Goal: Task Accomplishment & Management: Manage account settings

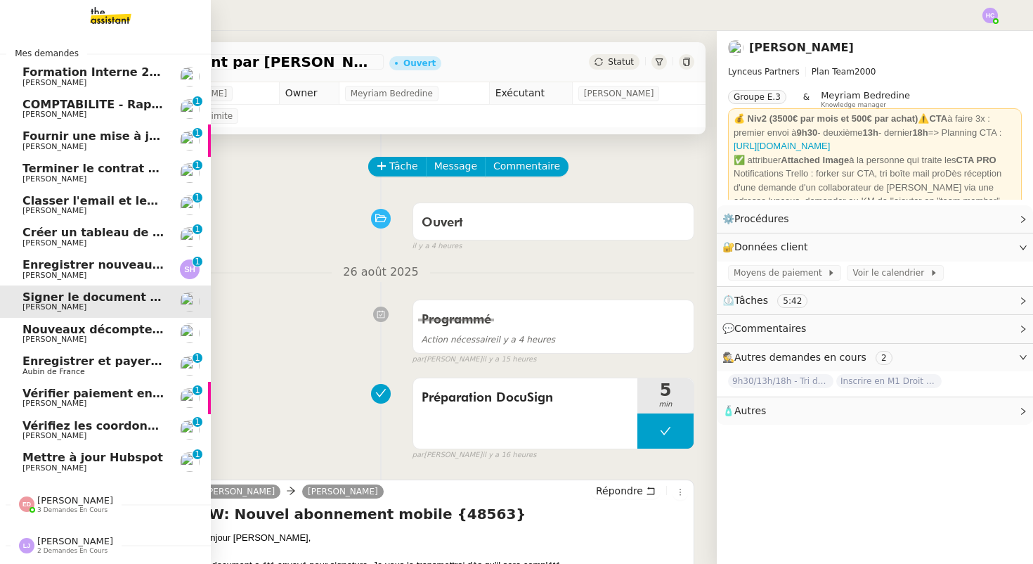
click at [66, 105] on span "COMPTABILITE - Rapprochement bancaire - 25 août 2025" at bounding box center [202, 104] width 360 height 13
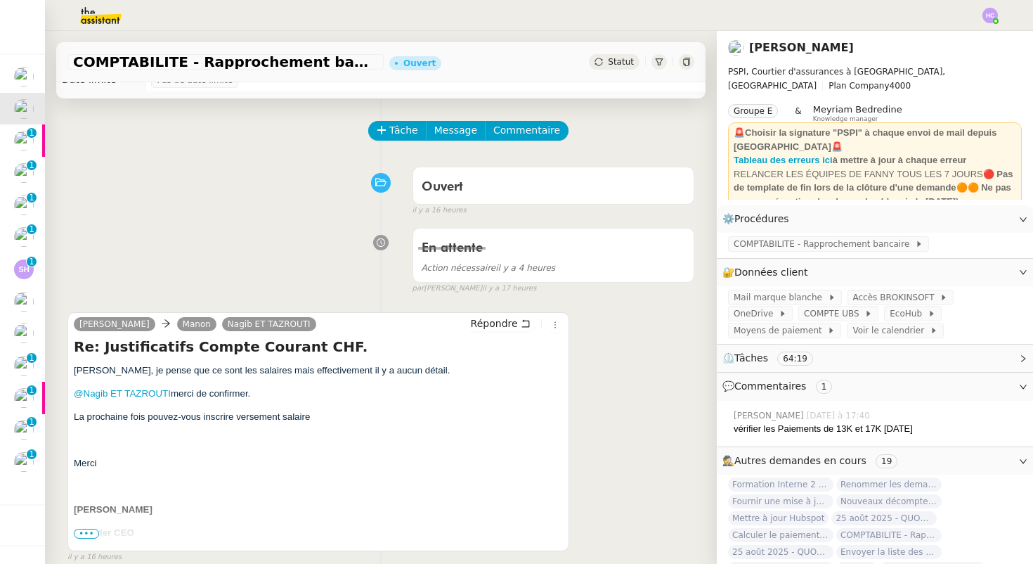
scroll to position [29, 0]
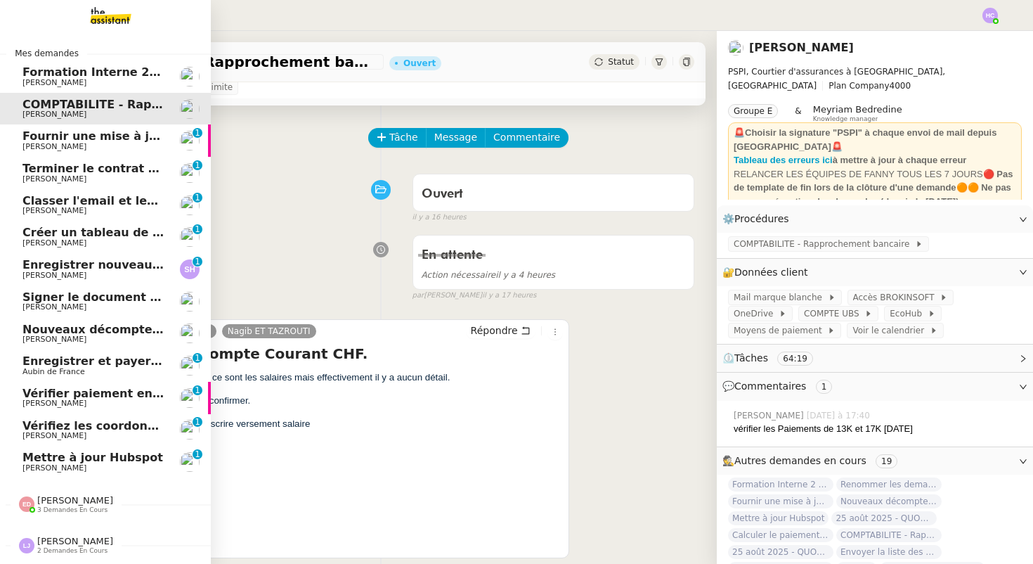
click at [59, 138] on span "Fournir une mise à jour urgente" at bounding box center [123, 135] width 202 height 13
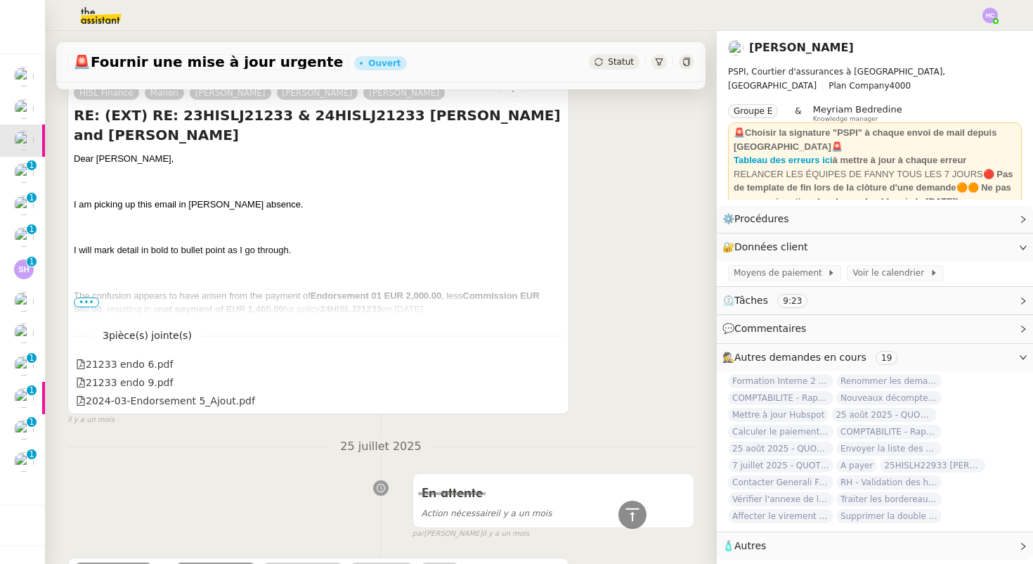
scroll to position [730, 0]
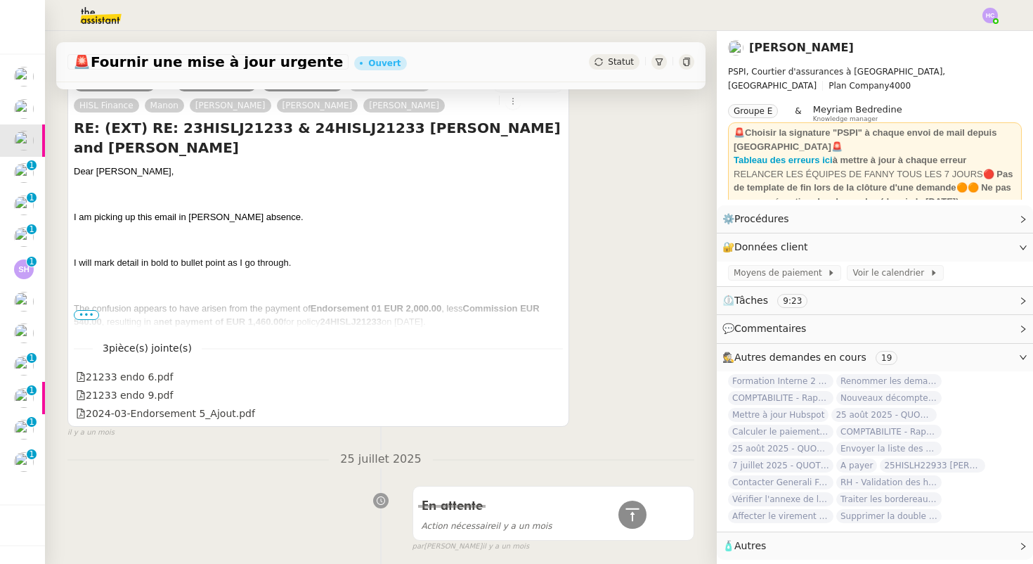
click at [623, 64] on span "Statut" at bounding box center [621, 62] width 26 height 10
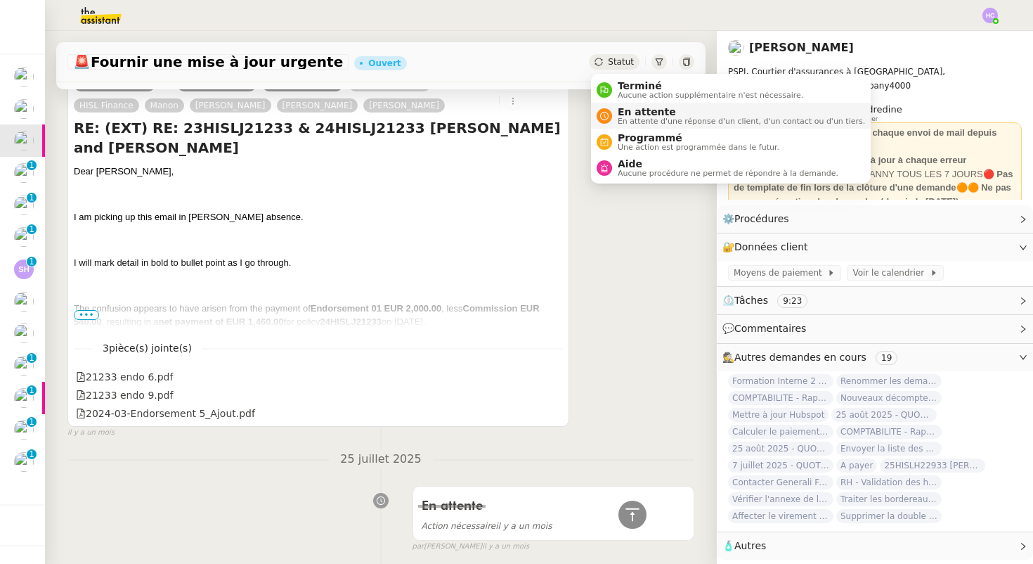
click at [633, 112] on span "En attente" at bounding box center [741, 111] width 247 height 11
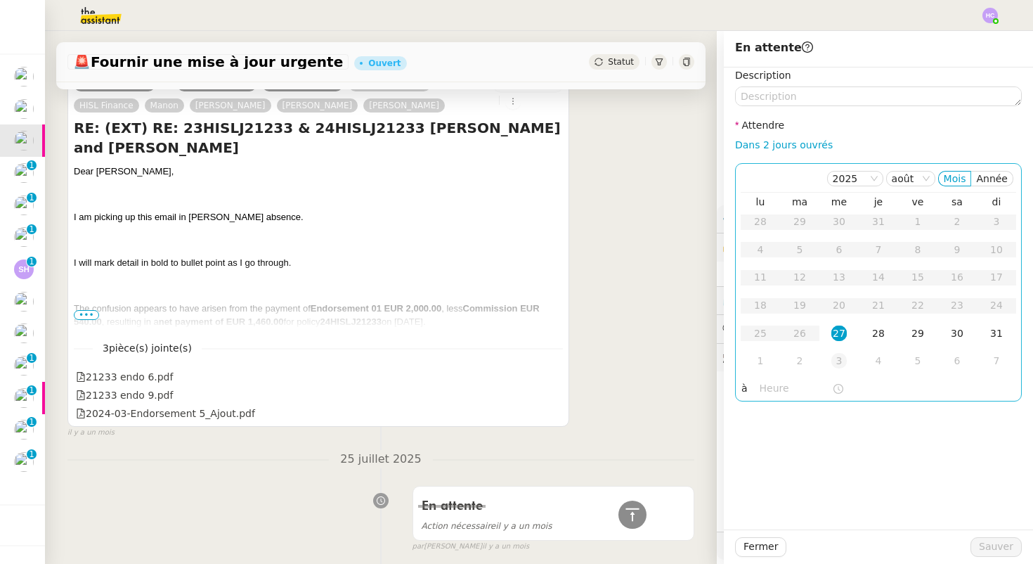
click at [839, 358] on div "3" at bounding box center [839, 360] width 15 height 15
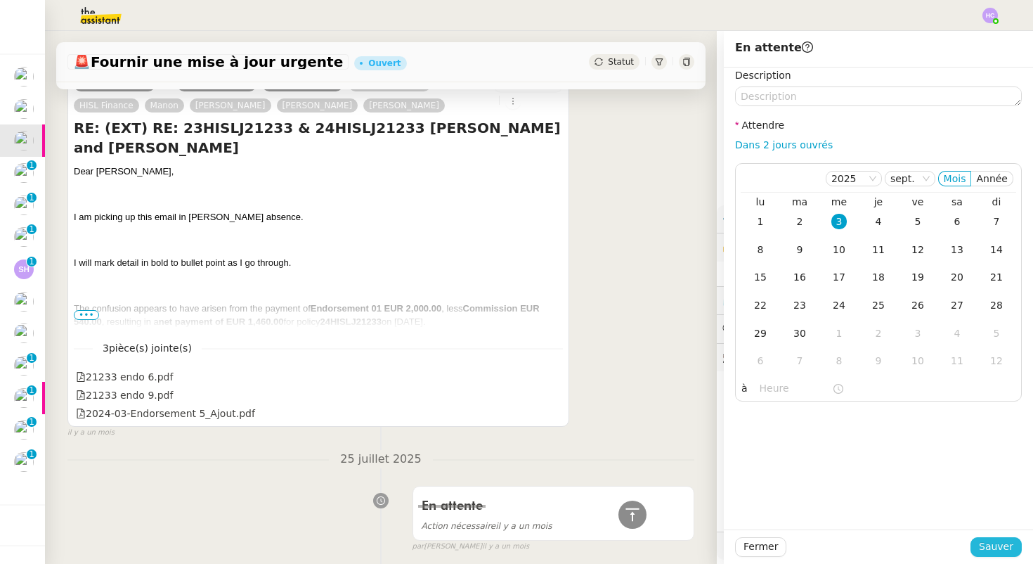
click at [1012, 545] on span "Sauver" at bounding box center [996, 546] width 34 height 16
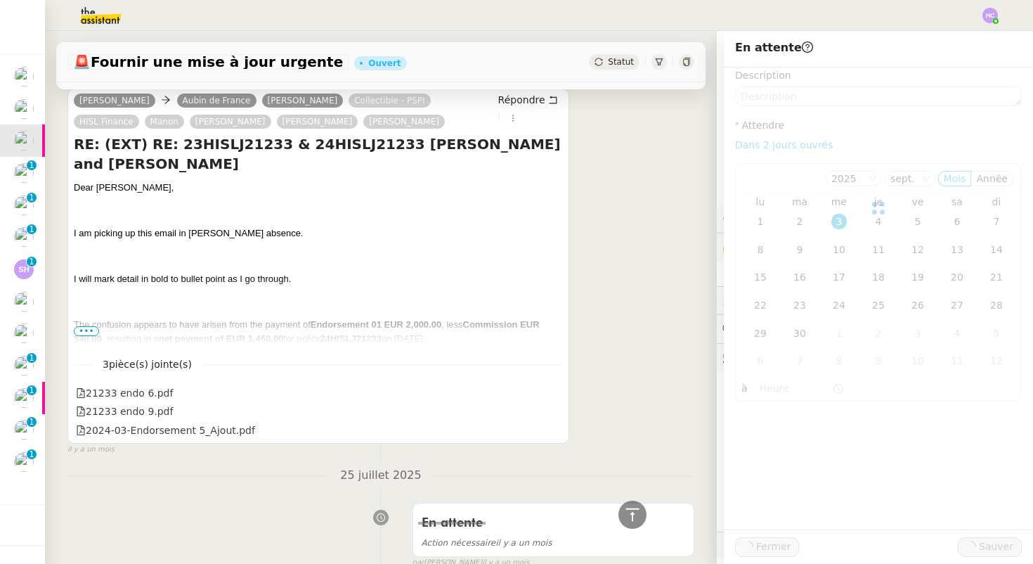
scroll to position [746, 0]
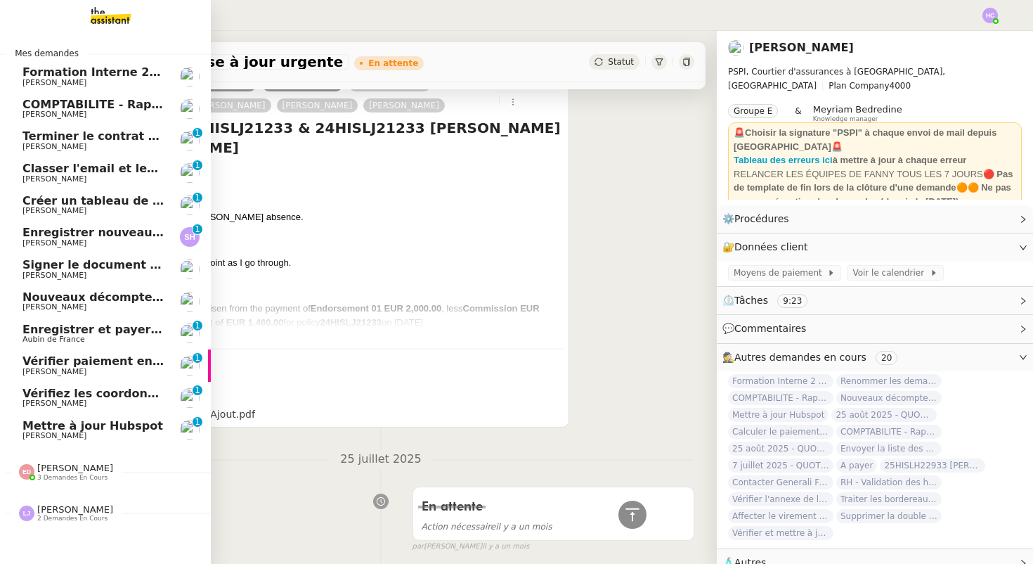
click at [52, 143] on span "[PERSON_NAME]" at bounding box center [54, 146] width 64 height 9
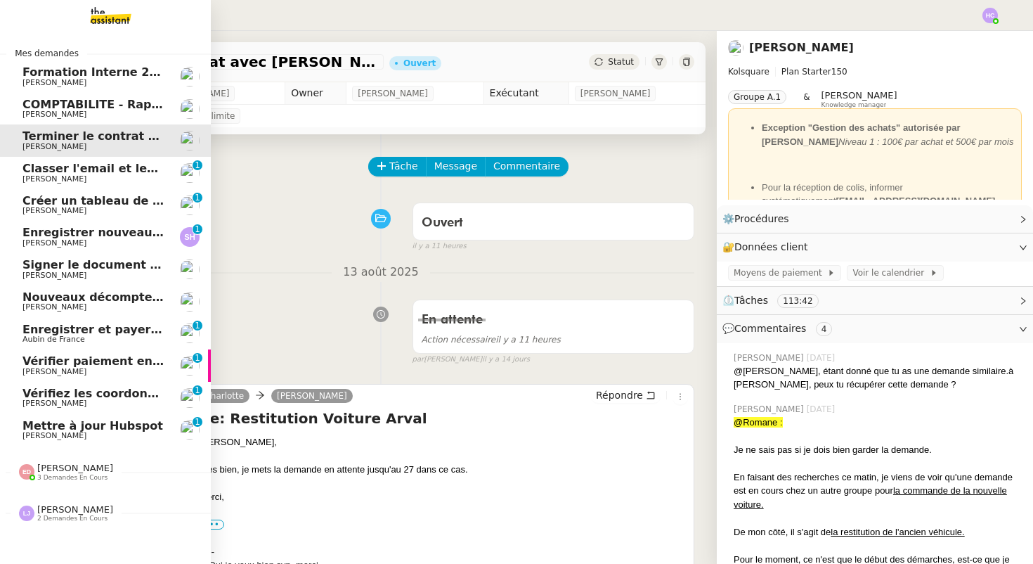
click at [46, 176] on span "[PERSON_NAME]" at bounding box center [54, 178] width 64 height 9
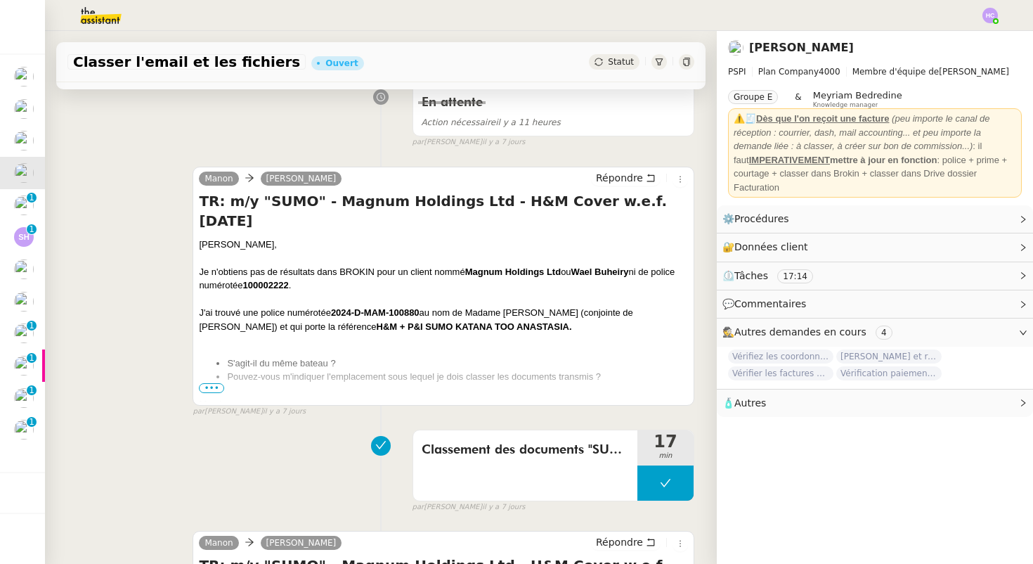
scroll to position [287, 0]
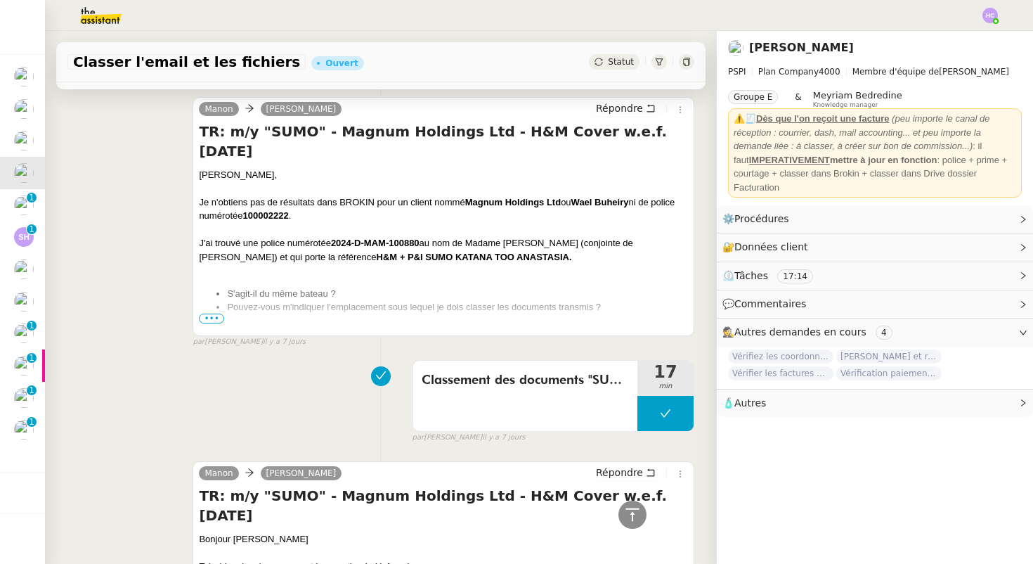
click at [212, 314] on span "•••" at bounding box center [211, 318] width 25 height 10
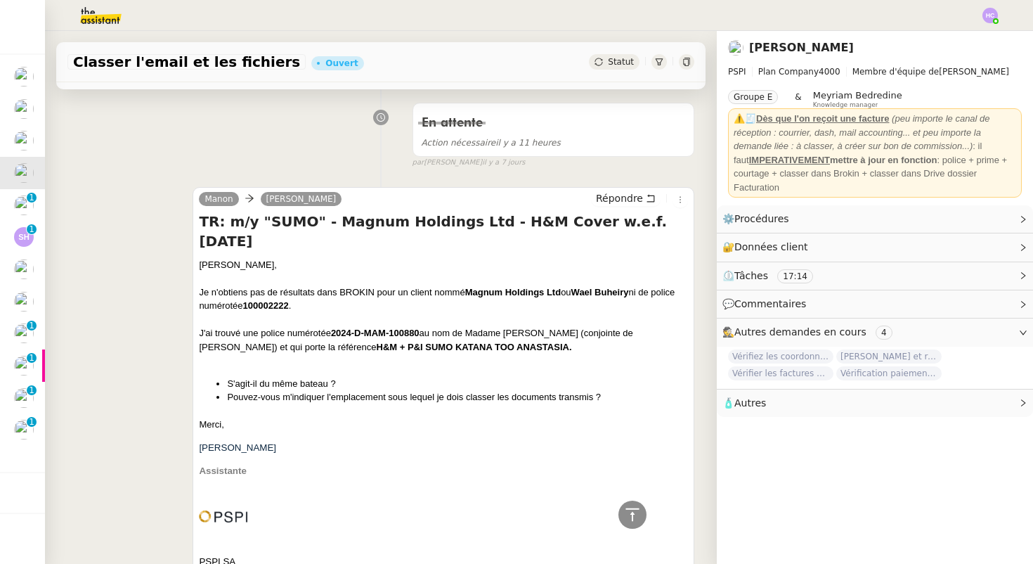
scroll to position [0, 0]
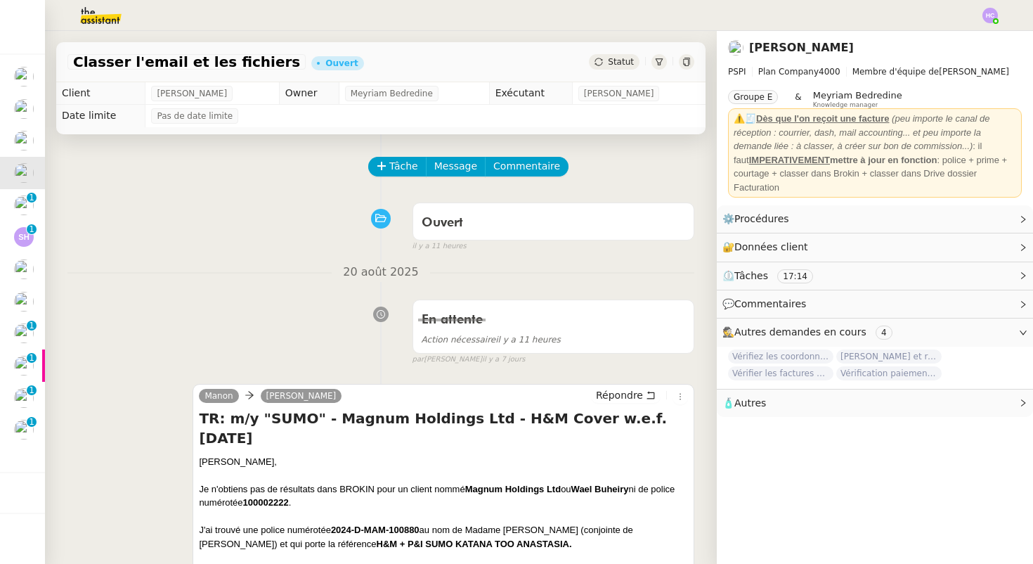
click at [374, 396] on div "[PERSON_NAME] Répondre" at bounding box center [443, 397] width 489 height 21
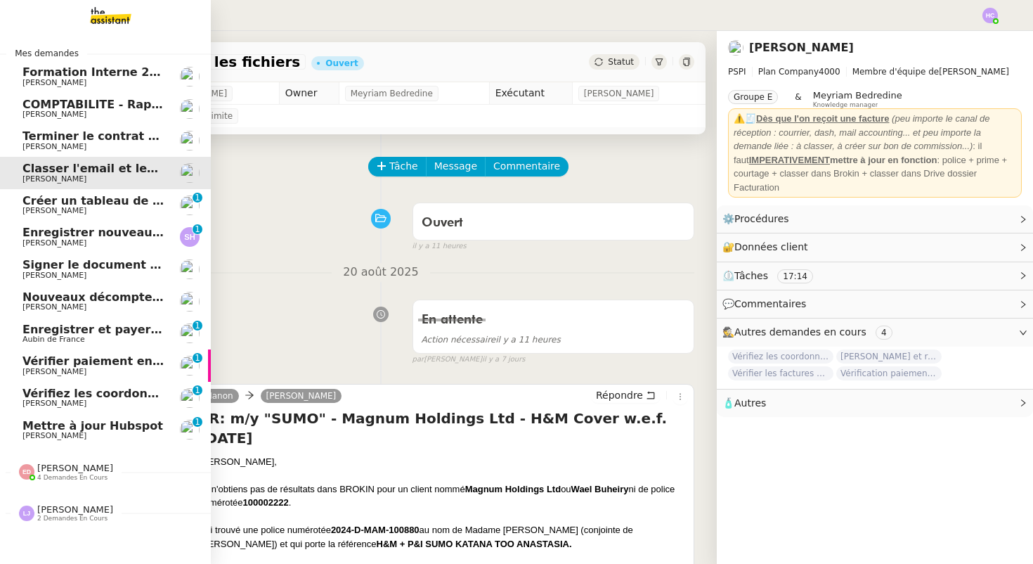
click at [51, 205] on span "Créer un tableau de synthèse des vols" at bounding box center [143, 200] width 243 height 13
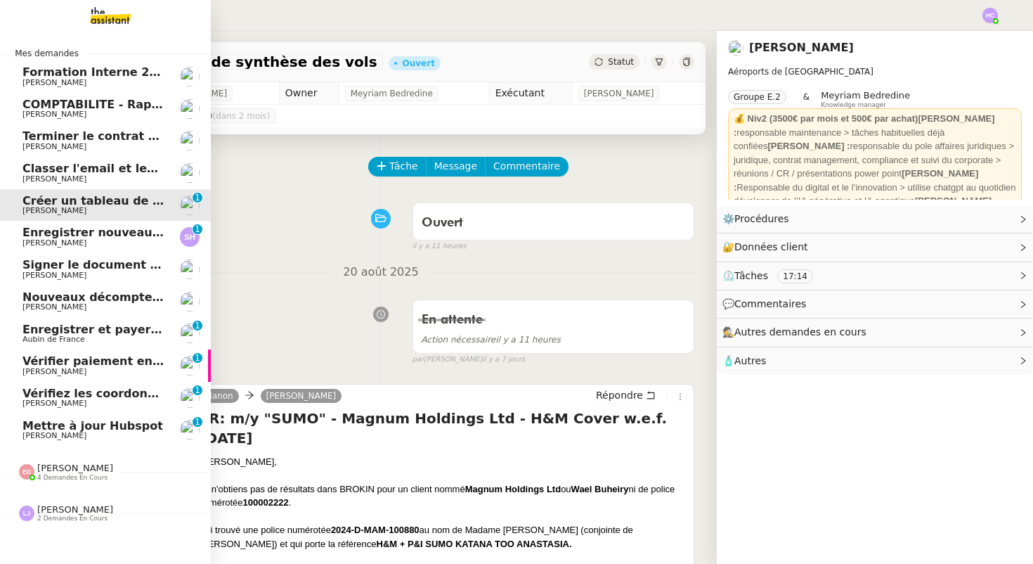
click at [54, 170] on span "Classer l'email et les fichiers" at bounding box center [113, 168] width 182 height 13
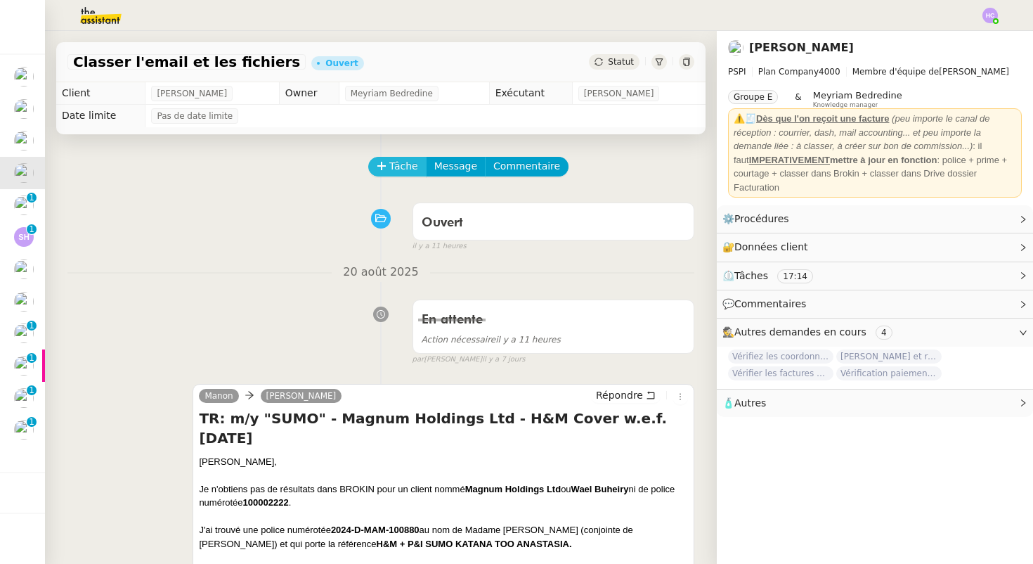
click at [394, 158] on span "Tâche" at bounding box center [403, 166] width 29 height 16
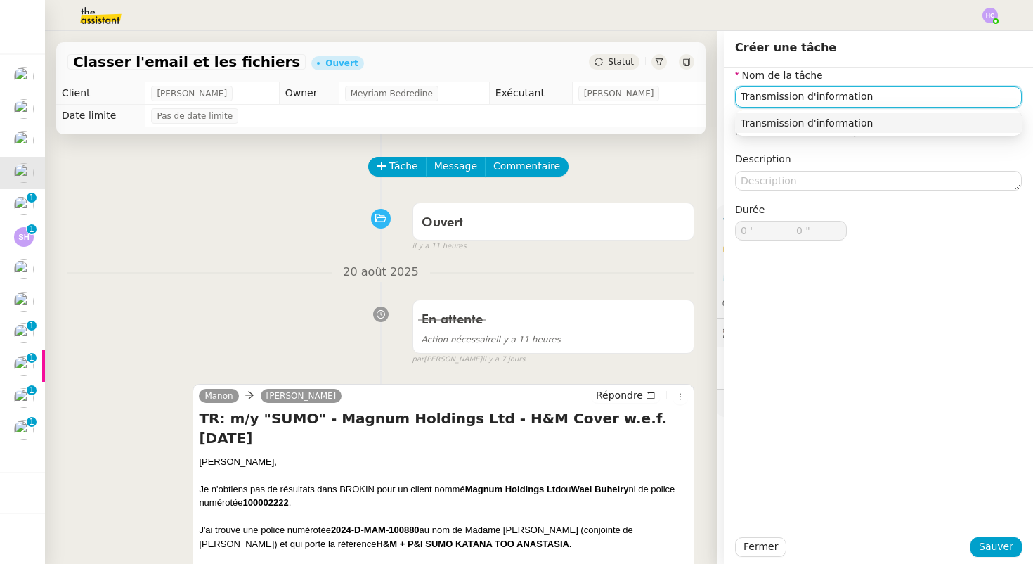
click at [860, 124] on div "Transmission d'information" at bounding box center [879, 123] width 276 height 13
type input "Transmission d'information"
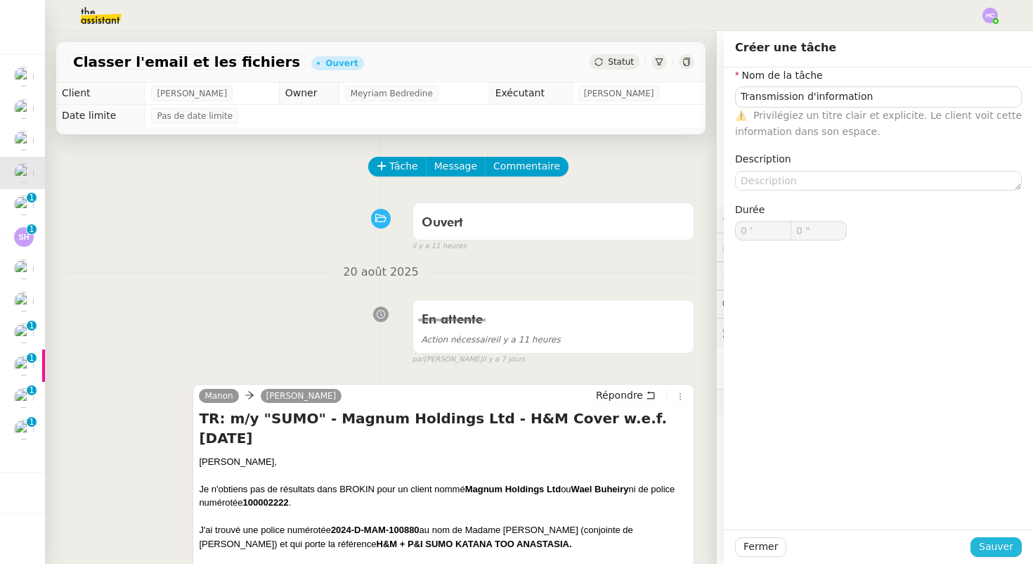
click at [999, 548] on span "Sauver" at bounding box center [996, 546] width 34 height 16
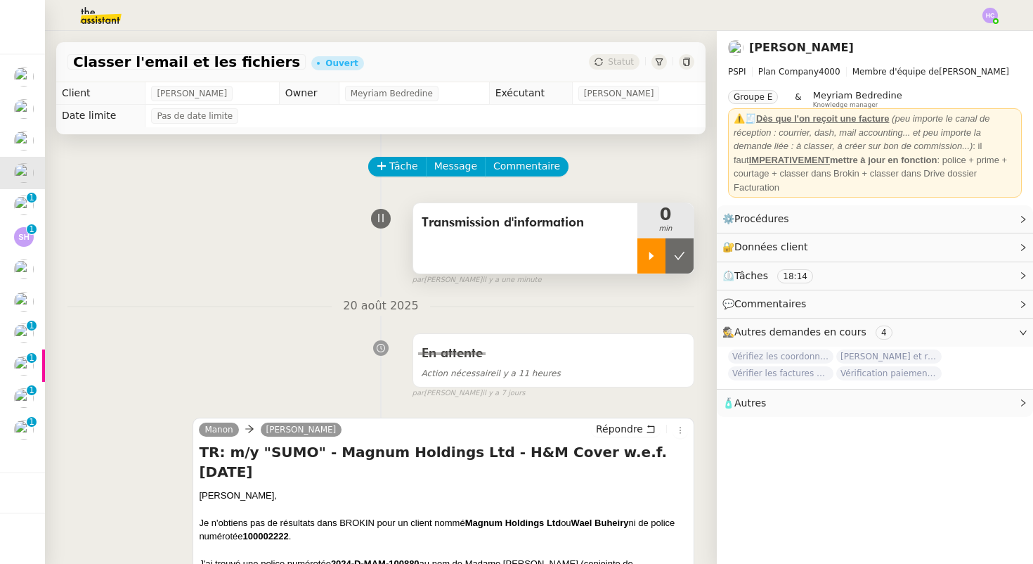
click at [650, 242] on div at bounding box center [652, 255] width 28 height 35
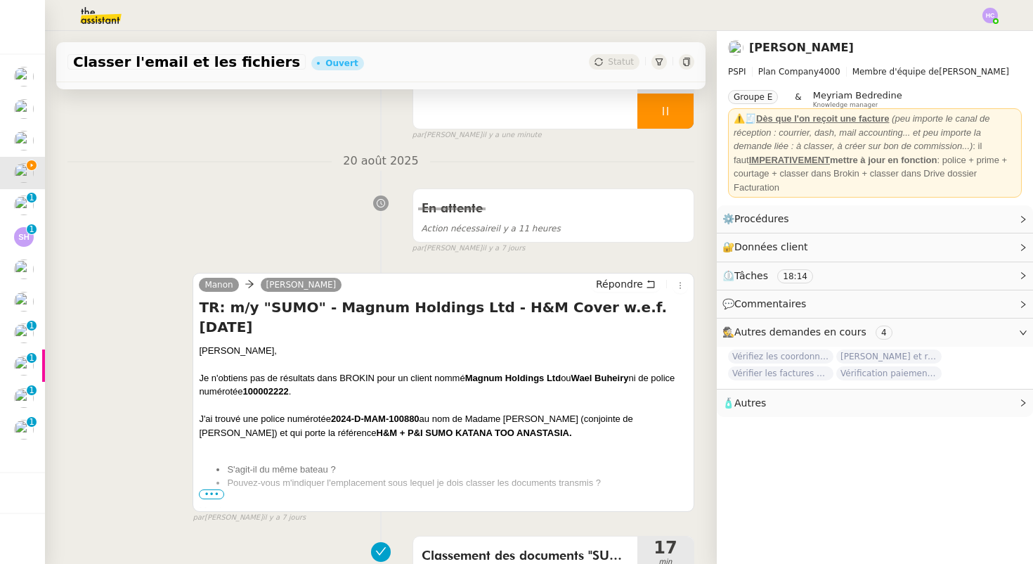
scroll to position [171, 0]
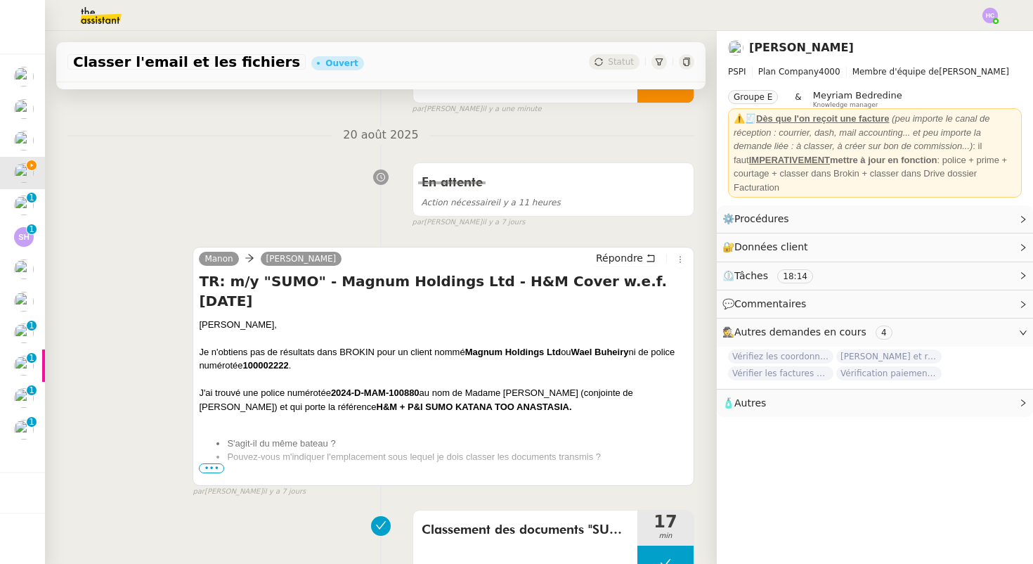
click at [253, 360] on strong "100002222" at bounding box center [266, 365] width 46 height 11
click at [214, 471] on span "•••" at bounding box center [211, 468] width 25 height 10
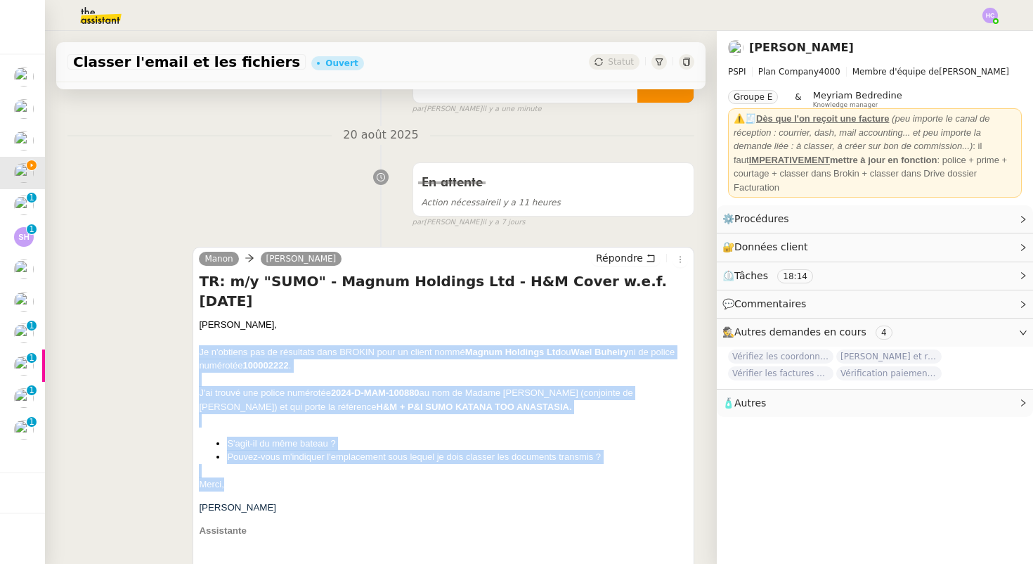
drag, startPoint x: 229, startPoint y: 469, endPoint x: 195, endPoint y: 330, distance: 143.2
copy div "Je n'obtiens pas de résultats dans BROKIN pour un client nommé Magnum Holdings …"
click at [649, 259] on icon at bounding box center [651, 258] width 10 height 10
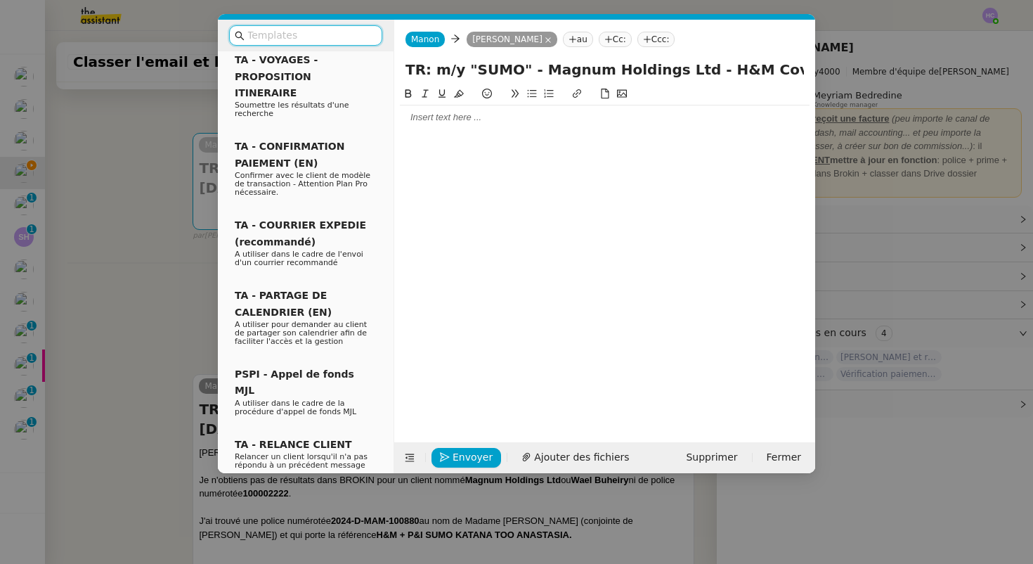
scroll to position [441, 0]
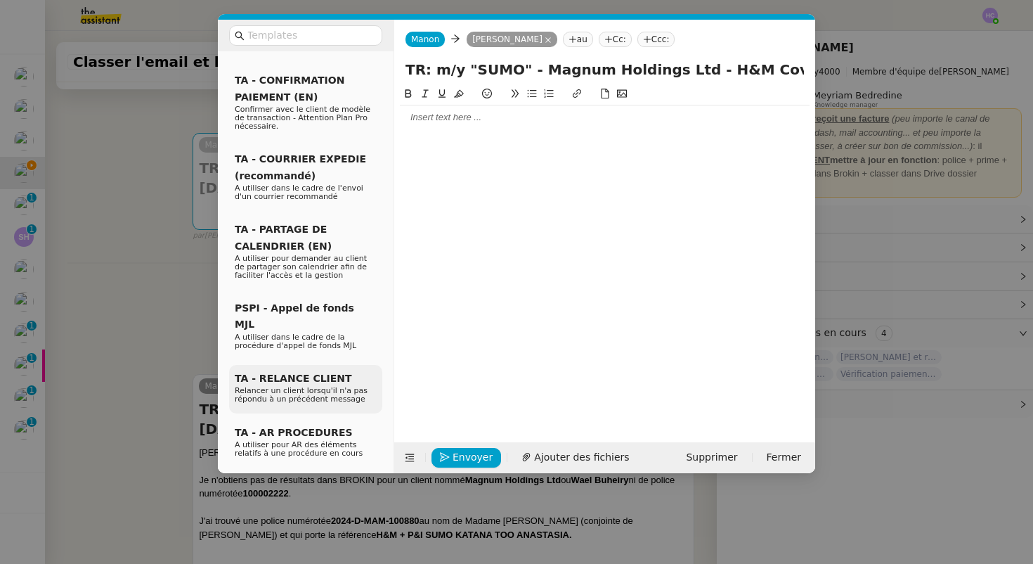
click at [321, 386] on span "Relancer un client lorsqu'il n'a pas répondu à un précédent message" at bounding box center [301, 395] width 133 height 18
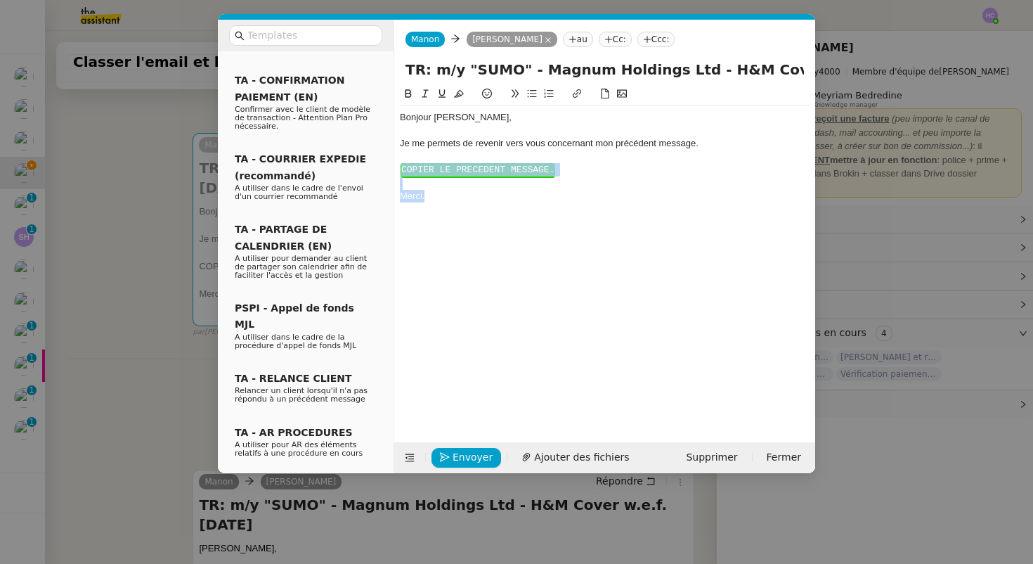
drag, startPoint x: 439, startPoint y: 209, endPoint x: 397, endPoint y: 169, distance: 57.7
click at [397, 169] on nz-spin "Bonjour ﻿[PERSON_NAME]﻿, Je me permets de revenir vers vous concernant mon préc…" at bounding box center [604, 256] width 421 height 340
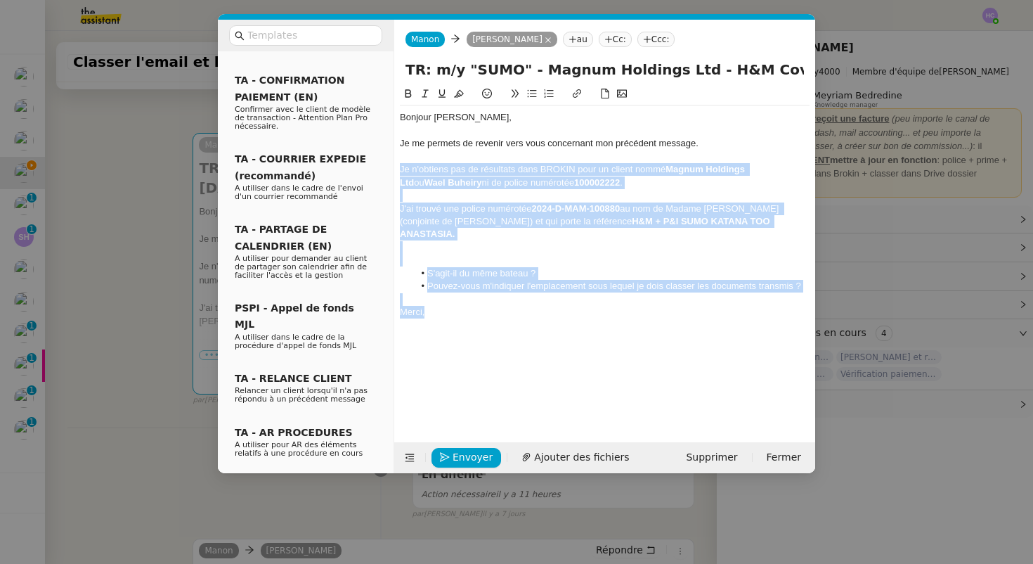
drag, startPoint x: 431, startPoint y: 303, endPoint x: 398, endPoint y: 174, distance: 132.8
click at [398, 174] on nz-spin "Bonjour ﻿[PERSON_NAME]﻿, Je me permets de revenir vers vous concernant mon préc…" at bounding box center [604, 256] width 421 height 340
click at [500, 169] on em "Je n'obtiens pas de résultats dans BROKIN pour un client nommé" at bounding box center [533, 169] width 266 height 11
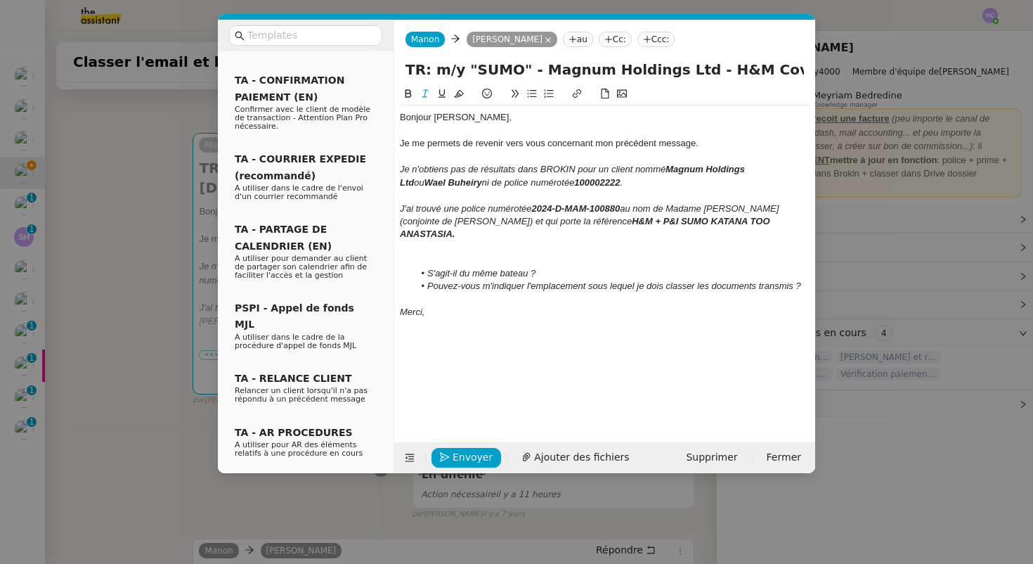
click at [396, 159] on nz-spin "Bonjour ﻿[PERSON_NAME]﻿, Je me permets de revenir vers vous concernant mon préc…" at bounding box center [604, 256] width 421 height 340
click at [402, 166] on em "Je n'obtiens pas de résultats dans BROKIN pour un client nommé" at bounding box center [533, 169] width 266 height 11
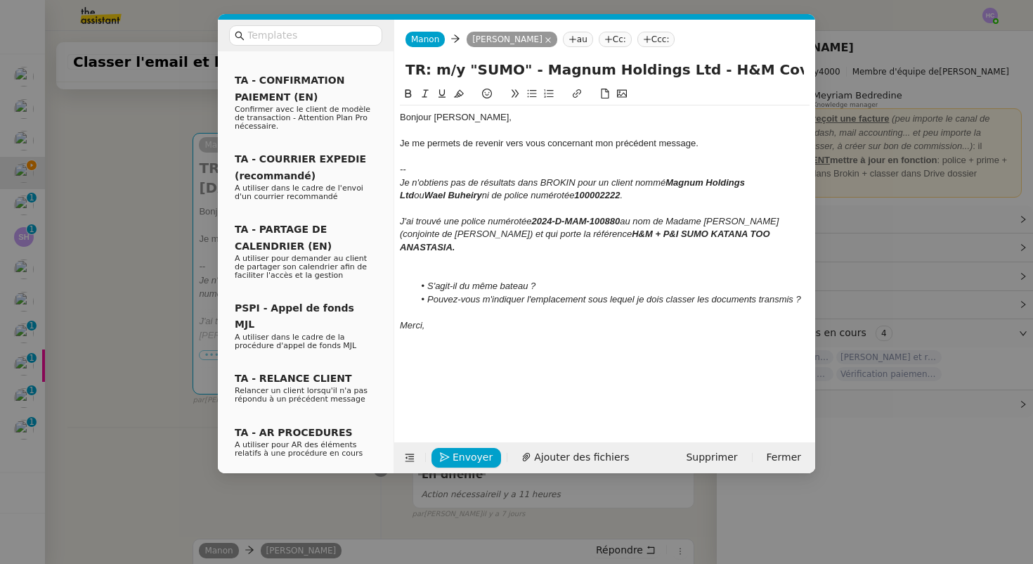
click at [401, 159] on div at bounding box center [605, 156] width 410 height 13
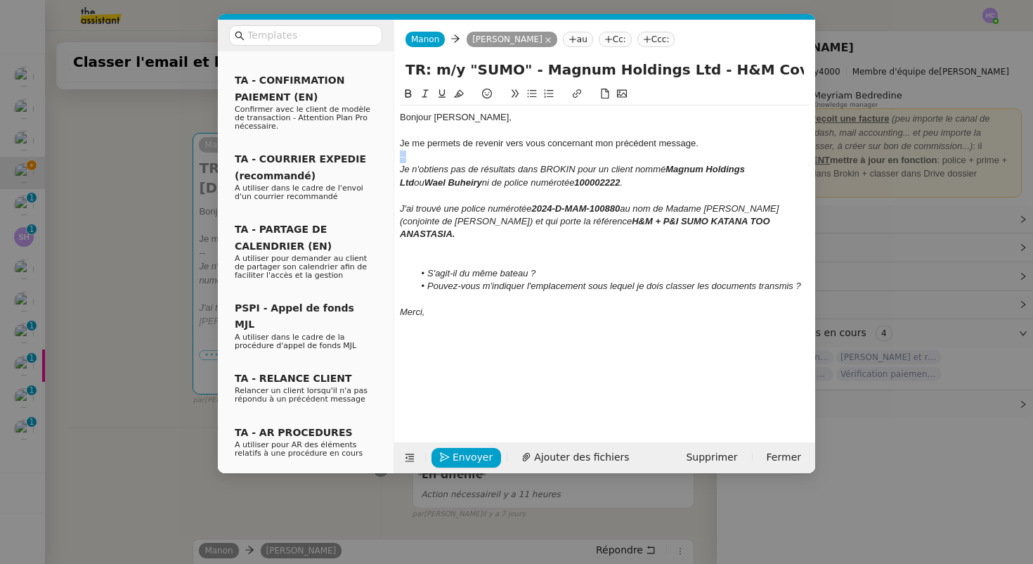
drag, startPoint x: 410, startPoint y: 157, endPoint x: 399, endPoint y: 157, distance: 10.5
click at [399, 157] on nz-spin "Bonjour ﻿[PERSON_NAME]﻿, Je me permets de revenir vers vous concernant mon préc…" at bounding box center [604, 256] width 421 height 340
click at [485, 338] on div "Bonjour ﻿[PERSON_NAME]﻿, Je me permets de revenir vers vous concernant mon préc…" at bounding box center [605, 253] width 410 height 335
click at [427, 254] on div at bounding box center [605, 260] width 410 height 13
click at [469, 452] on span "Envoyer" at bounding box center [473, 457] width 40 height 16
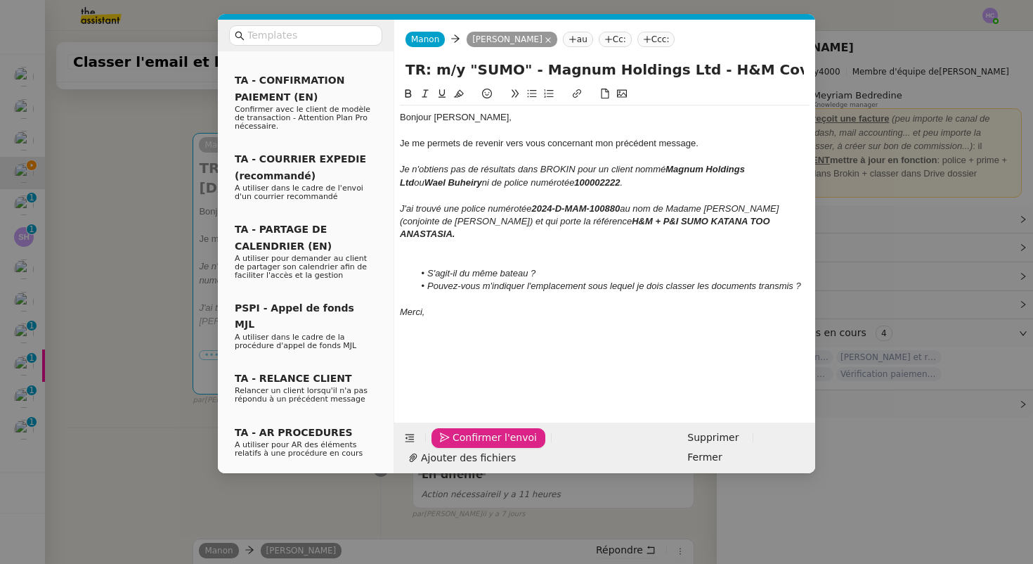
click at [469, 446] on span "Confirmer l'envoi" at bounding box center [495, 437] width 84 height 16
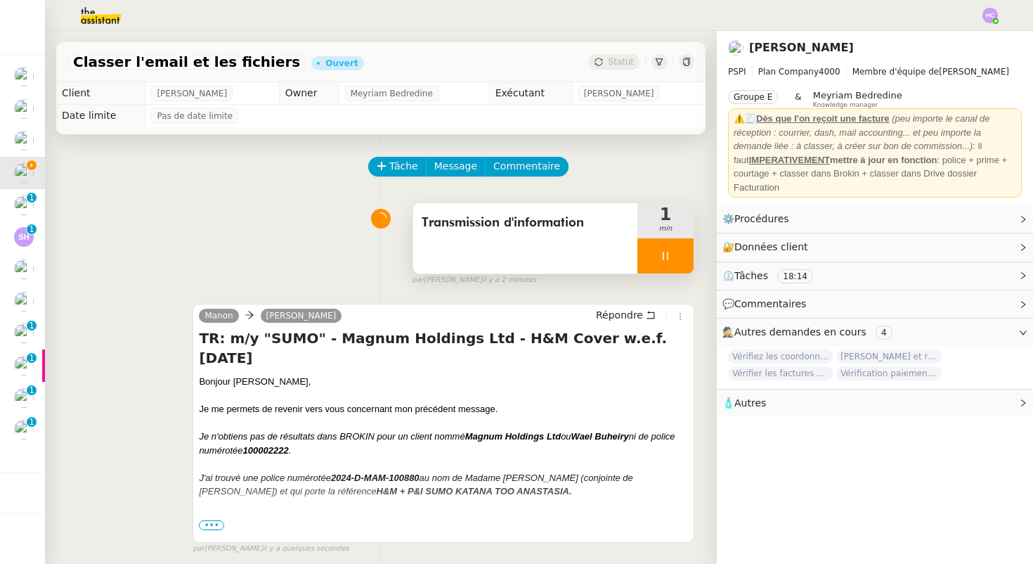
click at [672, 264] on div at bounding box center [666, 255] width 56 height 35
click at [672, 264] on button at bounding box center [680, 255] width 28 height 35
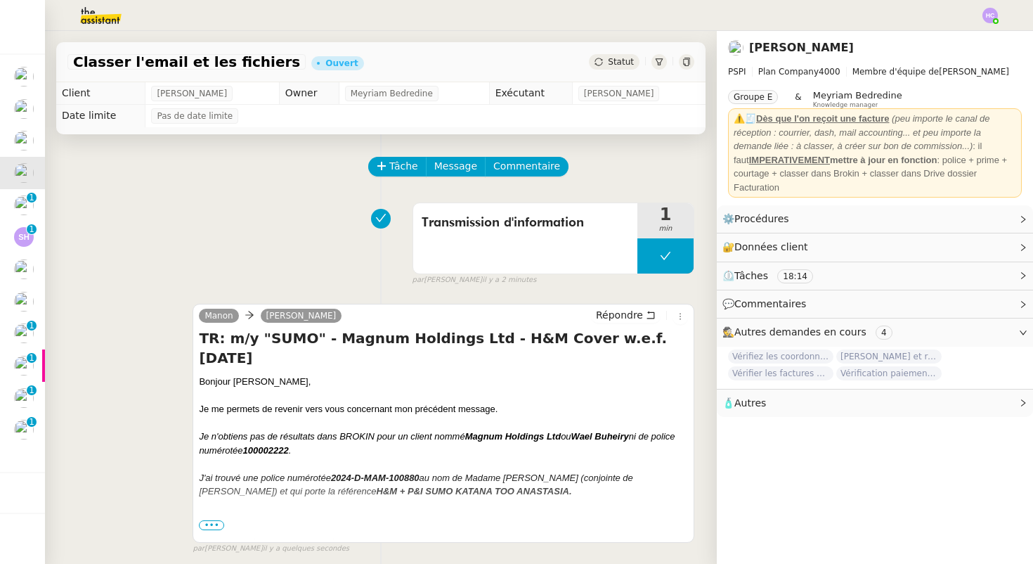
click at [604, 67] on div "Statut" at bounding box center [614, 61] width 51 height 15
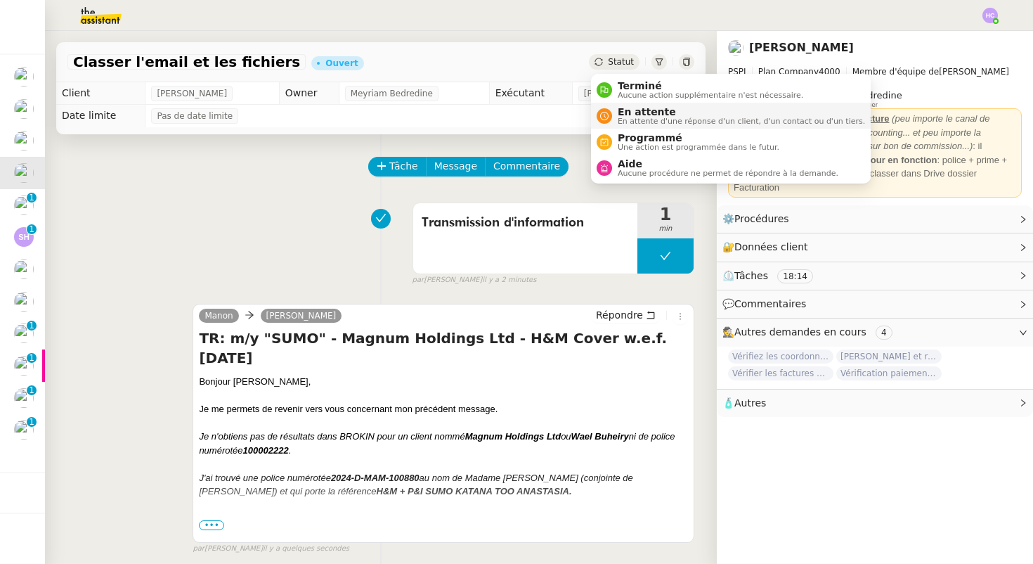
click at [618, 115] on span "En attente" at bounding box center [741, 111] width 247 height 11
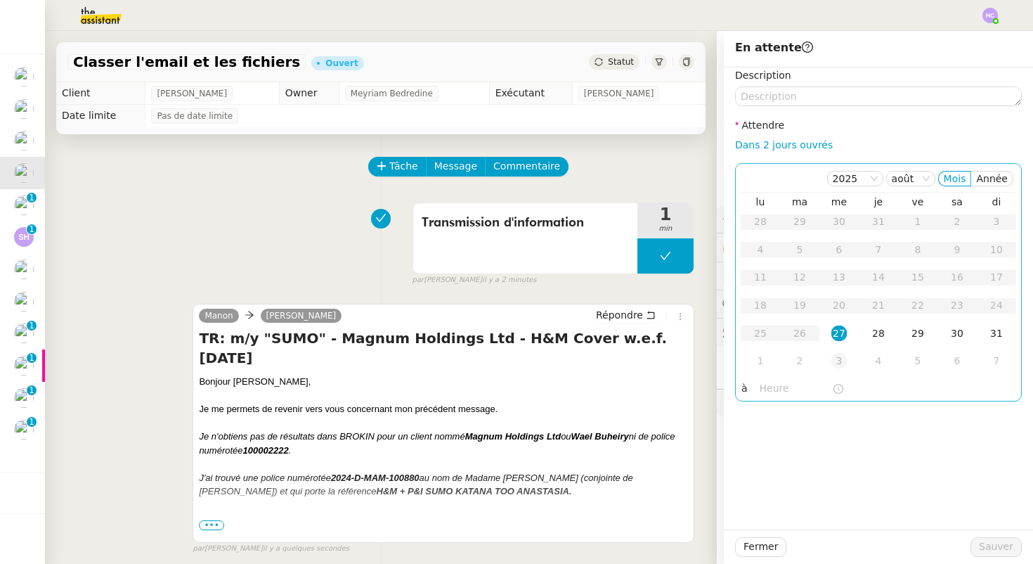
click at [836, 361] on div "3" at bounding box center [839, 360] width 15 height 15
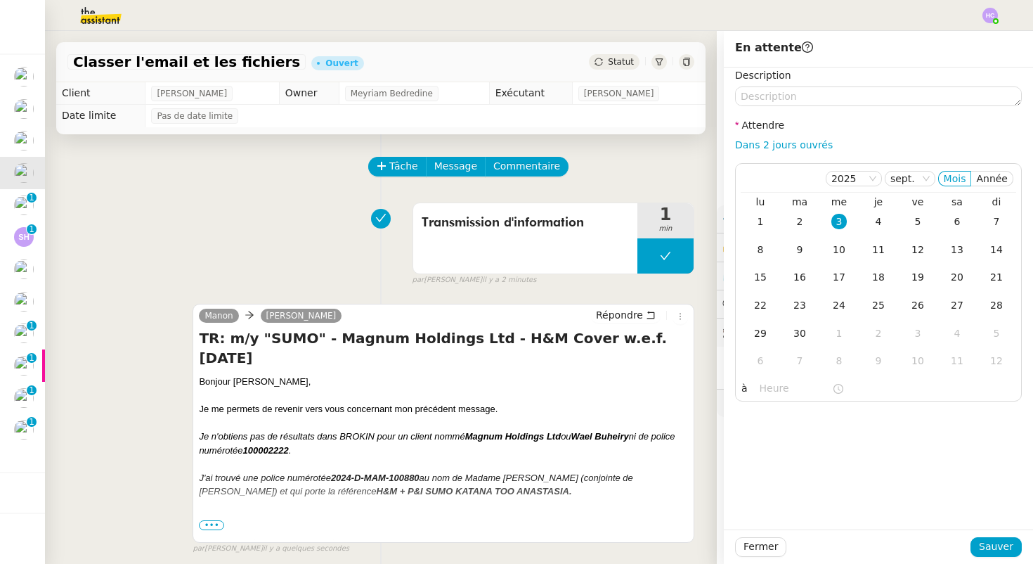
click at [980, 534] on div "Fermer Sauver" at bounding box center [878, 546] width 309 height 34
click at [982, 542] on span "Sauver" at bounding box center [996, 546] width 34 height 16
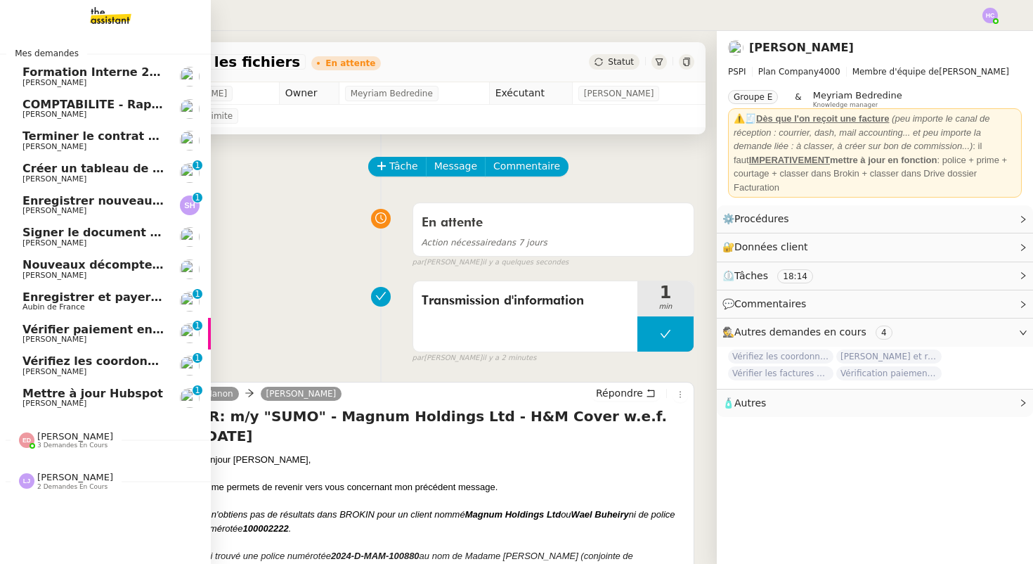
click at [58, 158] on link "Créer un tableau de synthèse des vols [PERSON_NAME] 0 1 2 3 4 5 6 7 8 9" at bounding box center [105, 173] width 211 height 32
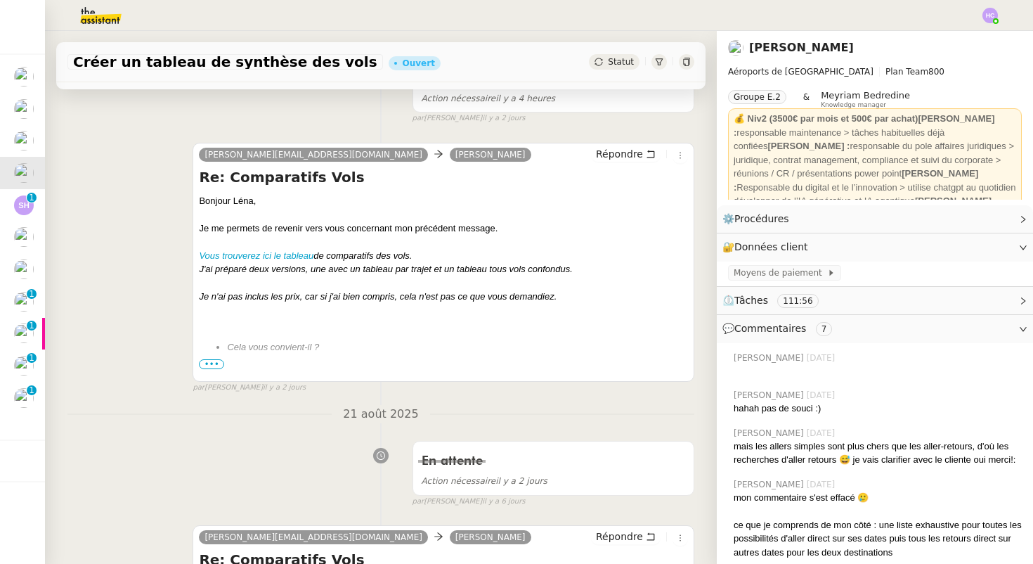
scroll to position [240, 0]
click at [209, 365] on span "•••" at bounding box center [211, 365] width 25 height 10
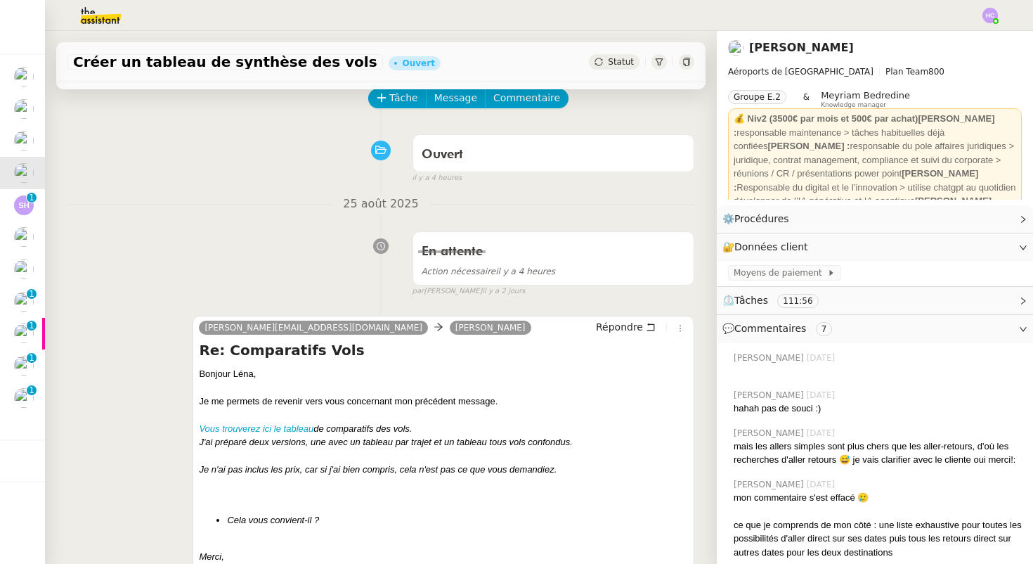
scroll to position [0, 0]
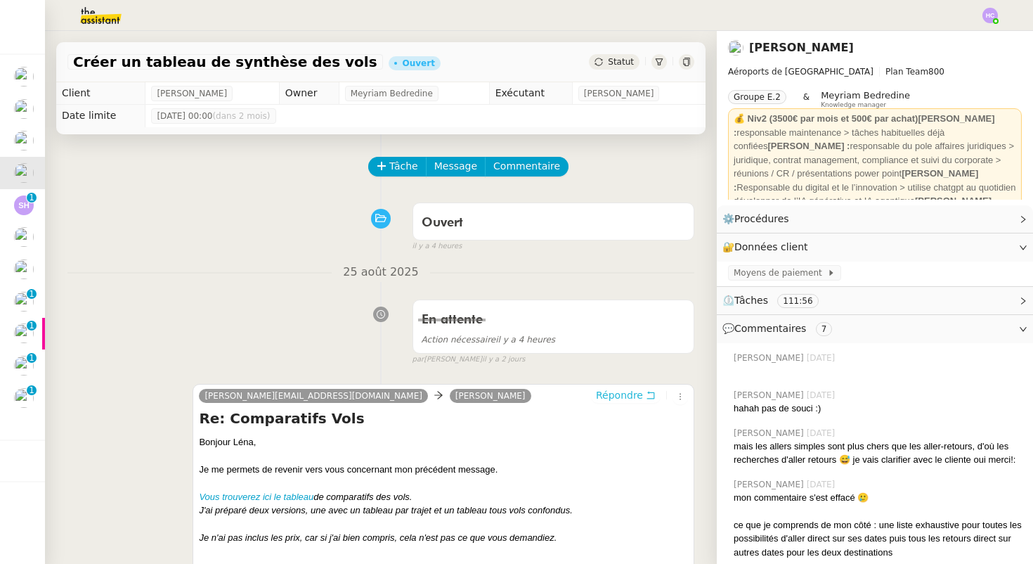
click at [647, 402] on button "Répondre" at bounding box center [626, 394] width 70 height 15
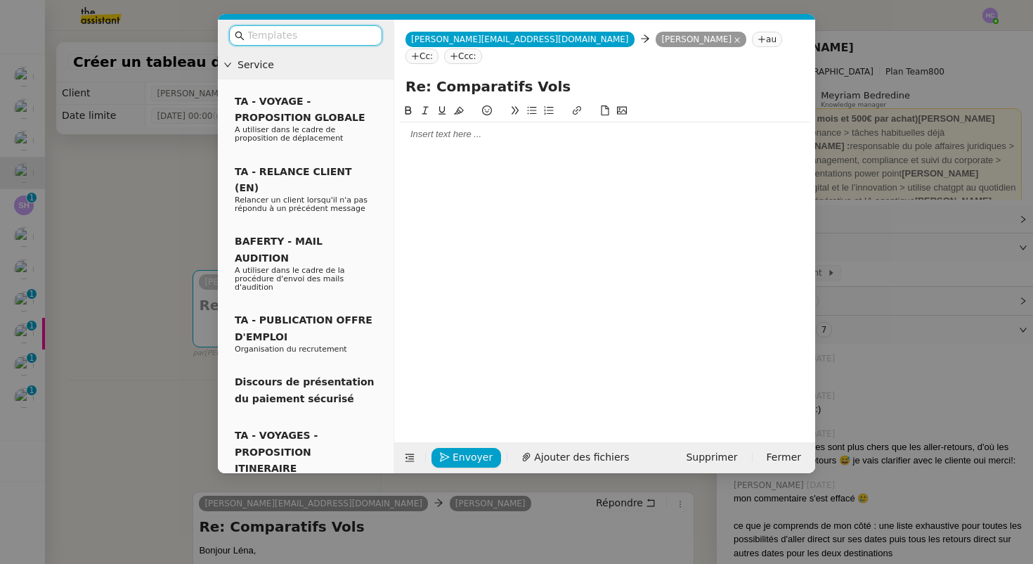
click at [285, 30] on input "text" at bounding box center [310, 35] width 127 height 16
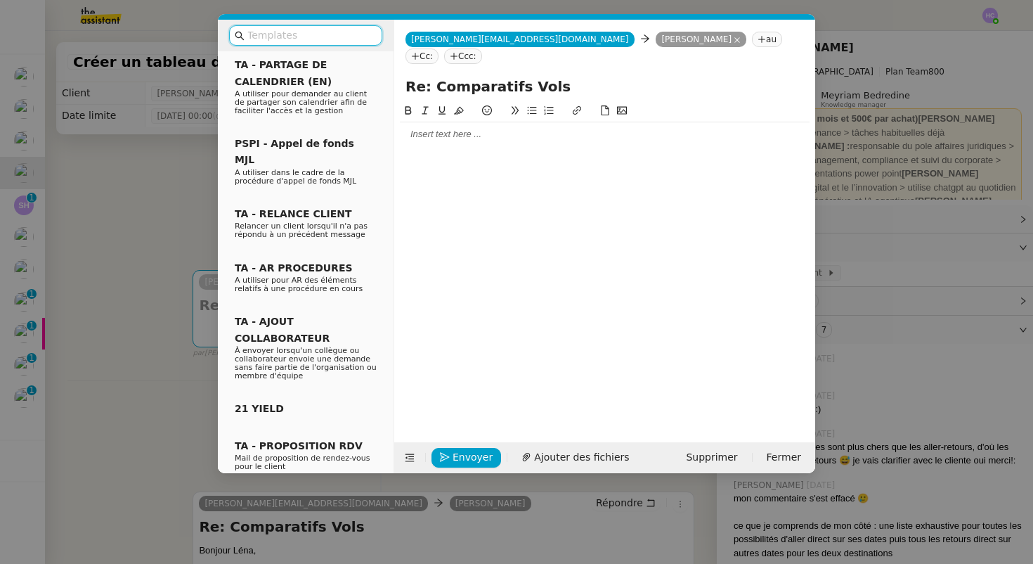
scroll to position [609, 0]
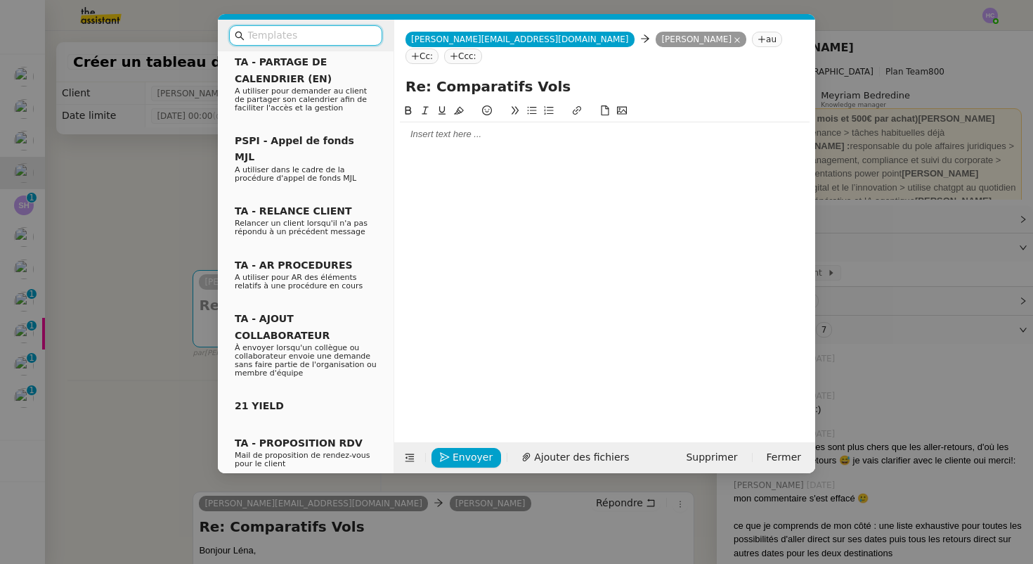
click at [157, 231] on nz-modal-container "Service TA - VOYAGE - PROPOSITION GLOBALE A utiliser dans le cadre de propositi…" at bounding box center [516, 282] width 1033 height 564
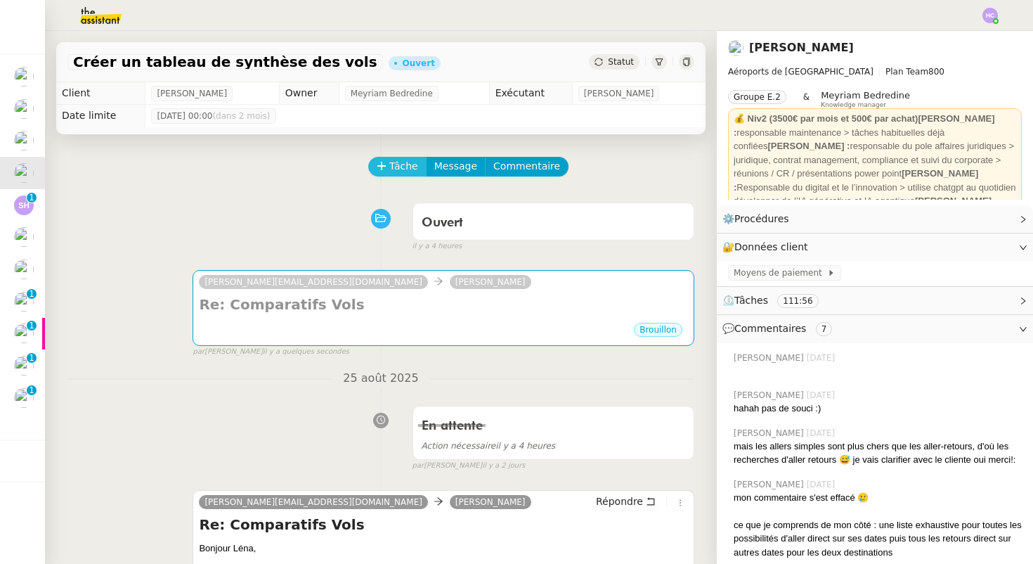
click at [411, 166] on span "Tâche" at bounding box center [403, 166] width 29 height 16
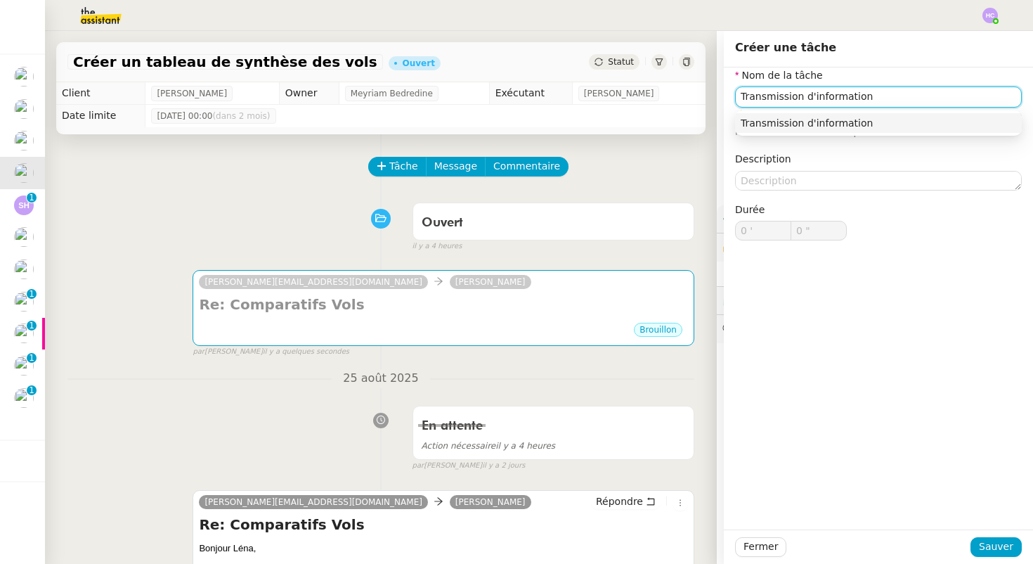
click at [862, 127] on div "Transmission d'information" at bounding box center [879, 123] width 276 height 13
type input "Transmission d'information"
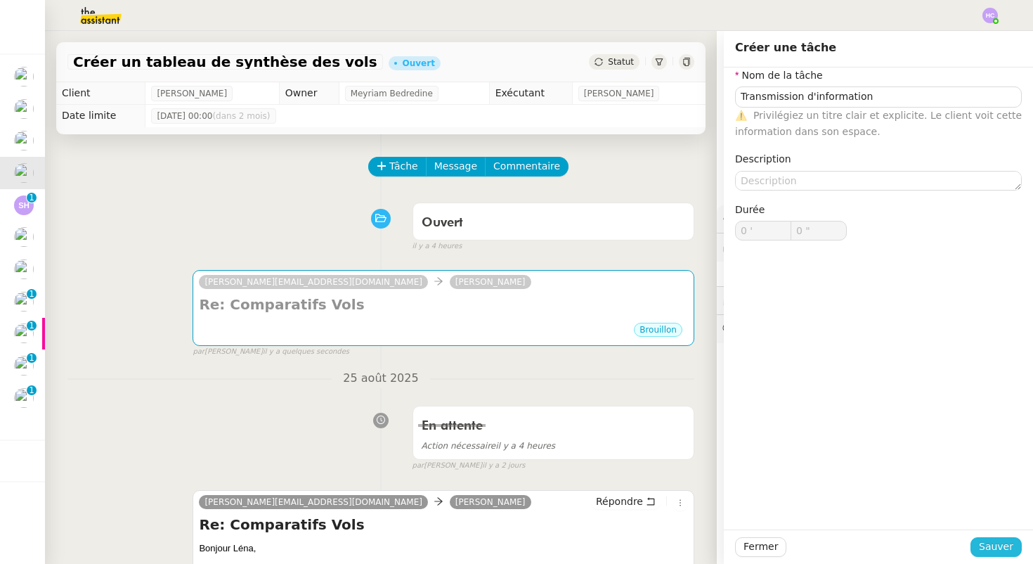
click at [989, 550] on span "Sauver" at bounding box center [996, 546] width 34 height 16
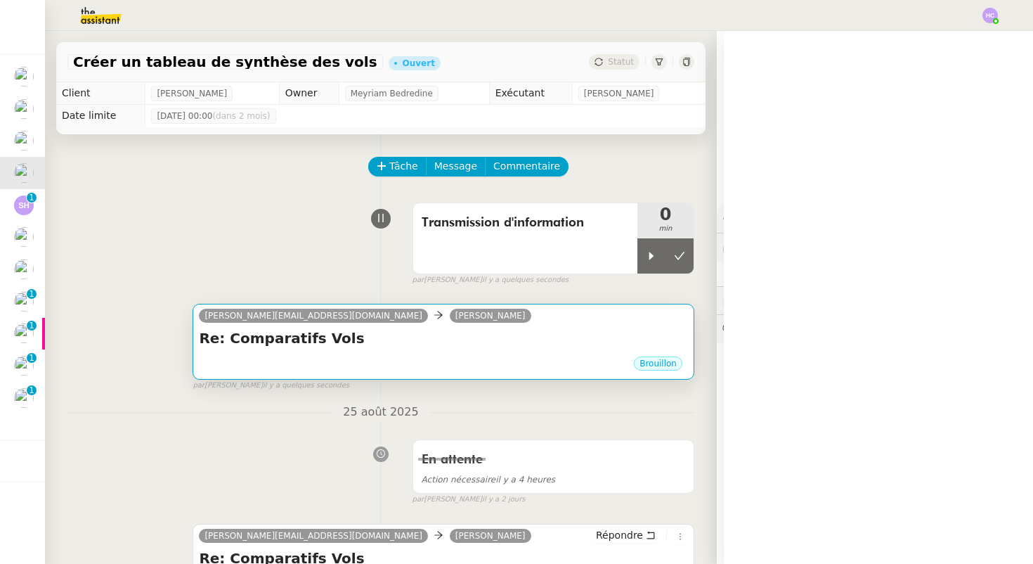
click at [463, 325] on div "[PERSON_NAME][EMAIL_ADDRESS][DOMAIN_NAME] [PERSON_NAME]" at bounding box center [443, 317] width 489 height 21
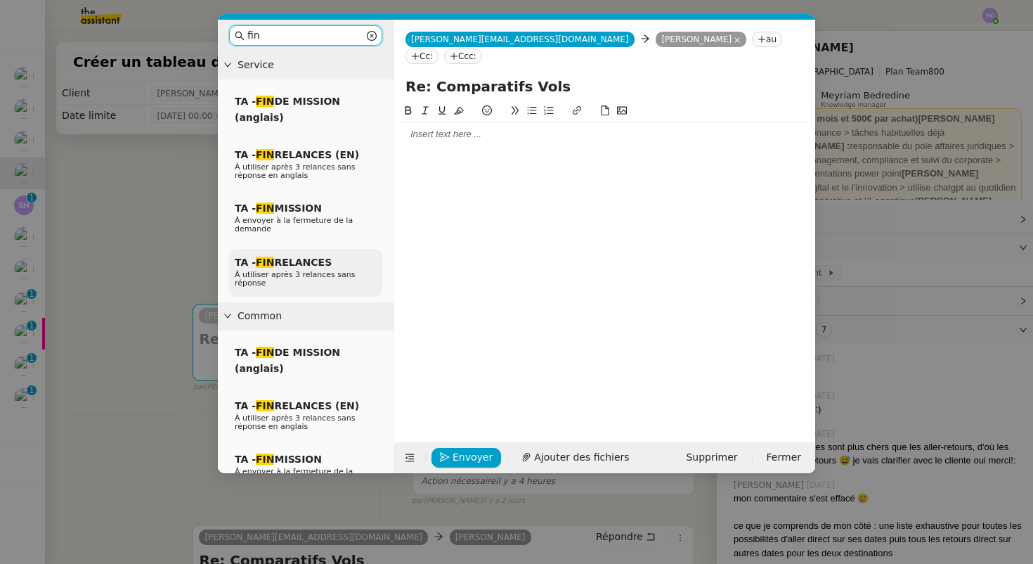
type input "fin"
click at [320, 257] on span "TA - FIN RELANCES" at bounding box center [283, 262] width 97 height 11
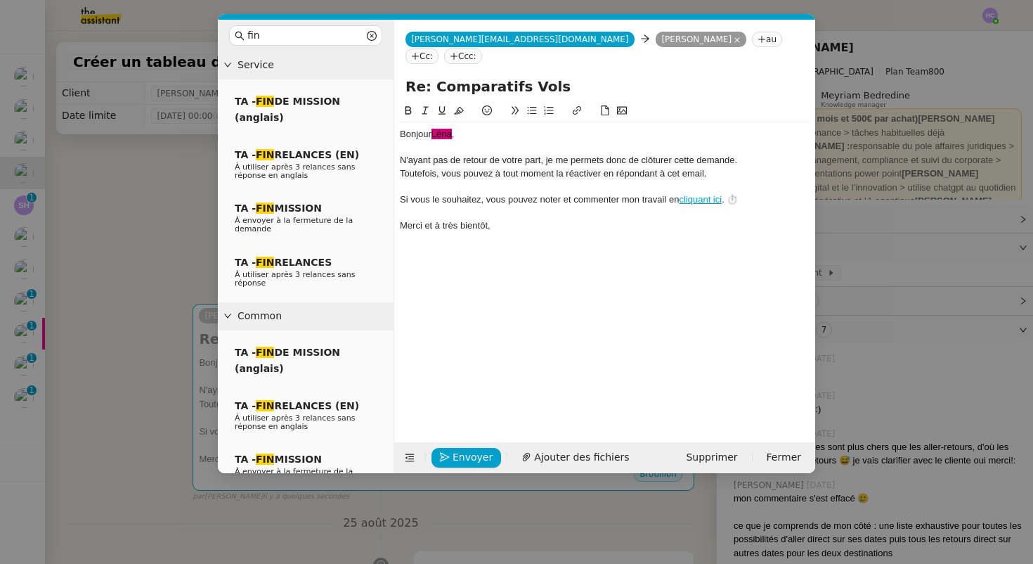
click at [452, 129] on span "﻿Léna﻿" at bounding box center [442, 134] width 20 height 11
drag, startPoint x: 458, startPoint y: 119, endPoint x: 434, endPoint y: 118, distance: 23.9
click at [434, 128] on div "Bonjour ﻿Léna﻿ ," at bounding box center [605, 134] width 410 height 13
click at [463, 455] on span "Envoyer" at bounding box center [473, 457] width 40 height 16
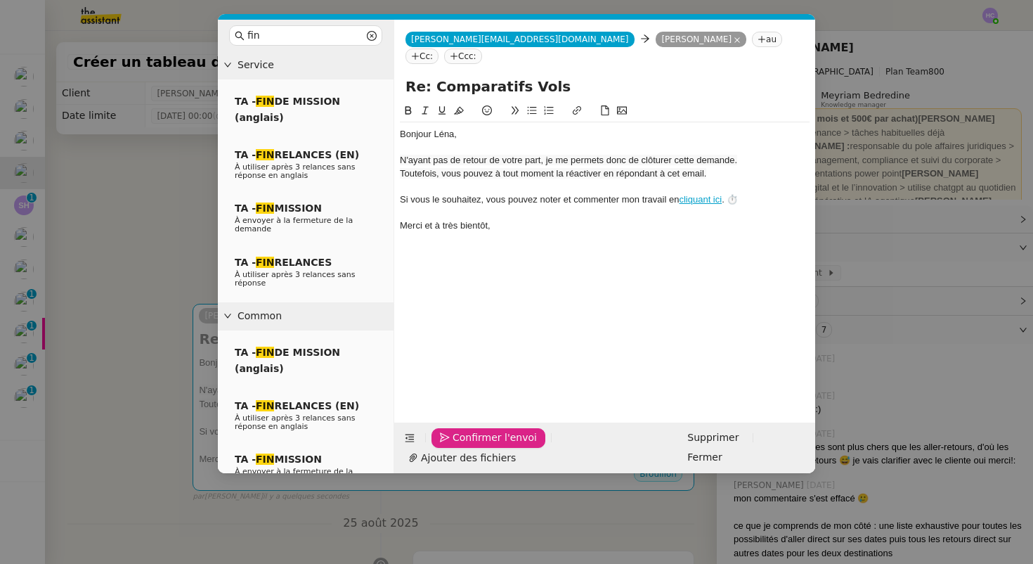
click at [463, 446] on span "Confirmer l'envoi" at bounding box center [495, 437] width 84 height 16
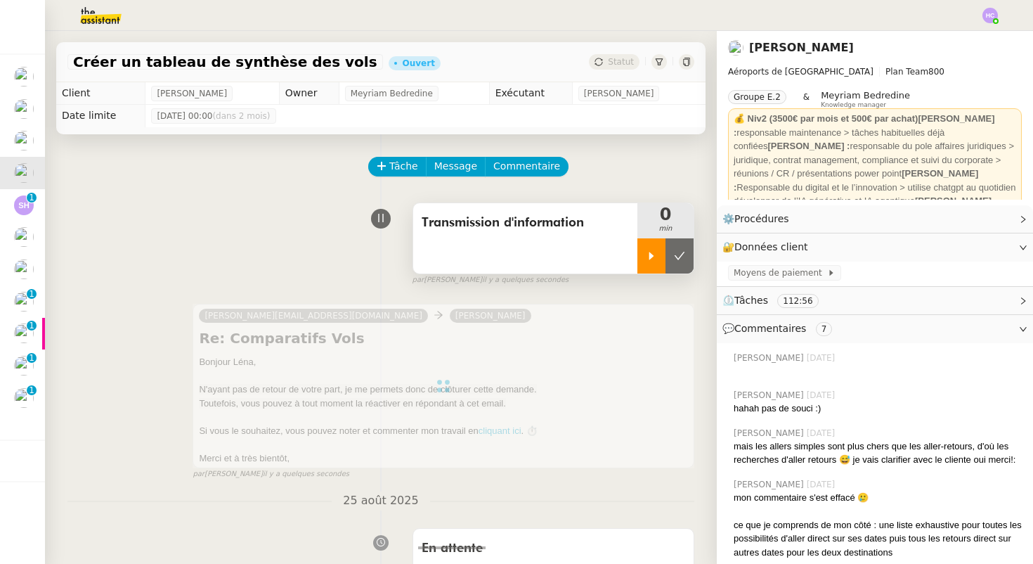
click at [648, 258] on icon at bounding box center [651, 255] width 11 height 11
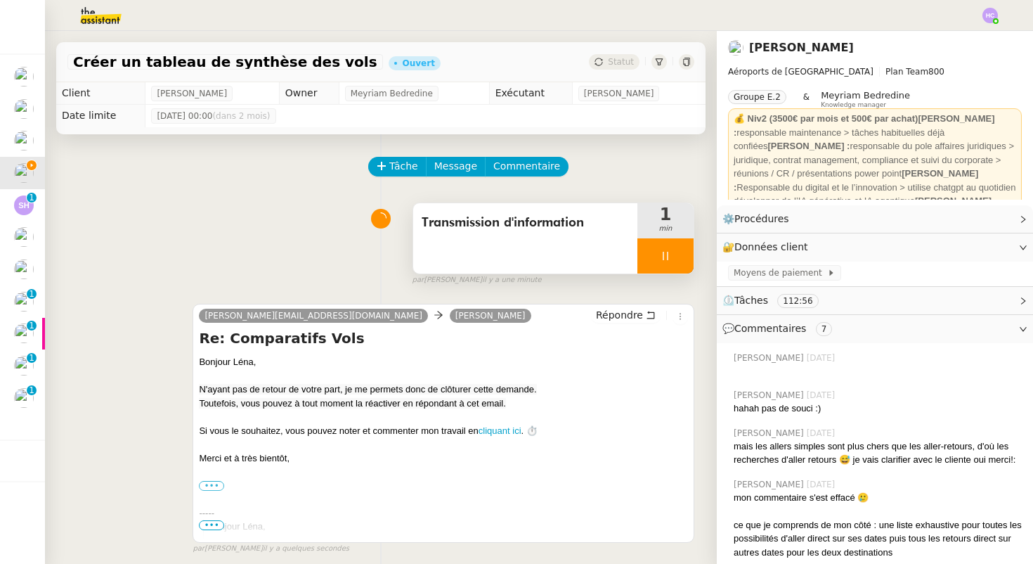
click at [648, 258] on div at bounding box center [666, 255] width 56 height 35
click at [692, 254] on button at bounding box center [680, 255] width 28 height 35
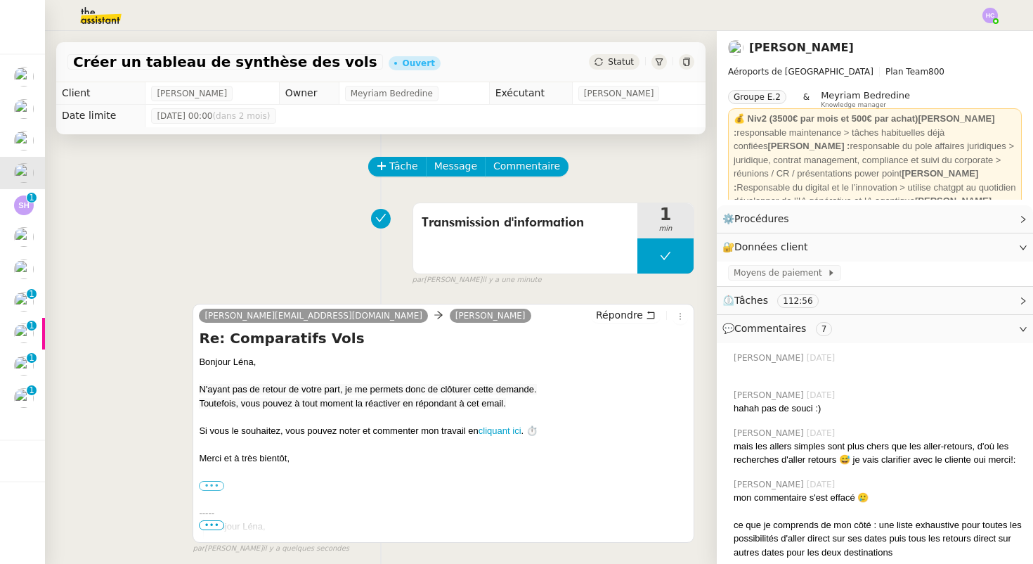
click at [624, 61] on span "Statut" at bounding box center [621, 62] width 26 height 10
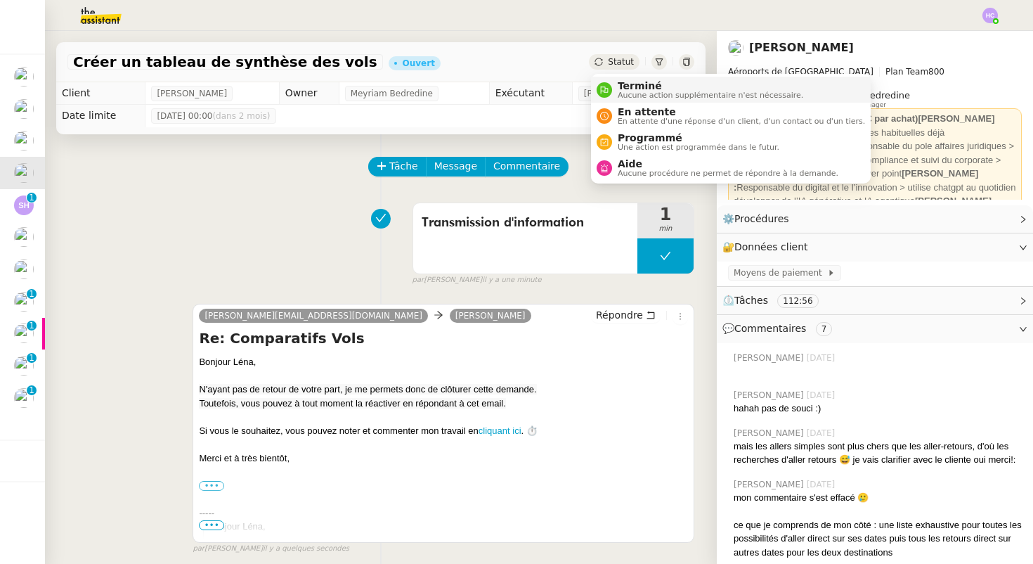
click at [655, 92] on span "Aucune action supplémentaire n'est nécessaire." at bounding box center [711, 95] width 186 height 8
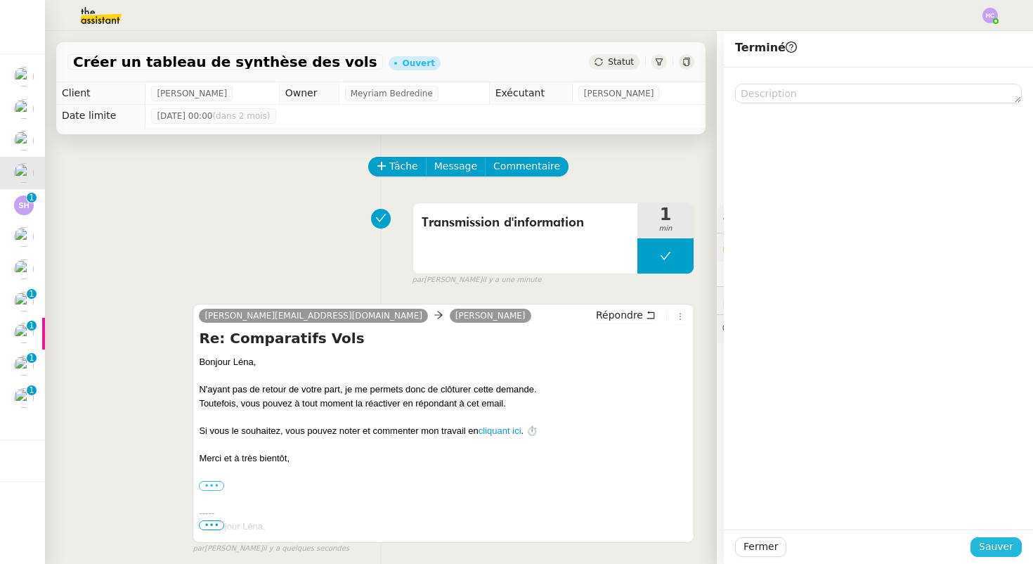
click at [986, 542] on span "Sauver" at bounding box center [996, 546] width 34 height 16
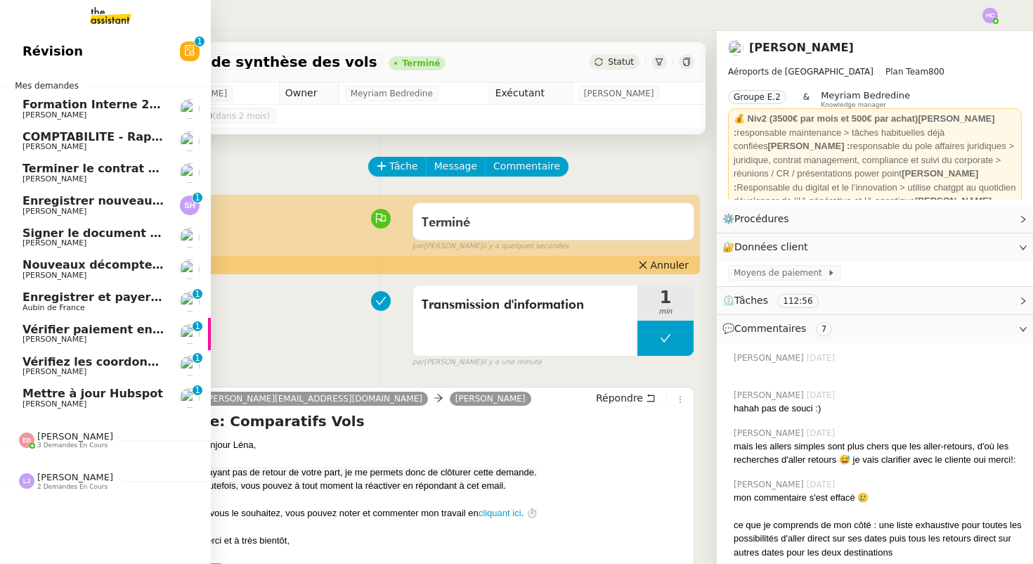
click at [110, 200] on span "Enregistrer nouveau client et contrat" at bounding box center [140, 200] width 236 height 13
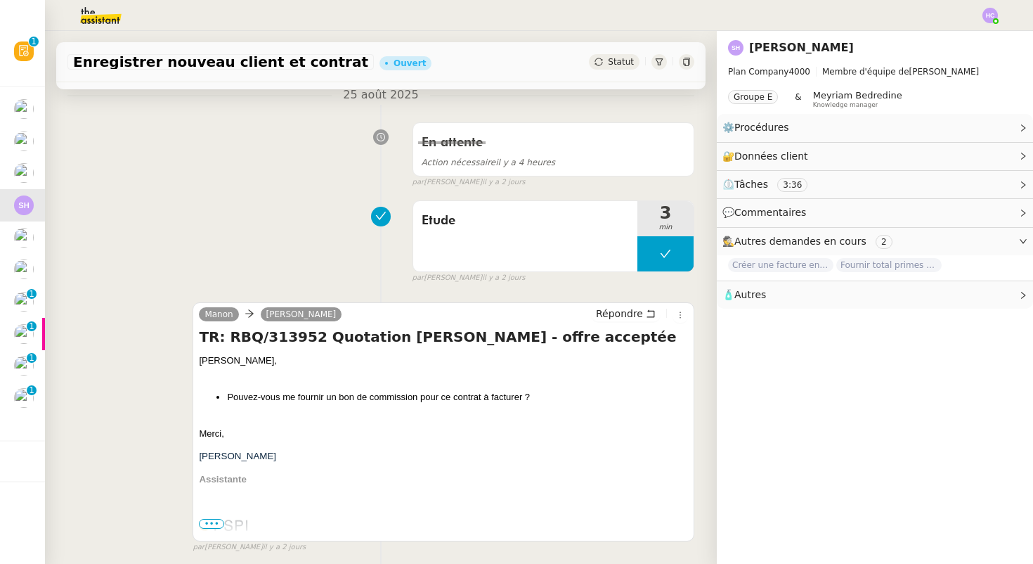
scroll to position [213, 0]
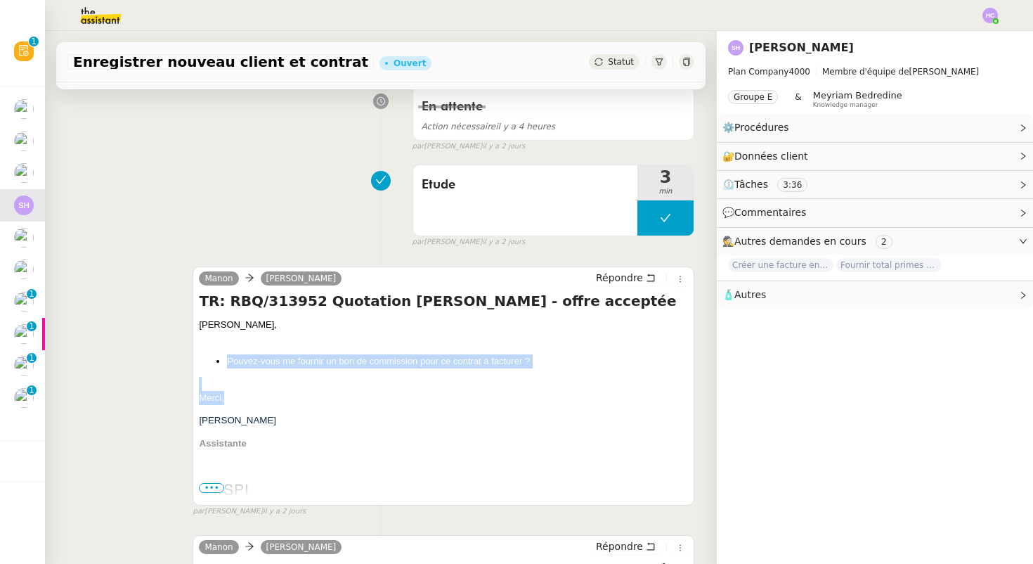
drag, startPoint x: 232, startPoint y: 396, endPoint x: 204, endPoint y: 361, distance: 45.6
copy div "Pouvez-vous me fournir un bon de commission pour ce contrat à facturer ? [GEOGR…"
click at [623, 278] on span "Répondre" at bounding box center [619, 278] width 47 height 14
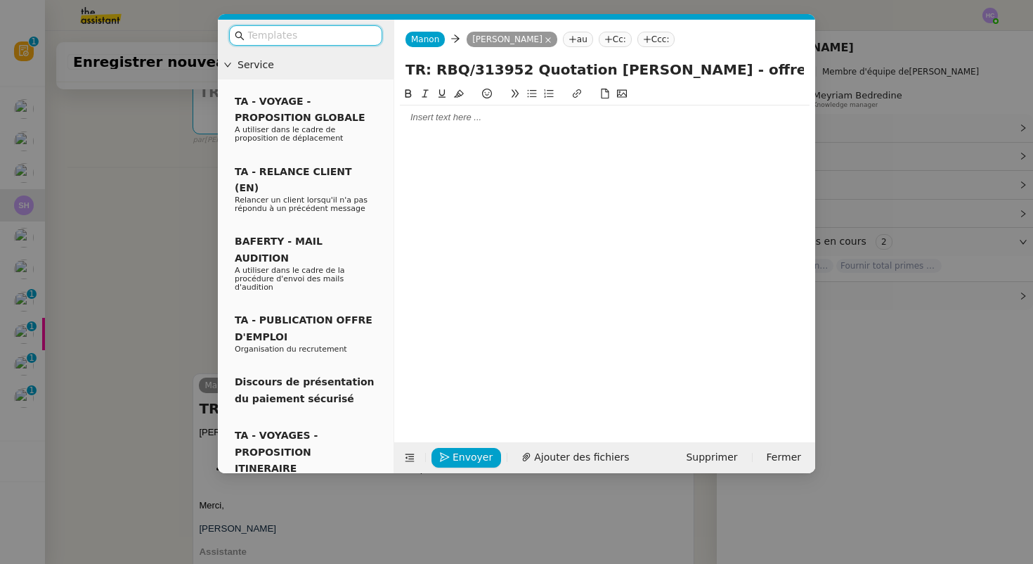
click at [166, 283] on nz-modal-container "Service TA - VOYAGE - PROPOSITION GLOBALE A utiliser dans le cadre de propositi…" at bounding box center [516, 282] width 1033 height 564
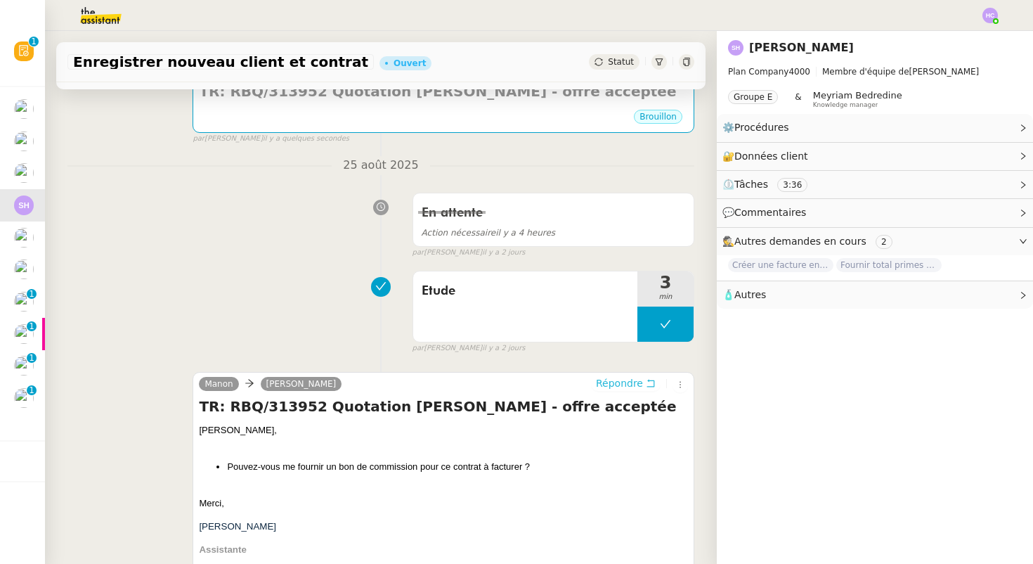
scroll to position [0, 0]
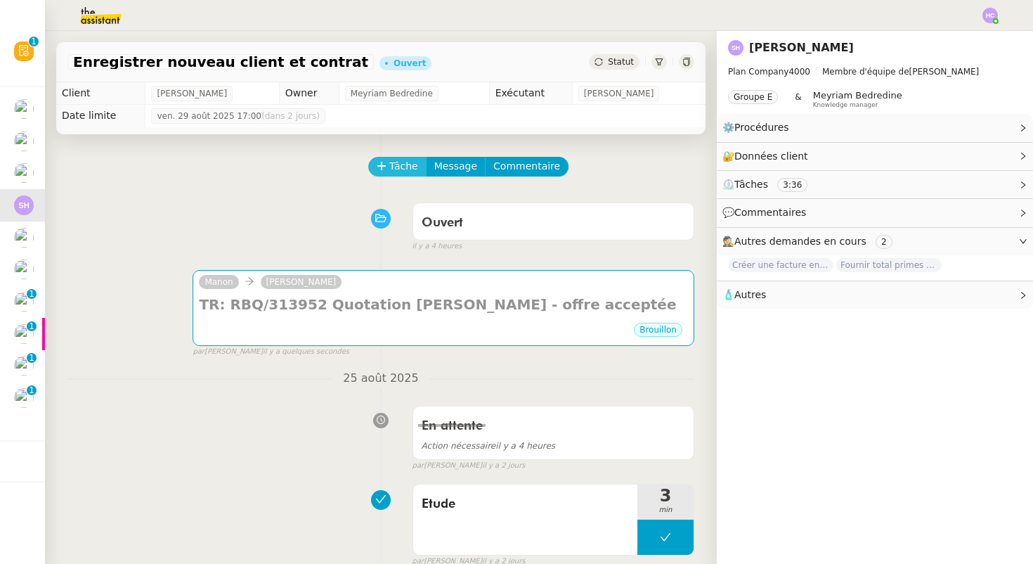
click at [411, 167] on span "Tâche" at bounding box center [403, 166] width 29 height 16
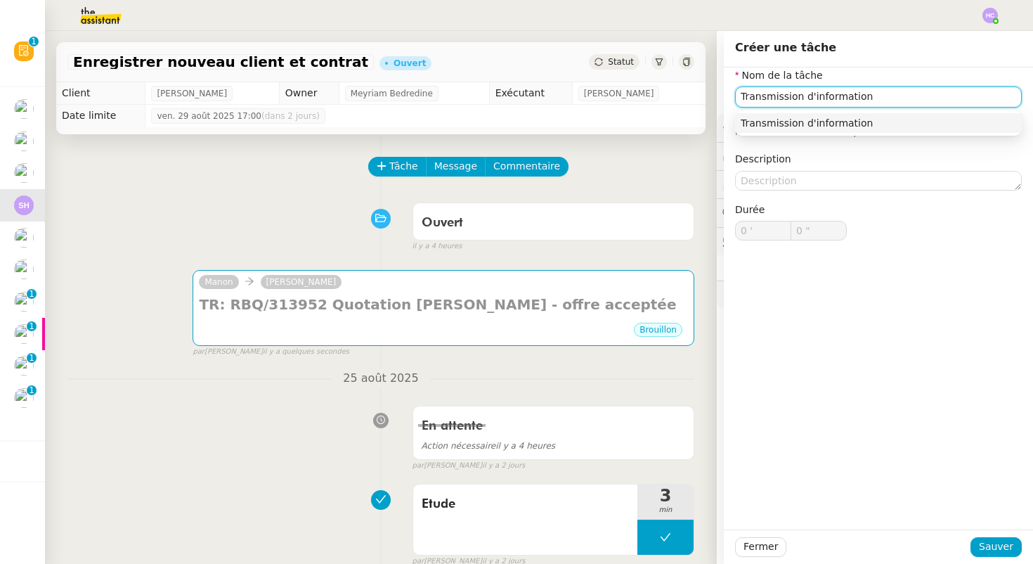
click at [847, 118] on div "Transmission d'information" at bounding box center [879, 123] width 276 height 13
type input "Transmission d'information"
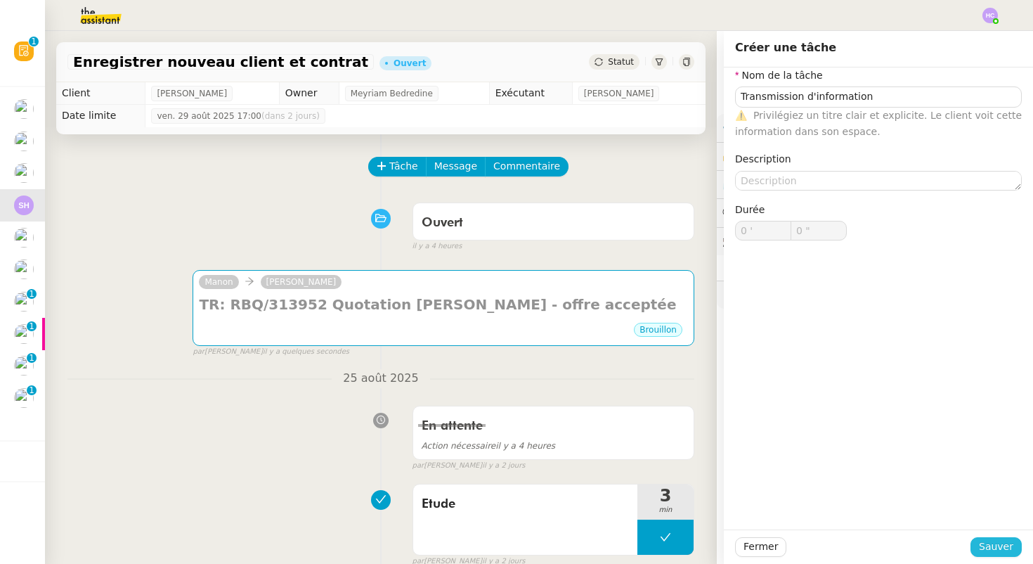
click at [997, 540] on span "Sauver" at bounding box center [996, 546] width 34 height 16
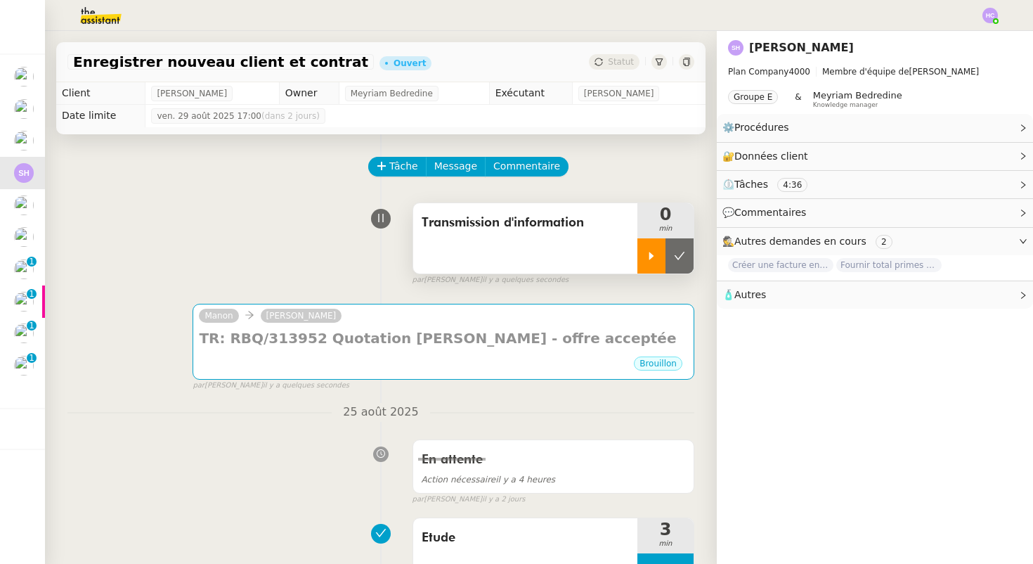
click at [654, 259] on icon at bounding box center [651, 255] width 11 height 11
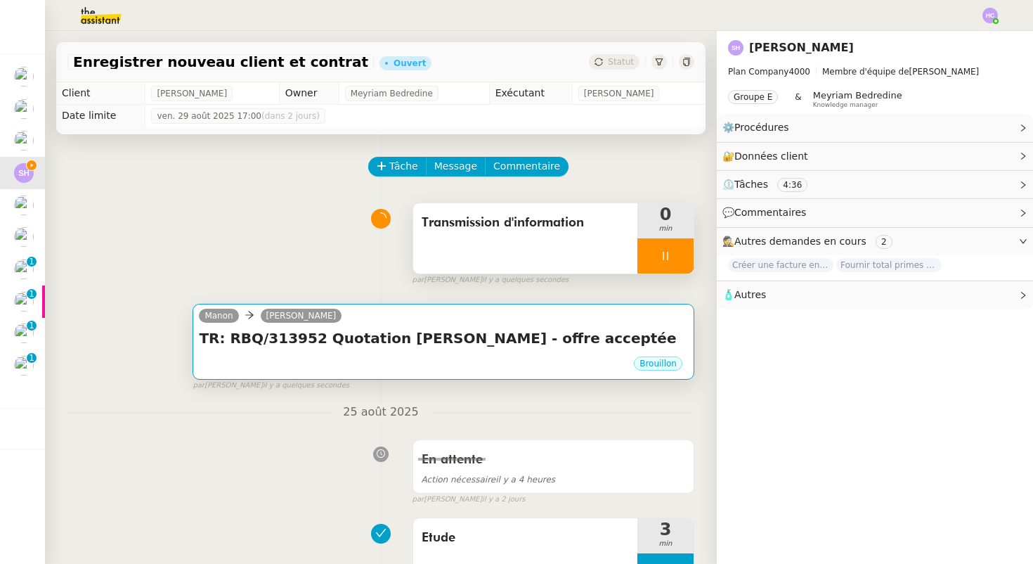
click at [461, 349] on div "TR: RBQ/313952 Quotation [PERSON_NAME] - offre acceptée •••" at bounding box center [443, 341] width 489 height 27
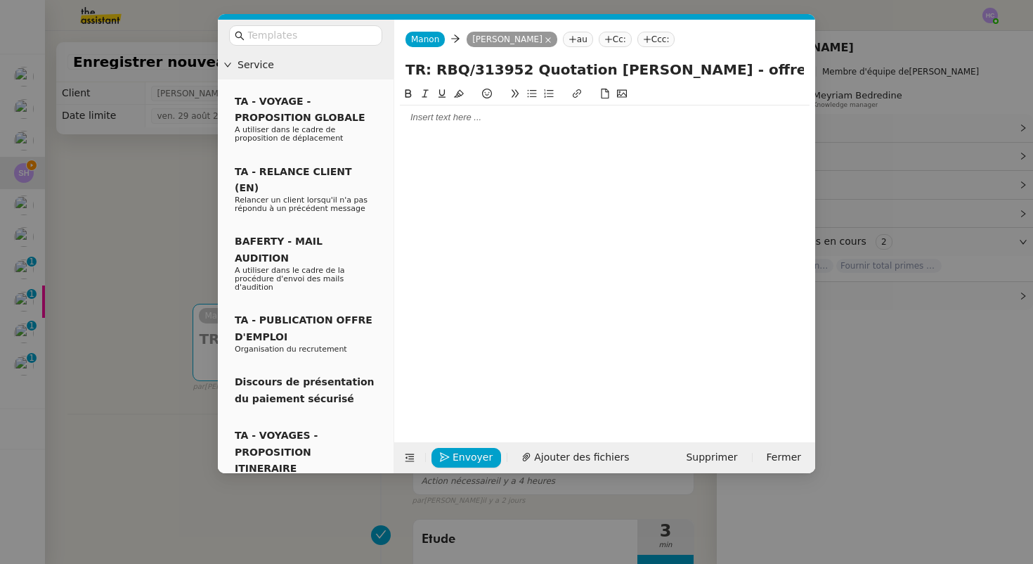
click at [433, 123] on div at bounding box center [605, 117] width 410 height 13
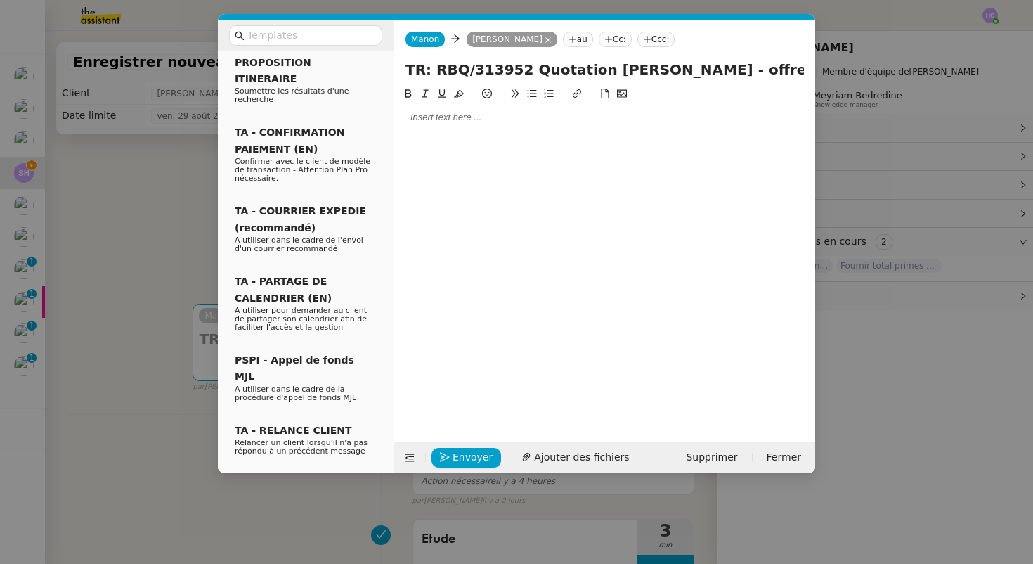
scroll to position [487, 0]
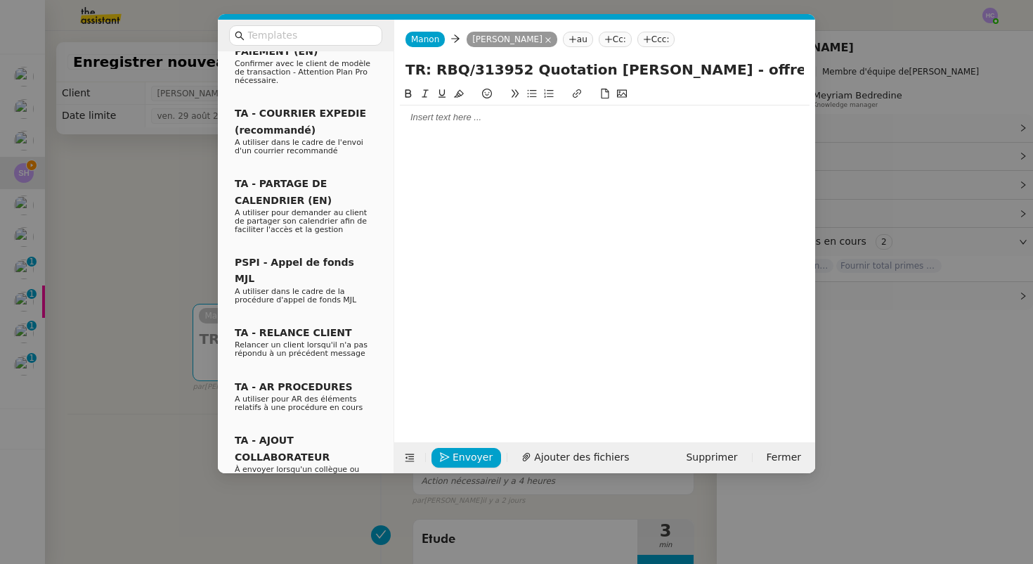
click at [313, 327] on span "TA - RELANCE CLIENT" at bounding box center [293, 332] width 117 height 11
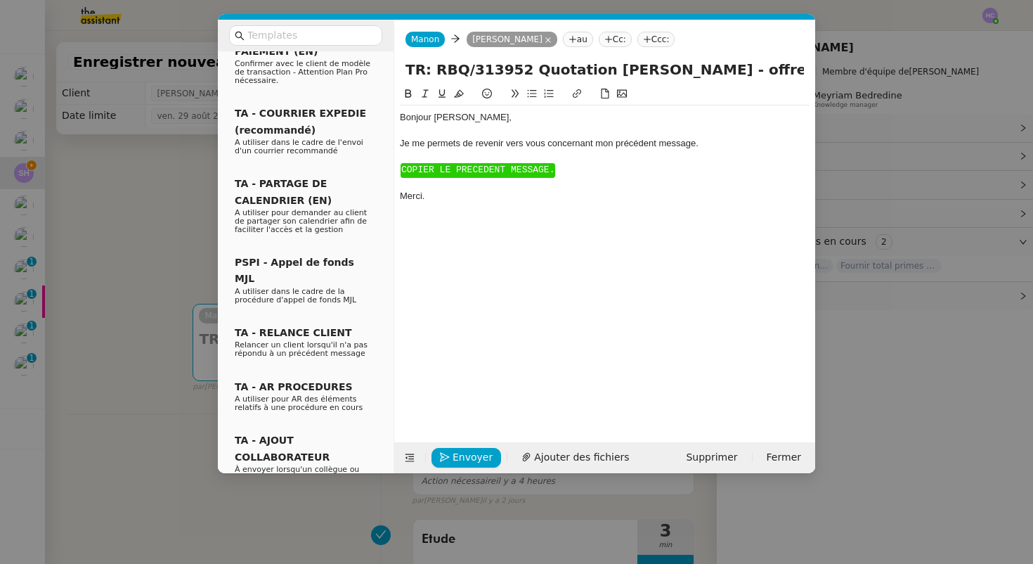
click at [313, 327] on span "TA - RELANCE CLIENT" at bounding box center [293, 332] width 117 height 11
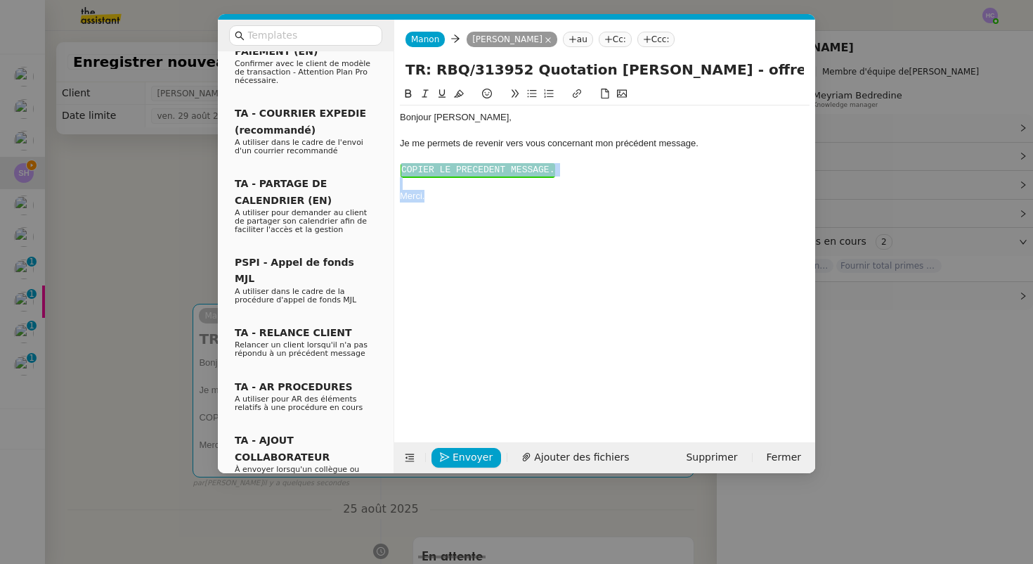
drag, startPoint x: 440, startPoint y: 207, endPoint x: 396, endPoint y: 171, distance: 56.4
click at [396, 171] on nz-spin "Bonjour ﻿[PERSON_NAME] ﻿, Je me permets de revenir vers vous concernant mon pré…" at bounding box center [604, 256] width 421 height 340
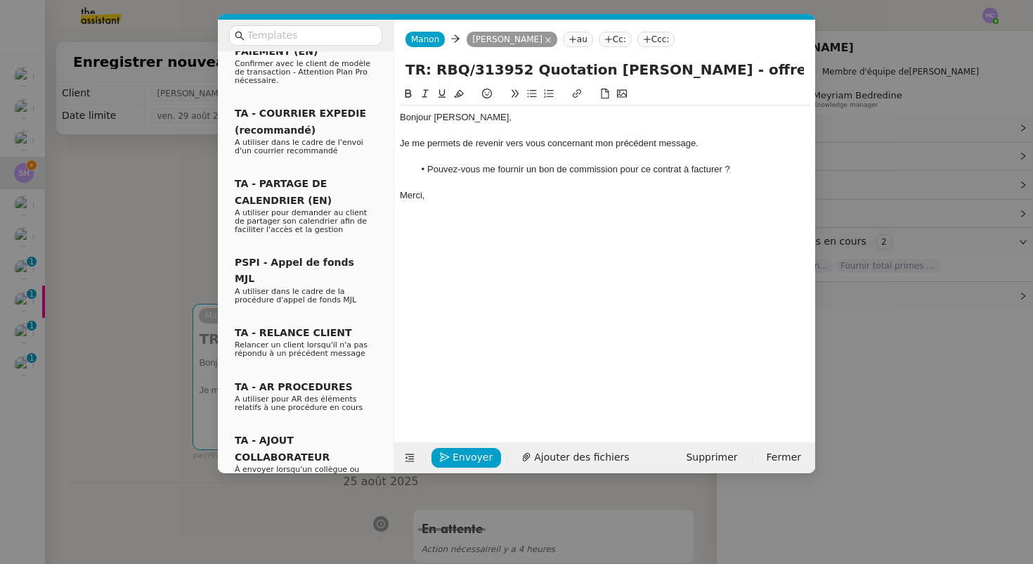
scroll to position [0, 0]
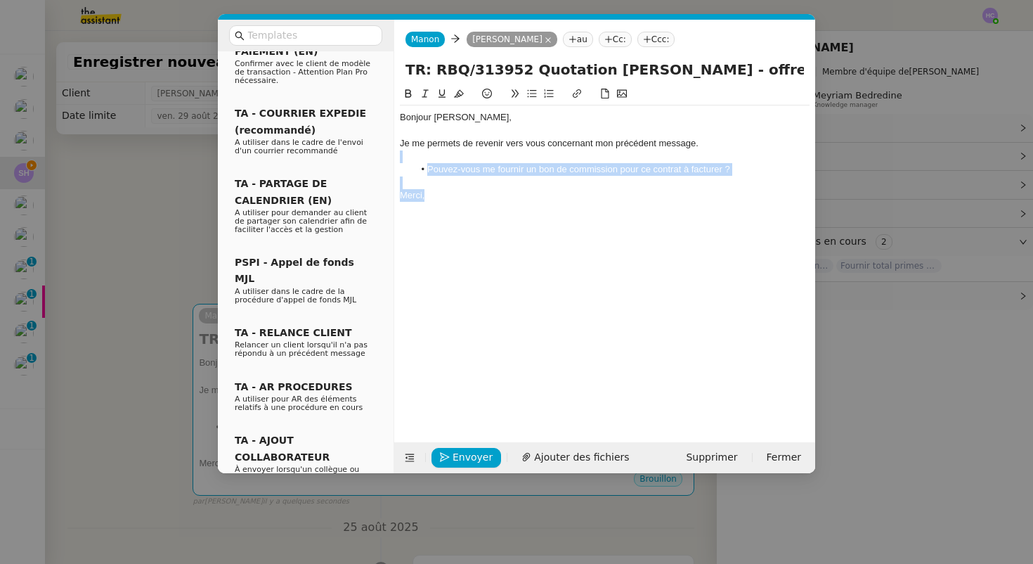
drag, startPoint x: 439, startPoint y: 201, endPoint x: 400, endPoint y: 159, distance: 57.2
click at [400, 159] on div "Bonjour ﻿[PERSON_NAME] ﻿, Je me permets de revenir vers vous concernant mon pré…" at bounding box center [605, 156] width 410 height 102
click at [495, 228] on div "Bonjour ﻿[PERSON_NAME] ﻿, Je me permets de revenir vers vous concernant mon pré…" at bounding box center [605, 253] width 410 height 335
click at [479, 119] on div "Bonjour ﻿[PERSON_NAME]," at bounding box center [605, 117] width 410 height 13
click at [721, 142] on div "Je me permets de revenir vers vous concernant mon précédent message." at bounding box center [605, 143] width 410 height 13
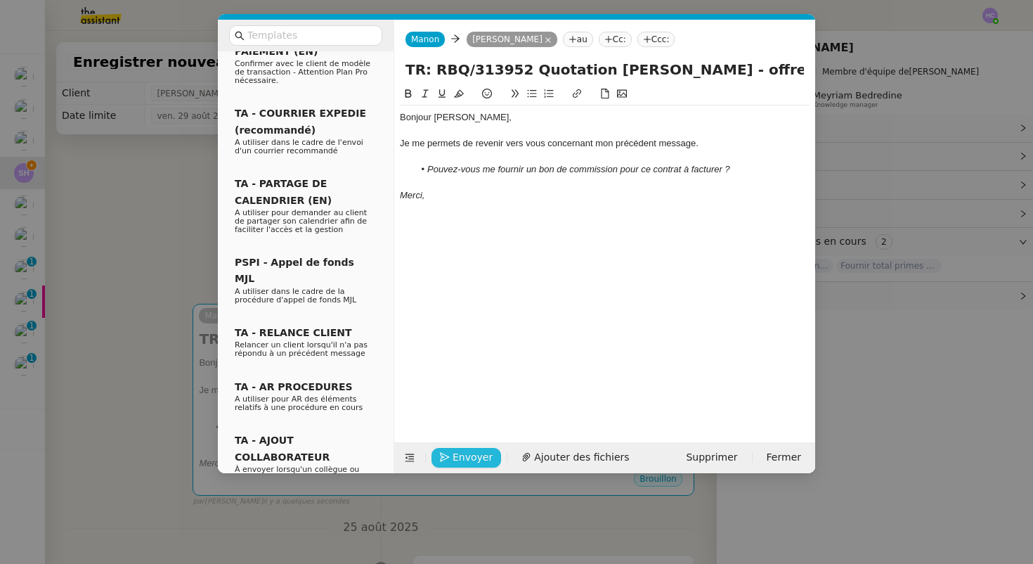
click at [487, 453] on span "Envoyer" at bounding box center [473, 457] width 40 height 16
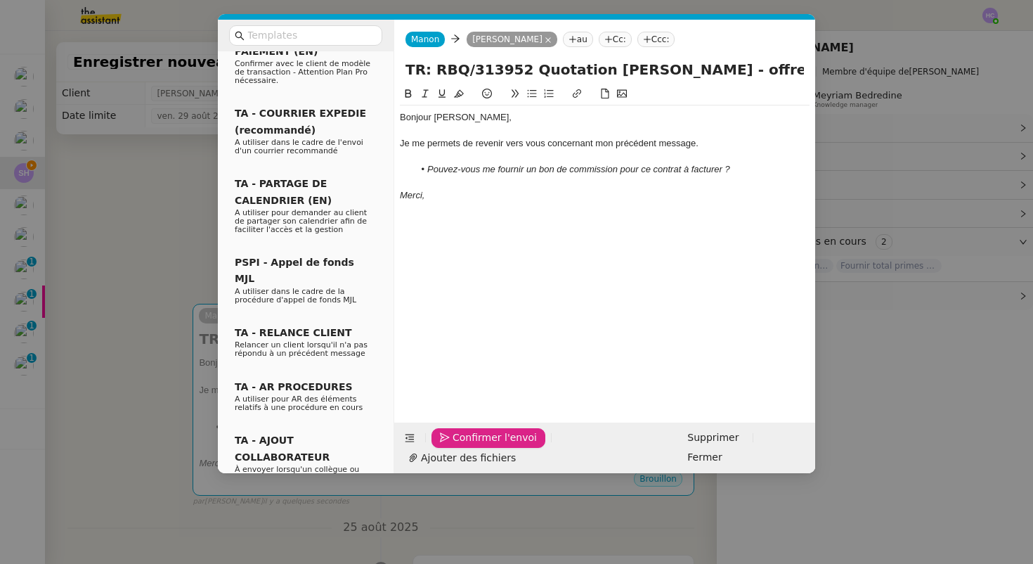
click at [477, 446] on span "Confirmer l'envoi" at bounding box center [495, 437] width 84 height 16
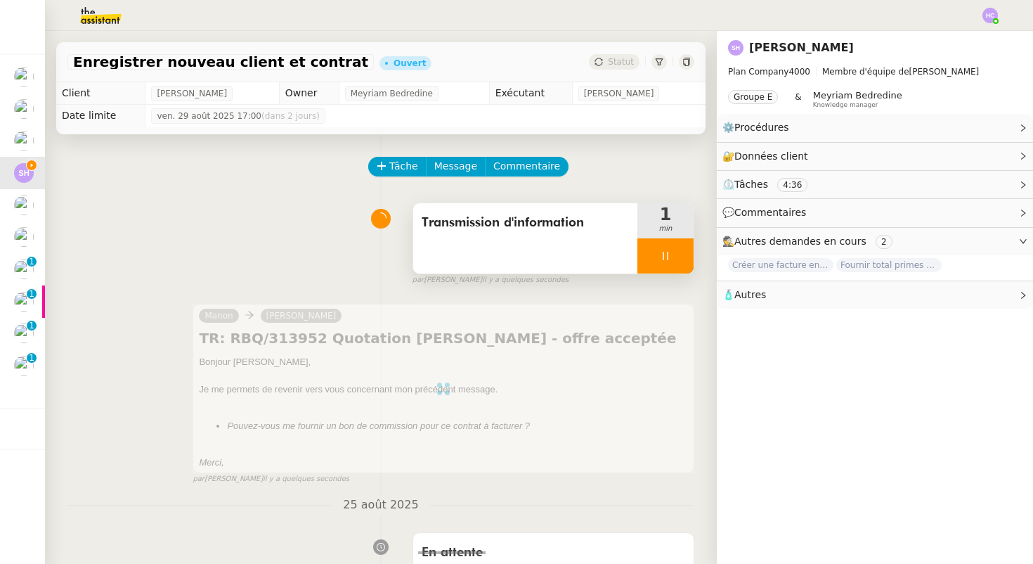
click at [672, 247] on div at bounding box center [666, 255] width 56 height 35
click at [660, 247] on div at bounding box center [652, 255] width 28 height 35
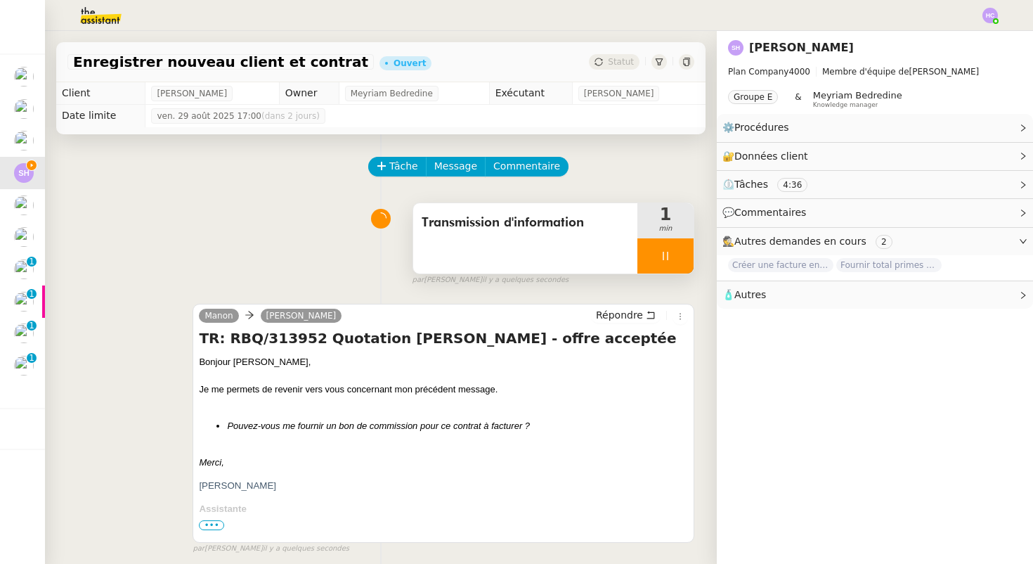
click at [663, 254] on icon at bounding box center [665, 255] width 11 height 11
click at [678, 256] on icon at bounding box center [679, 255] width 11 height 11
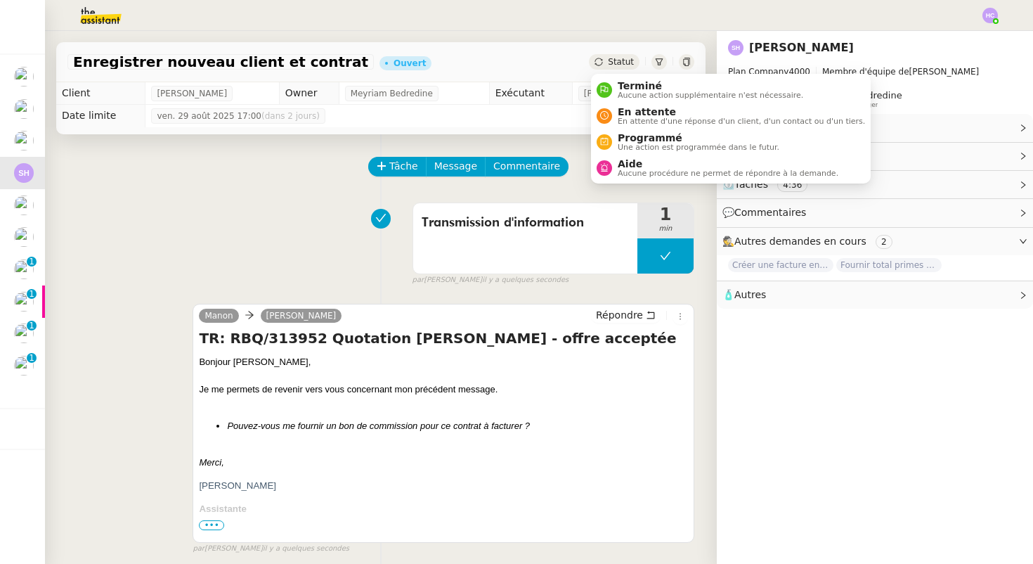
click at [600, 65] on icon at bounding box center [599, 62] width 8 height 8
click at [630, 119] on span "En attente d'une réponse d'un client, d'un contact ou d'un tiers." at bounding box center [741, 121] width 247 height 8
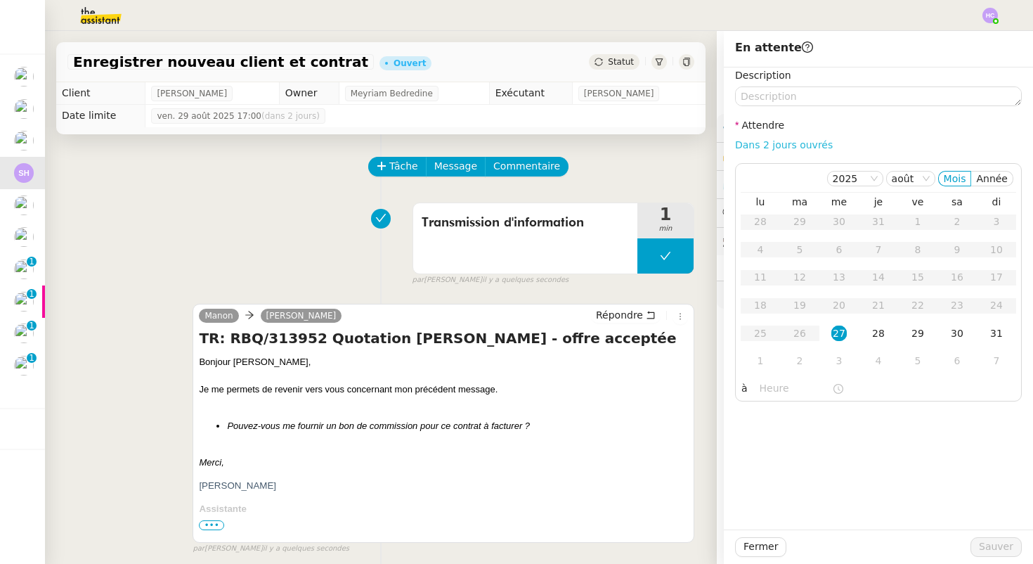
click at [787, 146] on link "Dans 2 jours ouvrés" at bounding box center [784, 144] width 98 height 11
type input "07:00"
click at [997, 544] on span "Sauver" at bounding box center [996, 546] width 34 height 16
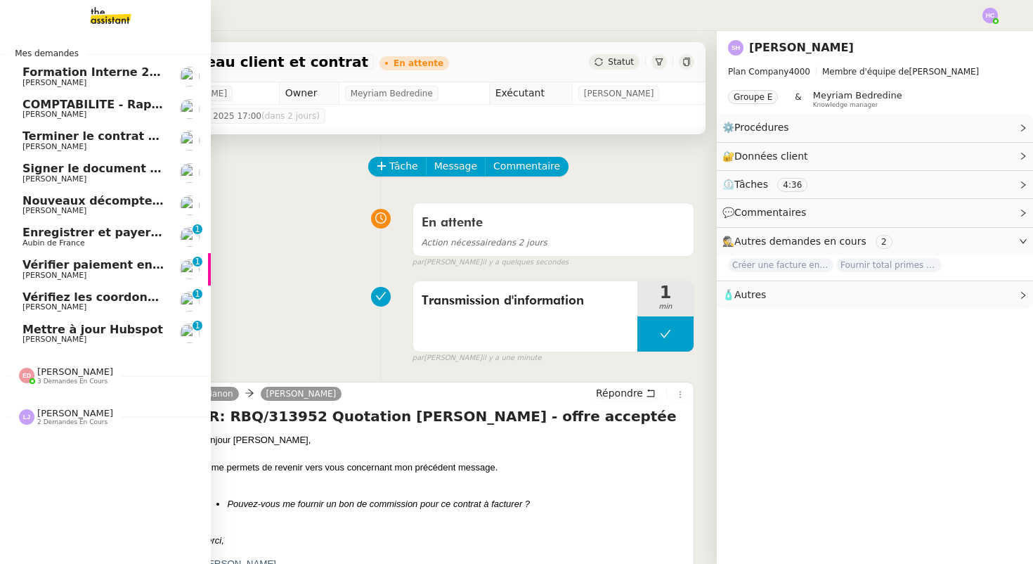
click at [64, 168] on span "Signer le document par [PERSON_NAME]" at bounding box center [150, 168] width 257 height 13
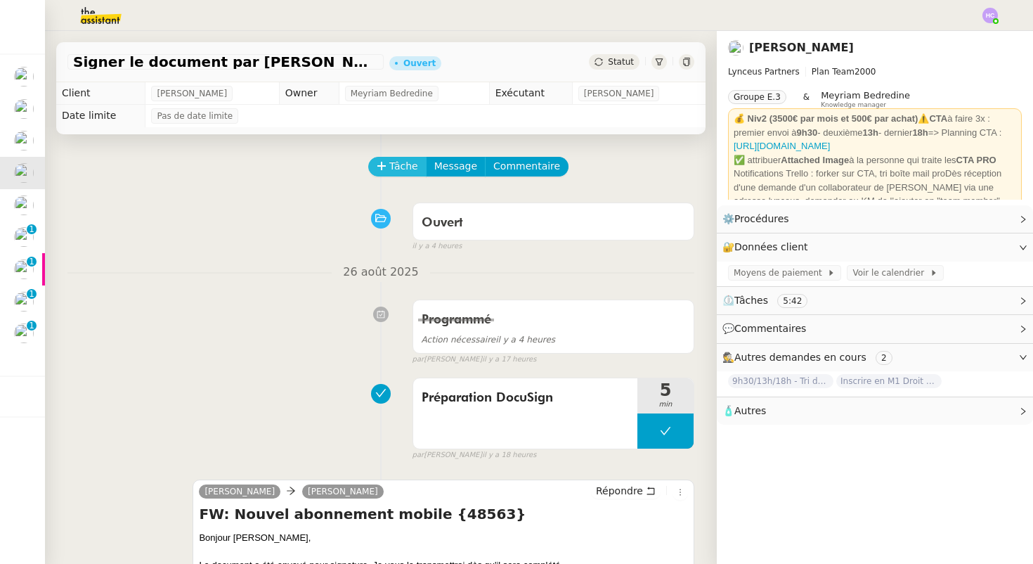
click at [393, 164] on span "Tâche" at bounding box center [403, 166] width 29 height 16
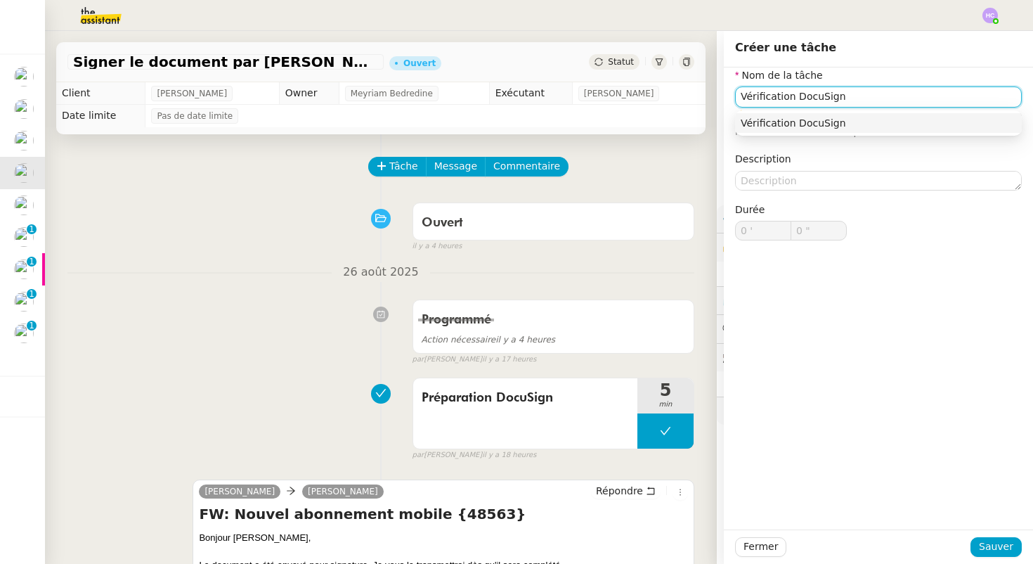
click at [821, 120] on div "Vérification DocuSign" at bounding box center [879, 123] width 276 height 13
type input "Vérification DocuSign"
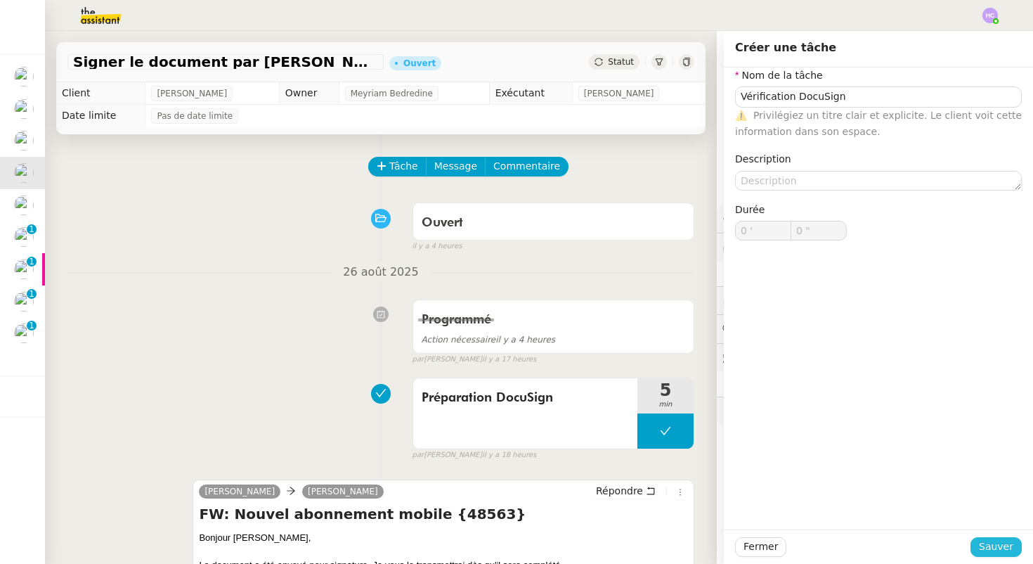
click at [982, 544] on span "Sauver" at bounding box center [996, 546] width 34 height 16
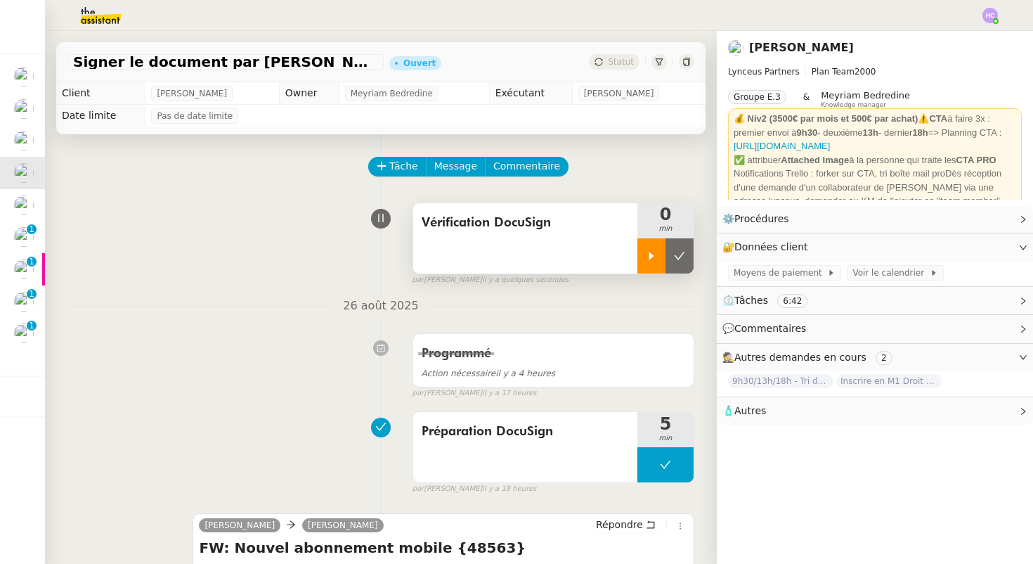
click at [655, 269] on div at bounding box center [652, 255] width 28 height 35
click at [655, 253] on div at bounding box center [666, 255] width 56 height 35
click at [671, 259] on button at bounding box center [680, 255] width 28 height 35
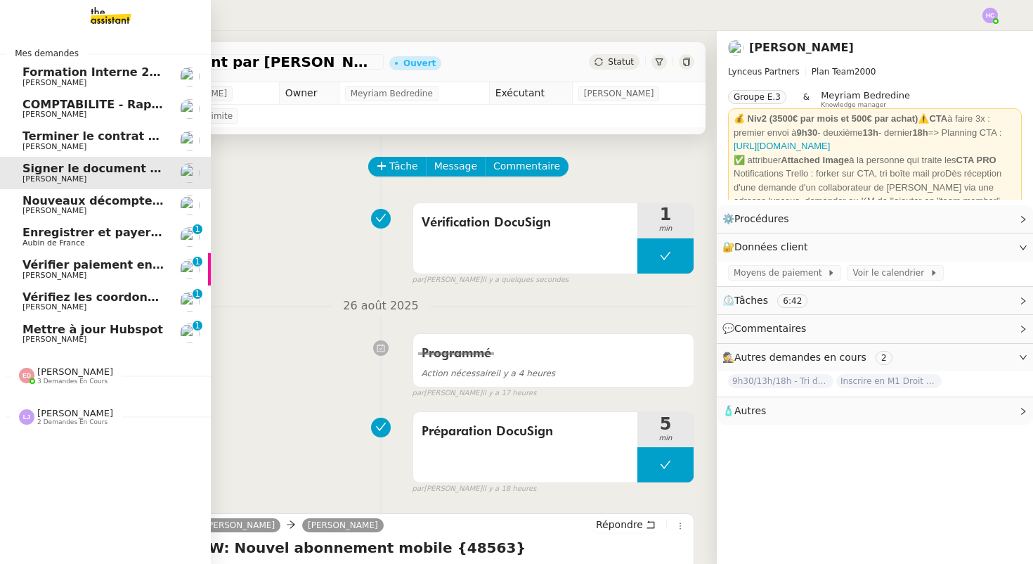
click at [51, 207] on span "[PERSON_NAME]" at bounding box center [54, 210] width 64 height 9
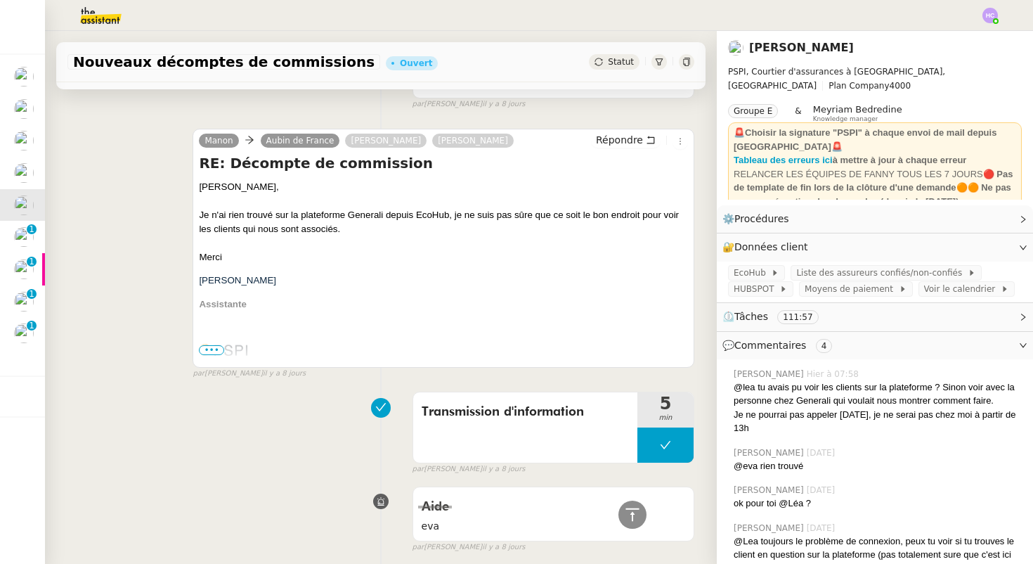
scroll to position [658, 0]
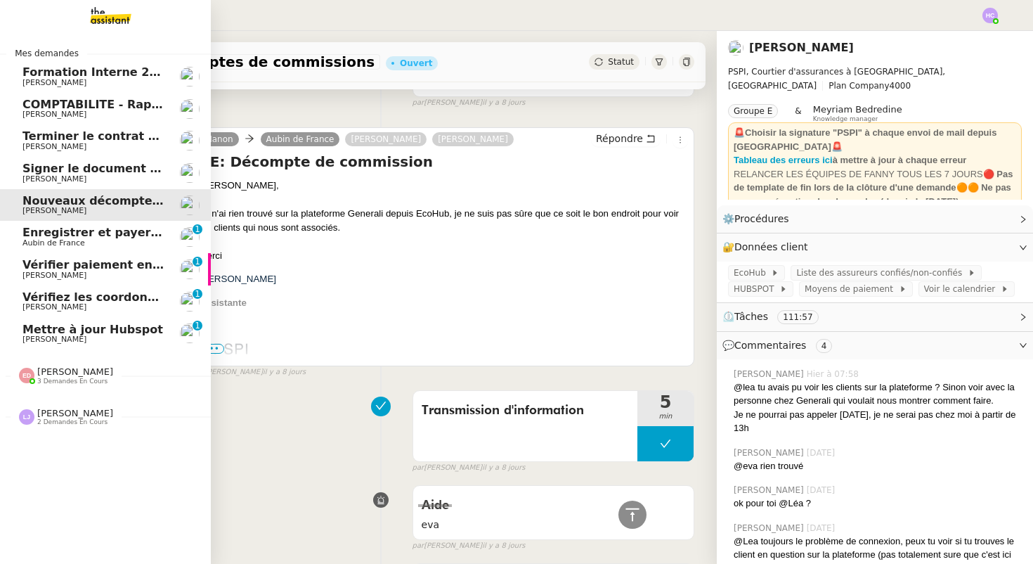
click at [55, 233] on span "Enregistrer et payer la compagnie" at bounding box center [130, 232] width 216 height 13
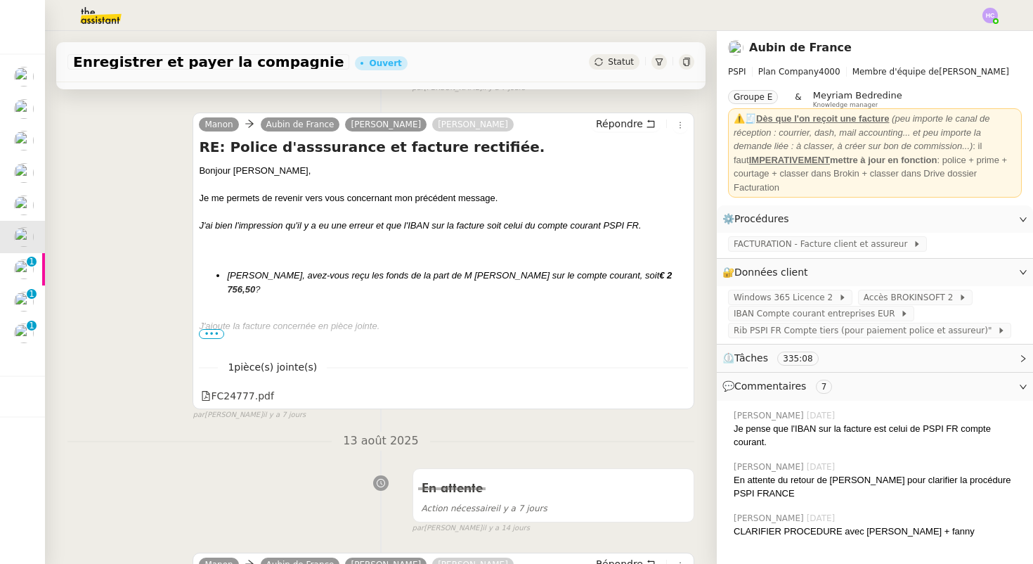
scroll to position [257, 0]
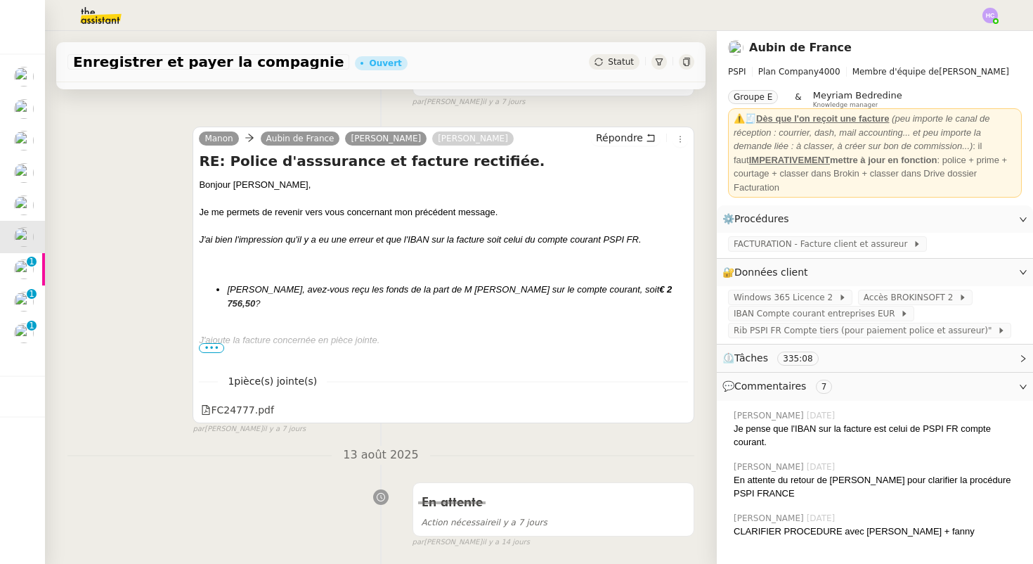
click at [210, 346] on span "•••" at bounding box center [211, 348] width 25 height 10
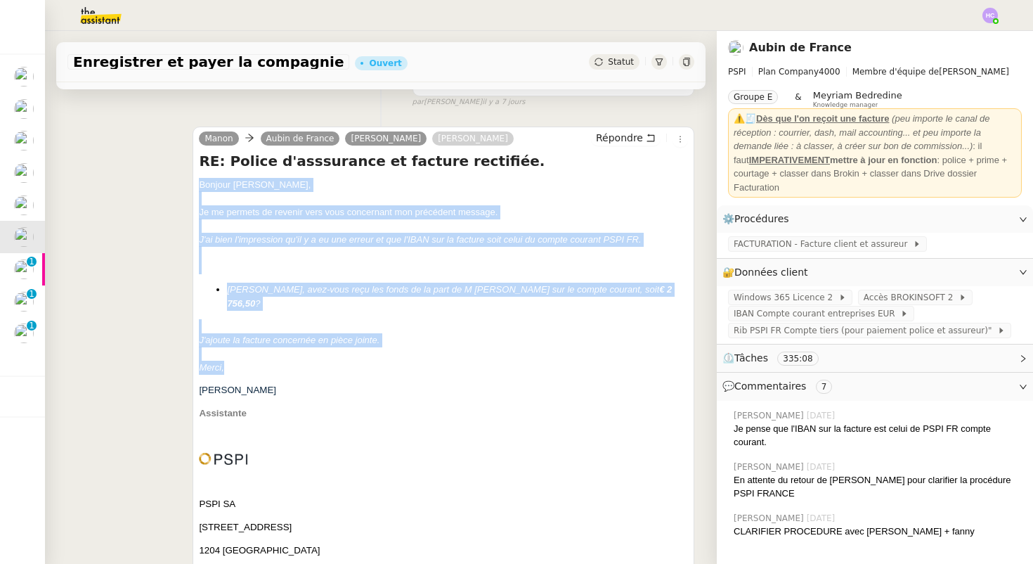
drag, startPoint x: 229, startPoint y: 356, endPoint x: 195, endPoint y: 189, distance: 170.0
copy div "Bonjour ﻿[PERSON_NAME], Je me permets de revenir vers vous concernant mon précé…"
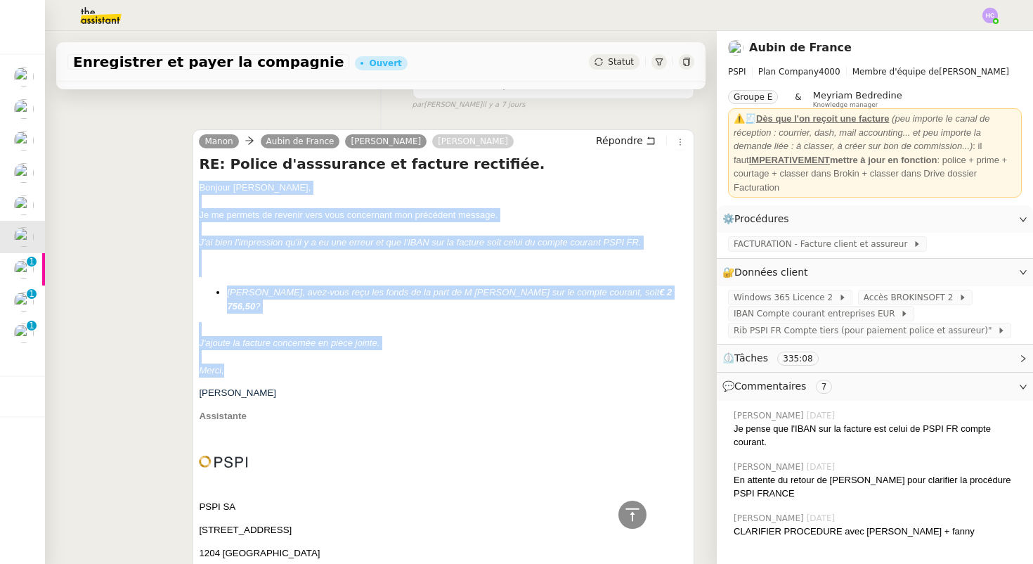
scroll to position [172, 0]
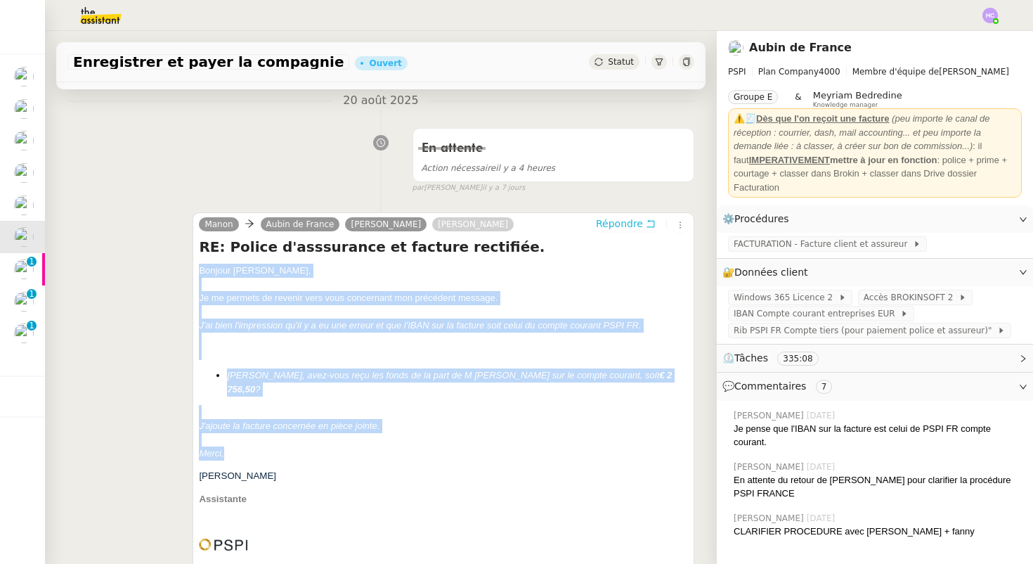
click at [618, 228] on span "Répondre" at bounding box center [619, 223] width 47 height 14
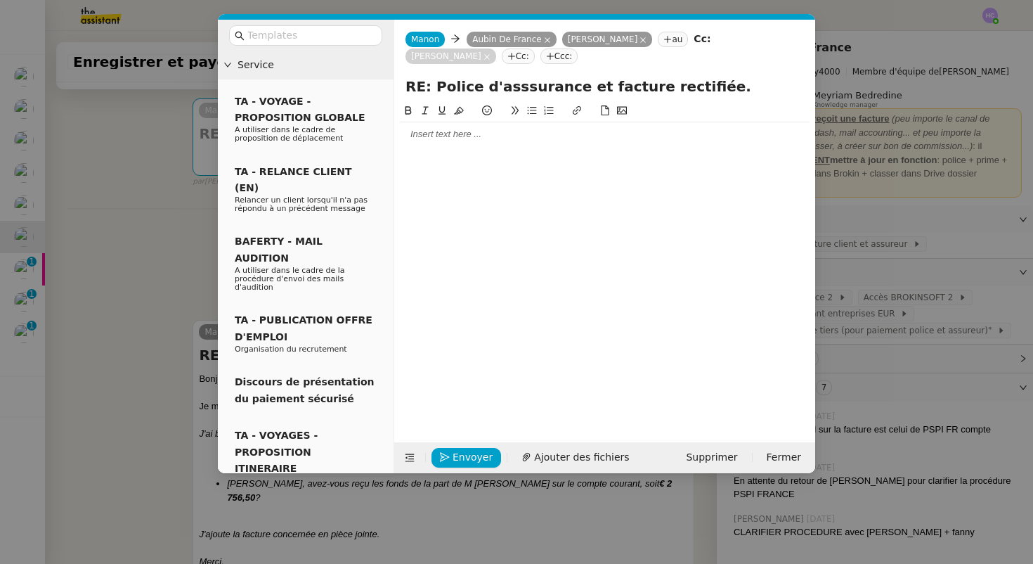
click at [444, 135] on div at bounding box center [605, 134] width 410 height 13
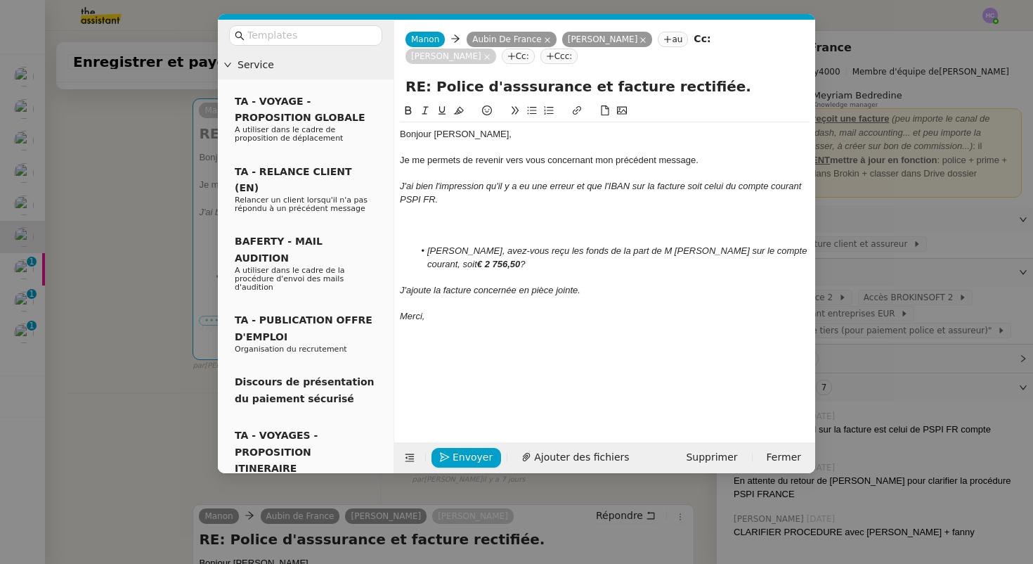
click at [453, 234] on div at bounding box center [605, 238] width 410 height 13
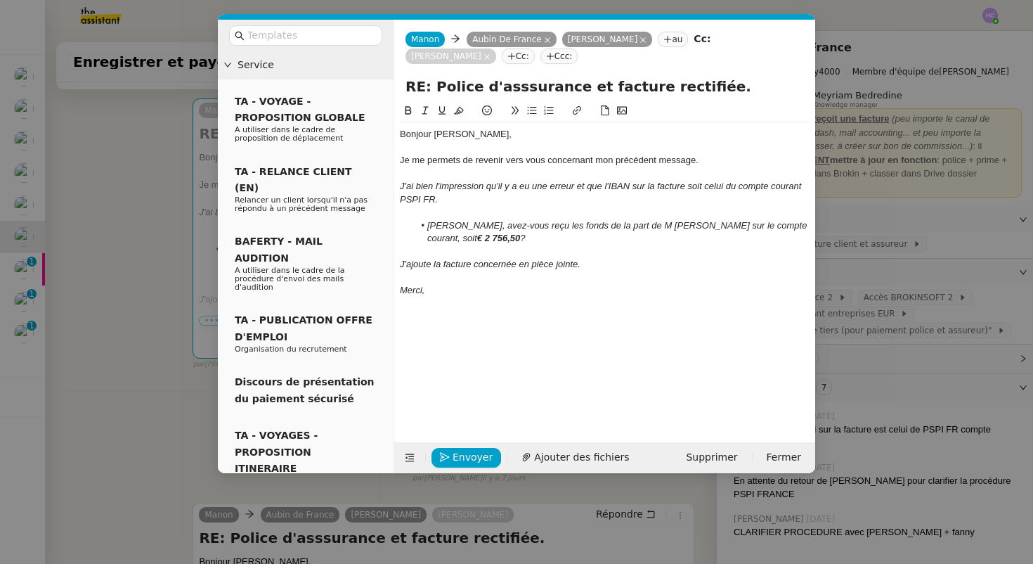
click at [98, 328] on nz-modal-container "Service TA - VOYAGE - PROPOSITION GLOBALE A utiliser dans le cadre de propositi…" at bounding box center [516, 282] width 1033 height 564
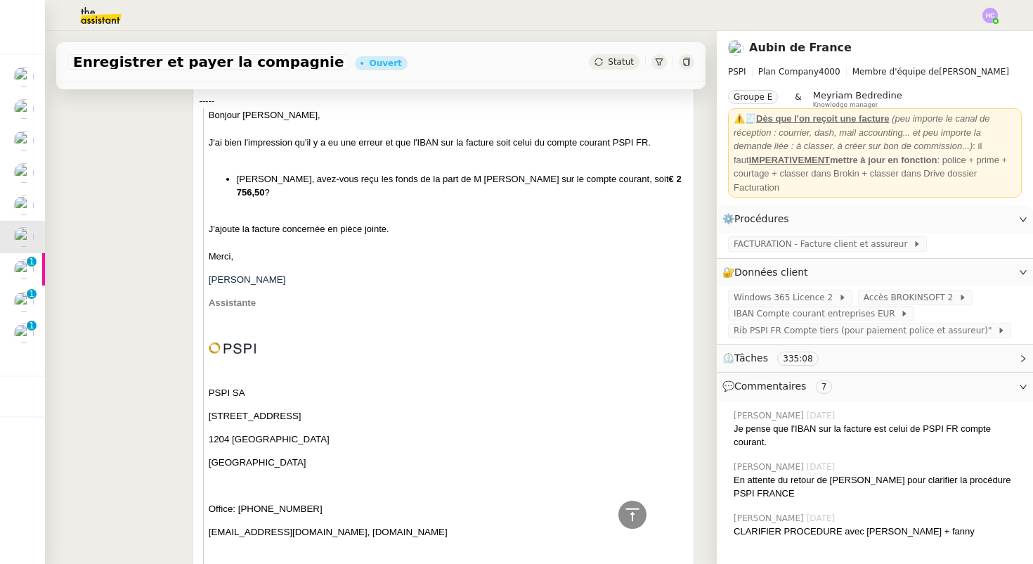
scroll to position [1313, 0]
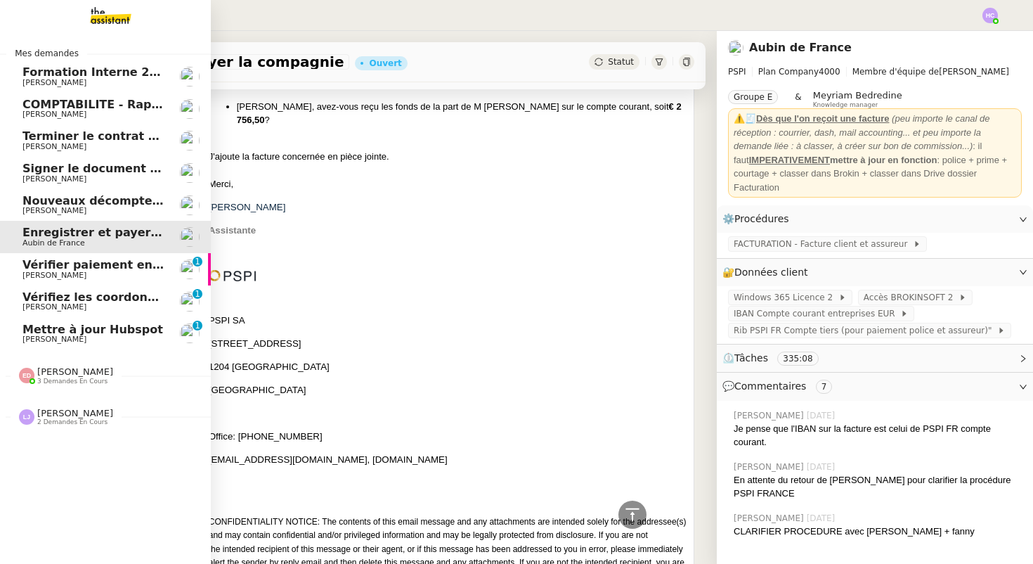
click at [66, 270] on span "Vérifier paiement en Euros pour Team2act" at bounding box center [155, 264] width 267 height 13
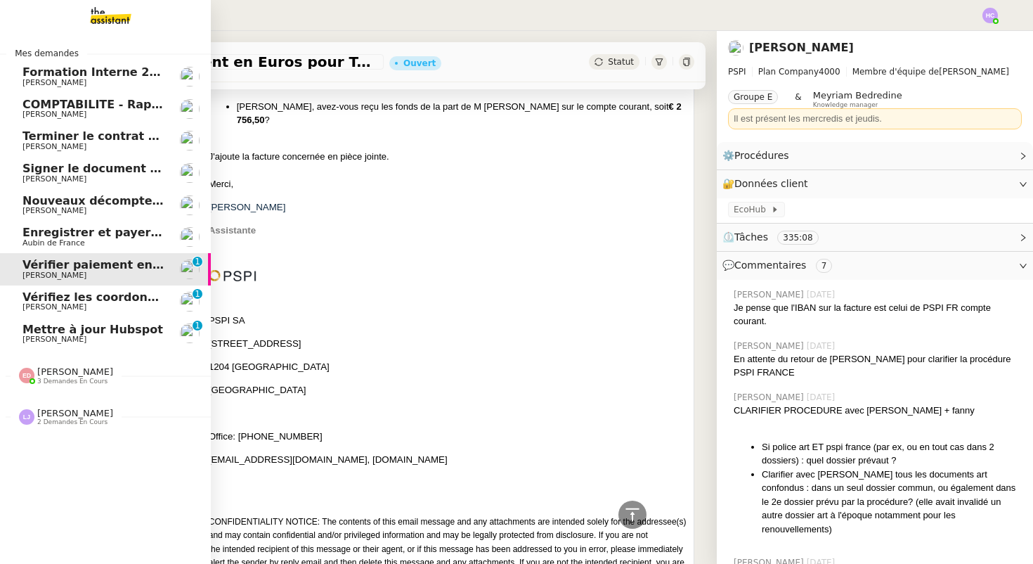
click at [66, 242] on span "Aubin de France" at bounding box center [53, 242] width 63 height 9
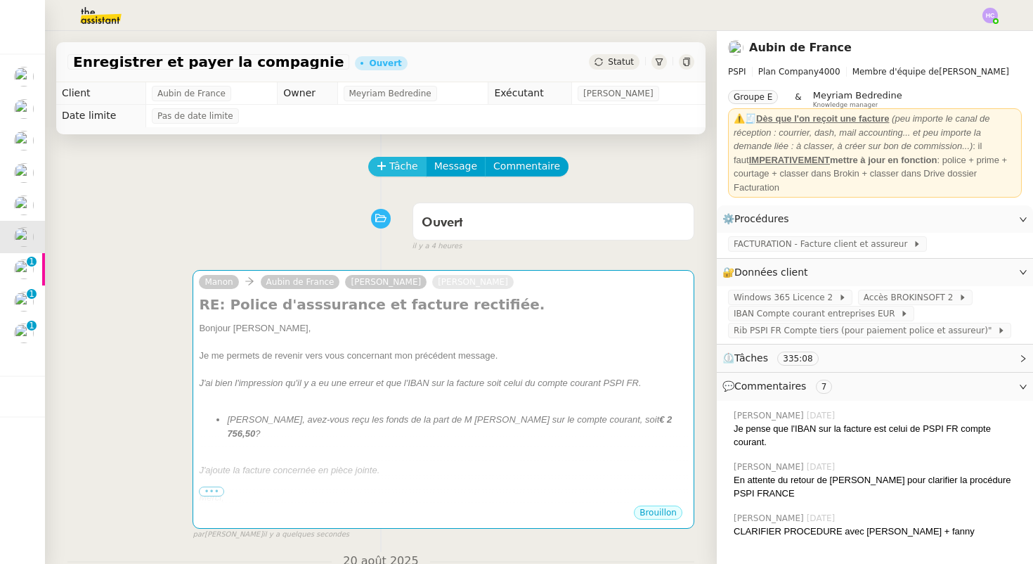
click at [394, 165] on span "Tâche" at bounding box center [403, 166] width 29 height 16
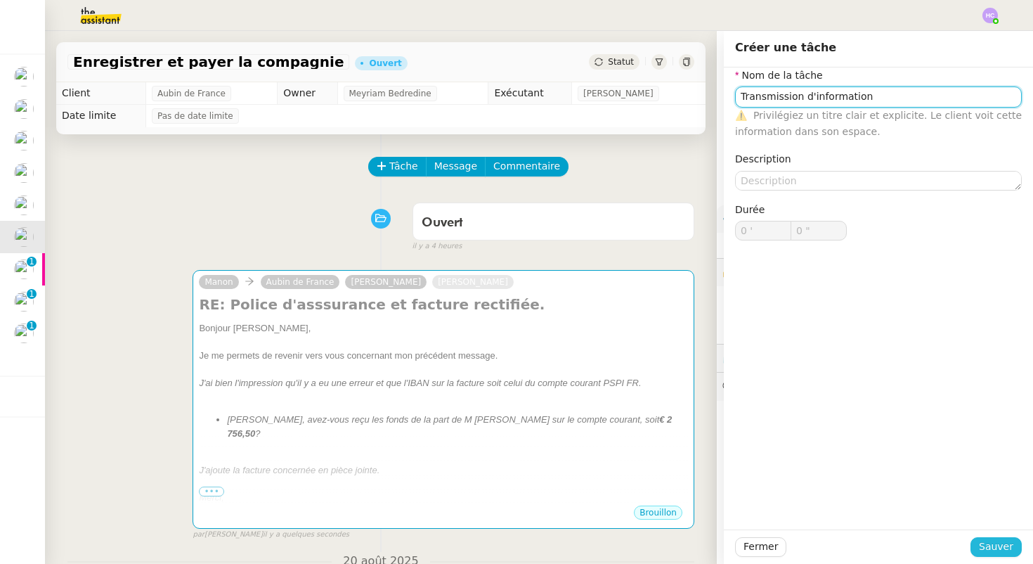
type input "Transmission d'information"
click at [997, 548] on span "Sauver" at bounding box center [996, 546] width 34 height 16
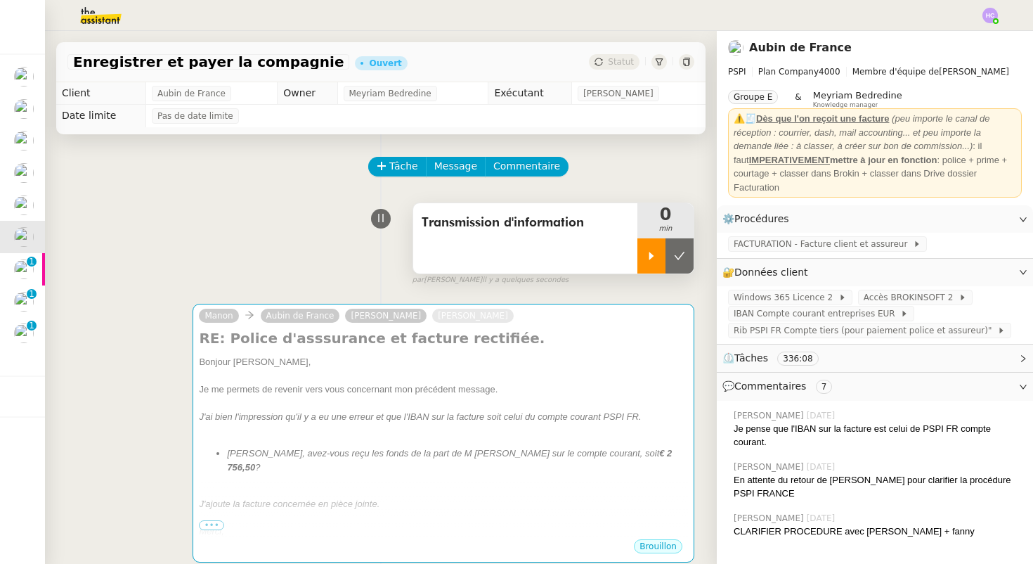
click at [648, 252] on icon at bounding box center [651, 255] width 11 height 11
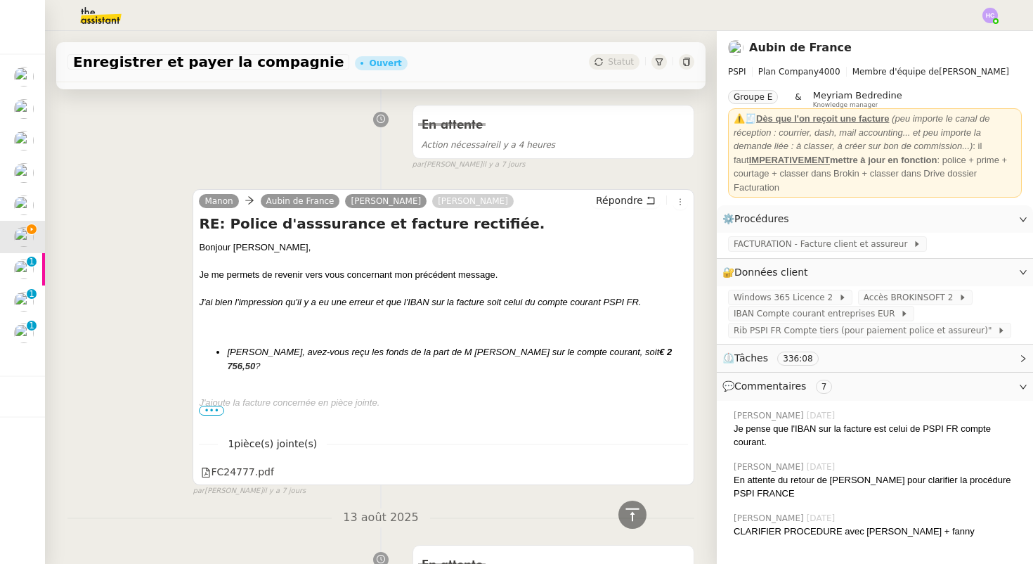
scroll to position [555, 0]
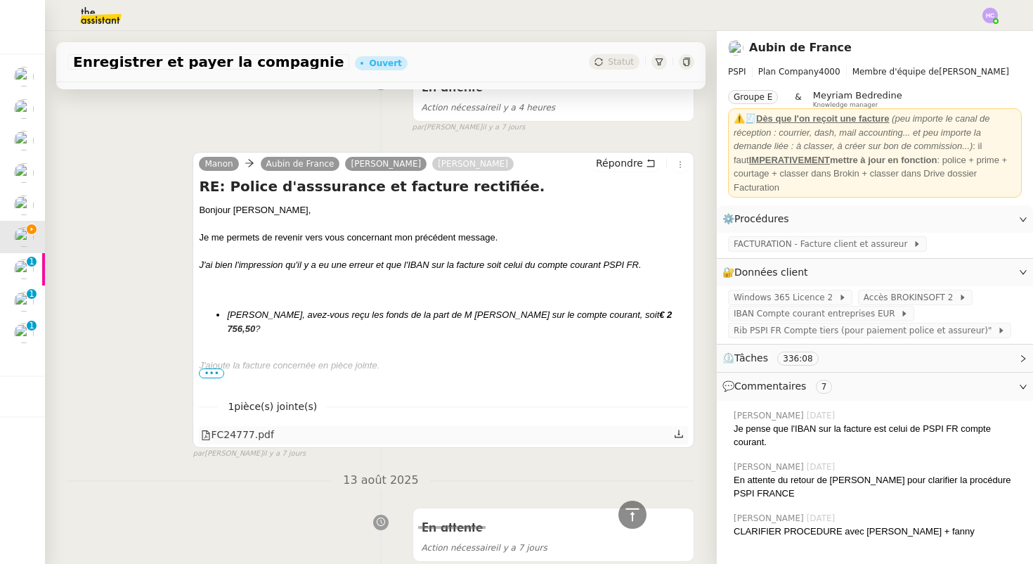
click at [679, 430] on icon at bounding box center [679, 434] width 8 height 8
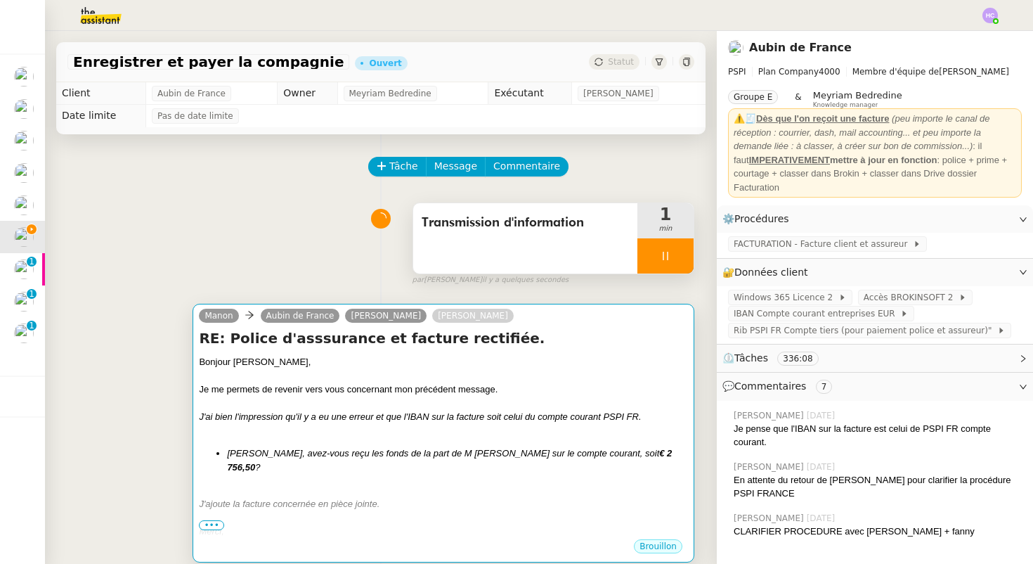
click at [353, 432] on div at bounding box center [443, 431] width 489 height 14
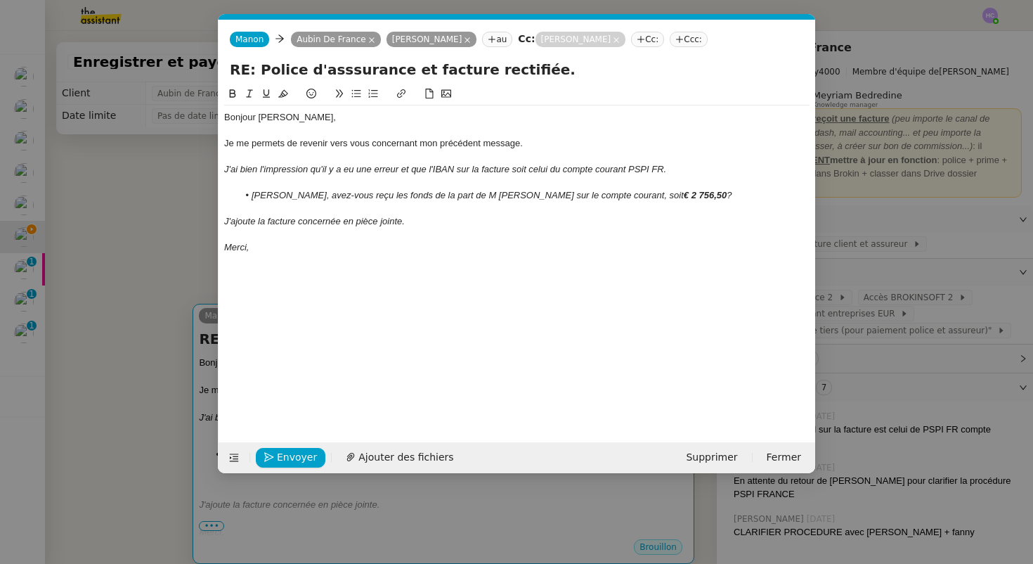
scroll to position [0, 30]
click at [365, 454] on span "Ajouter des fichiers" at bounding box center [405, 457] width 95 height 16
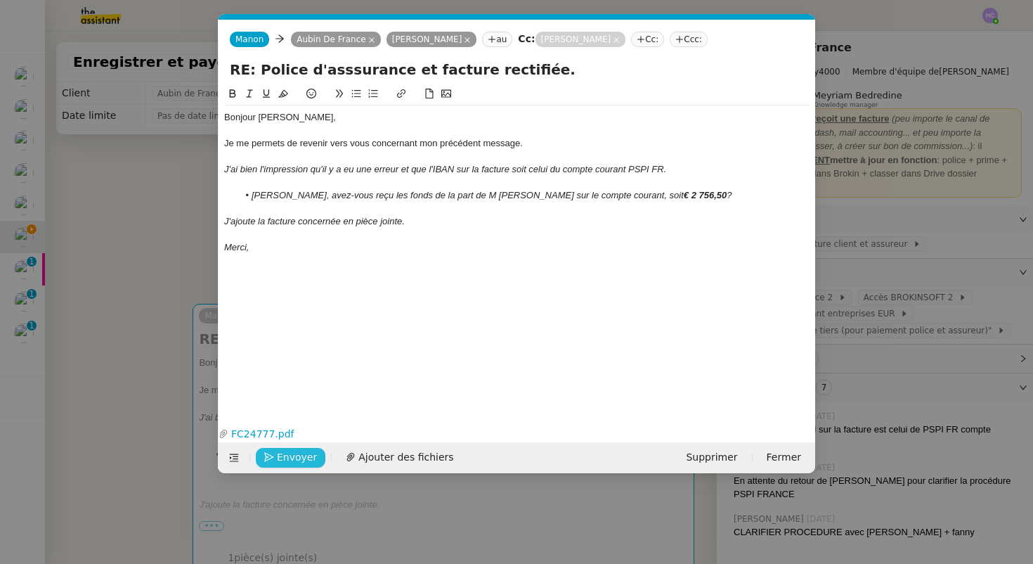
click at [286, 458] on span "Envoyer" at bounding box center [297, 457] width 40 height 16
click at [285, 458] on span "Confirmer l'envoi" at bounding box center [319, 457] width 84 height 16
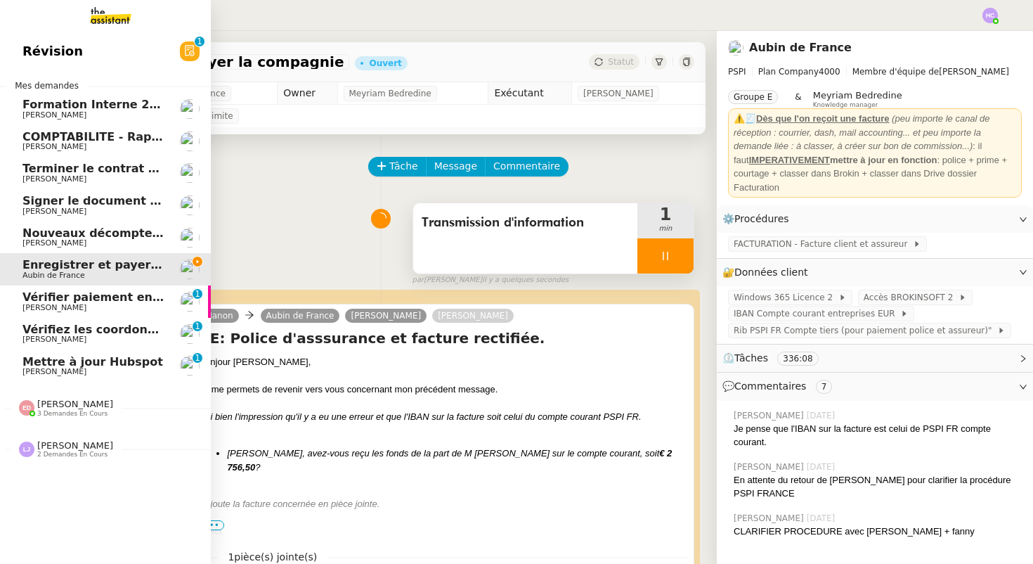
click at [34, 298] on span "Vérifier paiement en Euros pour Team2act" at bounding box center [155, 296] width 267 height 13
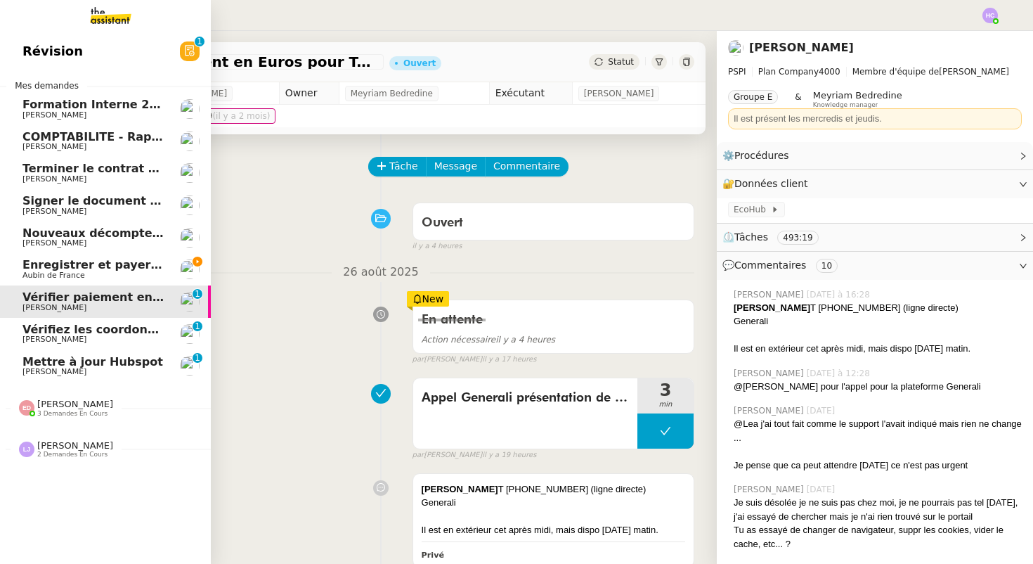
click at [50, 266] on span "Enregistrer et payer la compagnie" at bounding box center [130, 264] width 216 height 13
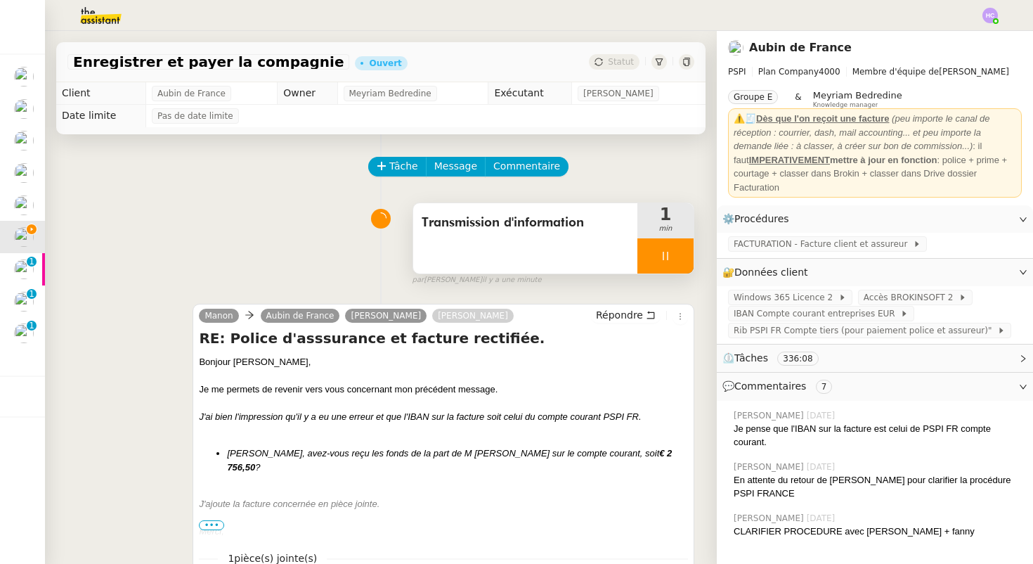
click at [678, 263] on div at bounding box center [666, 255] width 56 height 35
click at [679, 253] on icon at bounding box center [679, 255] width 11 height 11
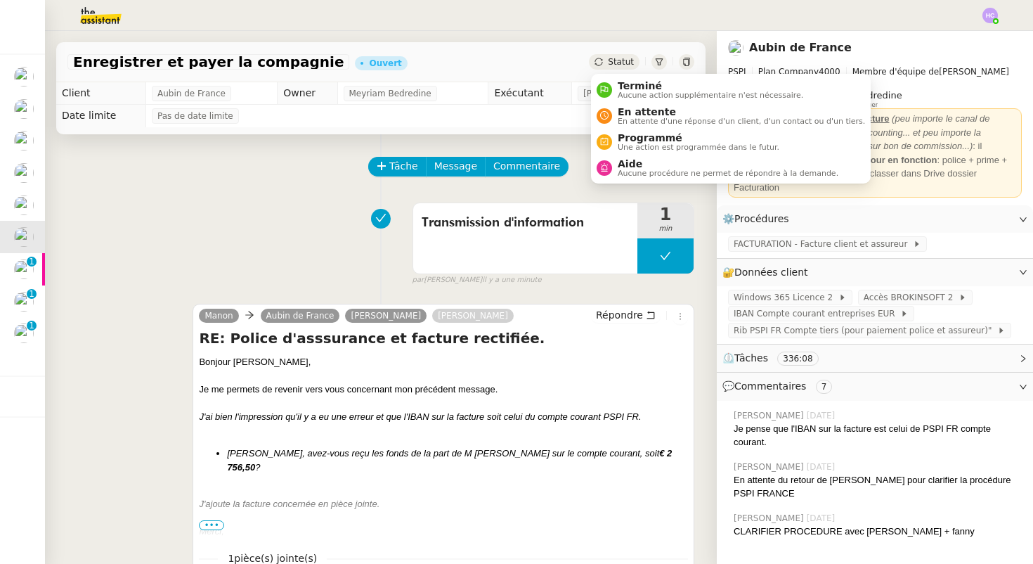
click at [619, 58] on span "Statut" at bounding box center [621, 62] width 26 height 10
click at [635, 110] on span "En attente" at bounding box center [741, 111] width 247 height 11
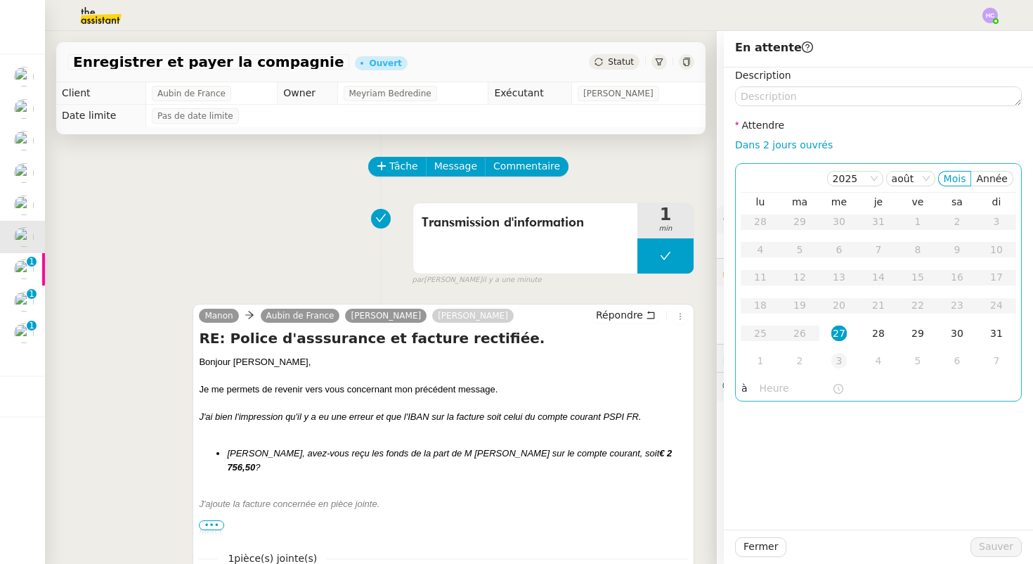
click at [842, 349] on td "3" at bounding box center [839, 361] width 39 height 28
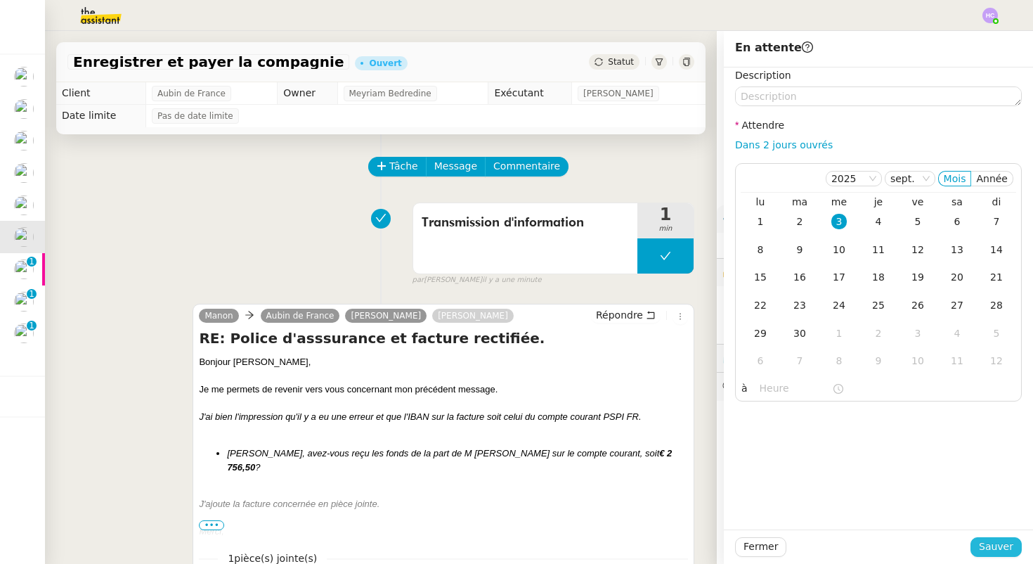
click at [986, 545] on span "Sauver" at bounding box center [996, 546] width 34 height 16
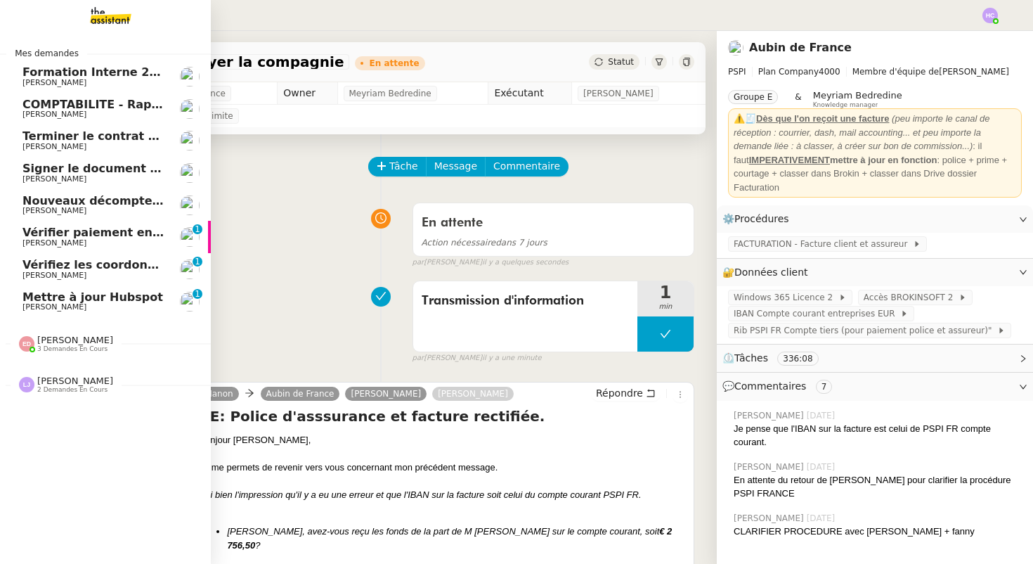
click at [64, 235] on span "Vérifier paiement en Euros pour Team2act" at bounding box center [155, 232] width 267 height 13
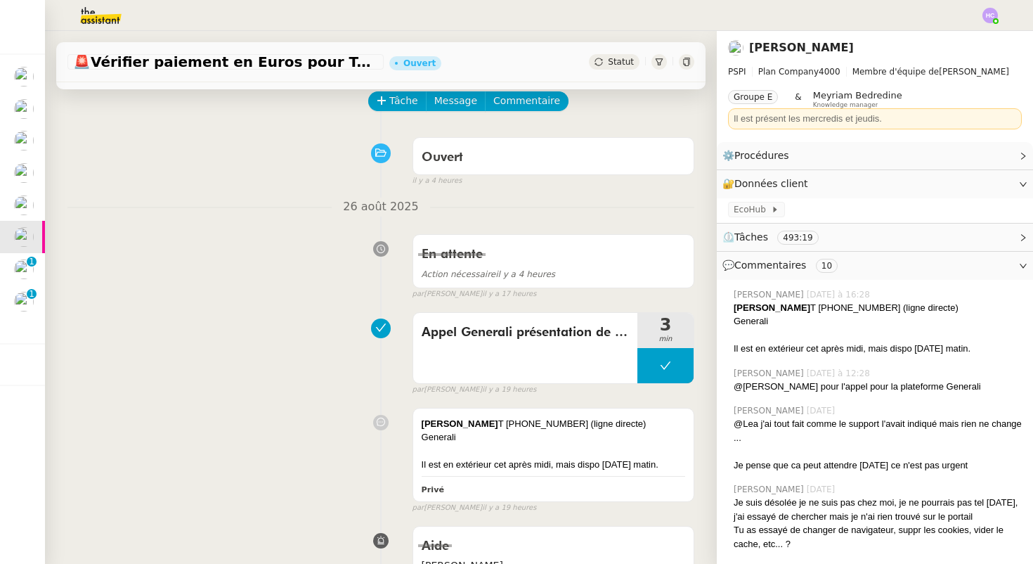
scroll to position [77, 0]
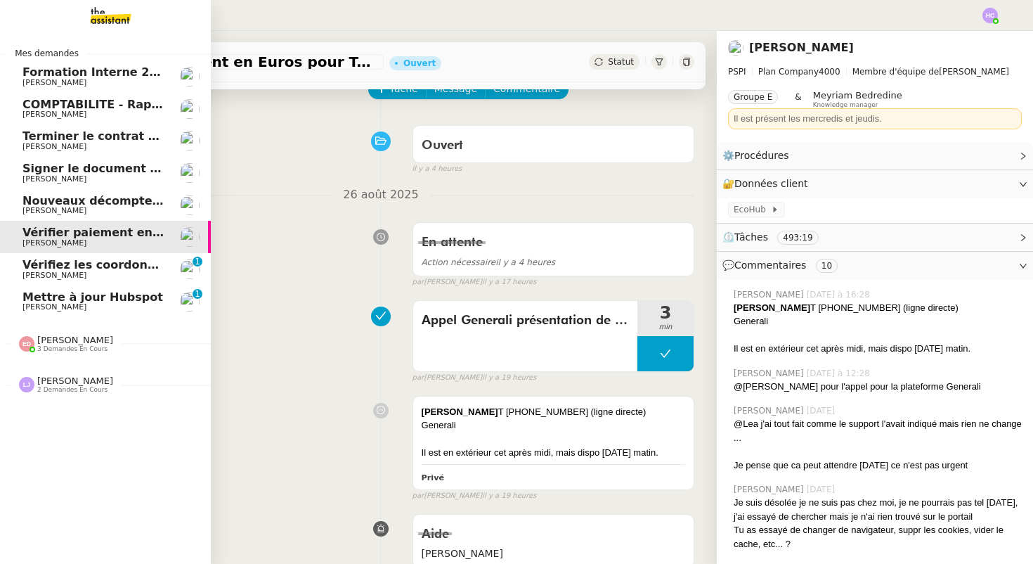
click at [74, 269] on span "Vérifiez les coordonnées bancaires pour le virement" at bounding box center [187, 264] width 330 height 13
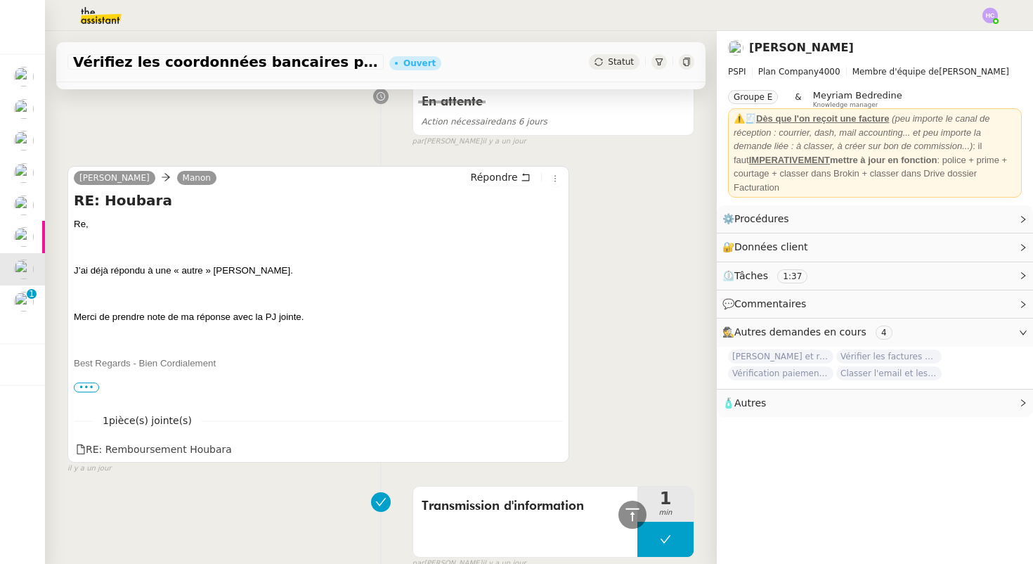
scroll to position [298, 0]
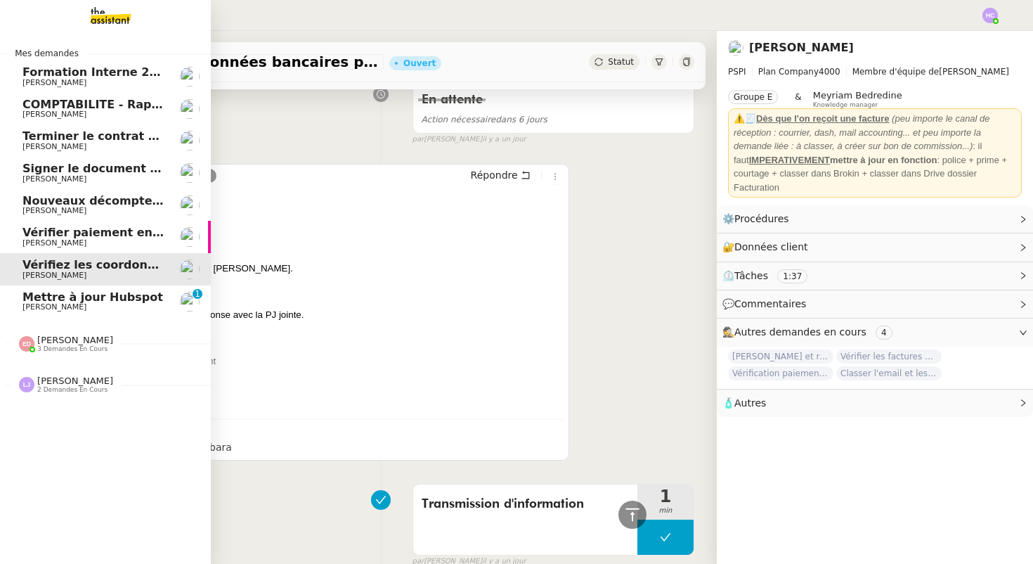
click at [54, 301] on span "Mettre à jour Hubspot" at bounding box center [92, 296] width 141 height 13
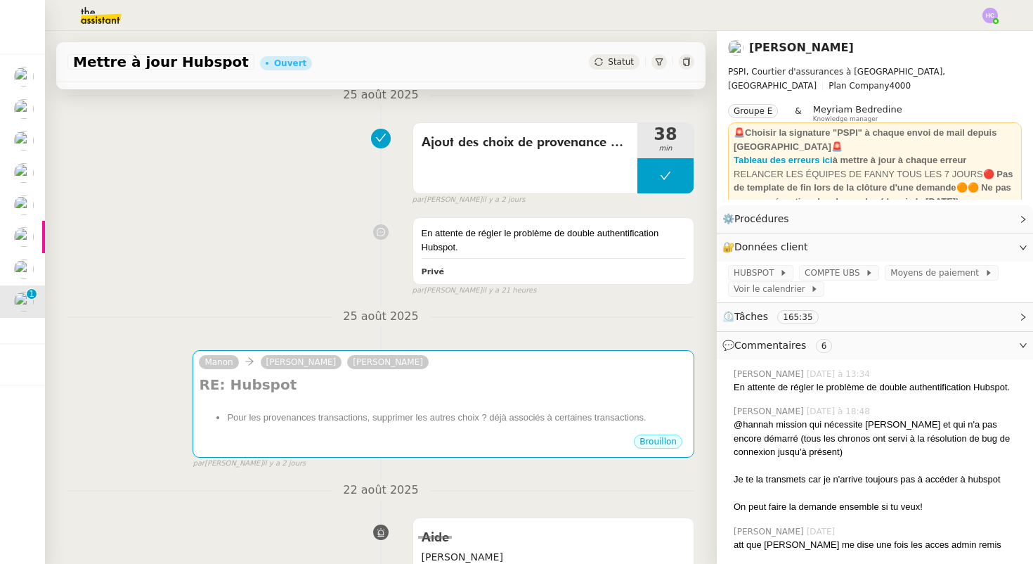
scroll to position [455, 0]
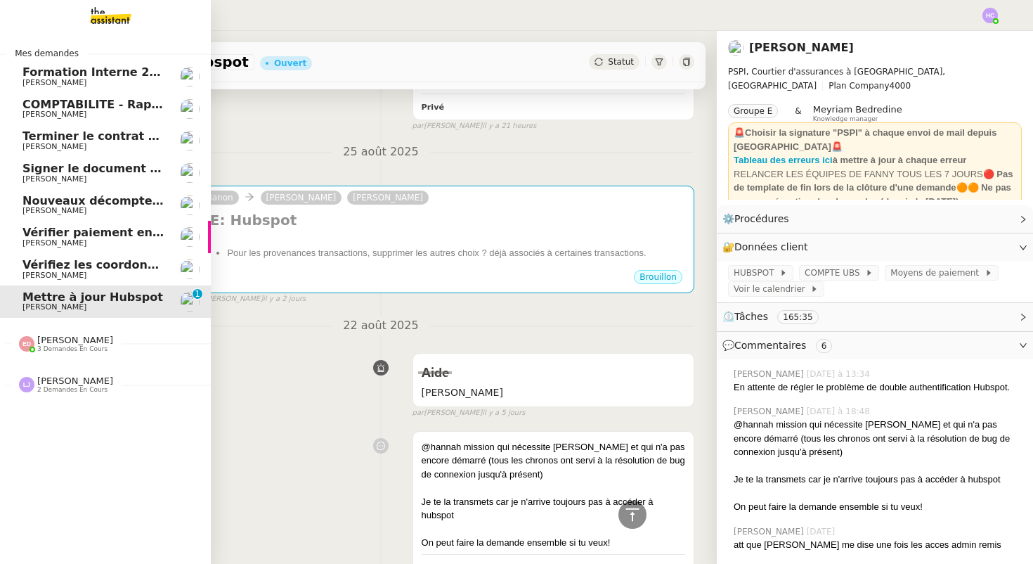
click at [54, 302] on span "Mettre à jour Hubspot" at bounding box center [92, 296] width 141 height 13
click at [79, 267] on span "Vérifiez les coordonnées bancaires pour le virement" at bounding box center [187, 264] width 330 height 13
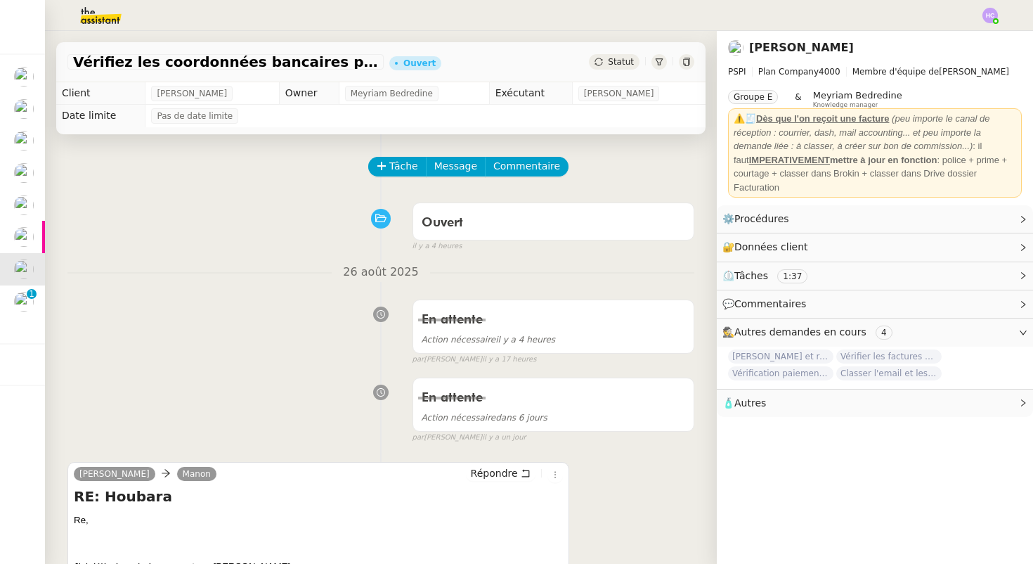
click at [327, 53] on div "Vérifiez les coordonnées bancaires pour le virement Ouvert Statut" at bounding box center [380, 62] width 649 height 40
click at [344, 64] on span "Vérifiez les coordonnées bancaires pour le virement" at bounding box center [225, 62] width 305 height 14
click at [375, 64] on span "Vérifiez les coordonnées bancaires pour le virement" at bounding box center [225, 62] width 305 height 14
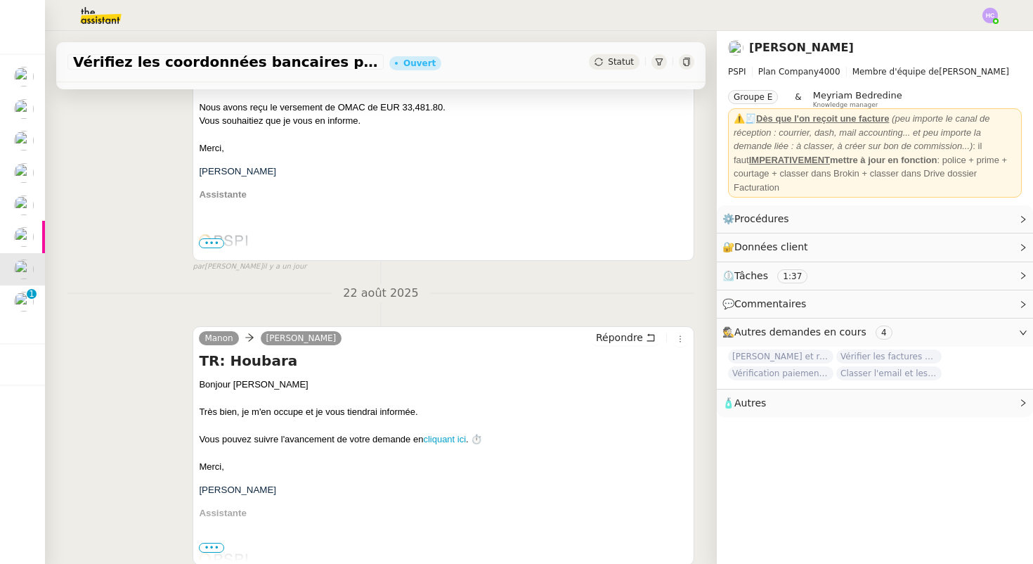
scroll to position [1211, 0]
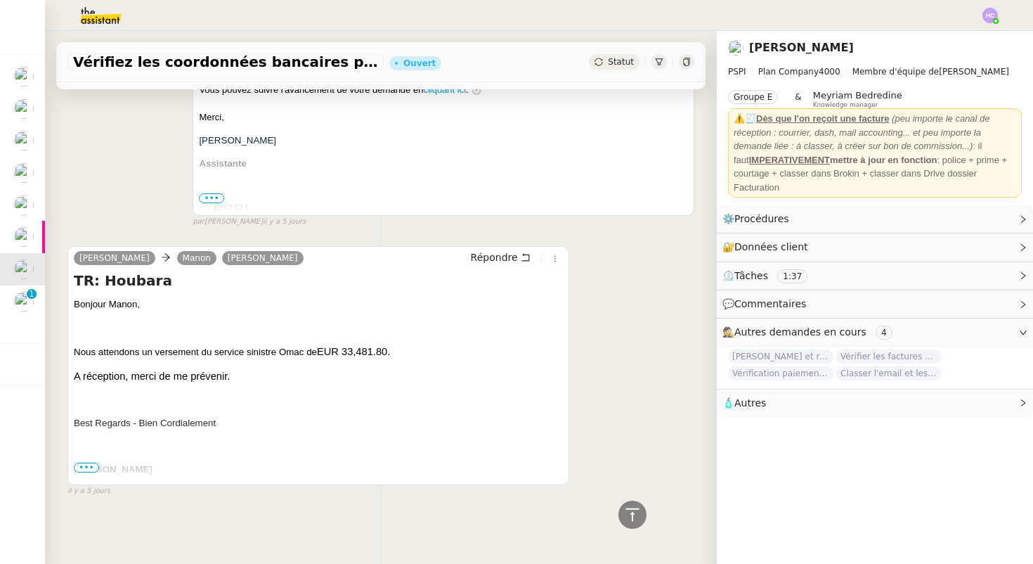
click at [89, 465] on span "•••" at bounding box center [86, 468] width 25 height 10
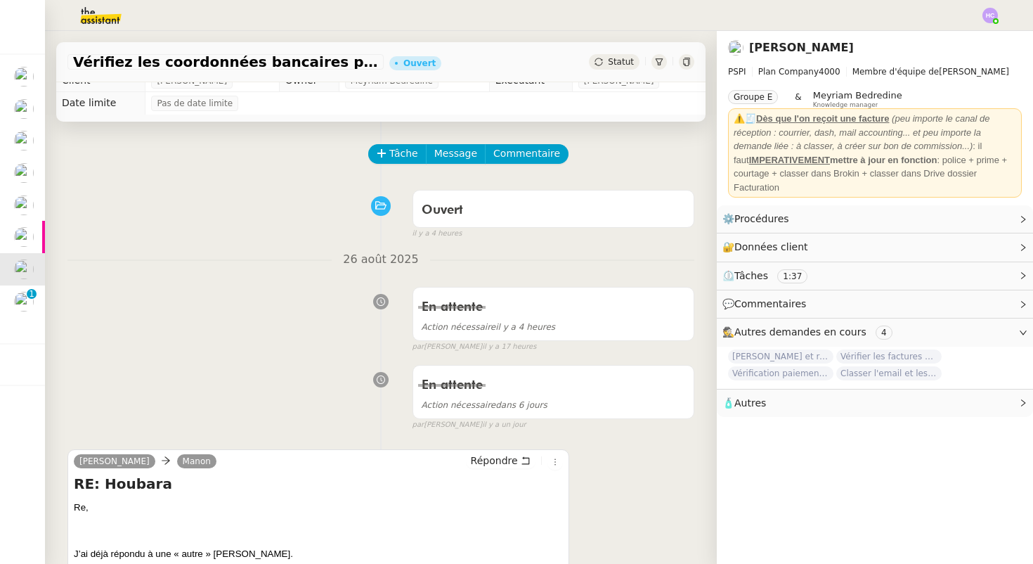
scroll to position [13, 0]
click at [357, 65] on span "Vérifiez les coordonnées bancaires pour le virement" at bounding box center [225, 62] width 305 height 14
click at [371, 63] on span "Vérifiez les coordonnées bancaires pour le virement" at bounding box center [225, 62] width 305 height 14
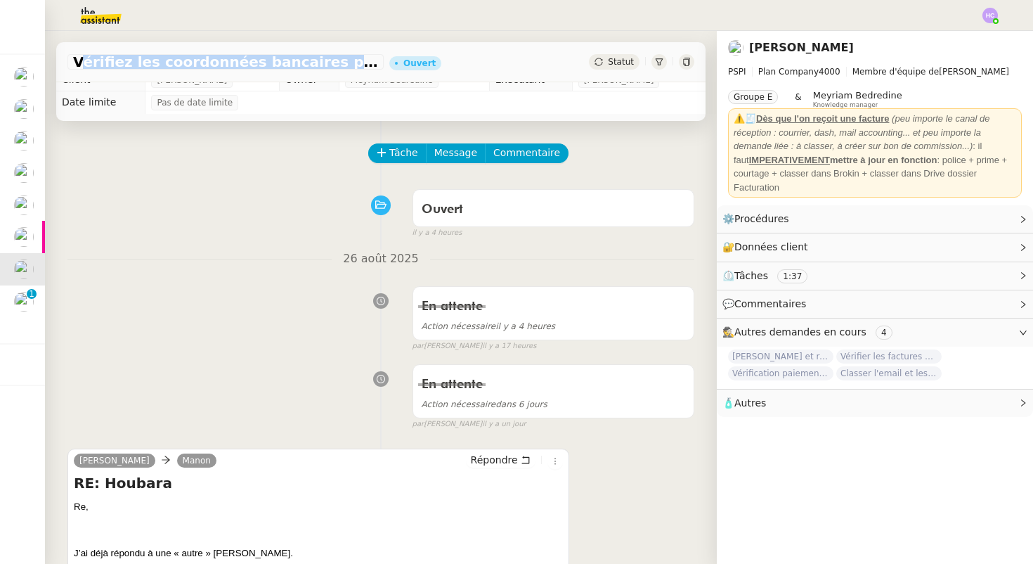
click at [371, 63] on span "Vérifiez les coordonnées bancaires pour le virement" at bounding box center [225, 62] width 305 height 14
copy span "Vérifiez les coordonnées bancaires pour le virement"
click at [101, 281] on div "En attente Action nécessaire il y a 4 heures false par [PERSON_NAME] il y a 17 …" at bounding box center [380, 316] width 627 height 72
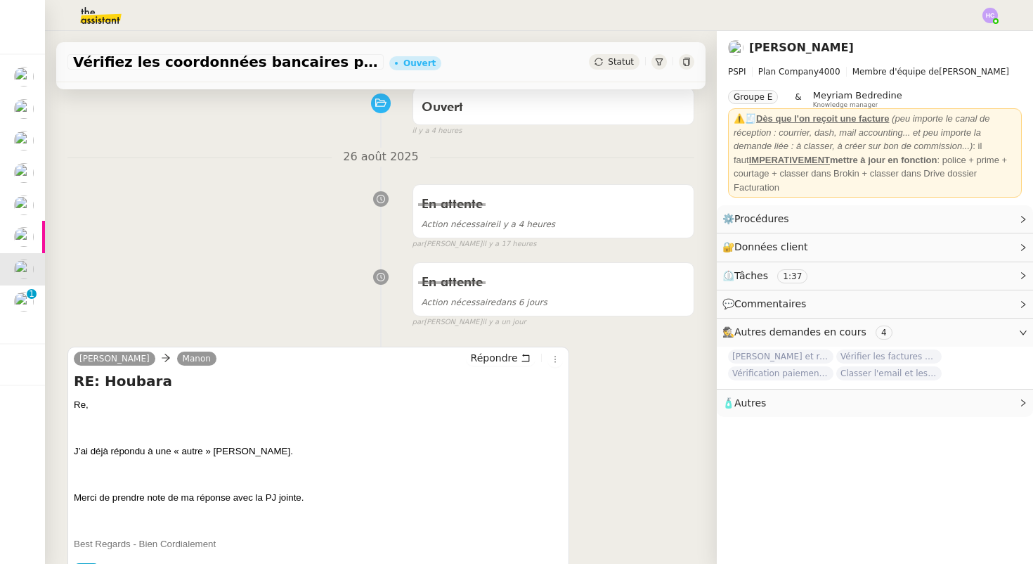
scroll to position [141, 0]
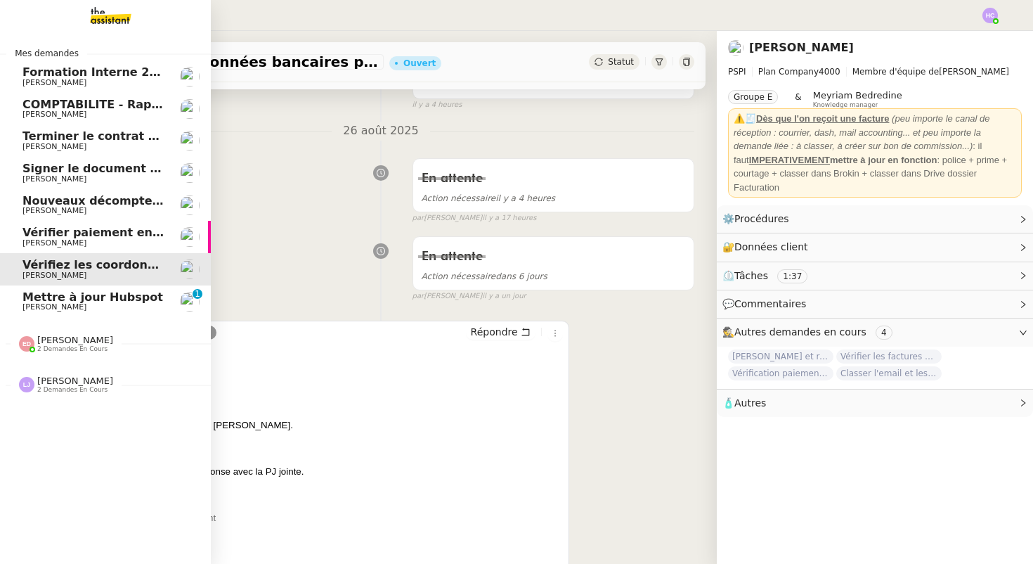
click at [46, 297] on span "Mettre à jour Hubspot" at bounding box center [92, 296] width 141 height 13
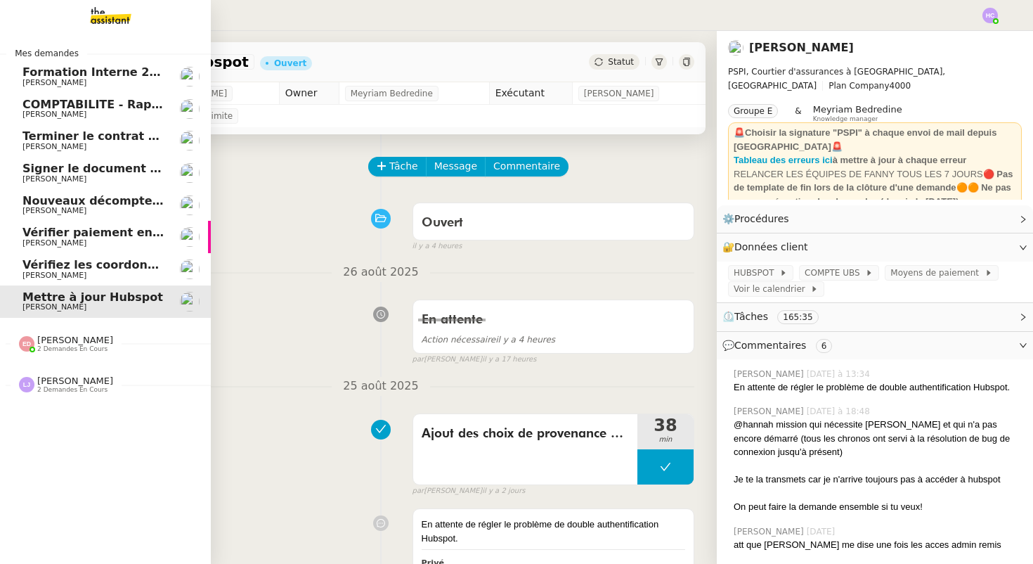
click at [124, 268] on span "Vérifiez les coordonnées bancaires pour le virement" at bounding box center [187, 264] width 330 height 13
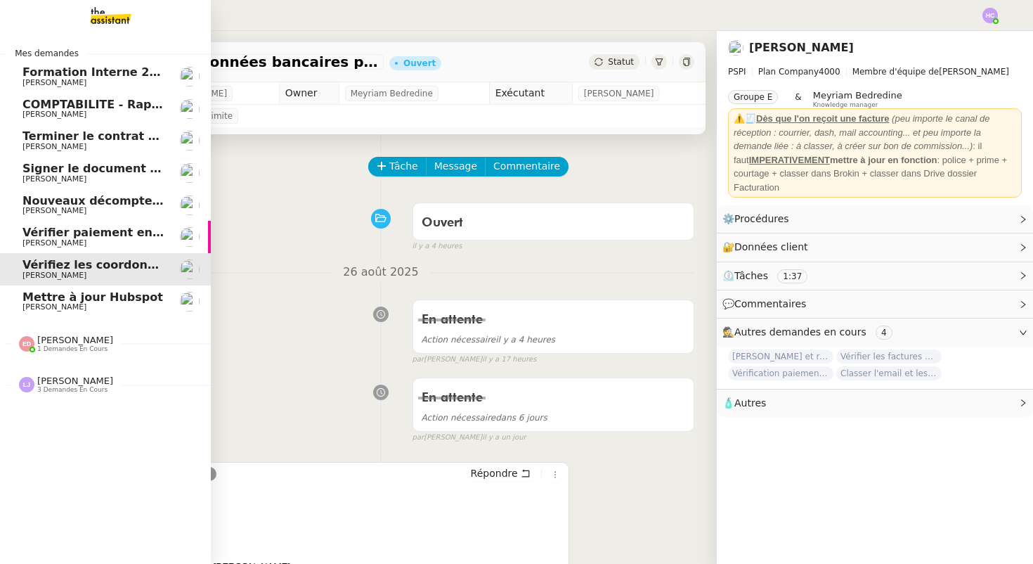
click at [108, 266] on span "Vérifiez les coordonnées bancaires pour le virement" at bounding box center [187, 264] width 330 height 13
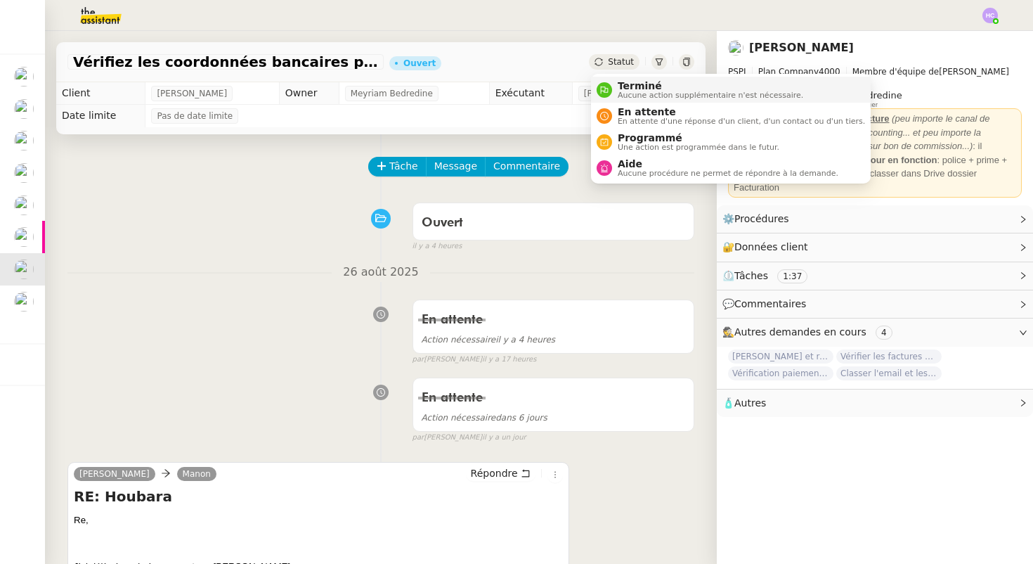
click at [656, 89] on span "Terminé" at bounding box center [711, 85] width 186 height 11
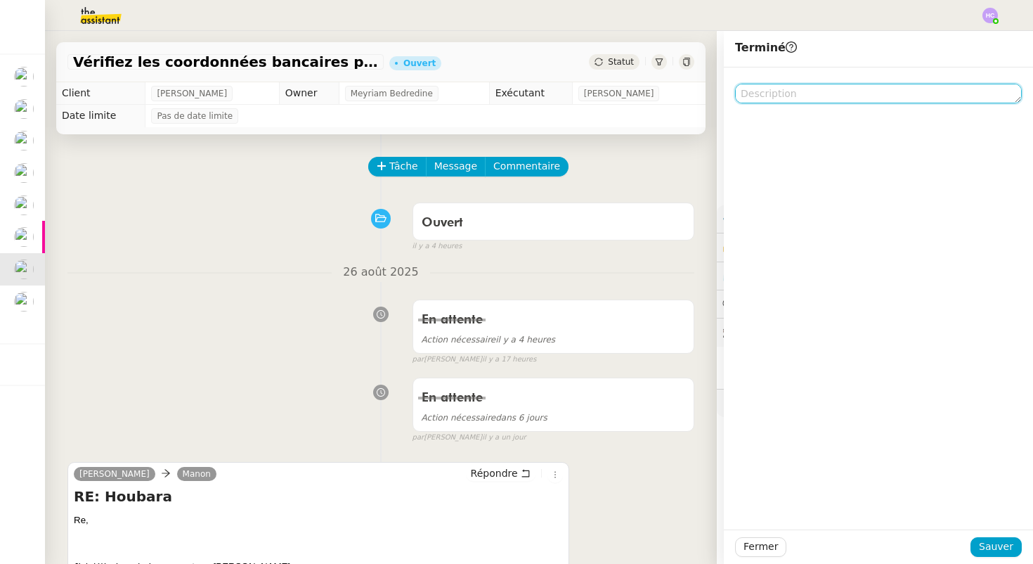
click at [776, 91] on textarea at bounding box center [878, 94] width 287 height 20
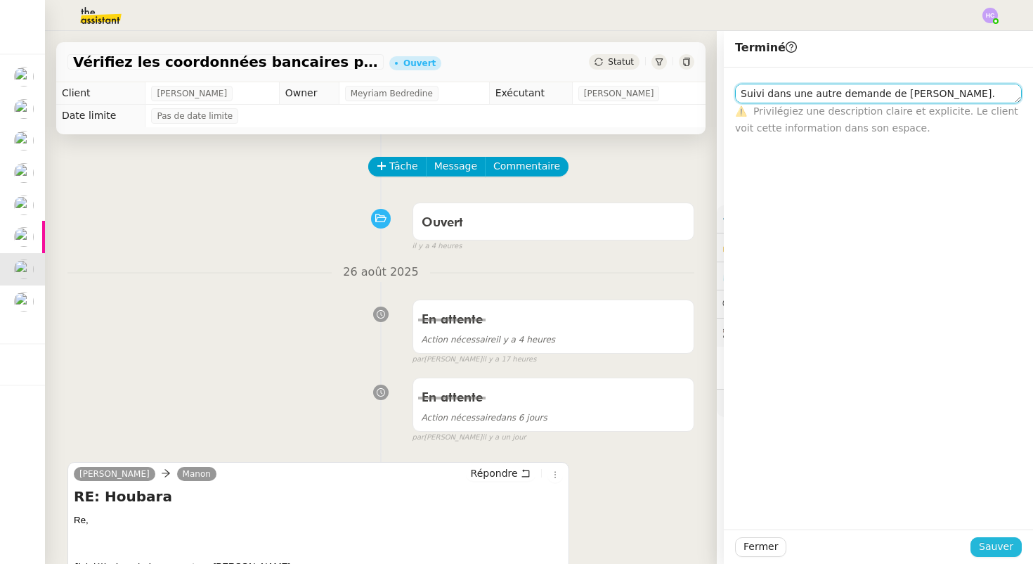
type textarea "Suivi dans une autre demande de [PERSON_NAME]."
click at [985, 545] on span "Sauver" at bounding box center [996, 546] width 34 height 16
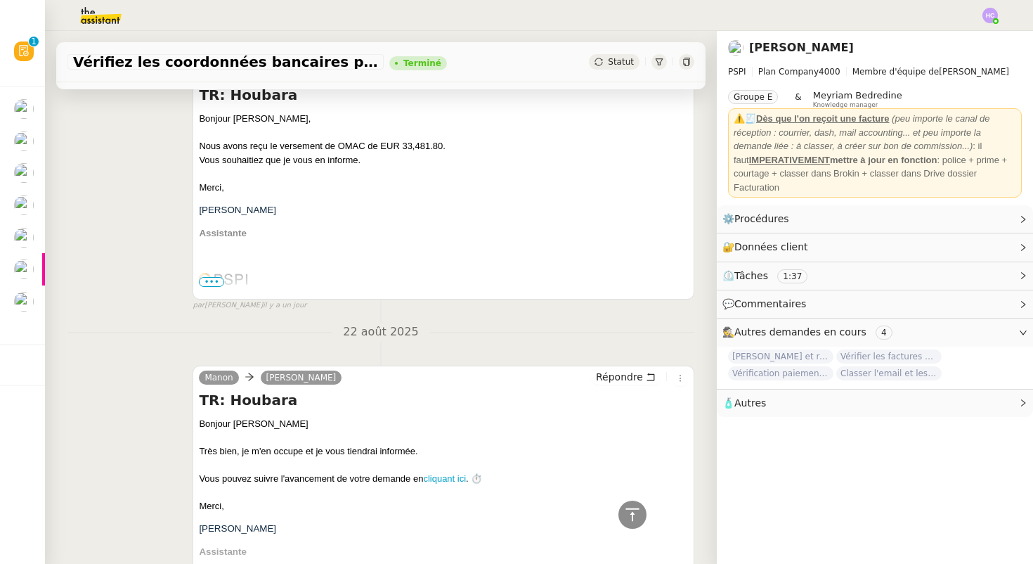
scroll to position [859, 0]
drag, startPoint x: 446, startPoint y: 146, endPoint x: 273, endPoint y: 147, distance: 173.6
click at [273, 147] on div "Nous avons reçu le versement de OMAC de EUR 33,481.80." at bounding box center [443, 148] width 489 height 14
copy div "e versement de OMAC de EUR 33,481.80."
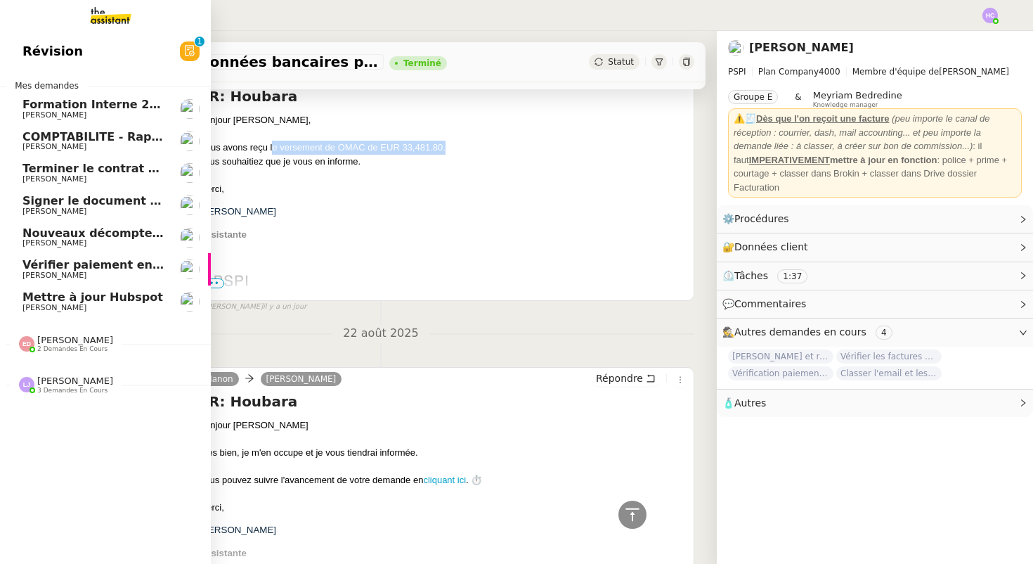
click at [60, 266] on span "Vérifier paiement en Euros pour Team2act" at bounding box center [155, 264] width 267 height 13
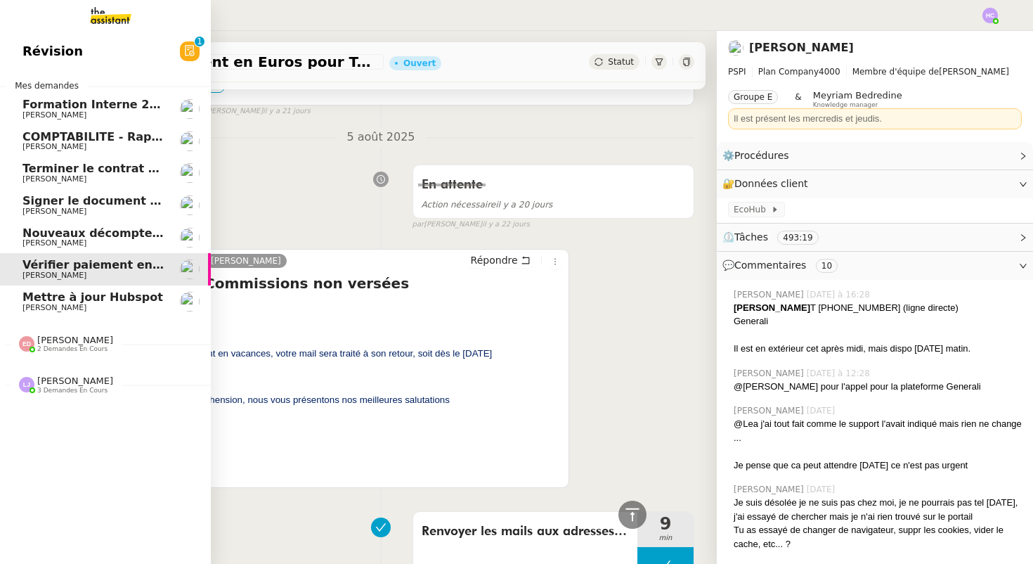
scroll to position [19989, 0]
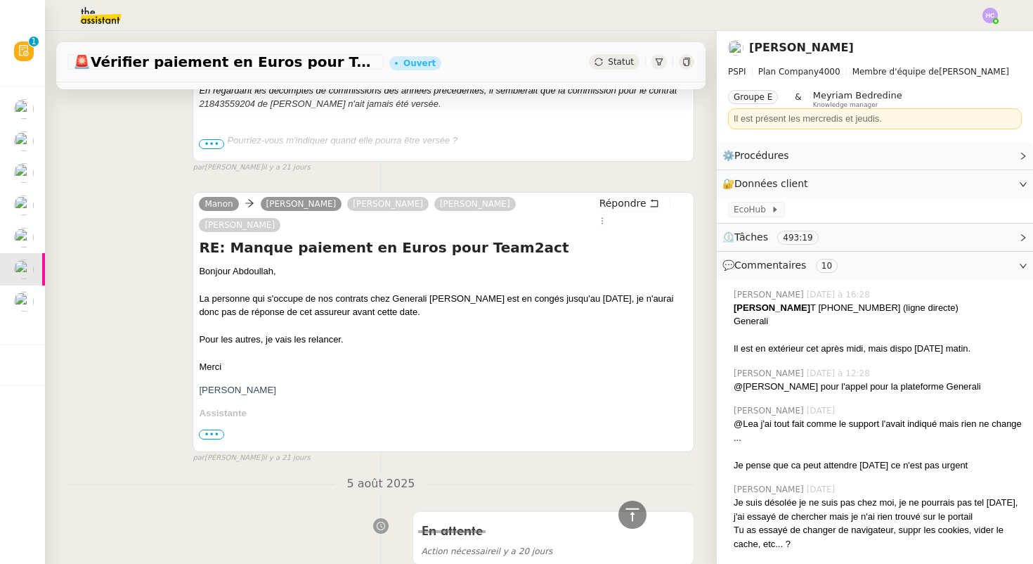
scroll to position [12079, 0]
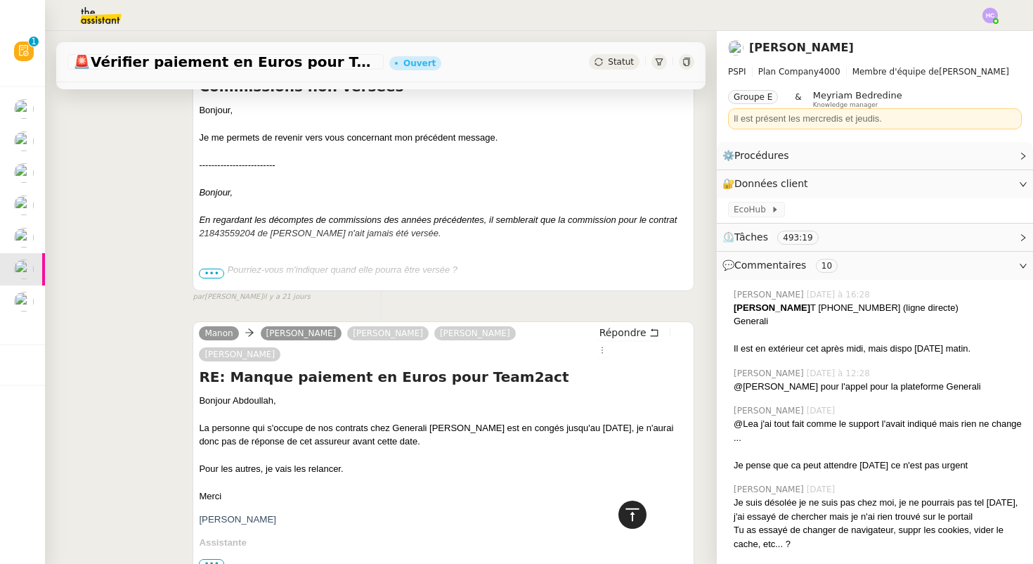
click at [638, 514] on icon at bounding box center [632, 514] width 17 height 17
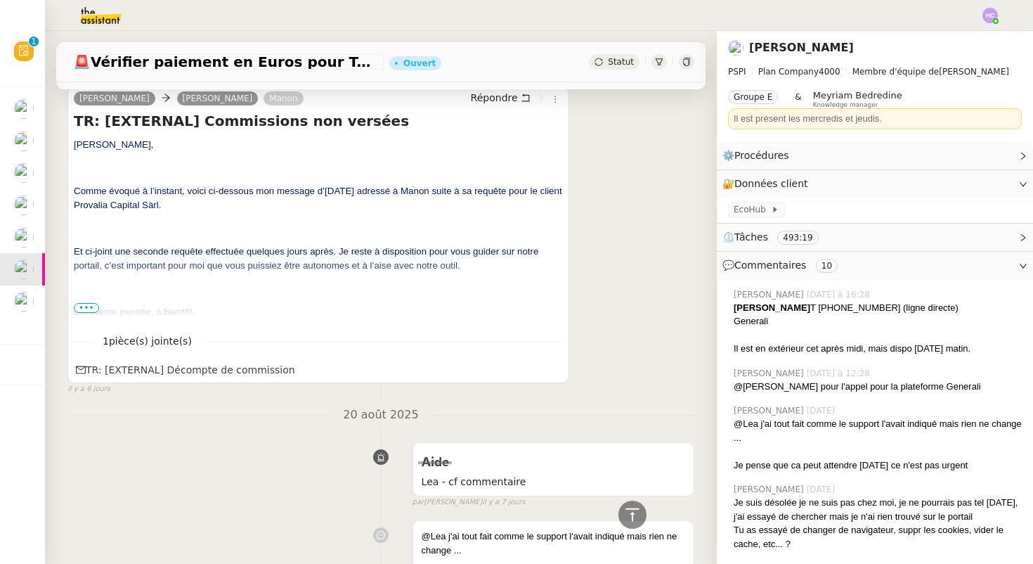
scroll to position [3095, 0]
click at [93, 310] on span "•••" at bounding box center [86, 310] width 25 height 10
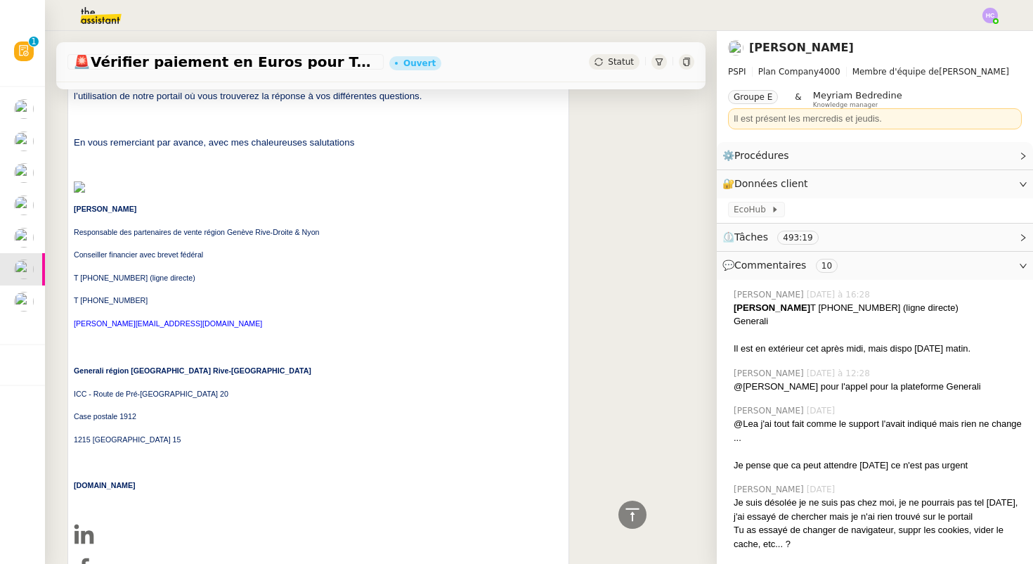
scroll to position [3558, 0]
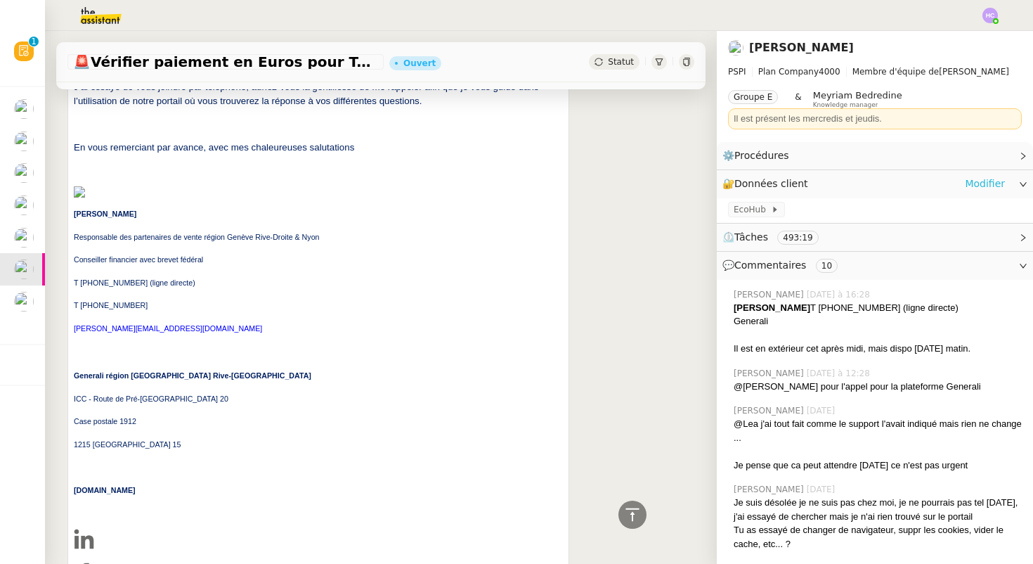
click at [980, 184] on link "Modifier" at bounding box center [985, 184] width 40 height 16
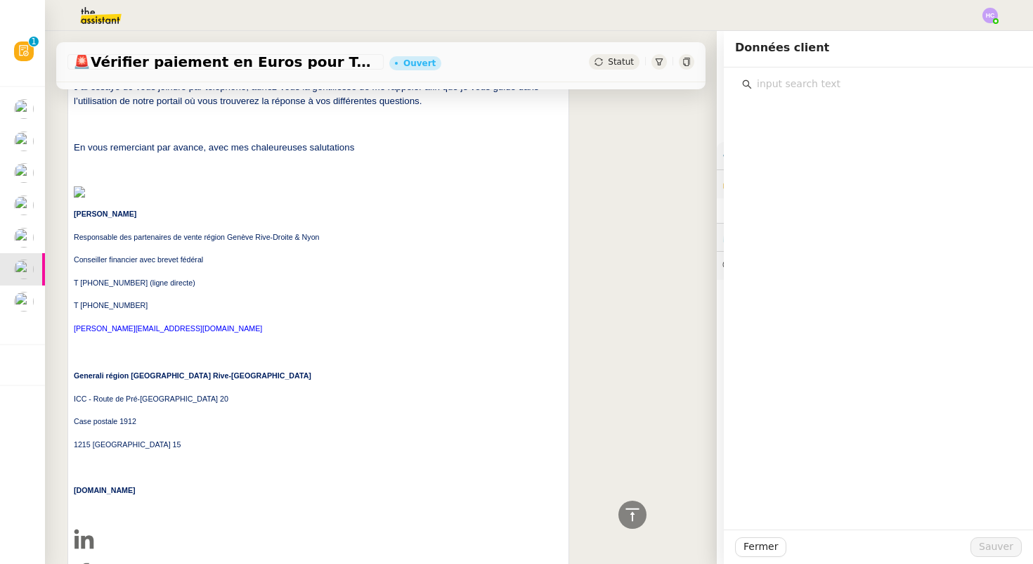
click at [828, 88] on input "text" at bounding box center [883, 84] width 263 height 19
type input "g"
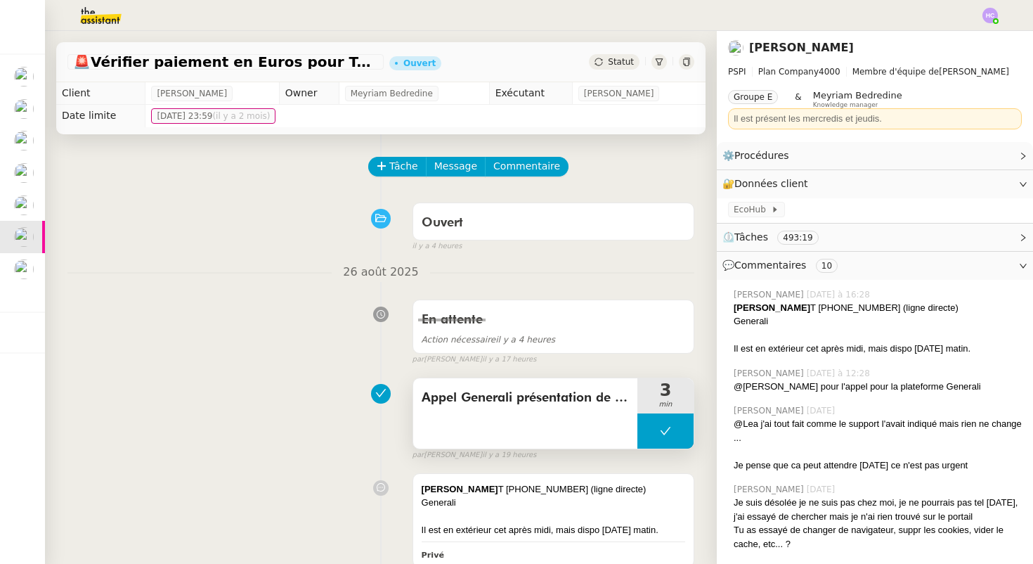
click at [664, 430] on icon at bounding box center [665, 430] width 11 height 11
click at [657, 430] on icon at bounding box center [651, 430] width 11 height 11
click at [661, 444] on div at bounding box center [666, 430] width 56 height 35
click at [678, 433] on icon at bounding box center [680, 431] width 11 height 8
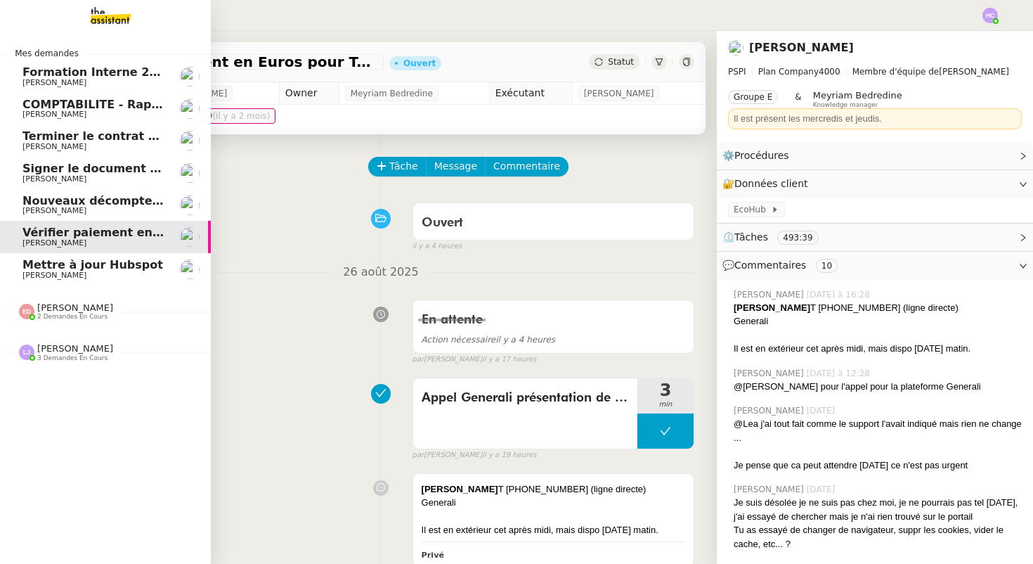
click at [54, 262] on span "Mettre à jour Hubspot" at bounding box center [92, 264] width 141 height 13
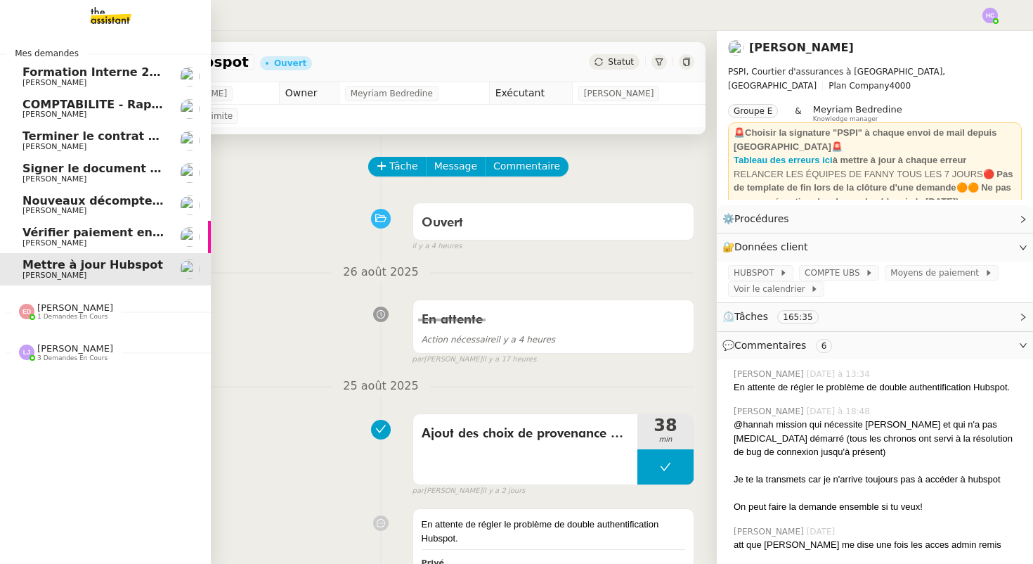
click at [60, 230] on span "Vérifier paiement en Euros pour Team2act" at bounding box center [155, 232] width 267 height 13
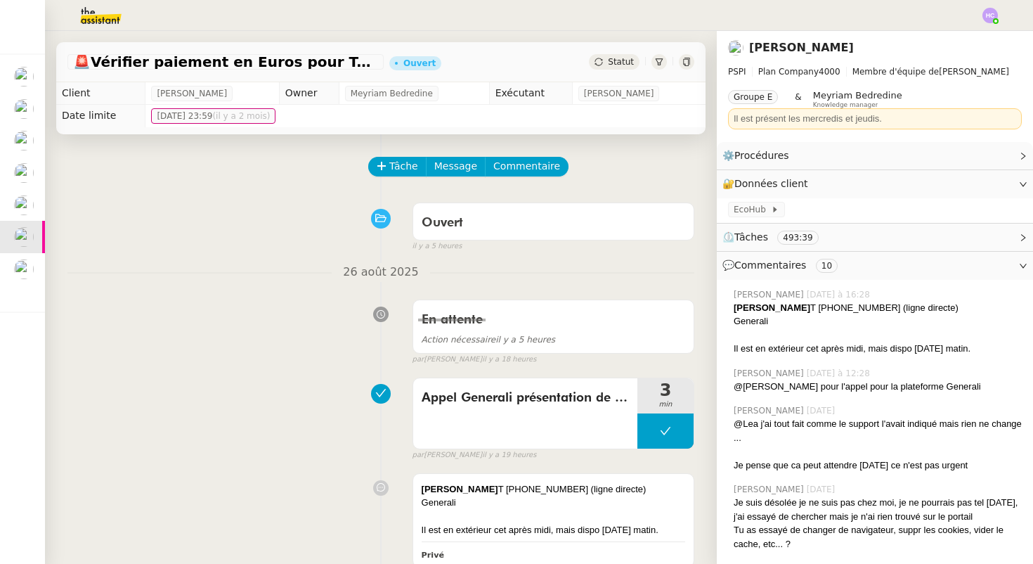
click at [619, 65] on span "Statut" at bounding box center [621, 62] width 26 height 10
click at [671, 434] on icon at bounding box center [665, 430] width 11 height 11
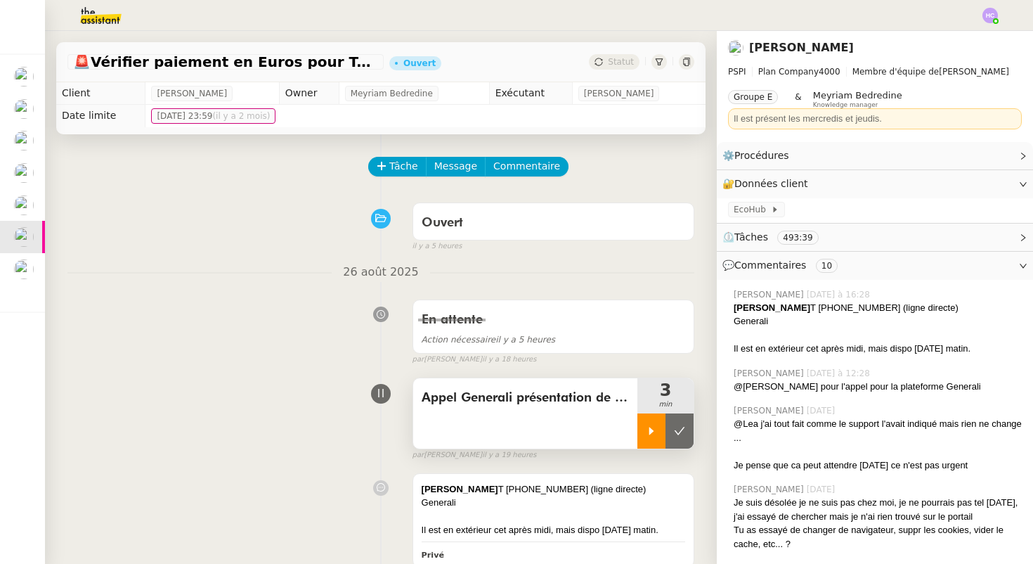
click at [649, 426] on icon at bounding box center [651, 430] width 11 height 11
click at [682, 432] on div at bounding box center [666, 430] width 56 height 35
click at [682, 432] on icon at bounding box center [679, 430] width 11 height 11
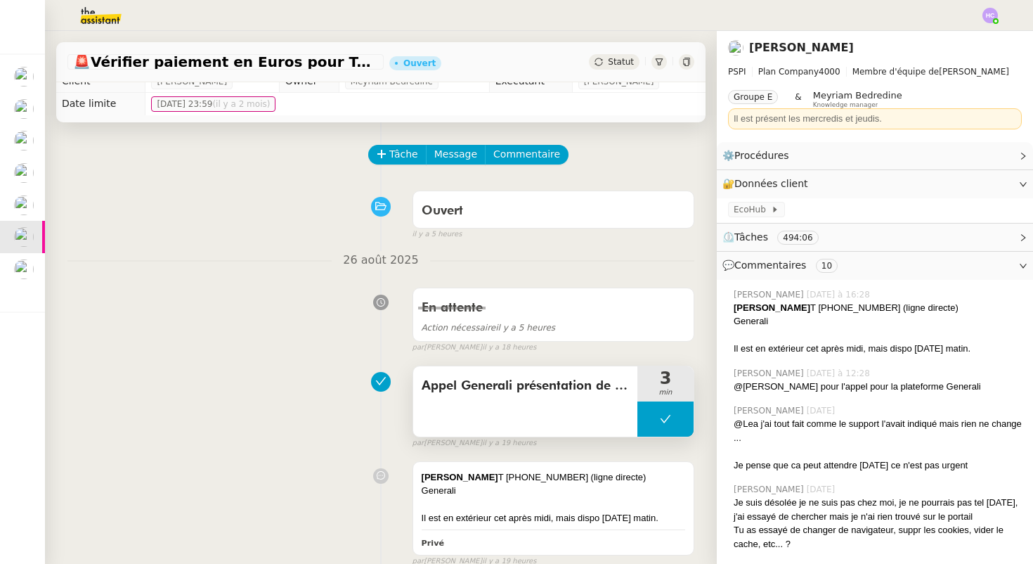
scroll to position [13, 0]
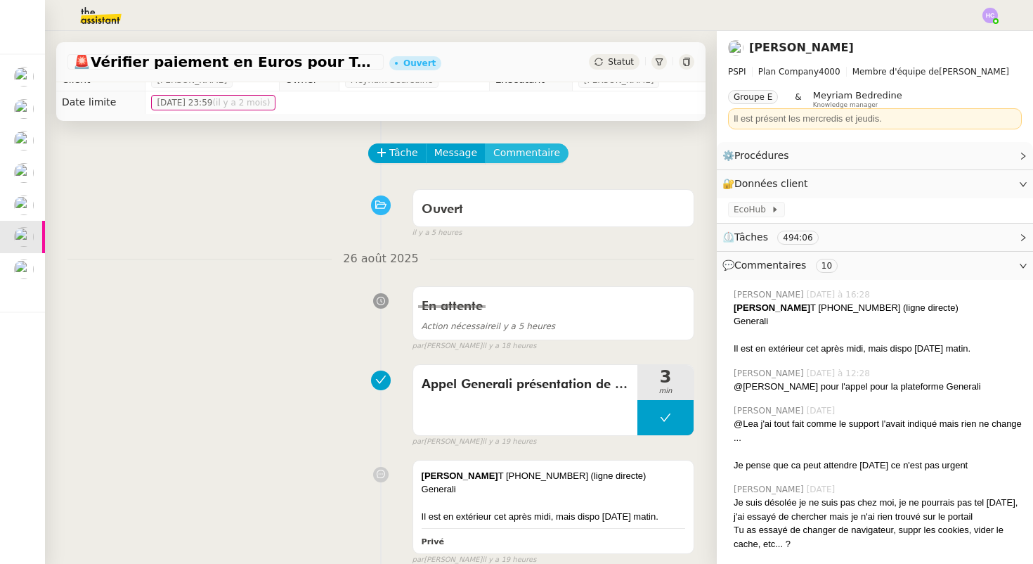
click at [508, 154] on span "Commentaire" at bounding box center [526, 153] width 67 height 16
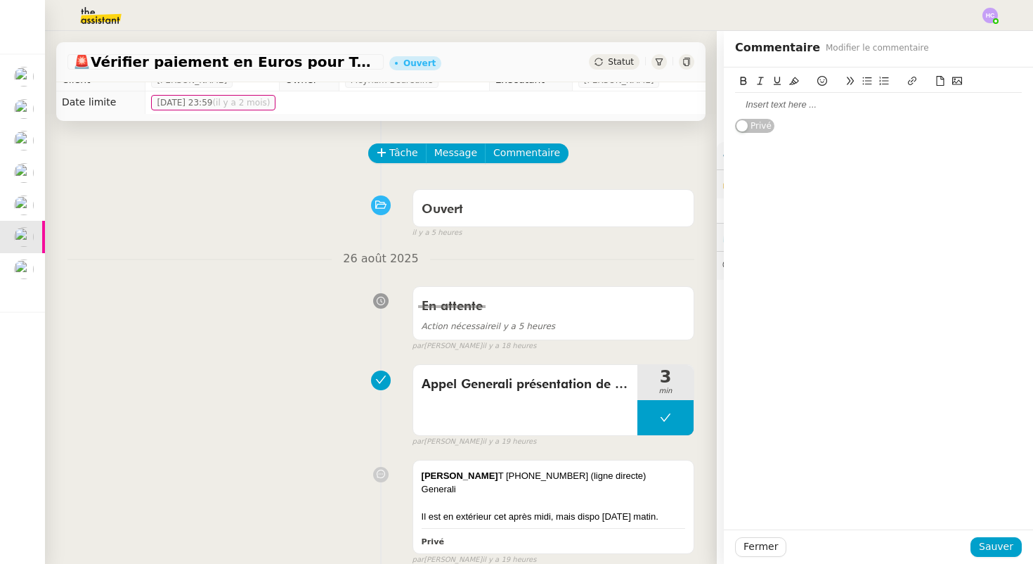
click at [768, 108] on div at bounding box center [878, 104] width 287 height 13
drag, startPoint x: 992, startPoint y: 98, endPoint x: 727, endPoint y: 108, distance: 265.9
click at [727, 108] on div "Je tombe sur son répondeur aujourd'hui. Je réessaie cet a Privé" at bounding box center [878, 100] width 309 height 66
drag, startPoint x: 733, startPoint y: 108, endPoint x: 1020, endPoint y: 129, distance: 287.6
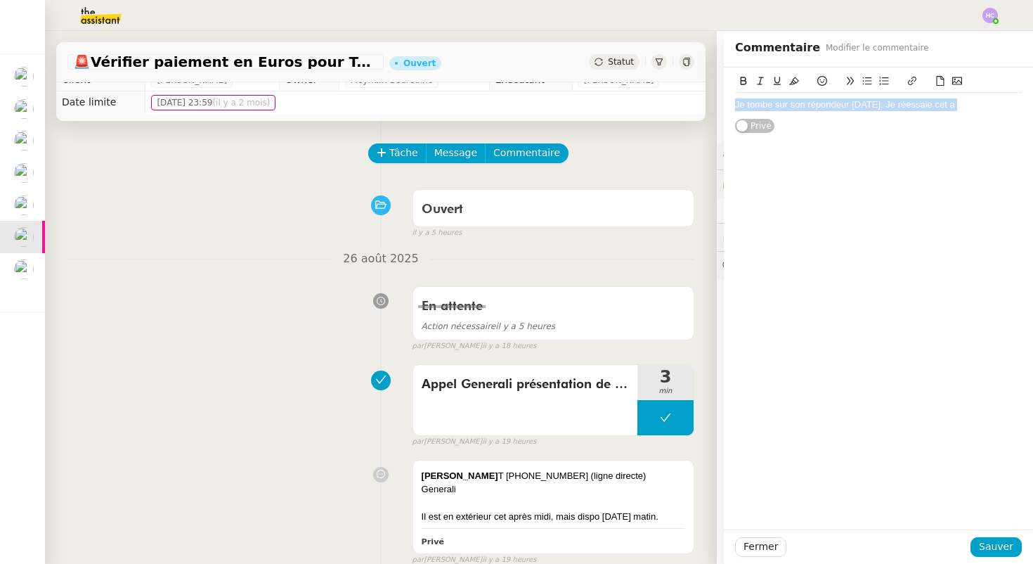
click at [1020, 129] on div "Je tombe sur son répondeur aujourd'hui. Je réessaie cet a Privé" at bounding box center [878, 100] width 309 height 66
click at [756, 543] on span "Fermer" at bounding box center [761, 546] width 34 height 16
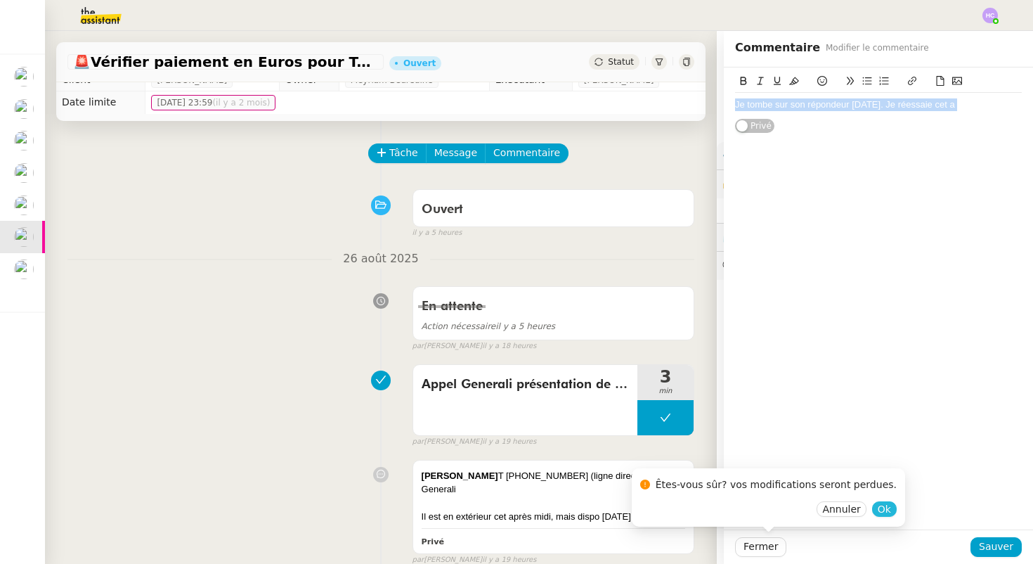
click at [878, 509] on span "Ok" at bounding box center [884, 509] width 13 height 14
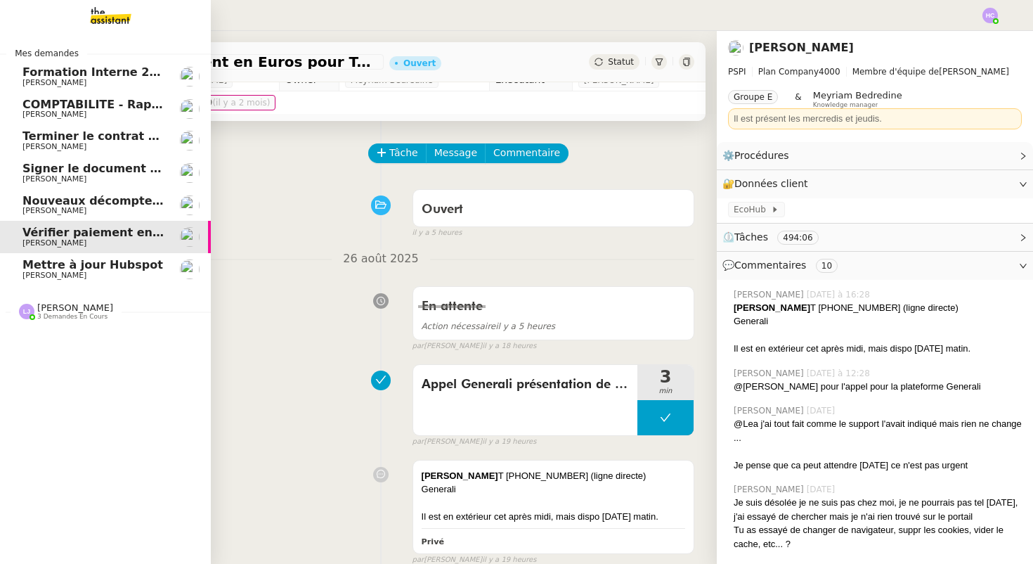
click at [96, 102] on span "COMPTABILITE - Rapprochement bancaire - 25 août 2025" at bounding box center [202, 104] width 360 height 13
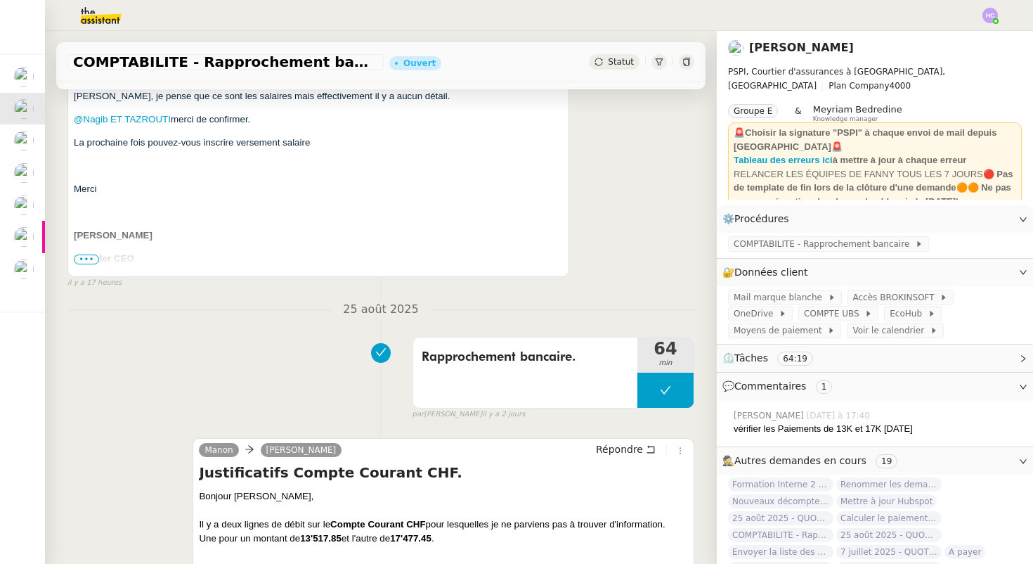
scroll to position [386, 0]
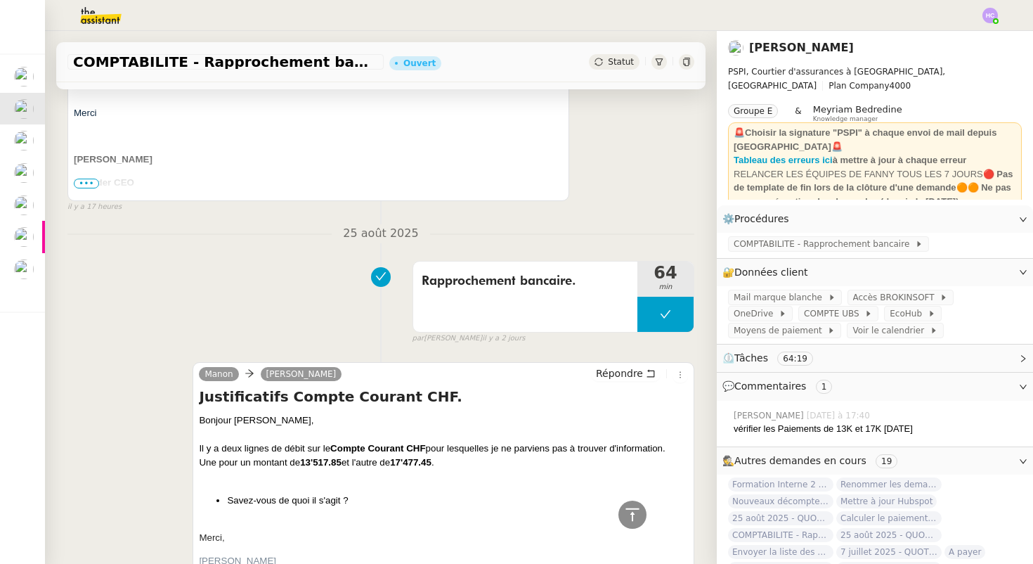
click at [90, 182] on span "•••" at bounding box center [86, 184] width 25 height 10
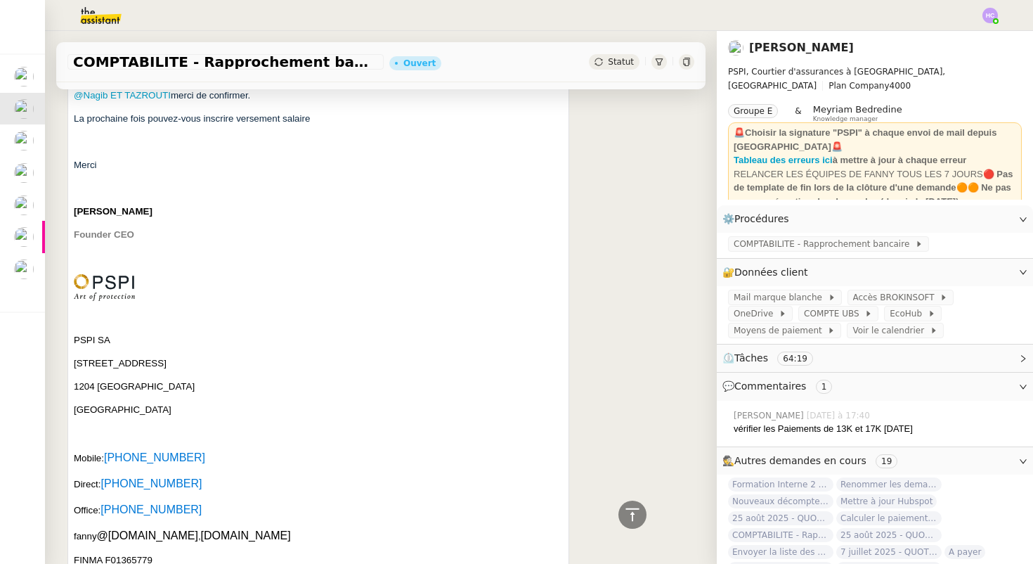
scroll to position [0, 0]
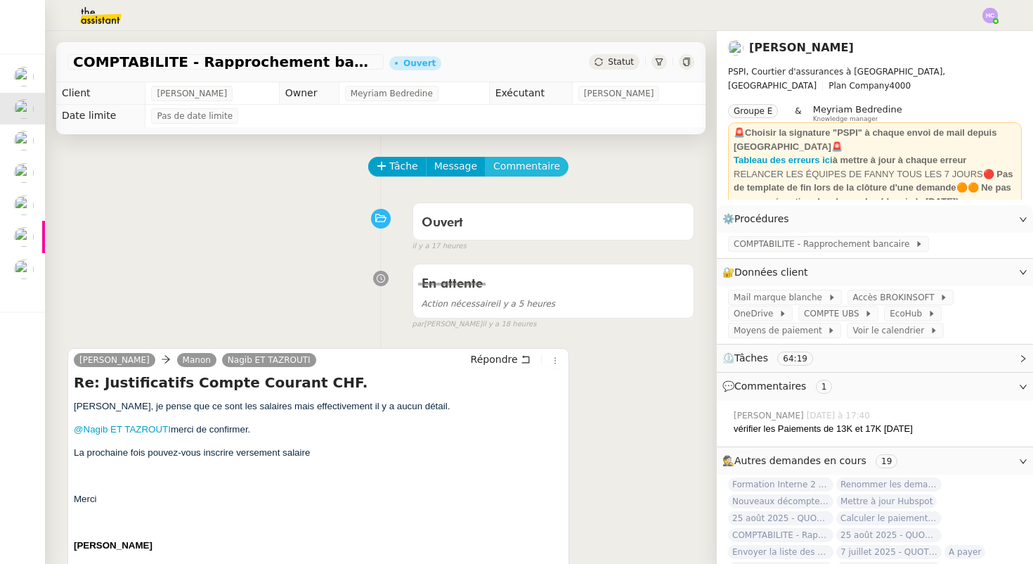
click at [515, 162] on span "Commentaire" at bounding box center [526, 166] width 67 height 16
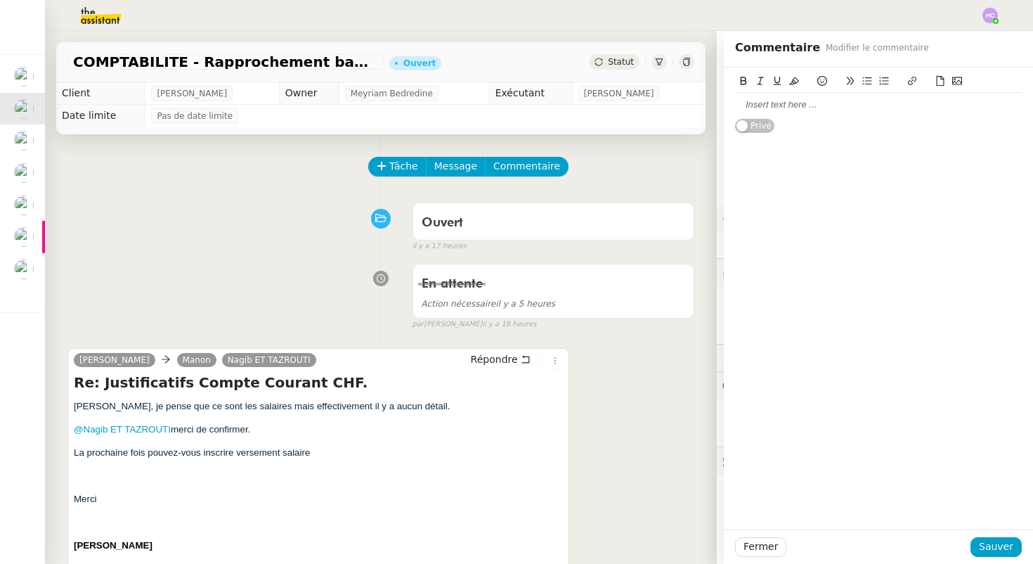
click at [772, 111] on div at bounding box center [878, 105] width 287 height 24
click at [997, 543] on span "Sauver" at bounding box center [996, 546] width 34 height 16
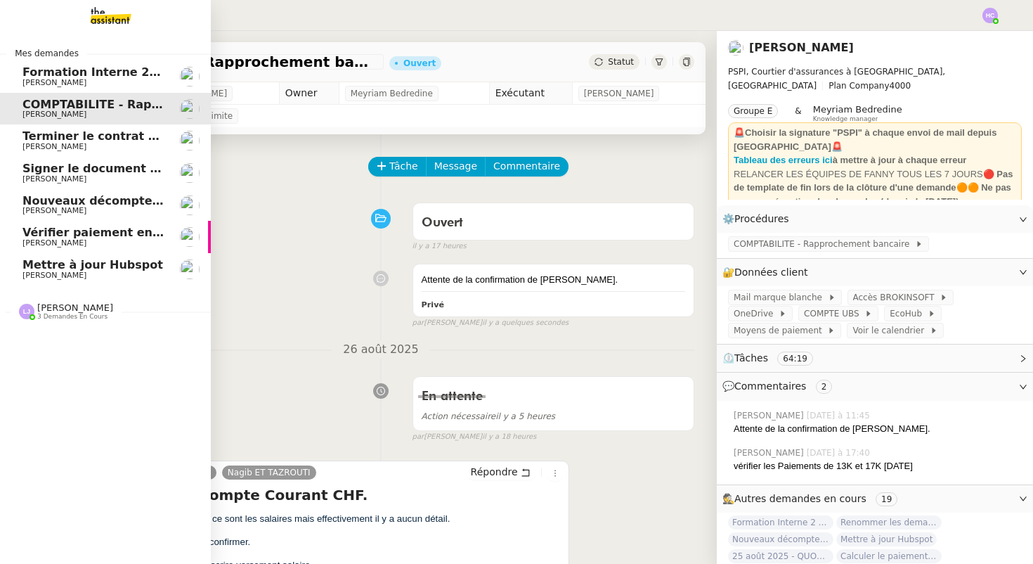
click at [84, 144] on span "[PERSON_NAME]" at bounding box center [93, 147] width 142 height 8
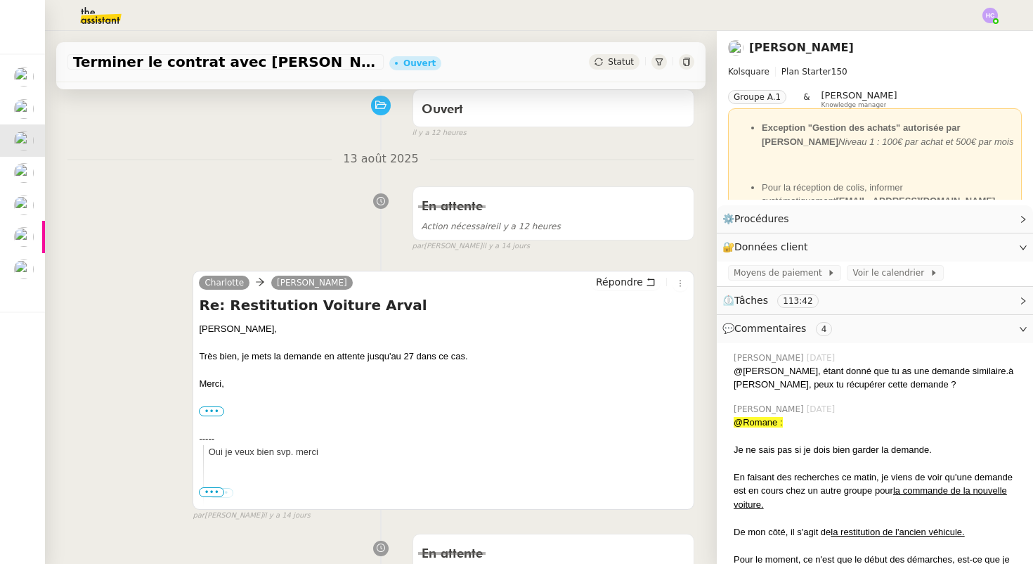
scroll to position [182, 0]
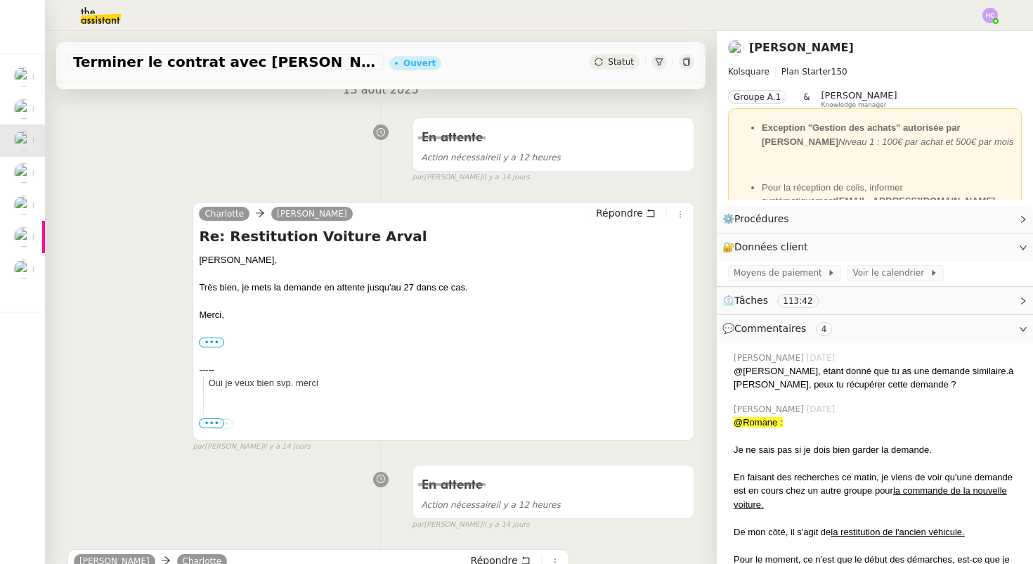
click at [614, 64] on span "Statut" at bounding box center [621, 62] width 26 height 10
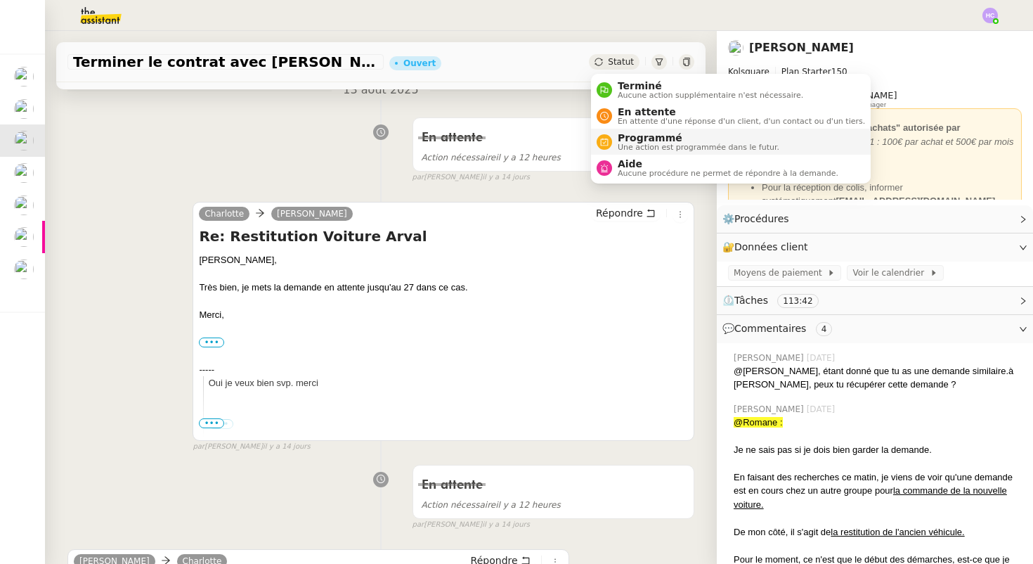
click at [654, 143] on span "Une action est programmée dans le futur." at bounding box center [699, 147] width 162 height 8
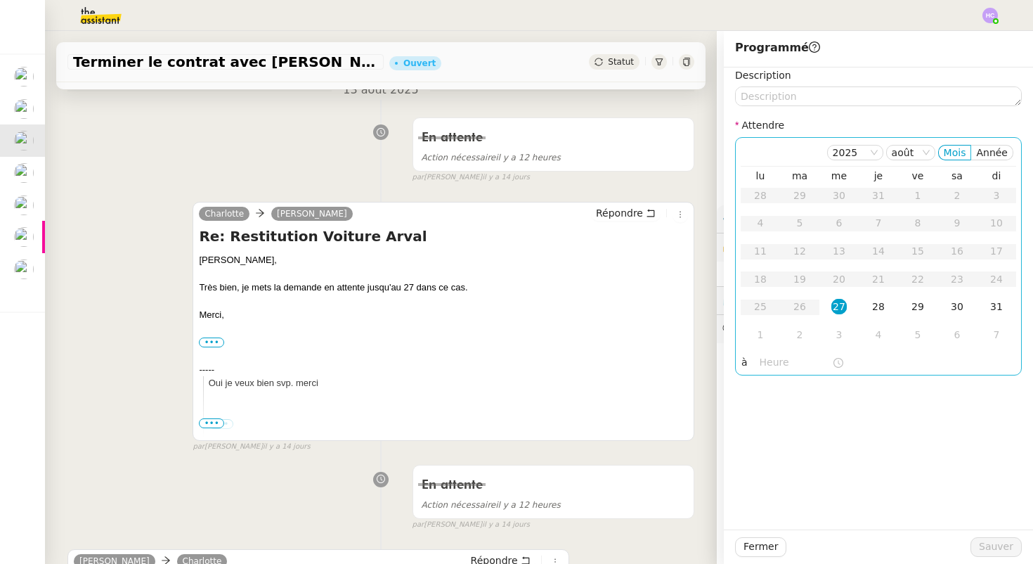
click at [839, 304] on div "27" at bounding box center [839, 306] width 15 height 15
click at [791, 355] on input "text" at bounding box center [796, 362] width 72 height 16
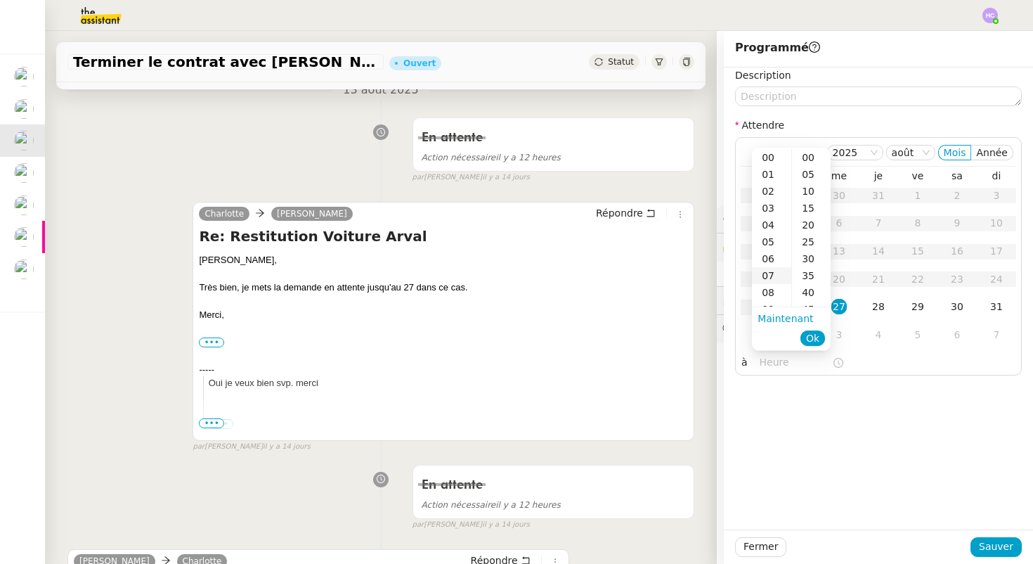
scroll to position [80, 0]
click at [770, 286] on div "14" at bounding box center [771, 289] width 39 height 17
click at [810, 161] on div "00" at bounding box center [811, 157] width 39 height 17
type input "14:00"
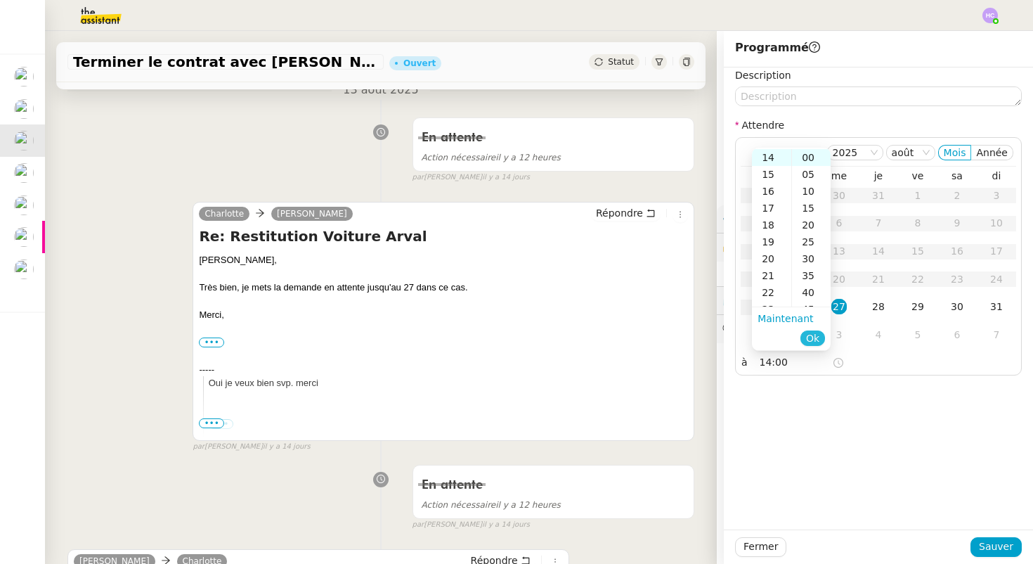
click at [820, 335] on button "Ok" at bounding box center [813, 337] width 25 height 15
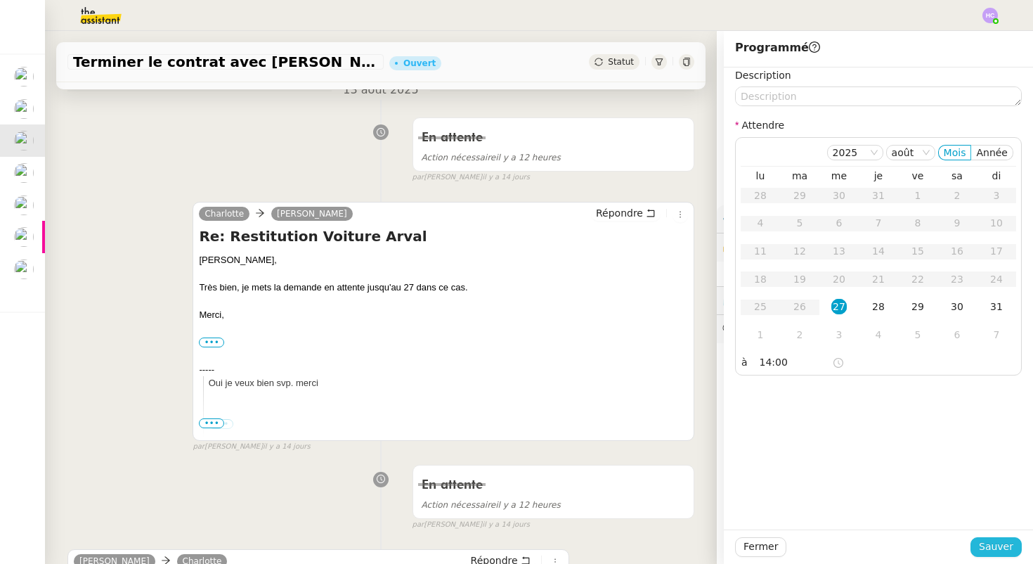
click at [979, 545] on button "Sauver" at bounding box center [996, 547] width 51 height 20
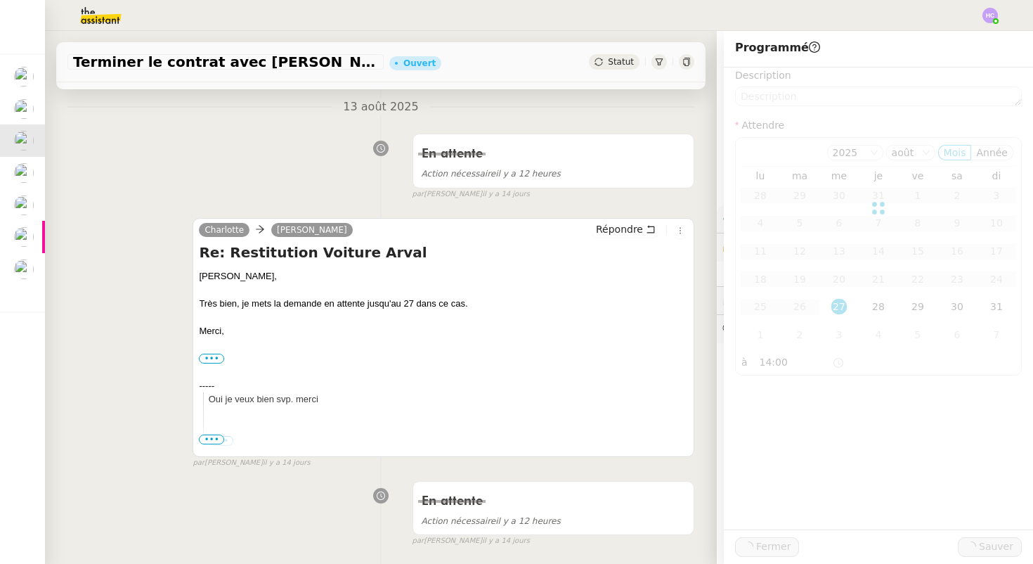
scroll to position [198, 0]
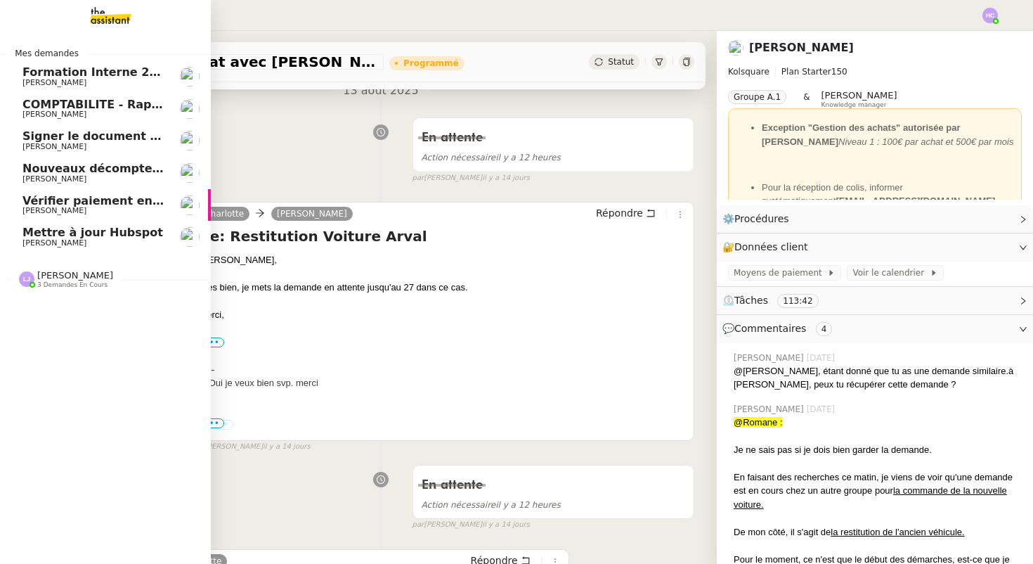
click at [96, 131] on span "Signer le document par [PERSON_NAME]" at bounding box center [150, 135] width 257 height 13
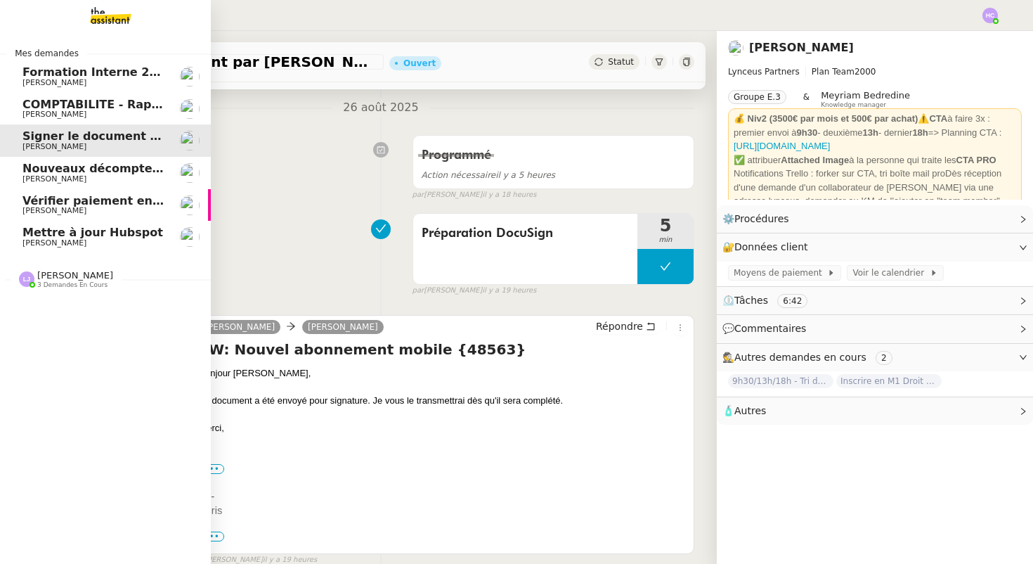
click at [94, 112] on span "[PERSON_NAME]" at bounding box center [93, 114] width 142 height 8
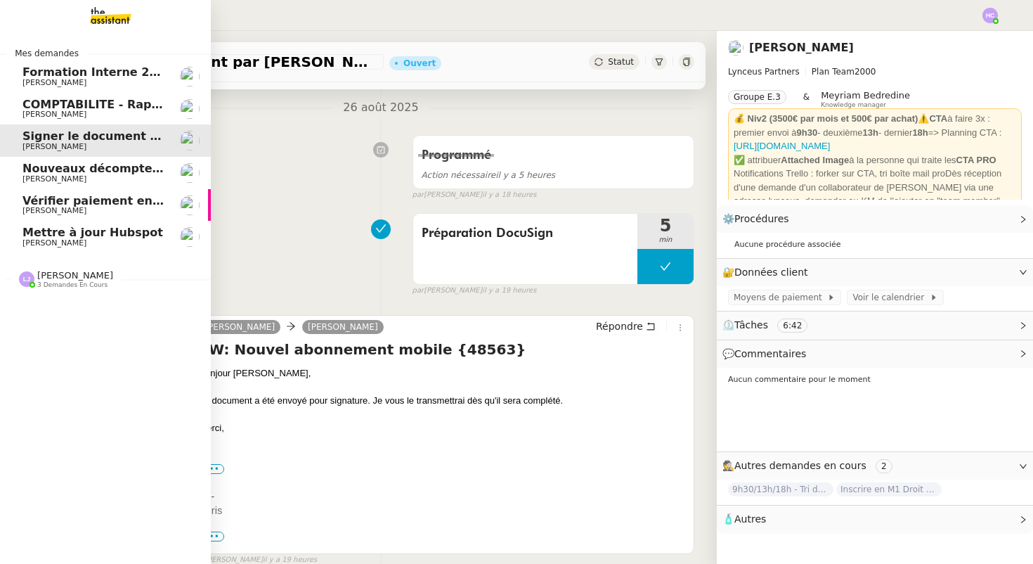
scroll to position [198, 0]
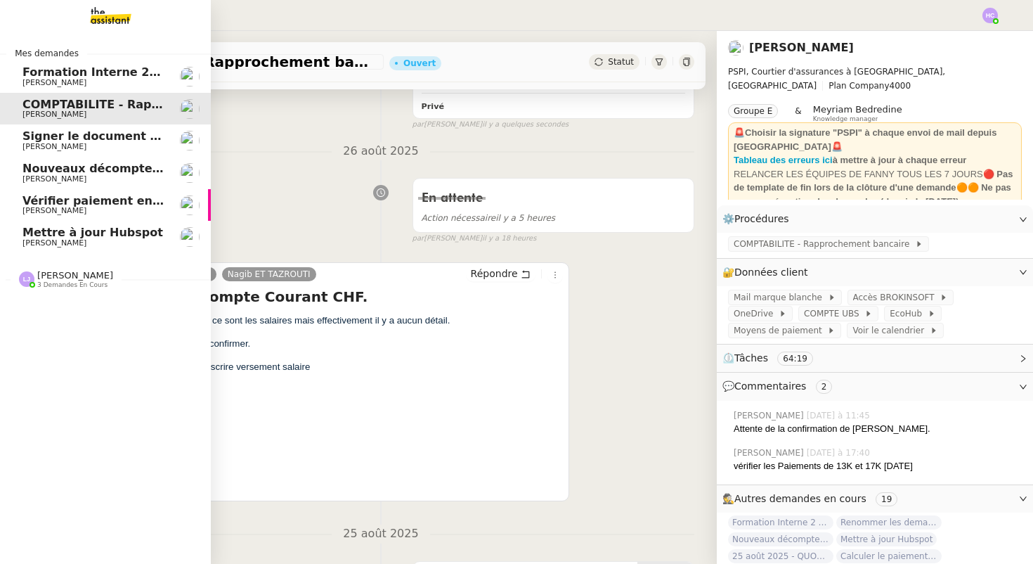
click at [101, 134] on span "Signer le document par [PERSON_NAME]" at bounding box center [150, 135] width 257 height 13
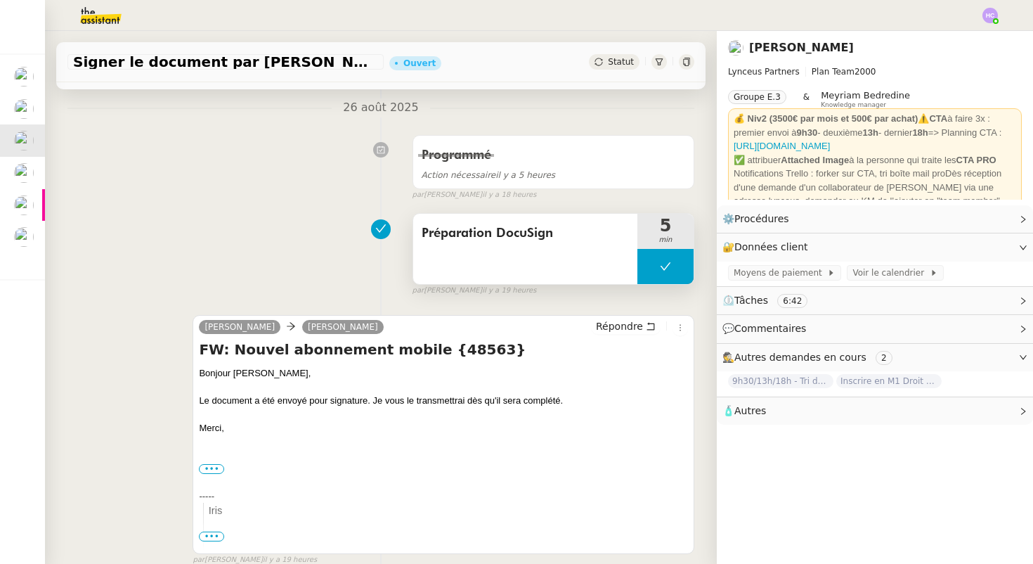
click at [664, 249] on button at bounding box center [666, 266] width 56 height 35
click at [675, 253] on button at bounding box center [680, 266] width 28 height 35
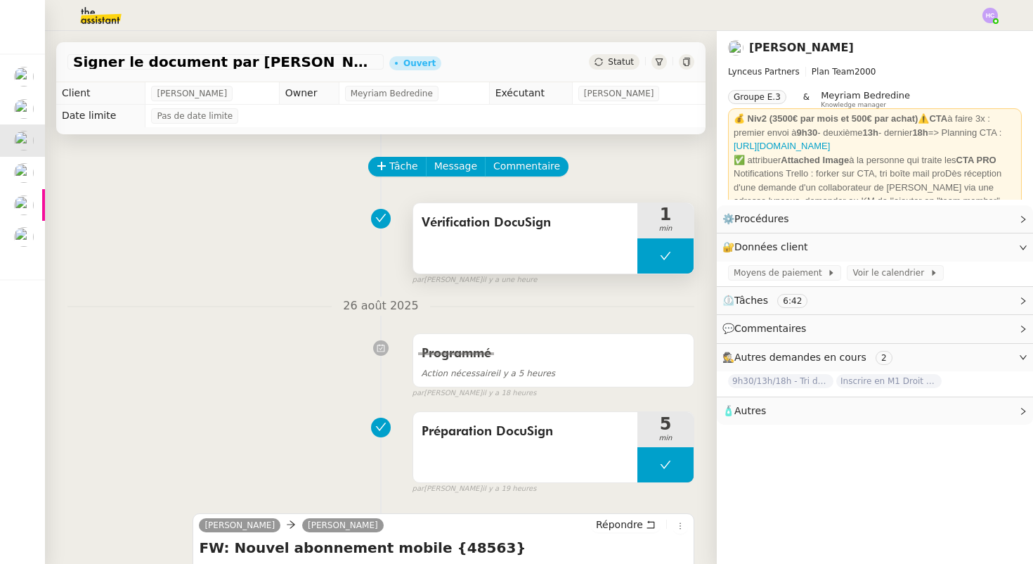
click at [670, 257] on icon at bounding box center [665, 255] width 11 height 11
click at [650, 253] on icon at bounding box center [651, 256] width 5 height 8
click at [657, 252] on div at bounding box center [666, 255] width 56 height 35
click at [683, 257] on icon at bounding box center [679, 255] width 11 height 11
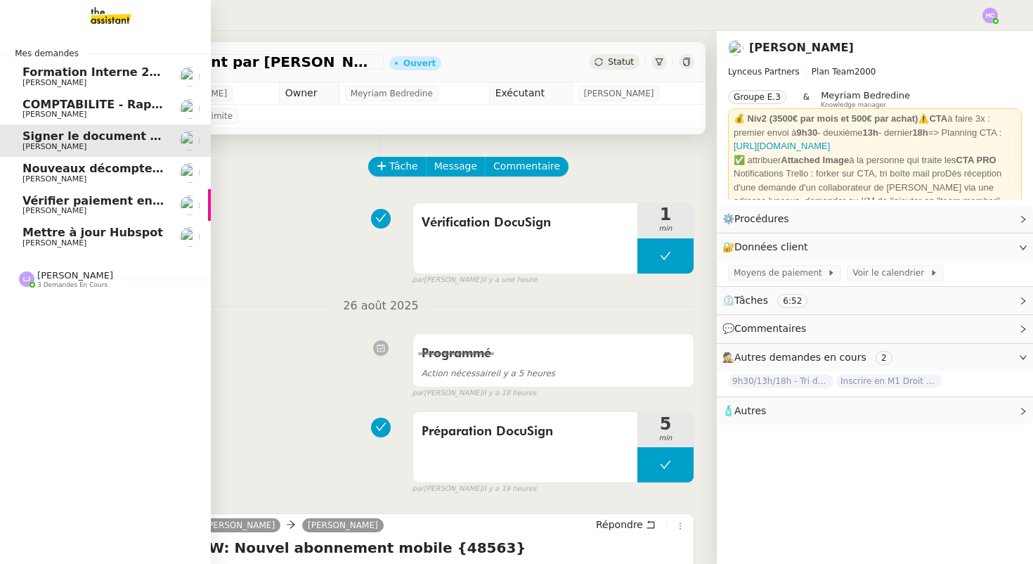
click at [77, 173] on span "Nouveaux décomptes de commissions" at bounding box center [142, 168] width 241 height 13
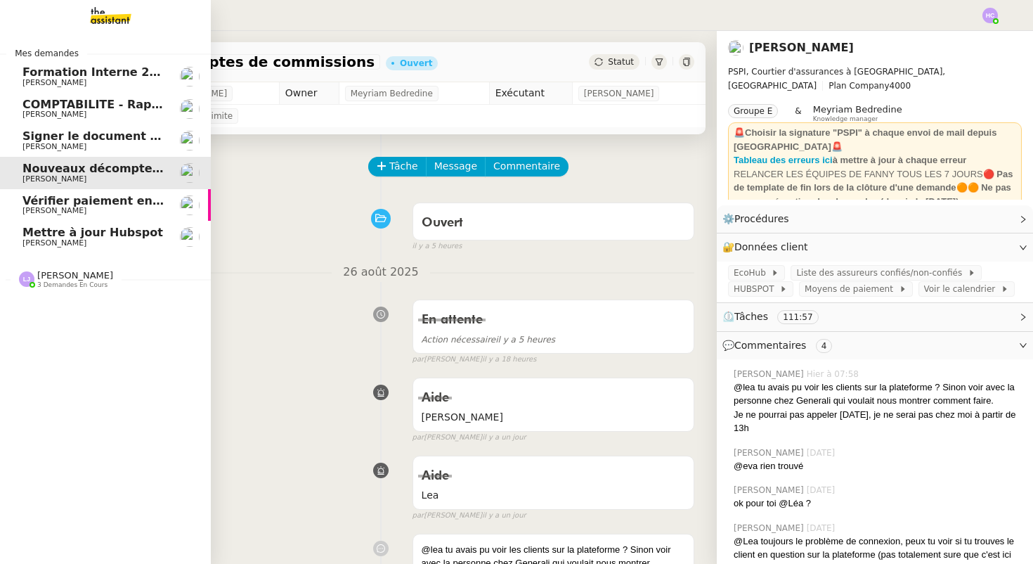
click at [43, 198] on span "Vérifier paiement en Euros pour Team2act" at bounding box center [155, 200] width 267 height 13
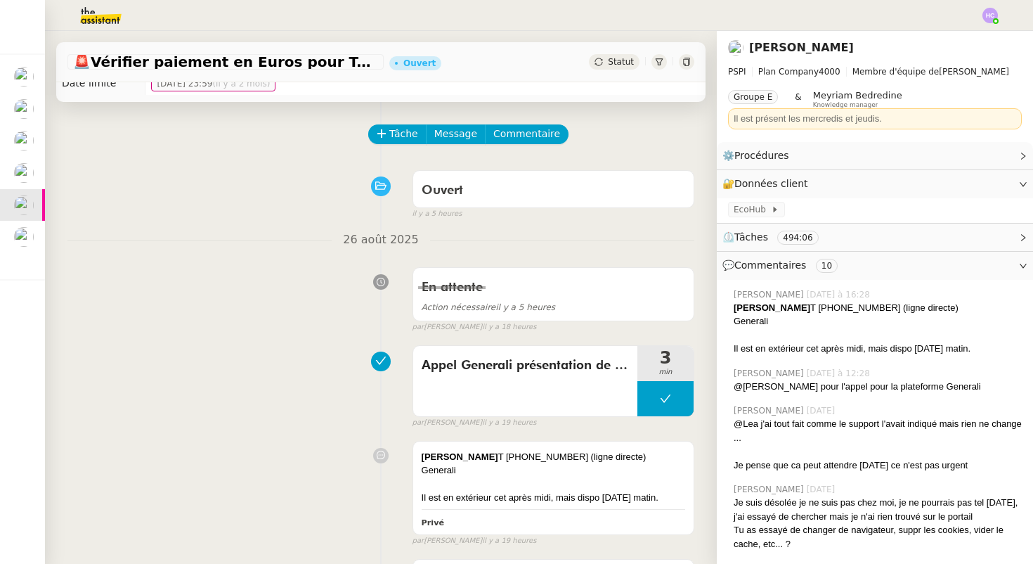
scroll to position [34, 0]
click at [600, 70] on div "🚨 Vérifier paiement en Euros pour Team2act Ouvert Statut" at bounding box center [380, 62] width 649 height 40
click at [603, 63] on icon at bounding box center [599, 62] width 8 height 8
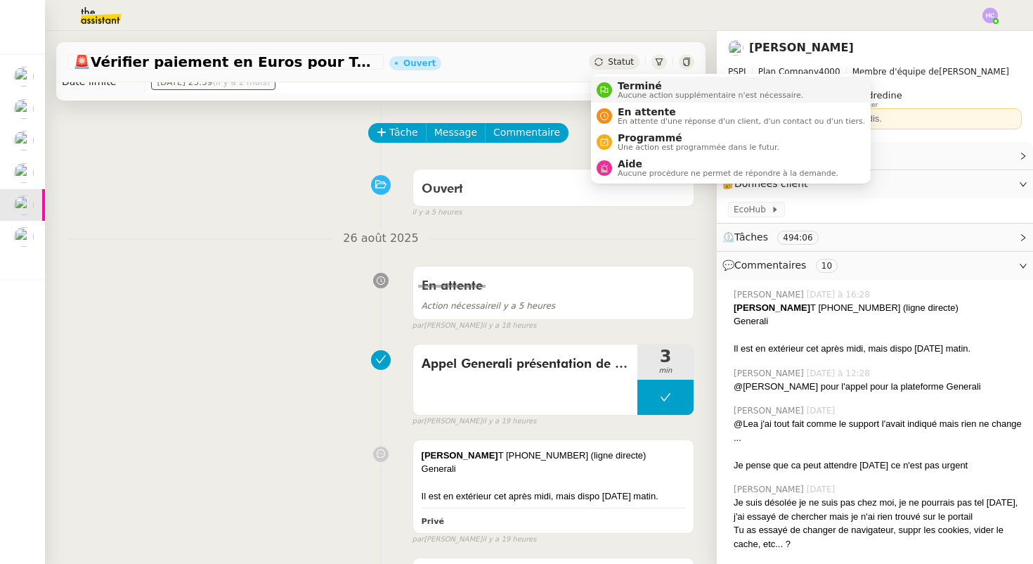
click at [625, 93] on span "Aucune action supplémentaire n'est nécessaire." at bounding box center [711, 95] width 186 height 8
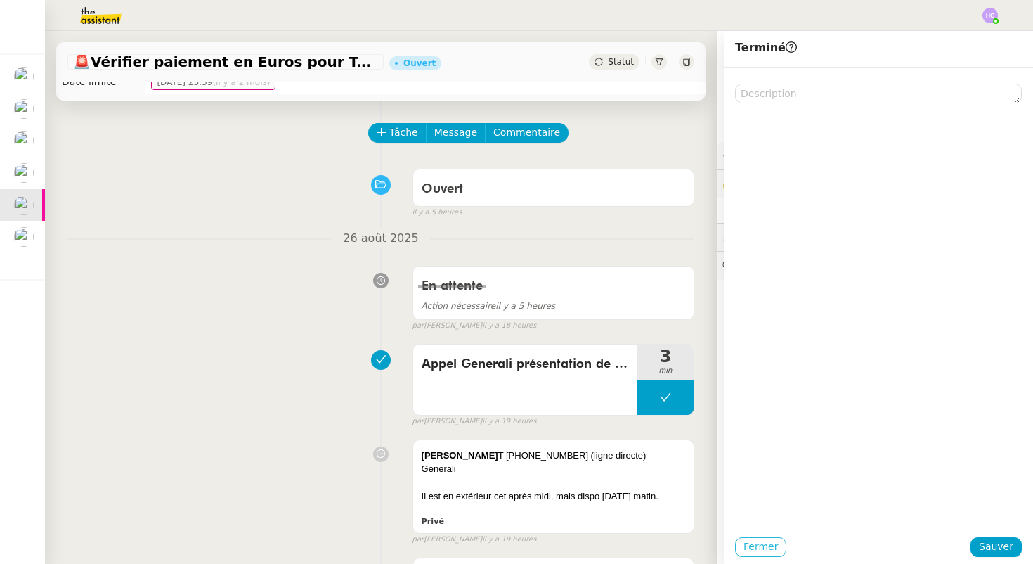
click at [763, 540] on span "Fermer" at bounding box center [761, 546] width 34 height 16
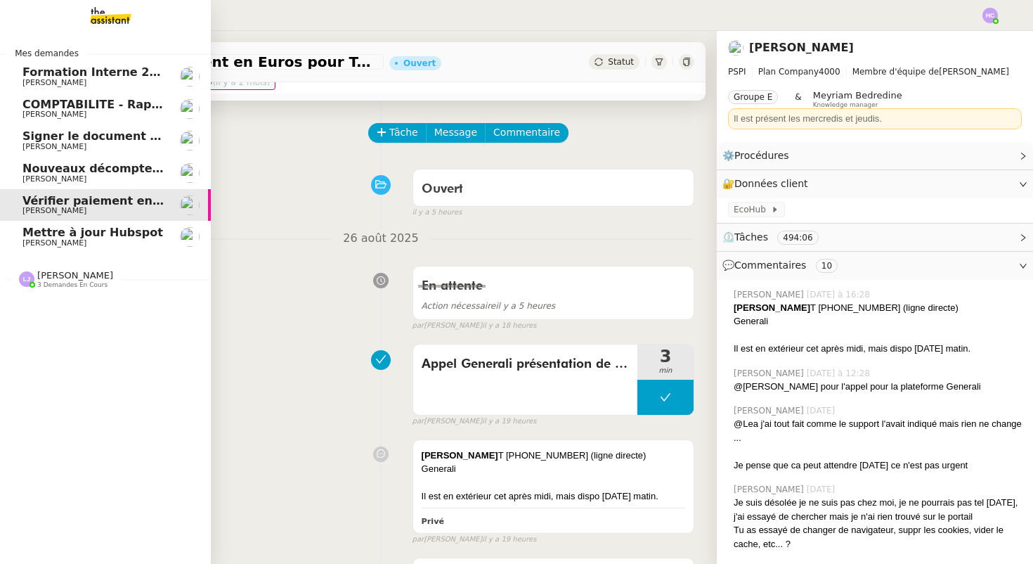
click at [44, 243] on span "[PERSON_NAME]" at bounding box center [54, 242] width 64 height 9
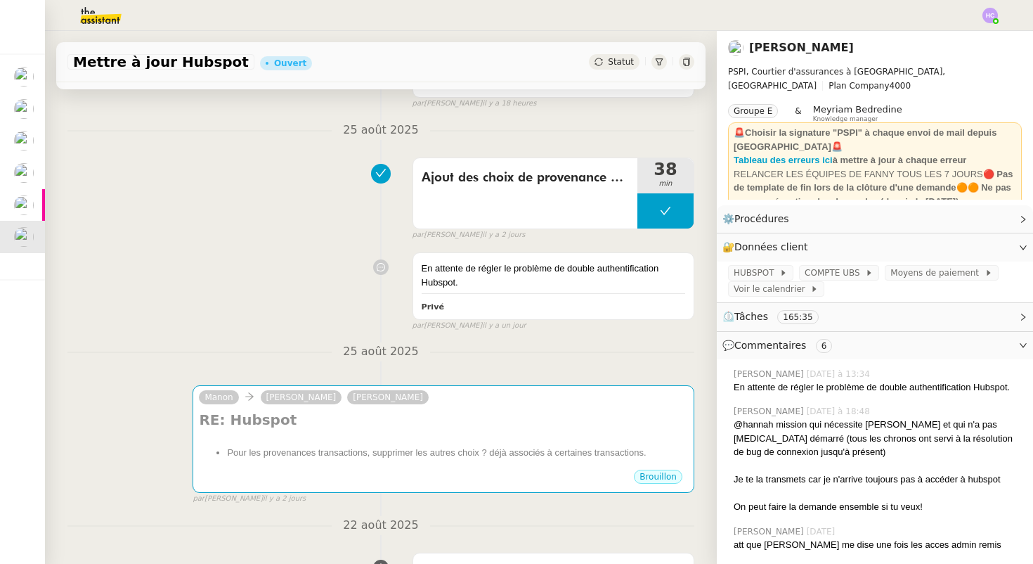
scroll to position [263, 0]
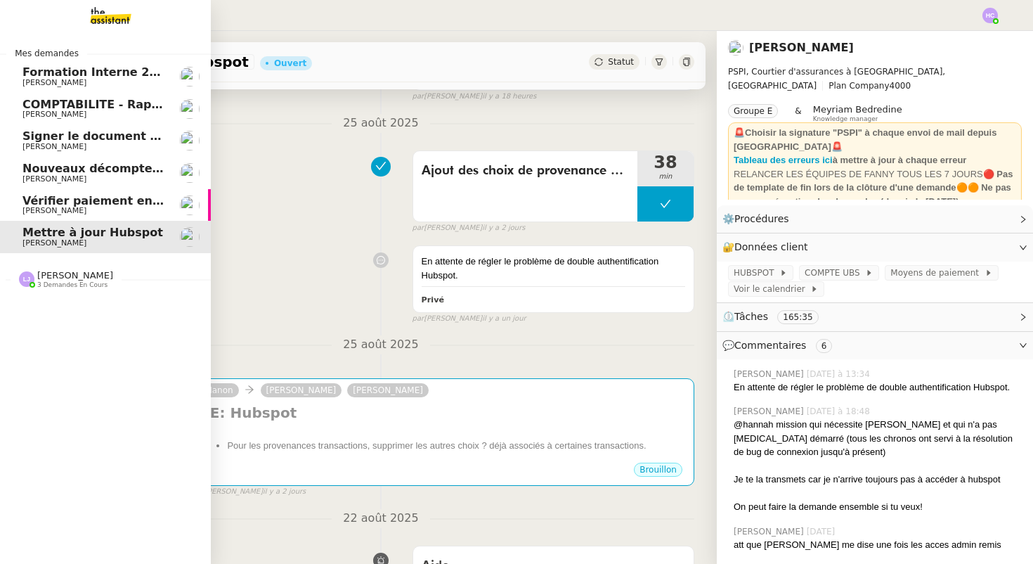
click at [55, 205] on span "Vérifier paiement en Euros pour Team2act" at bounding box center [155, 200] width 267 height 13
click at [67, 173] on span "Nouveaux décomptes de commissions" at bounding box center [142, 168] width 241 height 13
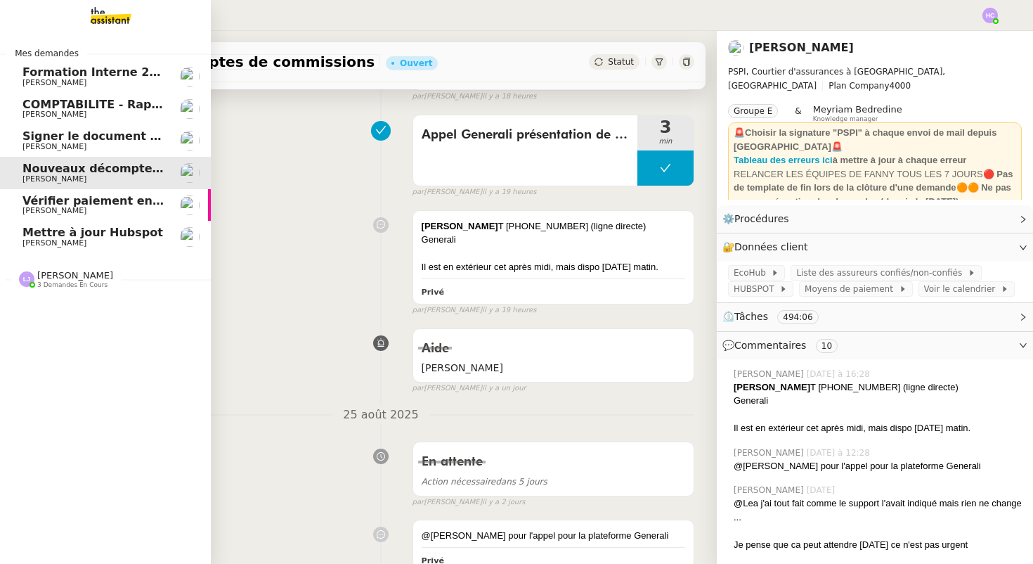
click at [78, 136] on span "Signer le document par [PERSON_NAME]" at bounding box center [150, 135] width 257 height 13
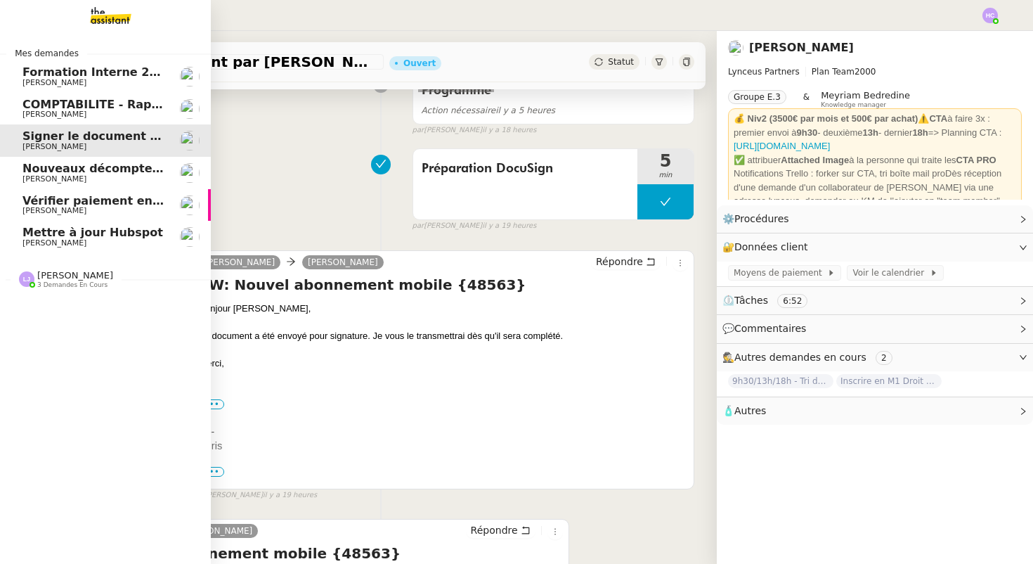
click at [83, 103] on span "COMPTABILITE - Rapprochement bancaire - 25 août 2025" at bounding box center [202, 104] width 360 height 13
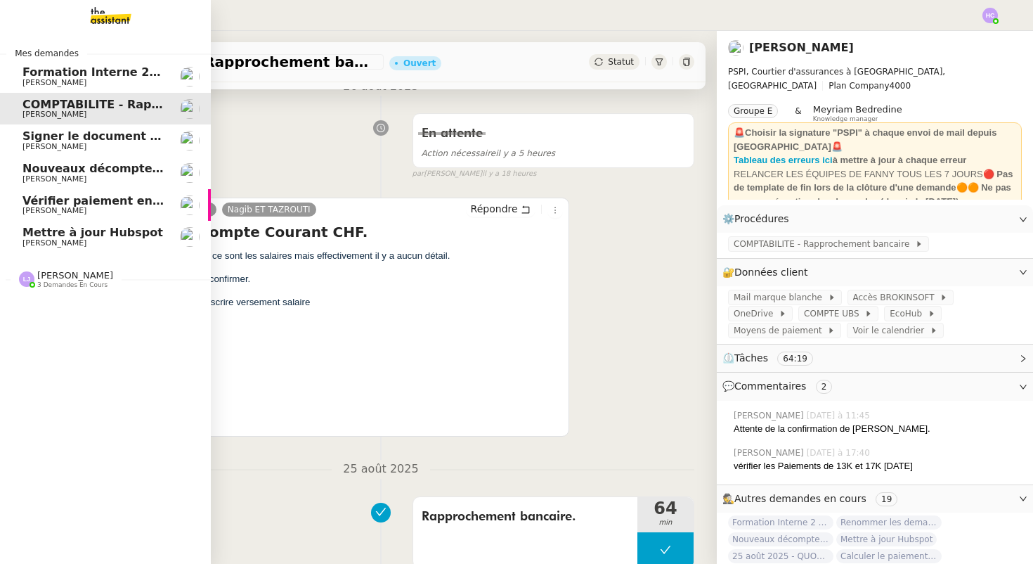
click at [57, 243] on span "[PERSON_NAME]" at bounding box center [54, 242] width 64 height 9
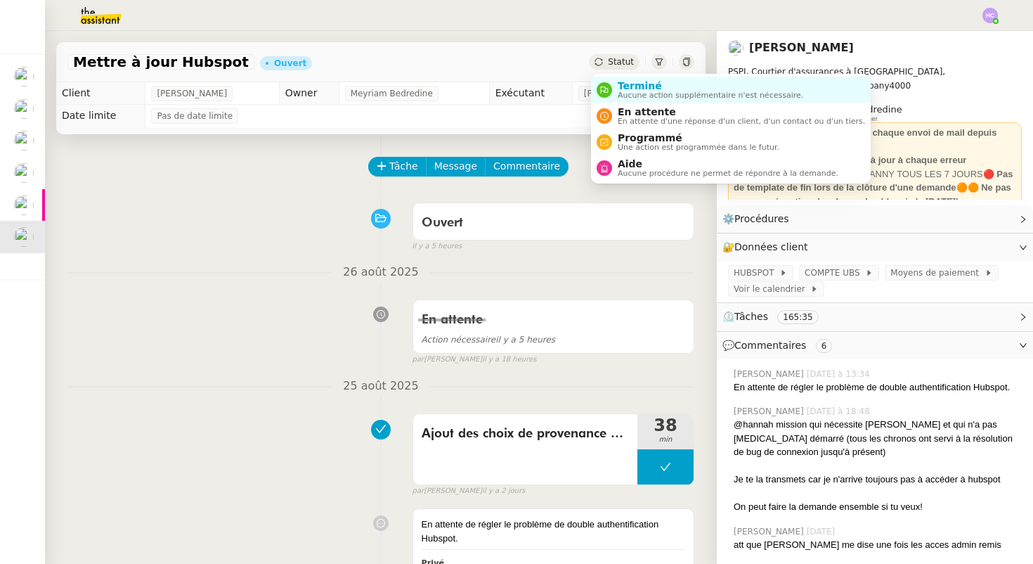
click at [622, 58] on span "Statut" at bounding box center [621, 62] width 26 height 10
click at [641, 115] on span "En attente" at bounding box center [741, 111] width 247 height 11
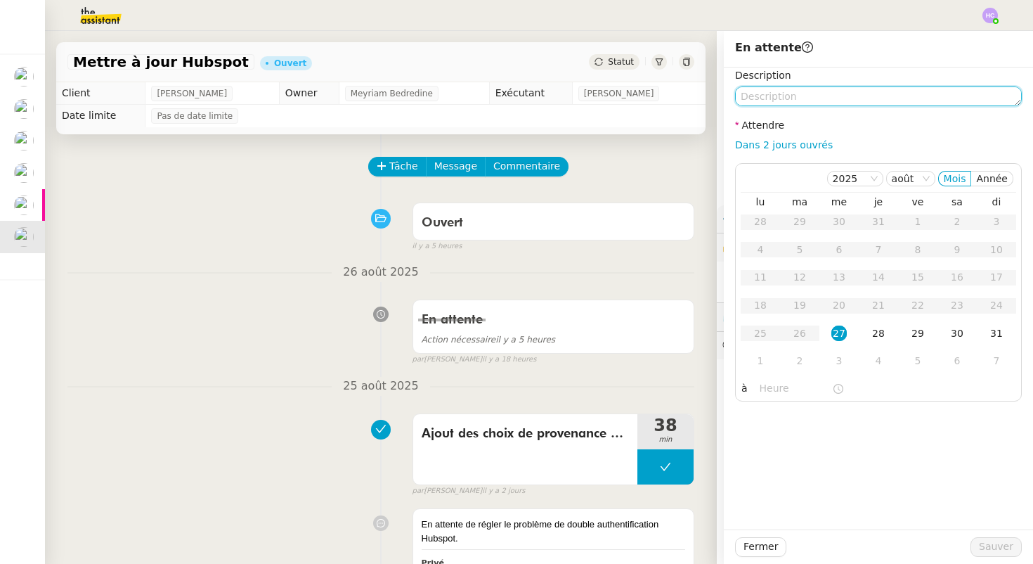
click at [775, 102] on textarea at bounding box center [878, 96] width 287 height 20
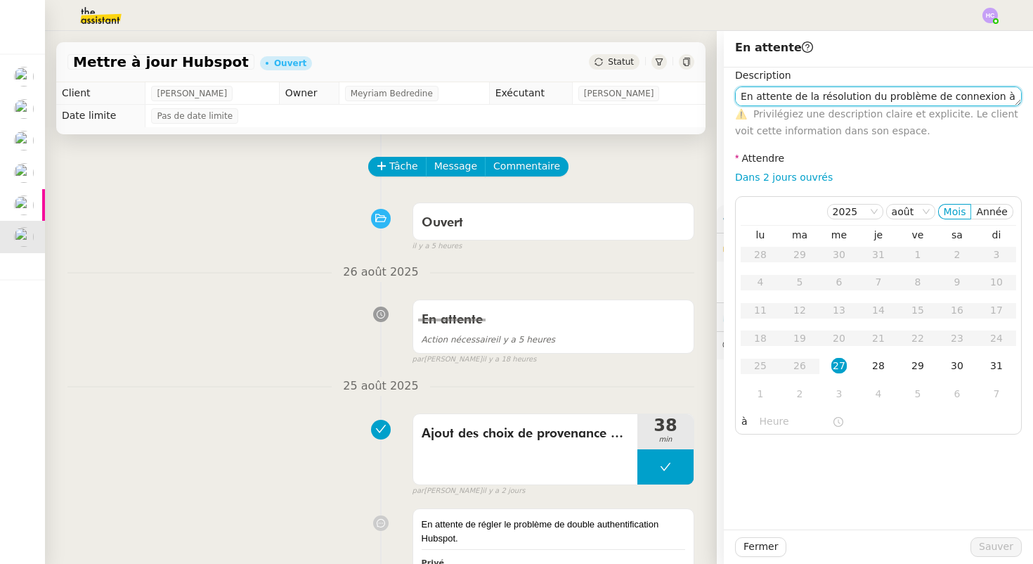
type textarea "En attente de la résolution du problème de connexion à Hiub"
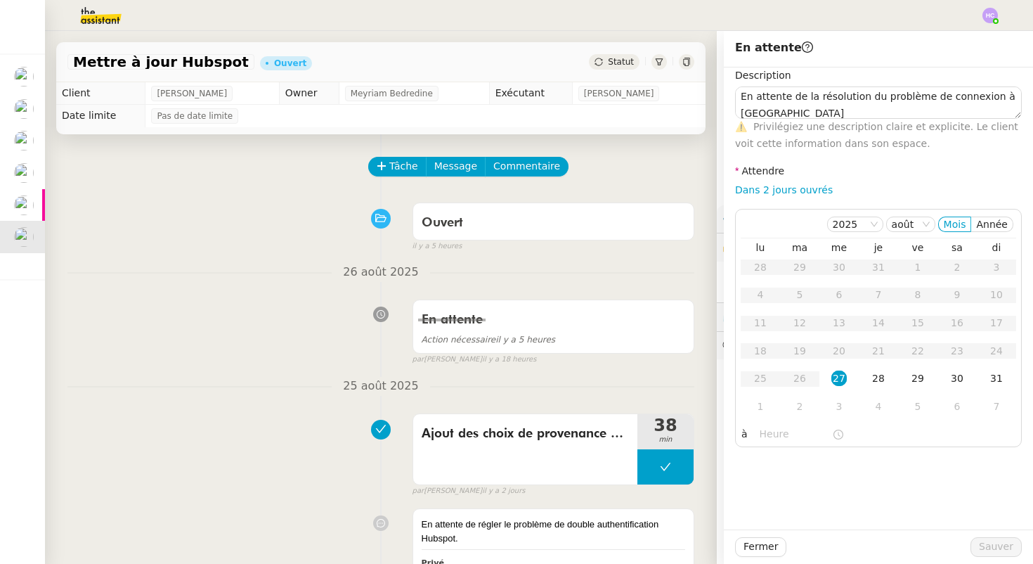
scroll to position [1, 0]
type textarea "En attente de la résolution du problème de connexion à Hubspot."
click at [765, 188] on link "Dans 2 jours ouvrés" at bounding box center [784, 189] width 98 height 11
type input "07:00"
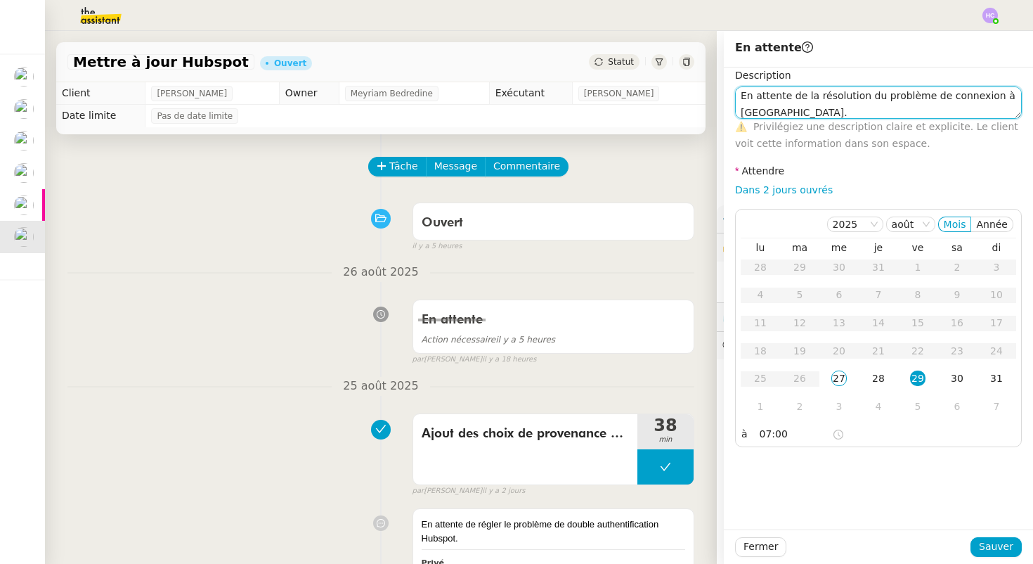
click at [805, 110] on textarea "En attente de la résolution du problème de connexion à Hubspot." at bounding box center [878, 102] width 287 height 32
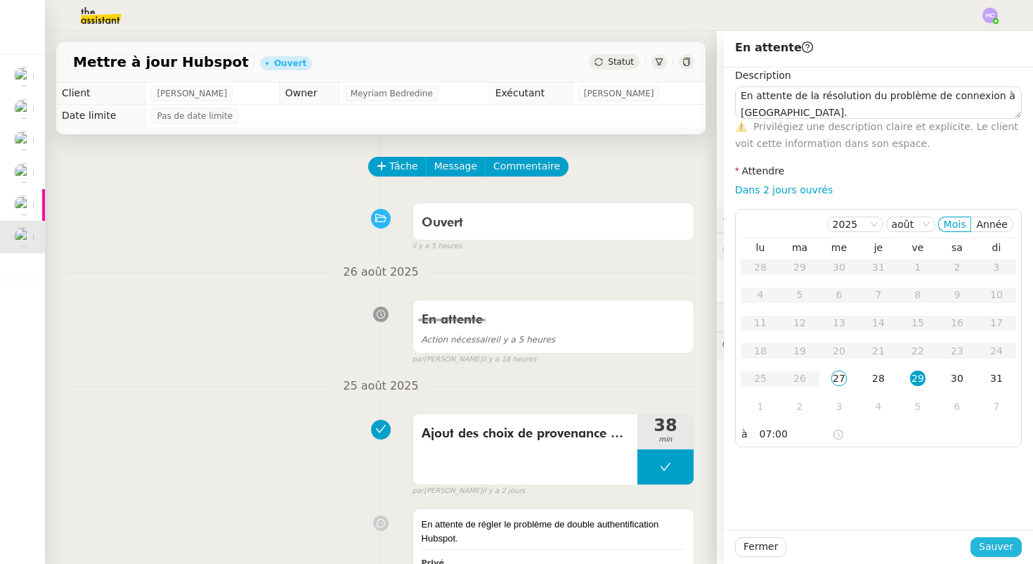
click at [995, 542] on span "Sauver" at bounding box center [996, 546] width 34 height 16
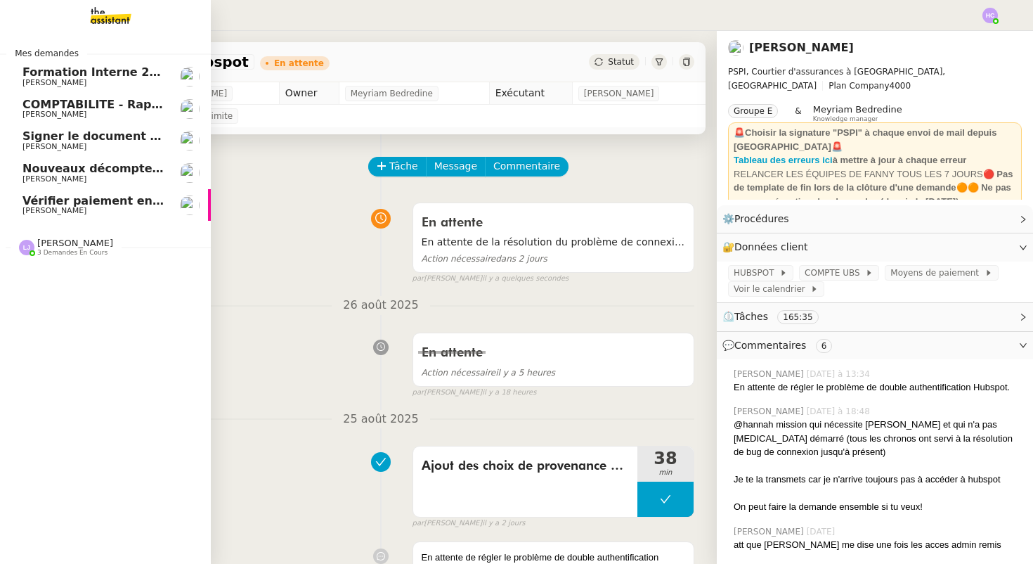
click at [102, 108] on span "COMPTABILITE - Rapprochement bancaire - 25 août 2025" at bounding box center [202, 104] width 360 height 13
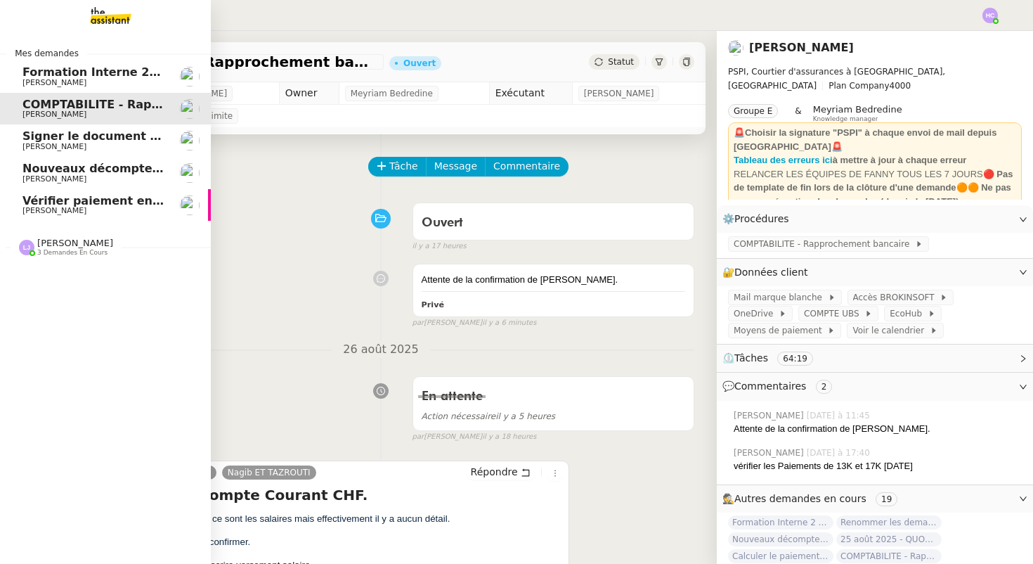
click at [102, 108] on span "COMPTABILITE - Rapprochement bancaire - 25 août 2025" at bounding box center [202, 104] width 360 height 13
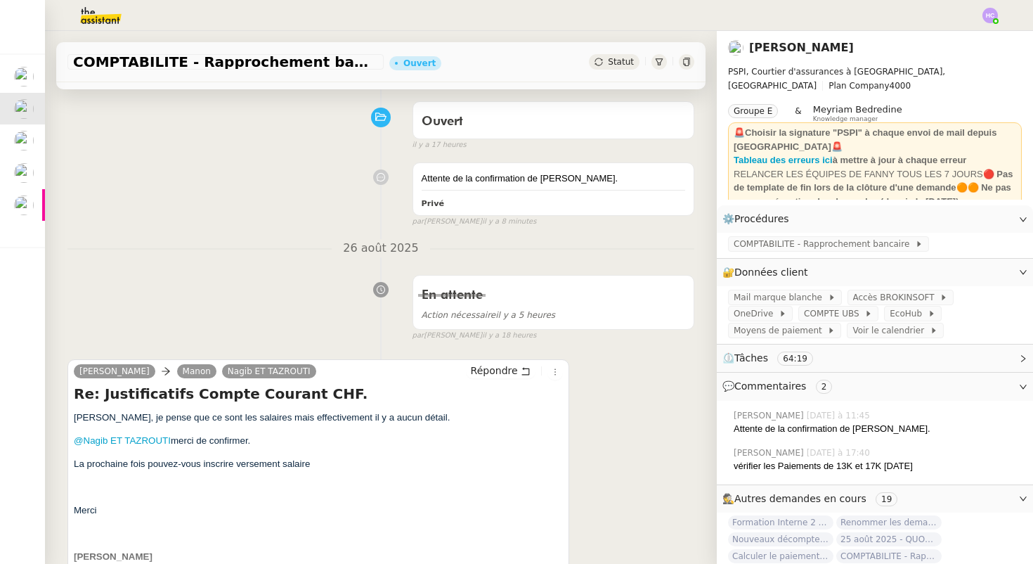
scroll to position [98, 0]
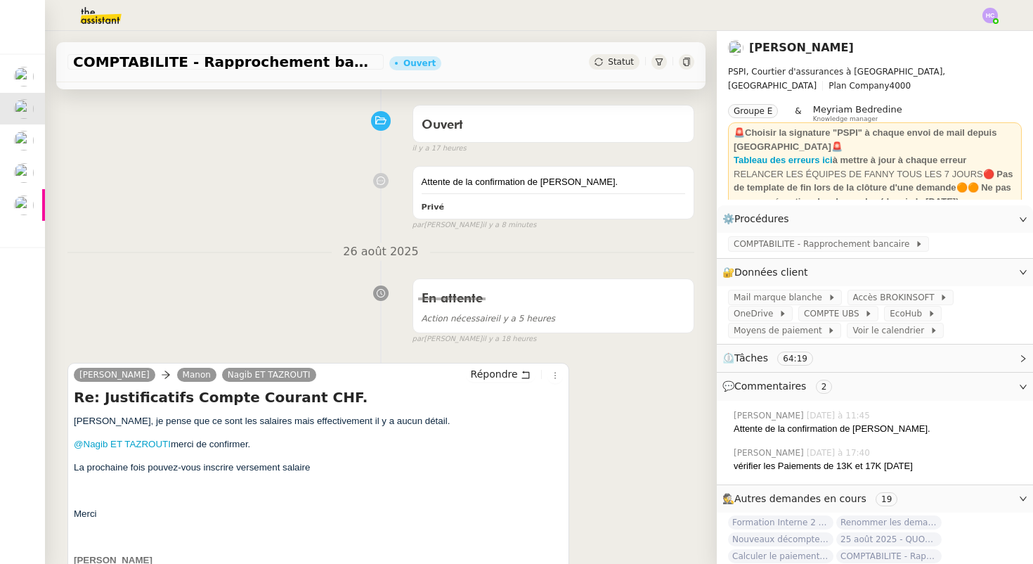
click at [612, 60] on span "Statut" at bounding box center [621, 62] width 26 height 10
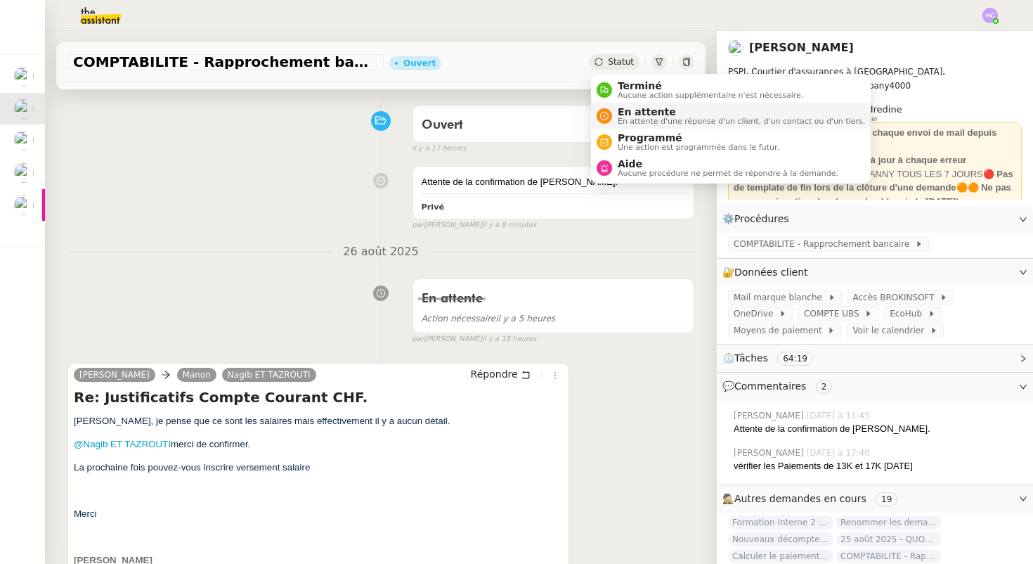
click at [629, 116] on span "En attente" at bounding box center [741, 111] width 247 height 11
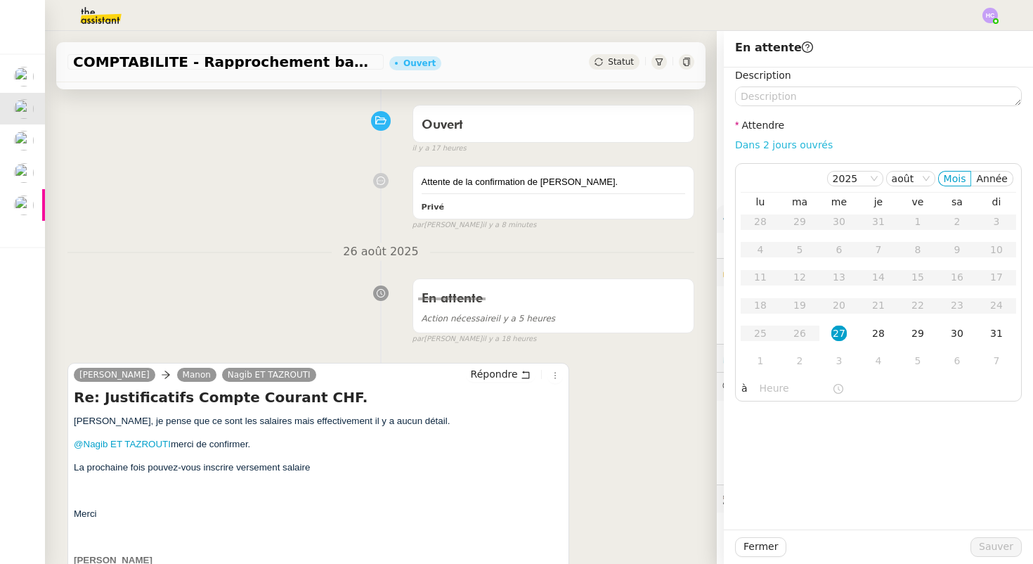
click at [782, 148] on link "Dans 2 jours ouvrés" at bounding box center [784, 144] width 98 height 11
type input "07:00"
click at [1002, 545] on span "Sauver" at bounding box center [996, 546] width 34 height 16
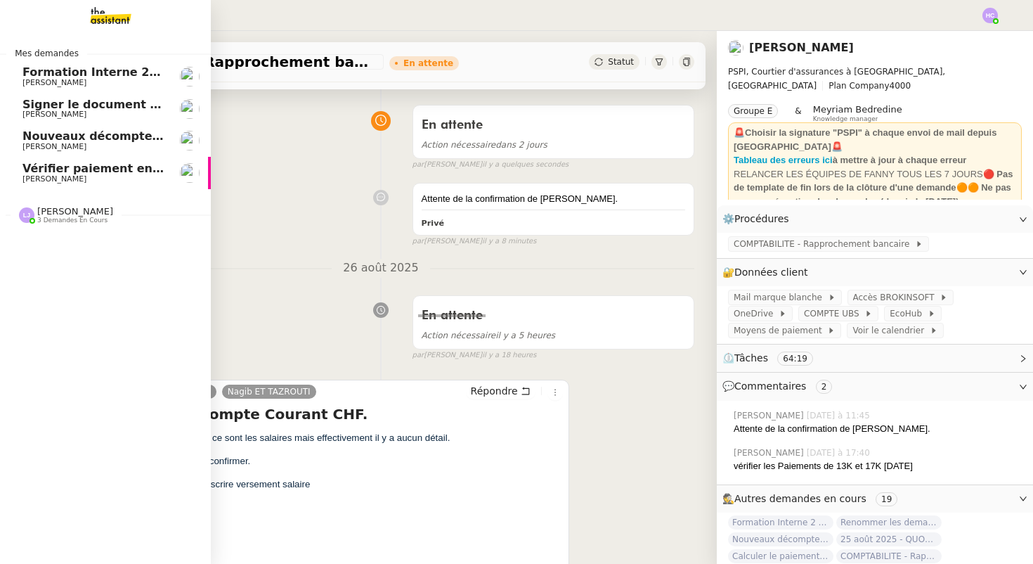
click at [133, 113] on span "[PERSON_NAME]" at bounding box center [93, 114] width 142 height 8
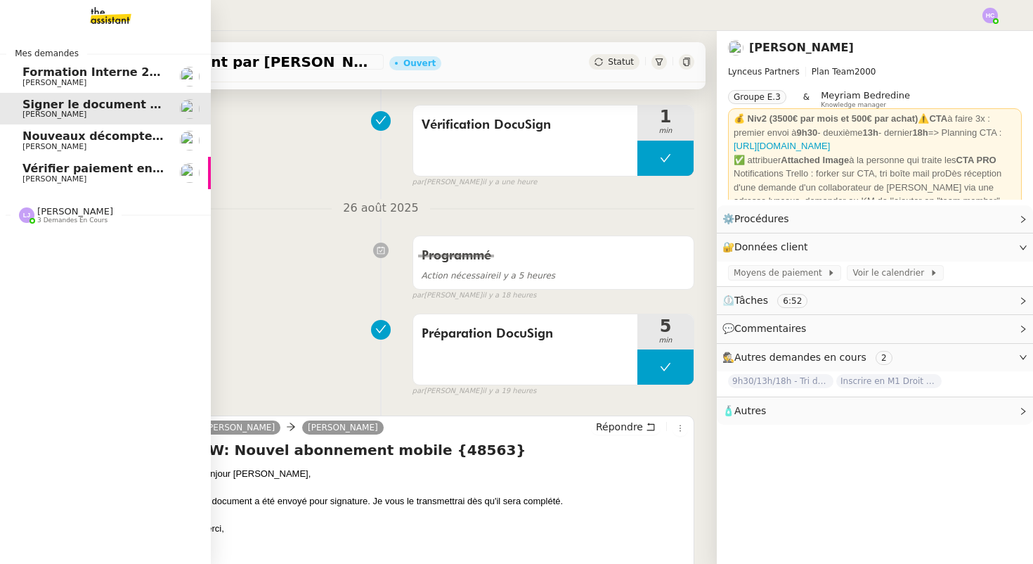
click at [129, 140] on span "Nouveaux décomptes de commissions" at bounding box center [142, 135] width 241 height 13
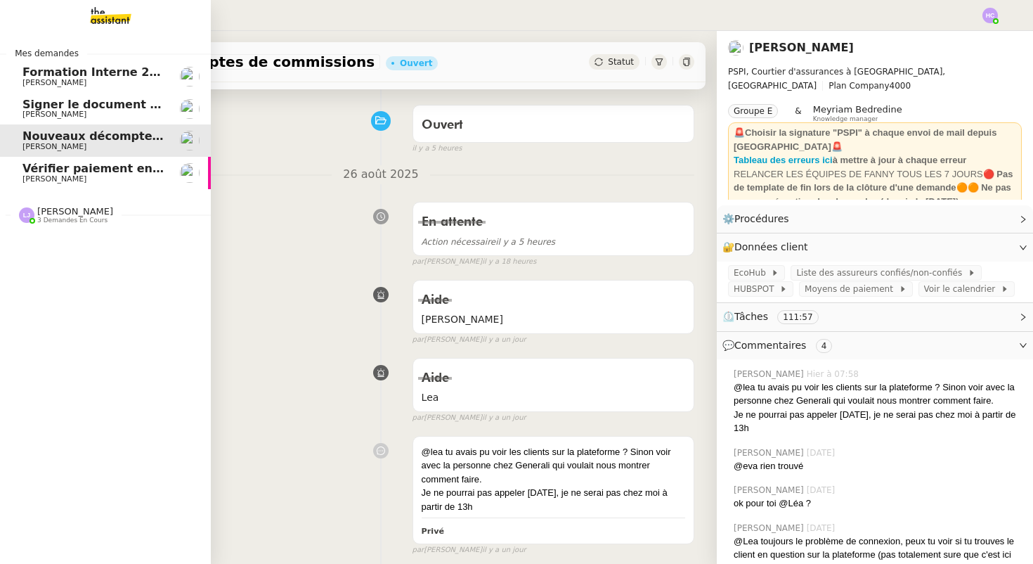
click at [130, 169] on span "Vérifier paiement en Euros pour Team2act" at bounding box center [155, 168] width 267 height 13
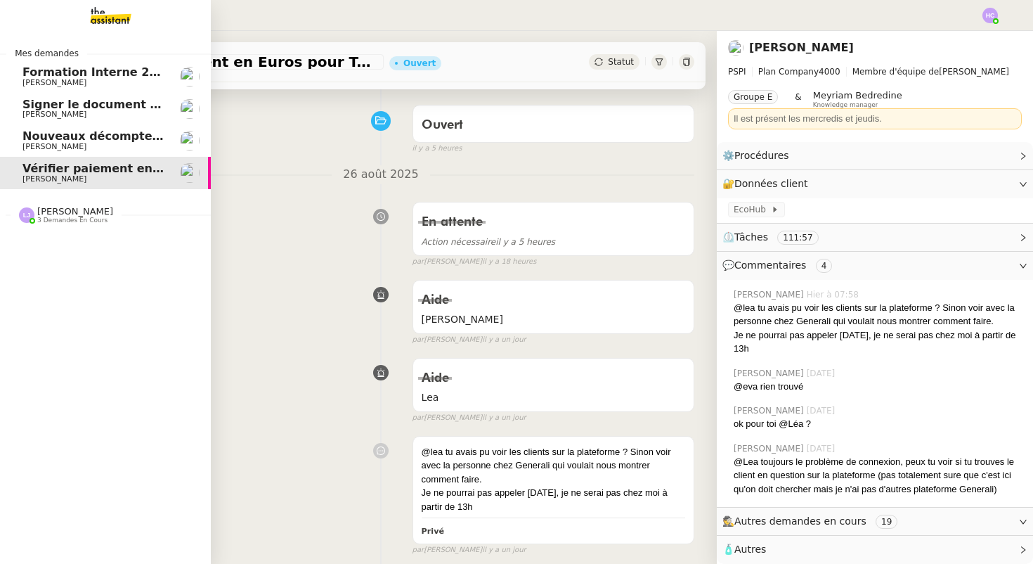
click at [134, 144] on span "[PERSON_NAME]" at bounding box center [93, 147] width 142 height 8
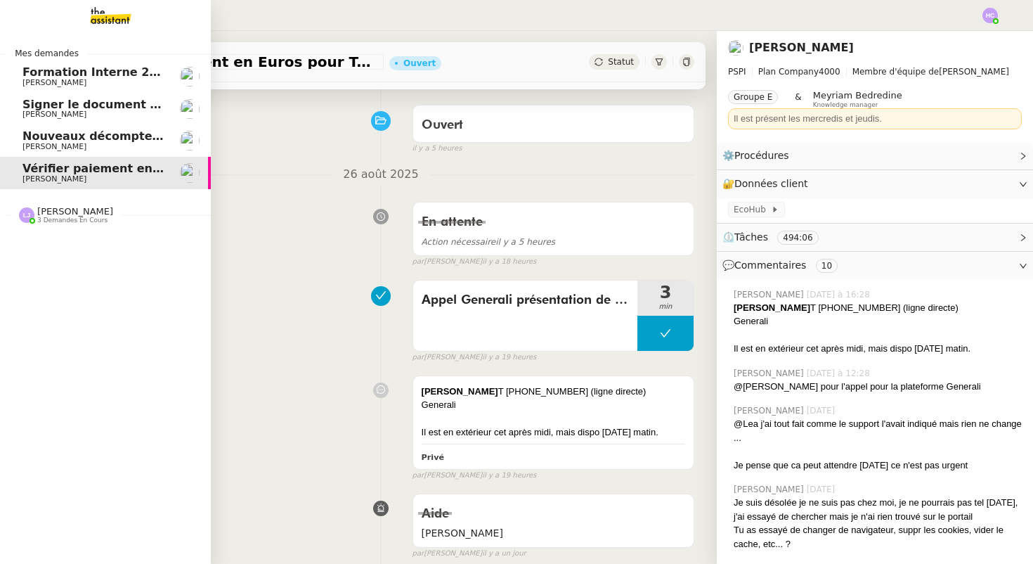
click at [134, 162] on span "Vérifier paiement en Euros pour Team2act" at bounding box center [155, 168] width 267 height 13
click at [104, 219] on span "3 demandes en cours" at bounding box center [72, 220] width 70 height 8
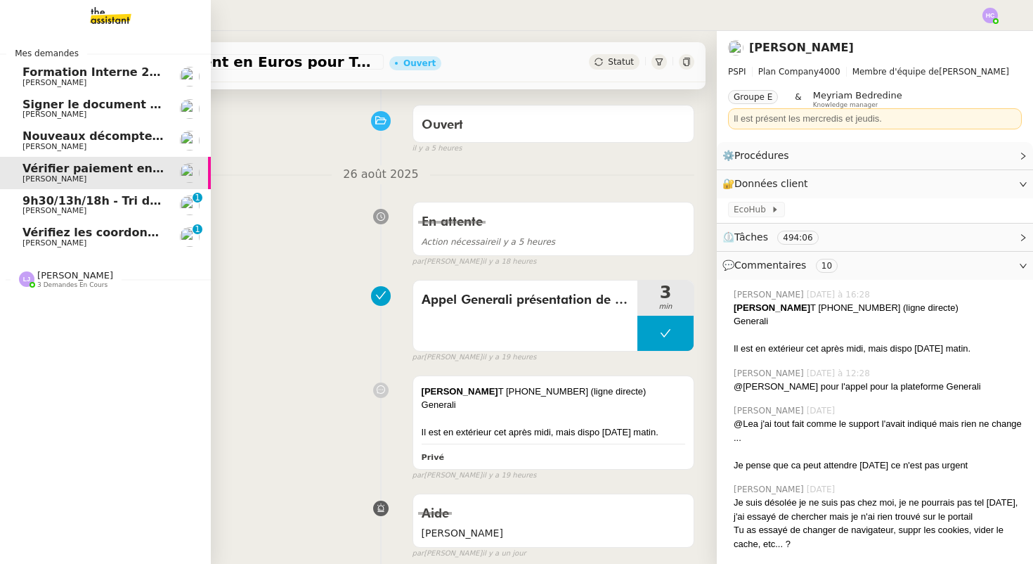
click at [108, 237] on span "Vérifiez les coordonnées bancaires pour le virement" at bounding box center [187, 232] width 330 height 13
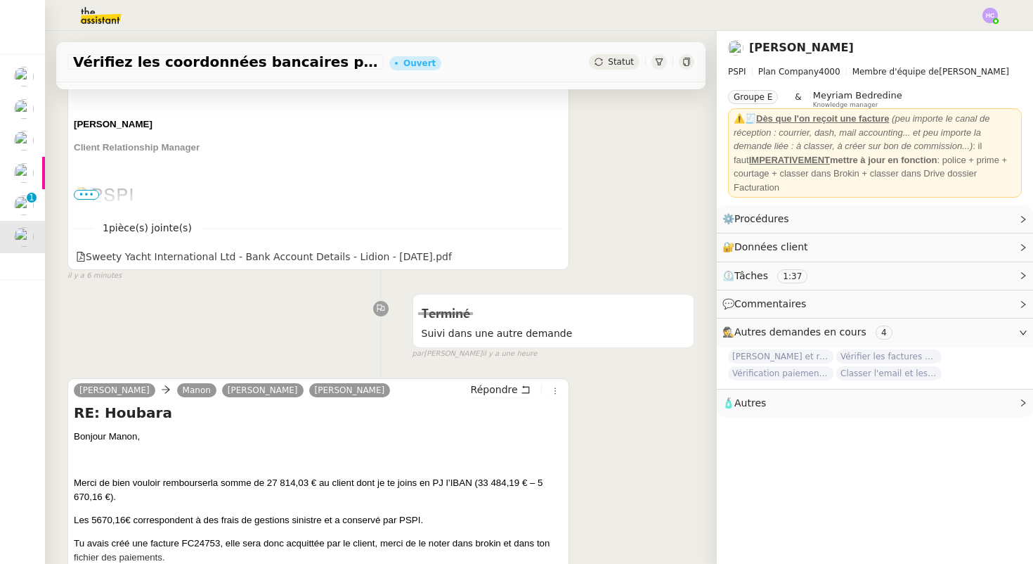
scroll to position [548, 0]
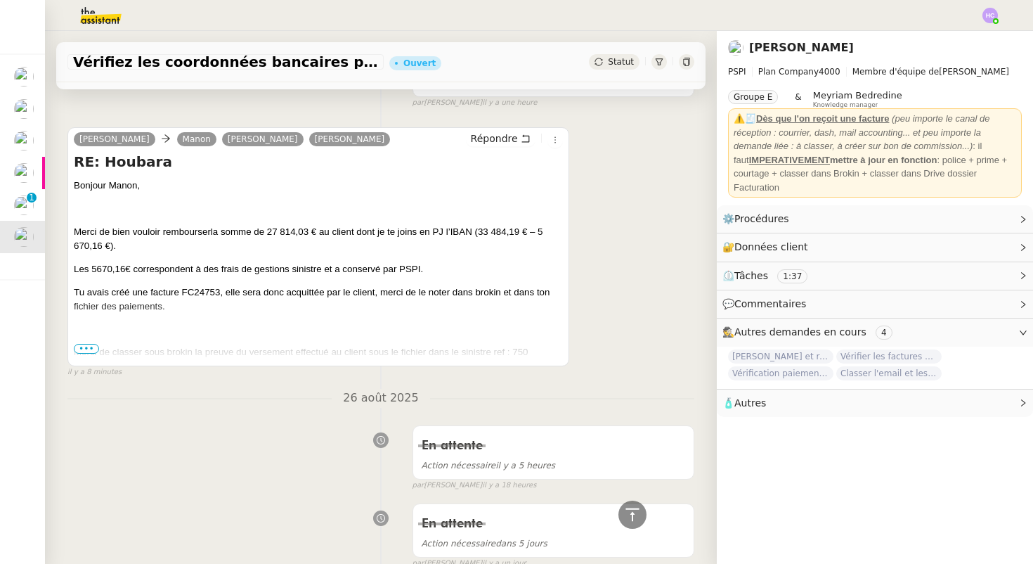
click at [82, 347] on span "•••" at bounding box center [86, 349] width 25 height 10
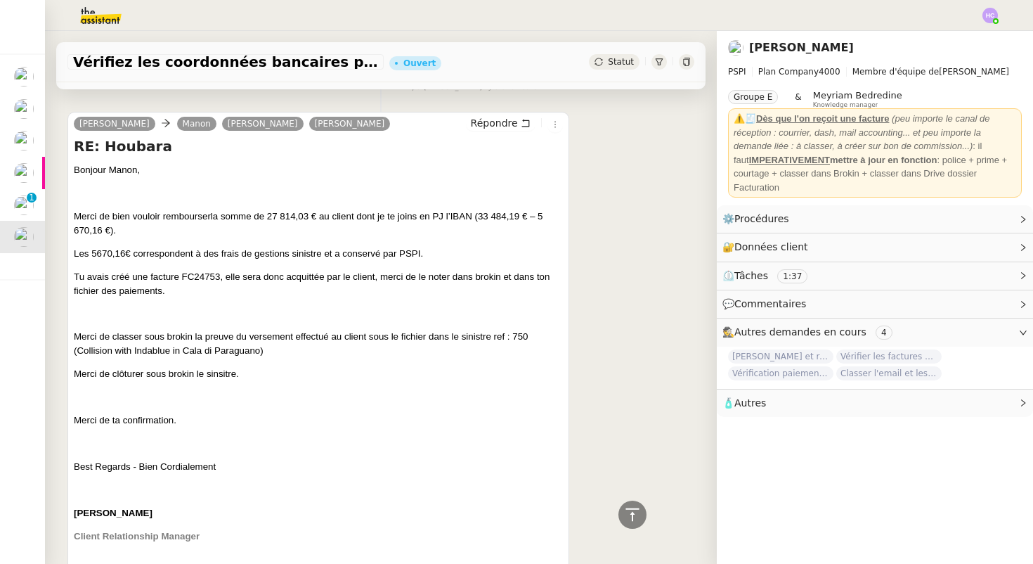
scroll to position [566, 0]
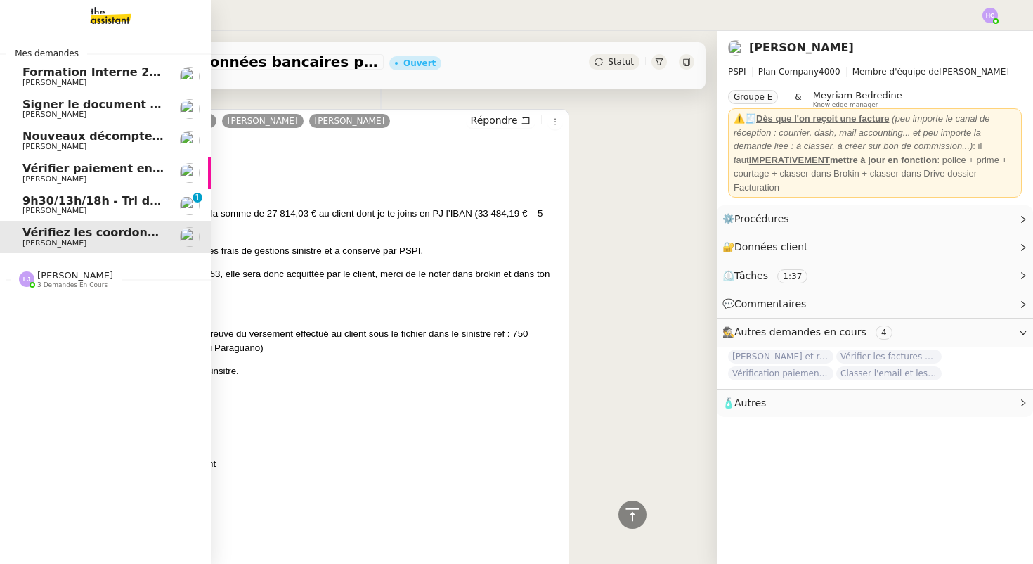
click at [59, 196] on span "9h30/13h/18h - Tri de la boite mail PRO - 22 août 2025" at bounding box center [194, 200] width 344 height 13
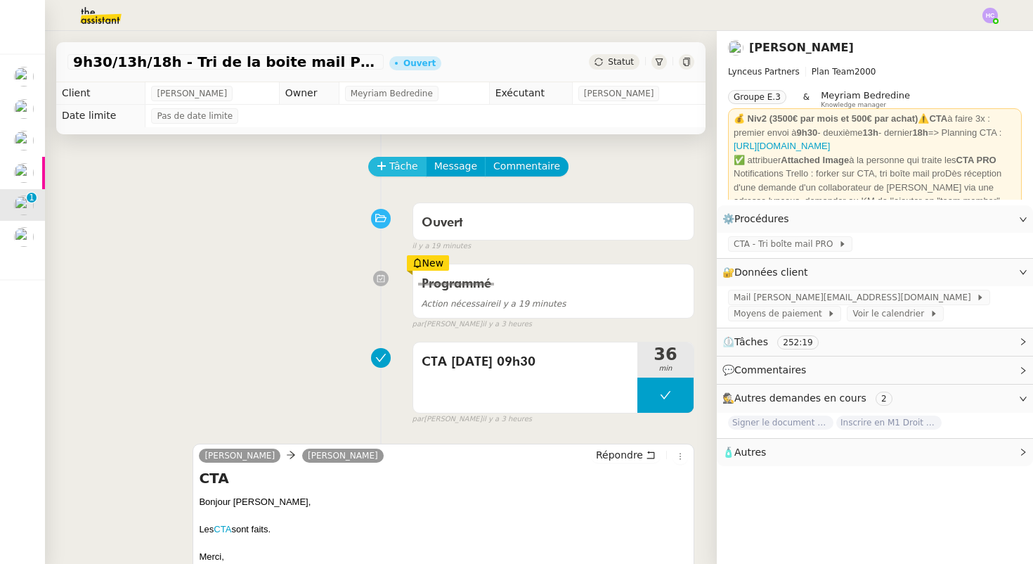
click at [392, 167] on span "Tâche" at bounding box center [403, 166] width 29 height 16
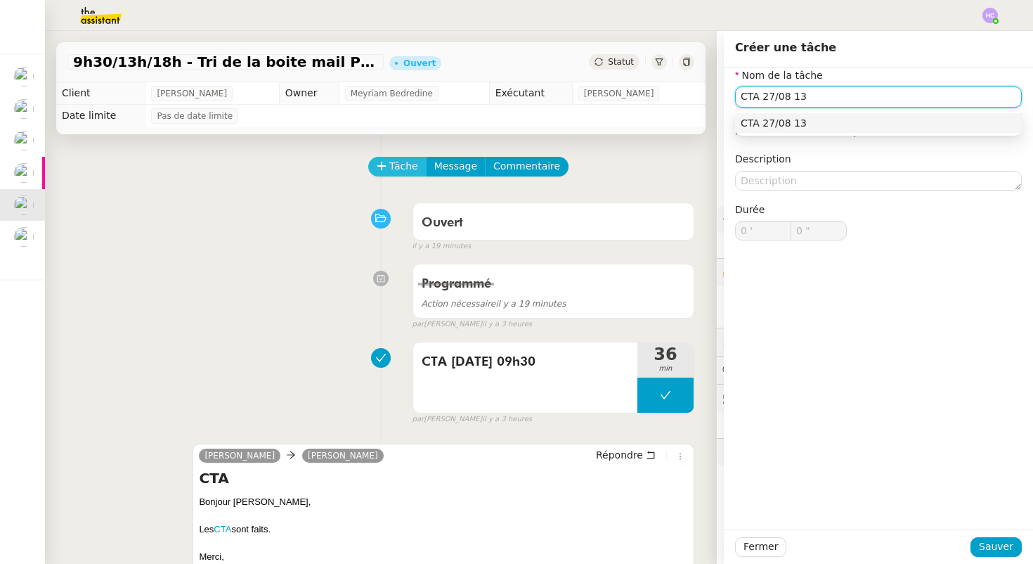
type input "CTA 27/08 13h"
click at [794, 126] on div "CTA 27/08 13h" at bounding box center [879, 123] width 276 height 13
click at [796, 122] on div "CTA 27/08 13h00" at bounding box center [879, 123] width 276 height 13
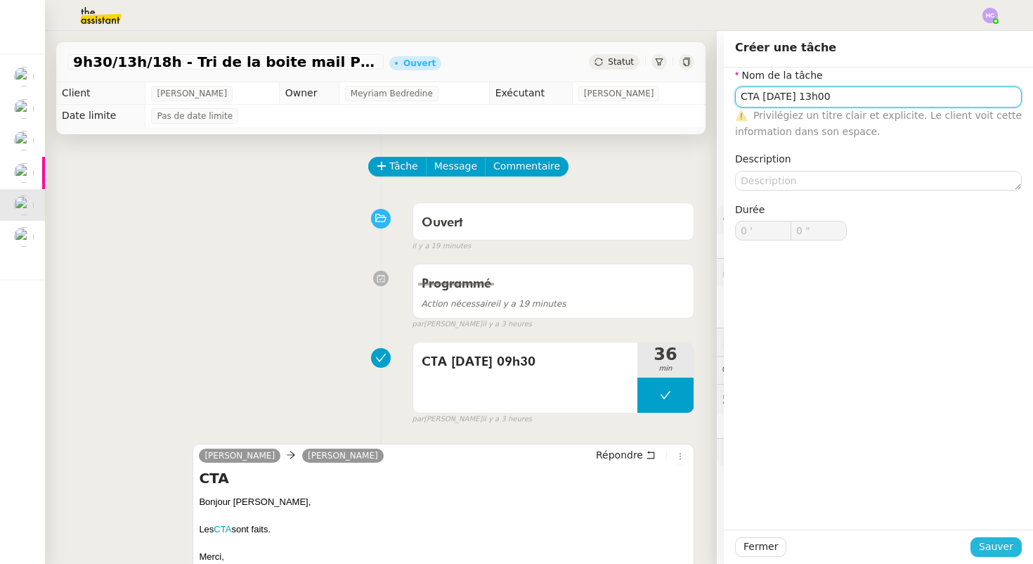
type input "CTA 27/08 13h00"
click at [984, 547] on span "Sauver" at bounding box center [996, 546] width 34 height 16
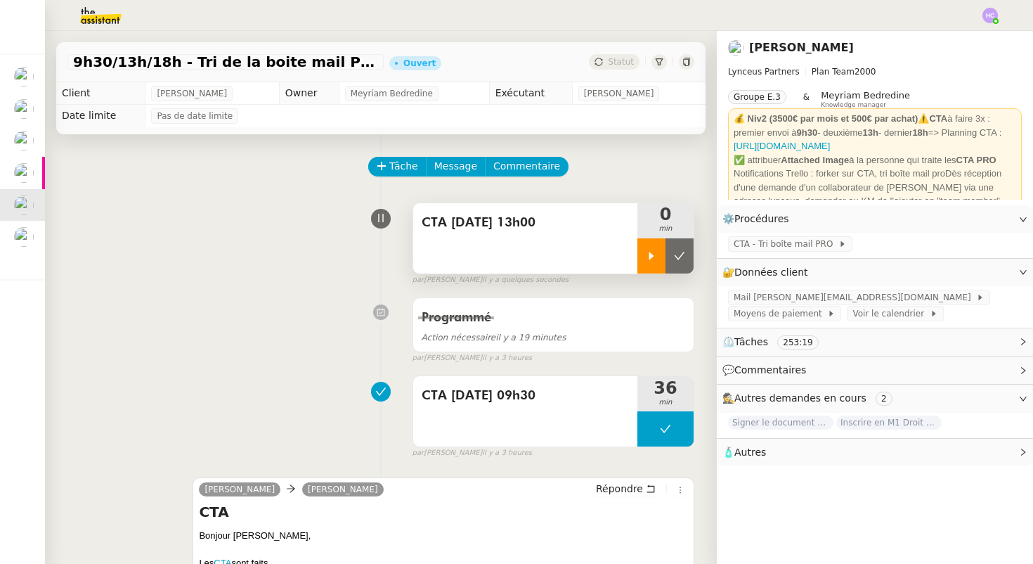
click at [652, 253] on icon at bounding box center [651, 255] width 11 height 11
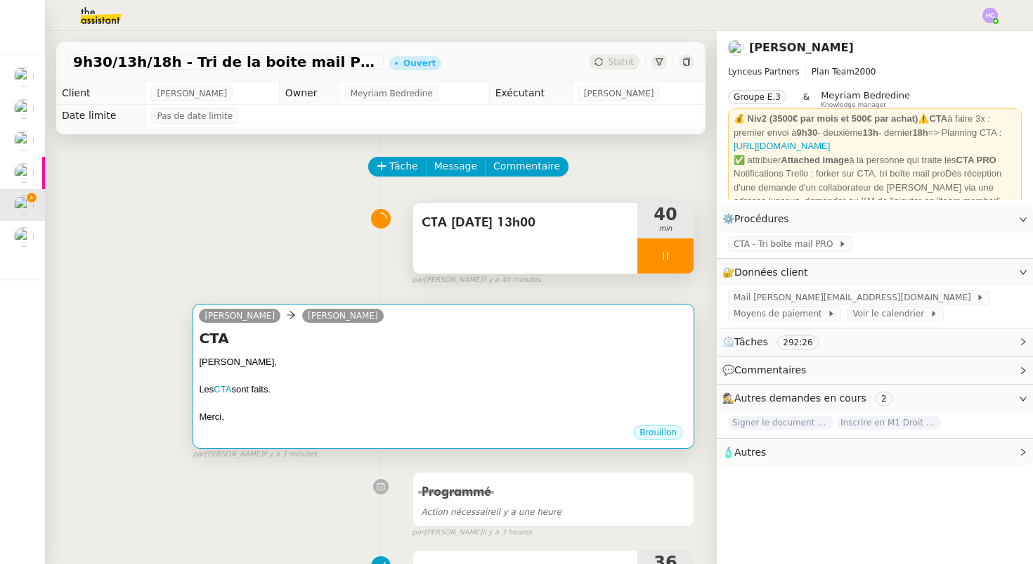
click at [420, 369] on div at bounding box center [443, 376] width 489 height 14
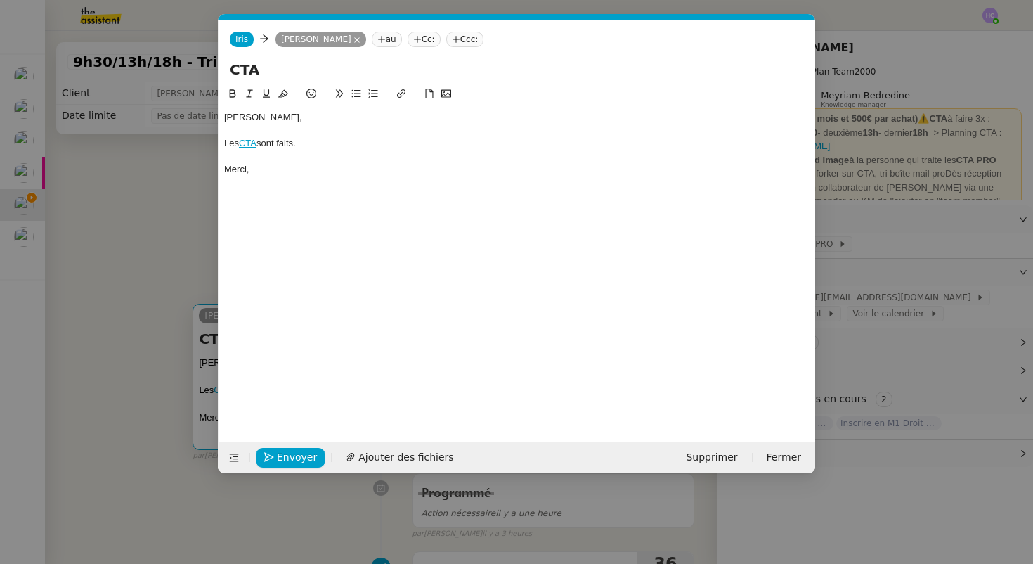
scroll to position [0, 30]
click at [292, 458] on span "Envoyer" at bounding box center [297, 457] width 40 height 16
click at [292, 458] on span "Confirmer l'envoi" at bounding box center [319, 457] width 84 height 16
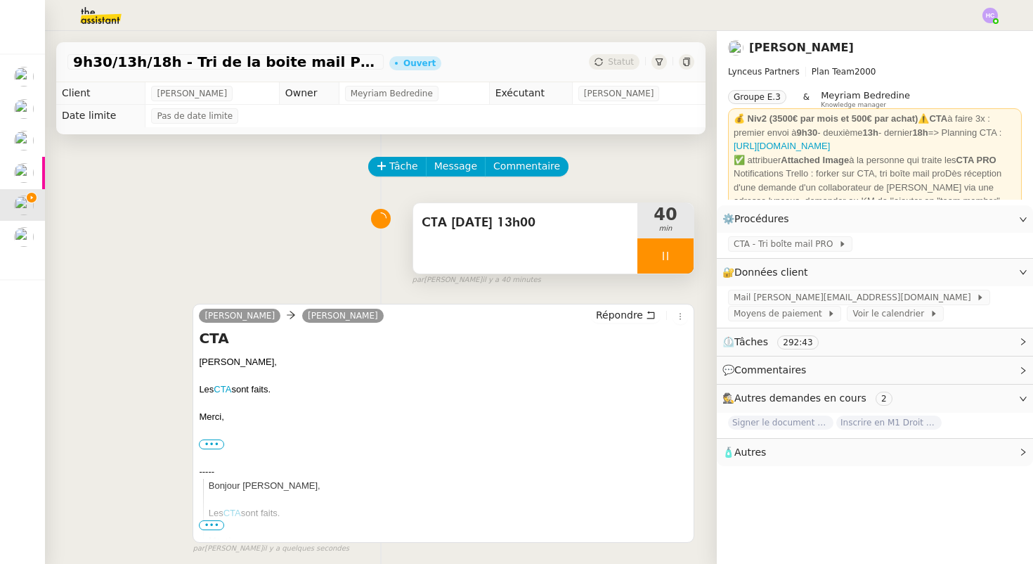
click at [671, 254] on div at bounding box center [666, 255] width 56 height 35
click at [671, 254] on button at bounding box center [680, 255] width 28 height 35
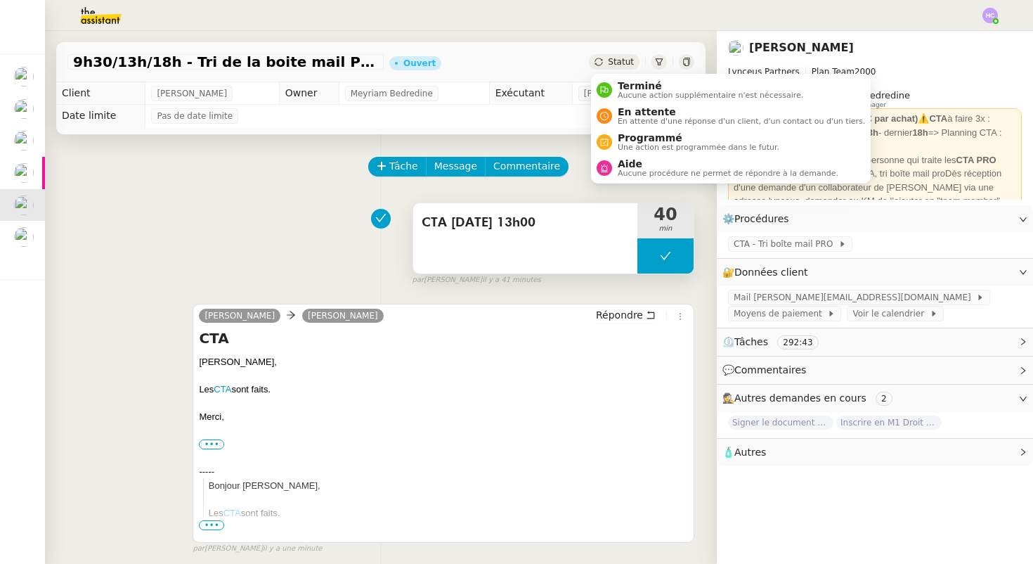
click at [618, 60] on span "Statut" at bounding box center [621, 62] width 26 height 10
click at [634, 141] on span "Programmé" at bounding box center [699, 137] width 162 height 11
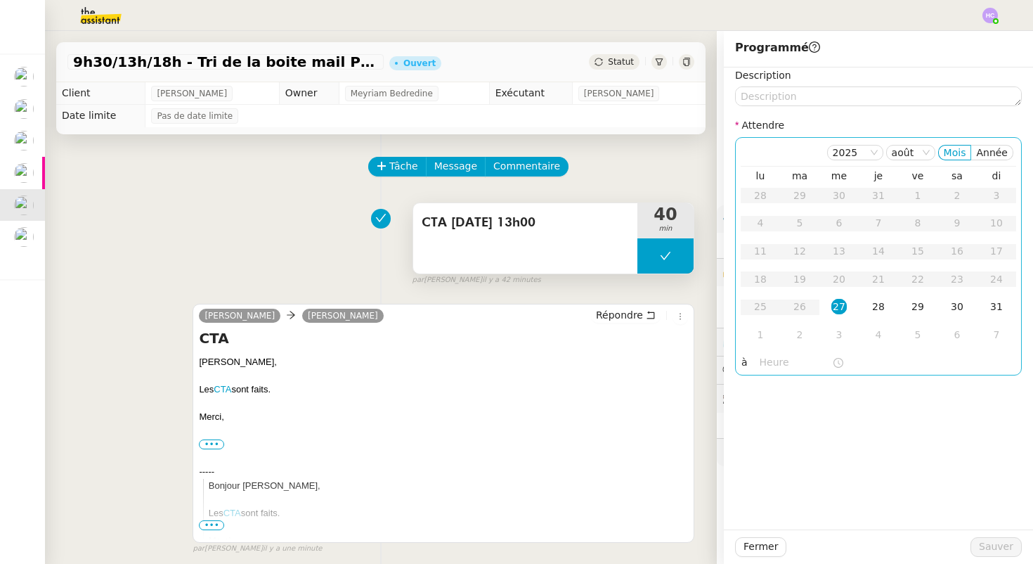
click at [840, 309] on div "27" at bounding box center [839, 306] width 15 height 15
click at [785, 361] on input "text" at bounding box center [796, 362] width 72 height 16
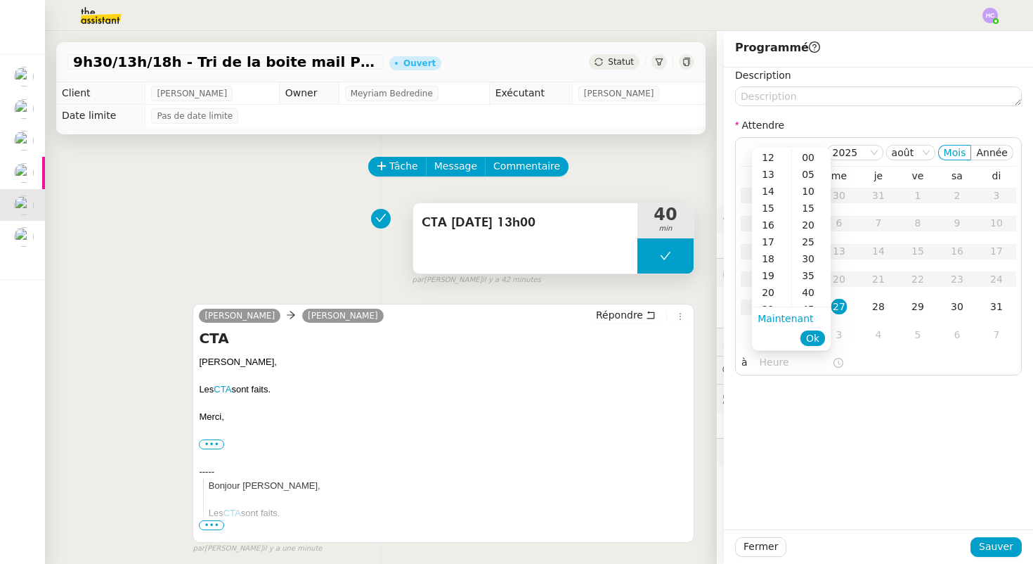
scroll to position [203, 0]
click at [769, 242] on div "17" at bounding box center [771, 241] width 39 height 17
type input "17:00"
click at [813, 337] on span "Ok" at bounding box center [812, 338] width 13 height 14
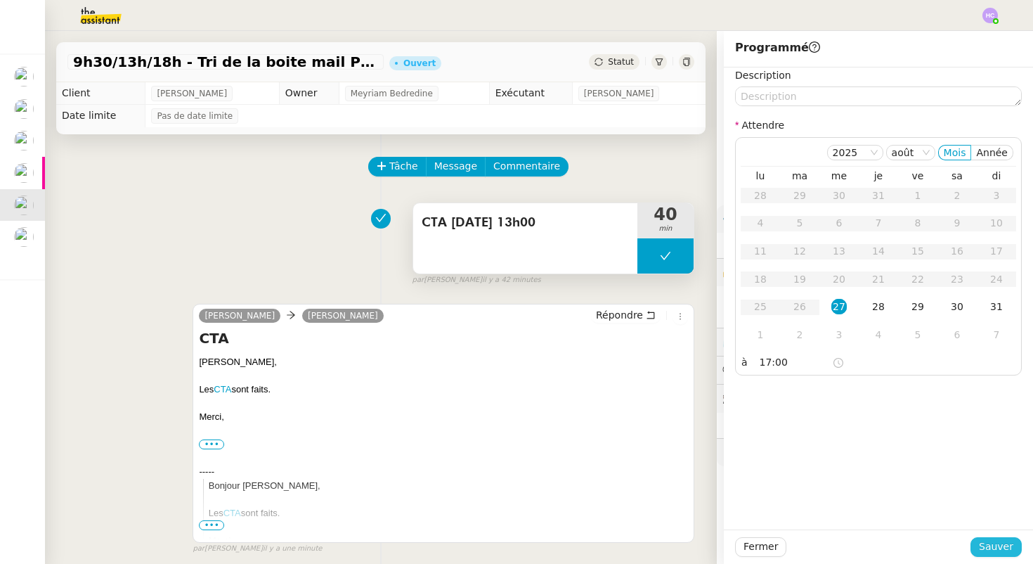
click at [983, 542] on span "Sauver" at bounding box center [996, 546] width 34 height 16
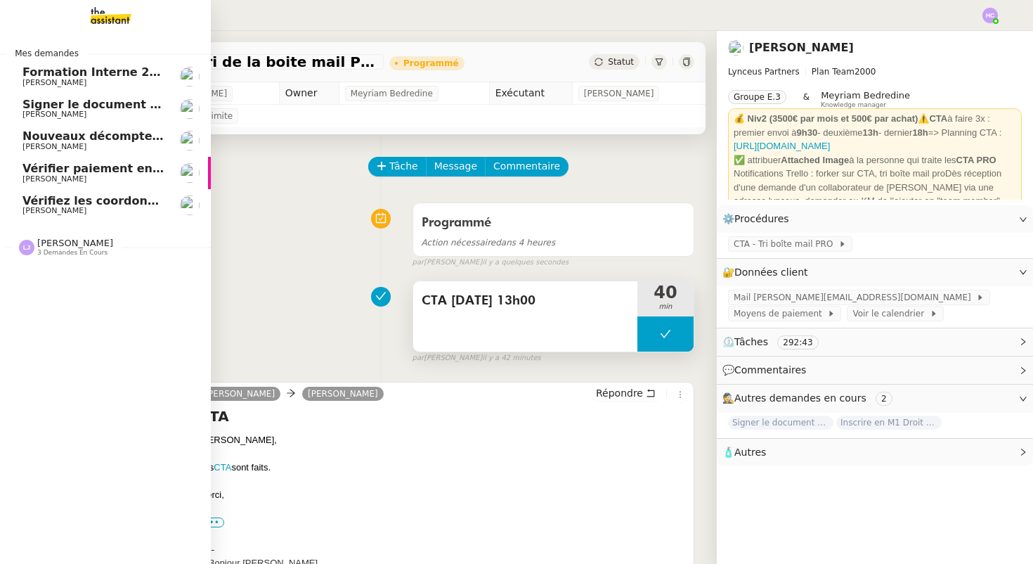
click at [112, 204] on span "Vérifiez les coordonnées bancaires pour le virement" at bounding box center [187, 200] width 330 height 13
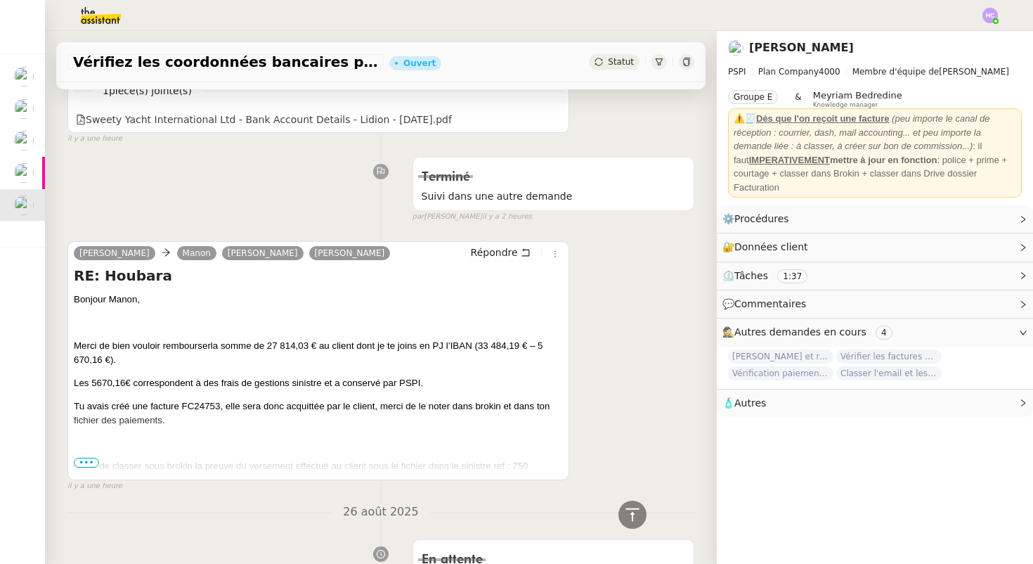
scroll to position [439, 0]
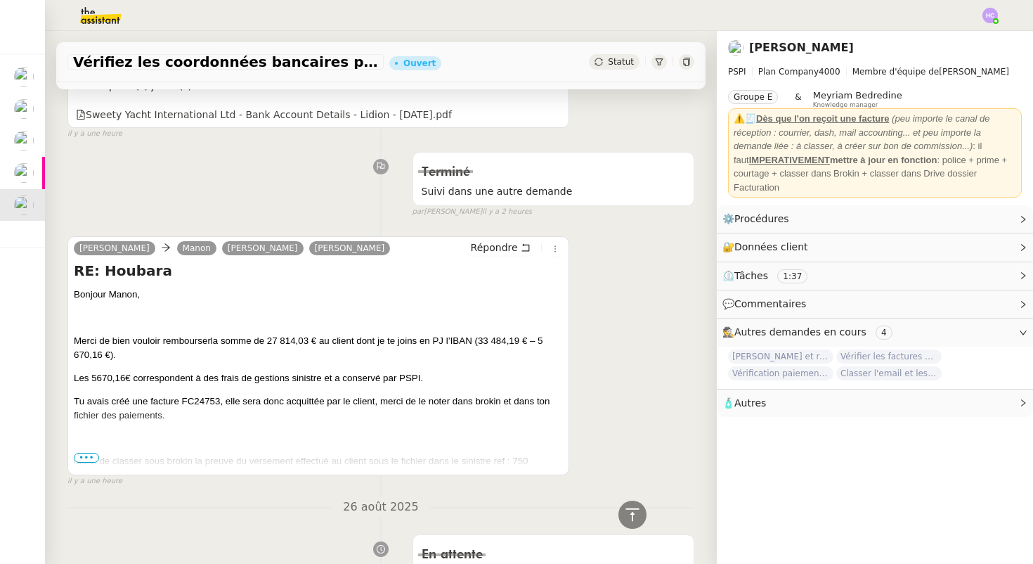
click at [88, 454] on span "•••" at bounding box center [86, 458] width 25 height 10
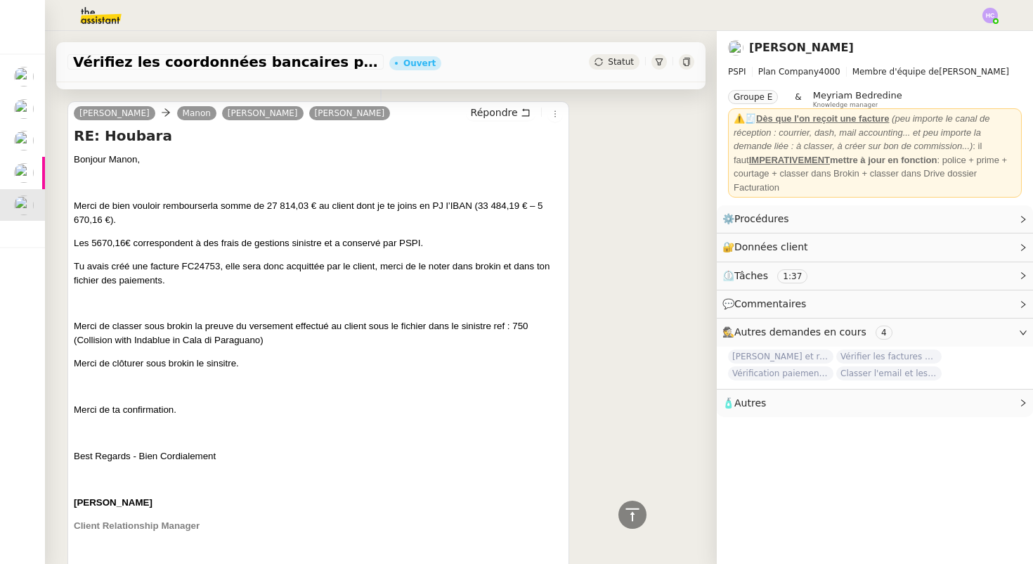
scroll to position [0, 0]
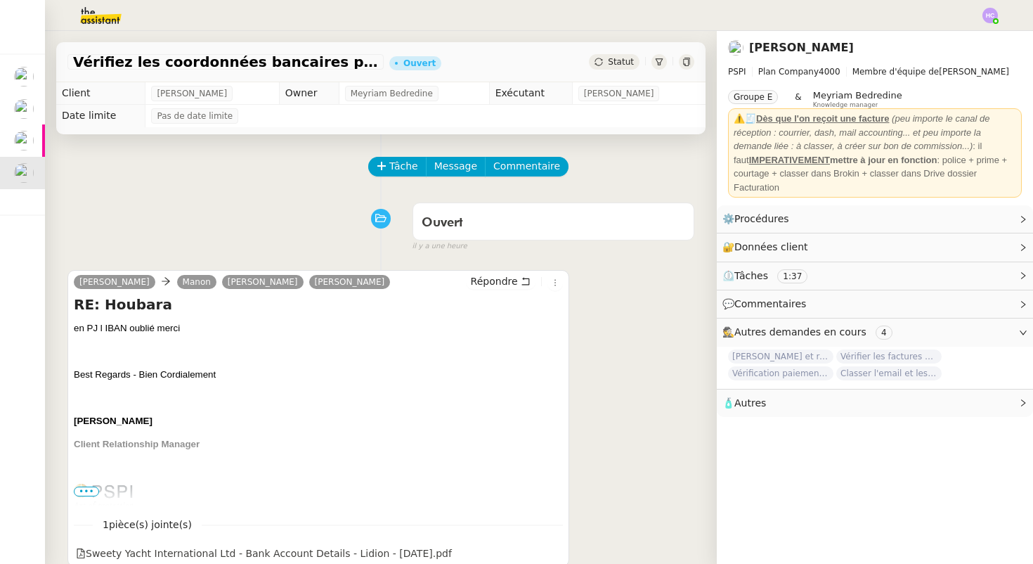
click at [992, 13] on img at bounding box center [990, 15] width 15 height 15
click at [944, 37] on span "Suivi" at bounding box center [941, 39] width 24 height 11
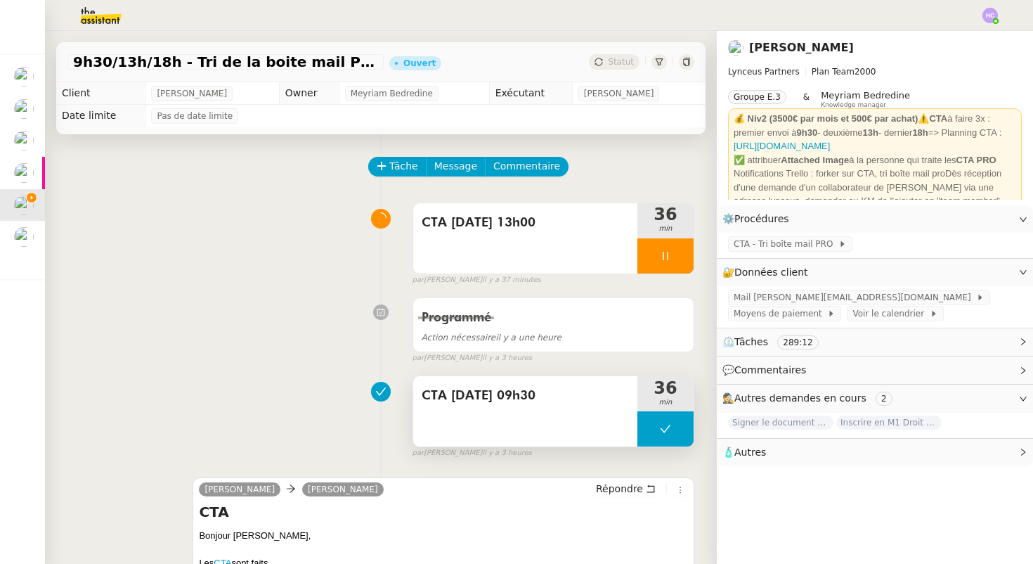
scroll to position [196, 0]
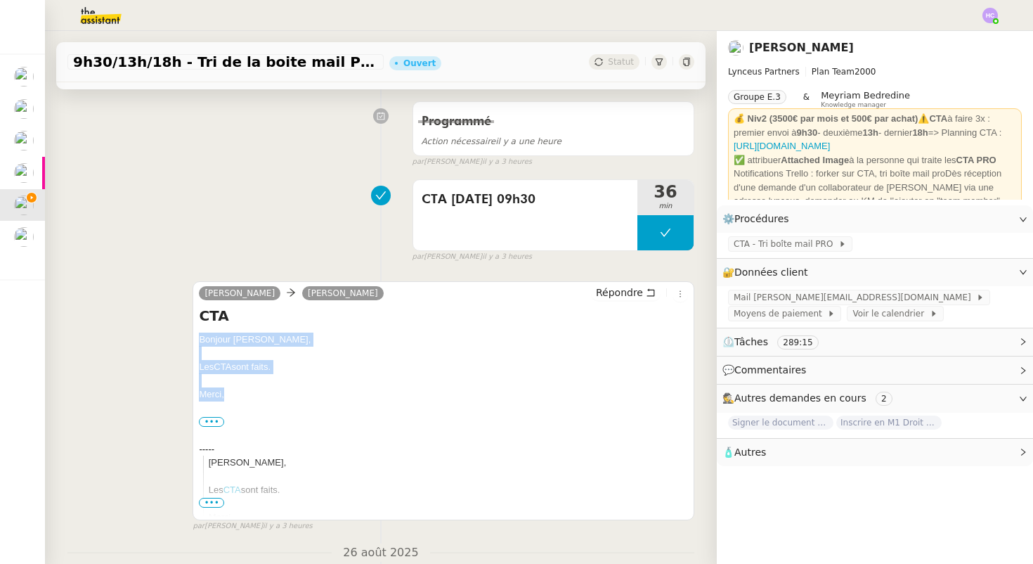
drag, startPoint x: 200, startPoint y: 338, endPoint x: 228, endPoint y: 396, distance: 64.1
copy div "Bonjour Patrick, Les CTA sont faits. Merci,"
click at [609, 293] on span "Répondre" at bounding box center [619, 292] width 47 height 14
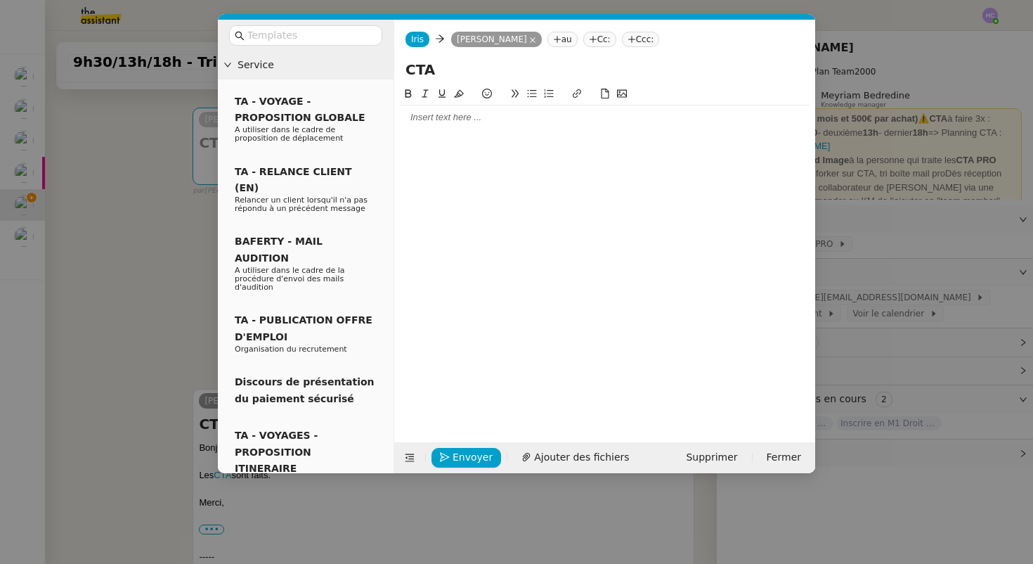
click at [444, 122] on div at bounding box center [605, 117] width 410 height 13
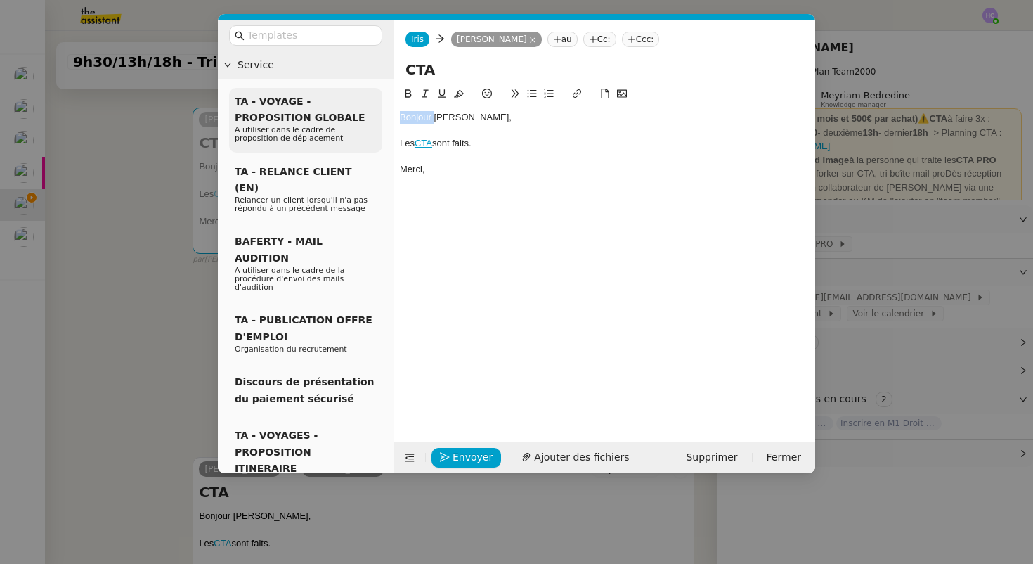
drag, startPoint x: 436, startPoint y: 118, endPoint x: 346, endPoint y: 112, distance: 90.2
click at [346, 112] on nz-layout "Service TA - VOYAGE - PROPOSITION GLOBALE A utiliser dans le cadre de propositi…" at bounding box center [516, 246] width 597 height 453
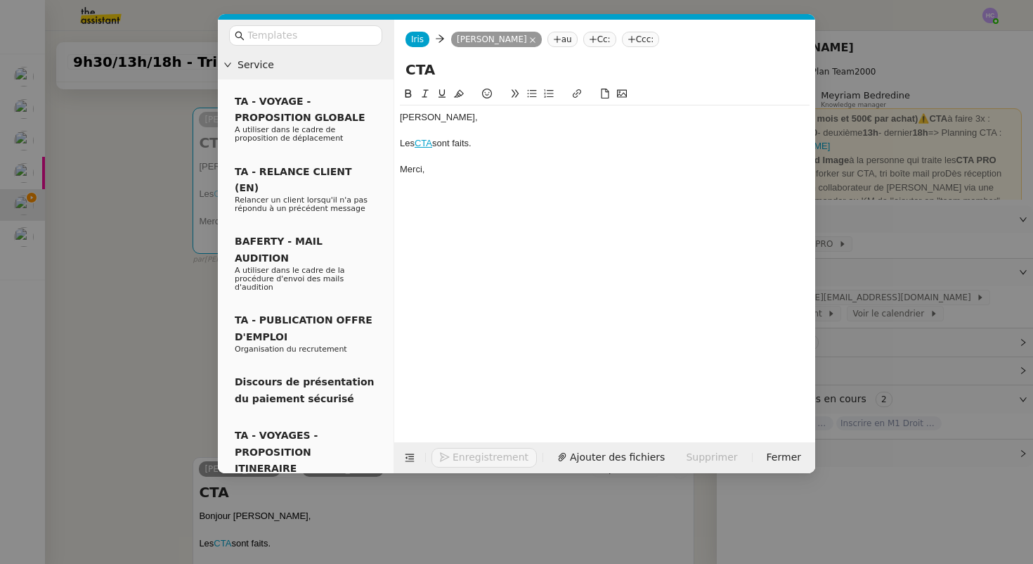
click at [425, 164] on div "Merci," at bounding box center [605, 169] width 410 height 13
